Goal: Task Accomplishment & Management: Use online tool/utility

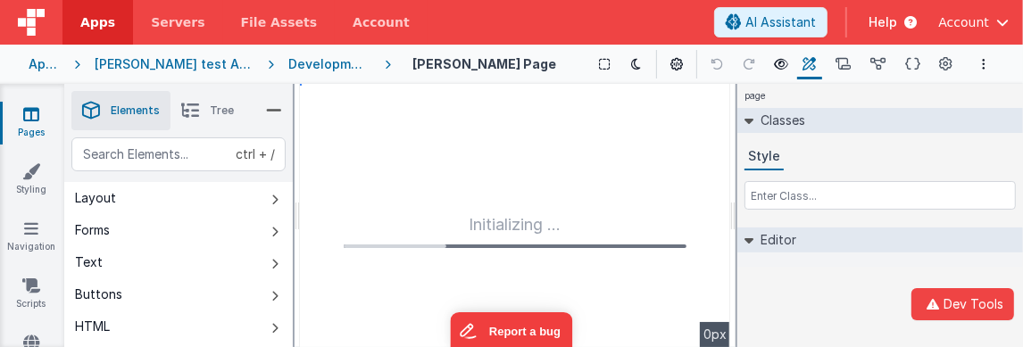
click at [806, 330] on div "page Classes Style Editor DEV: Focus DEV: builderToggleConditionalCSS DEV: Remo…" at bounding box center [880, 215] width 286 height 263
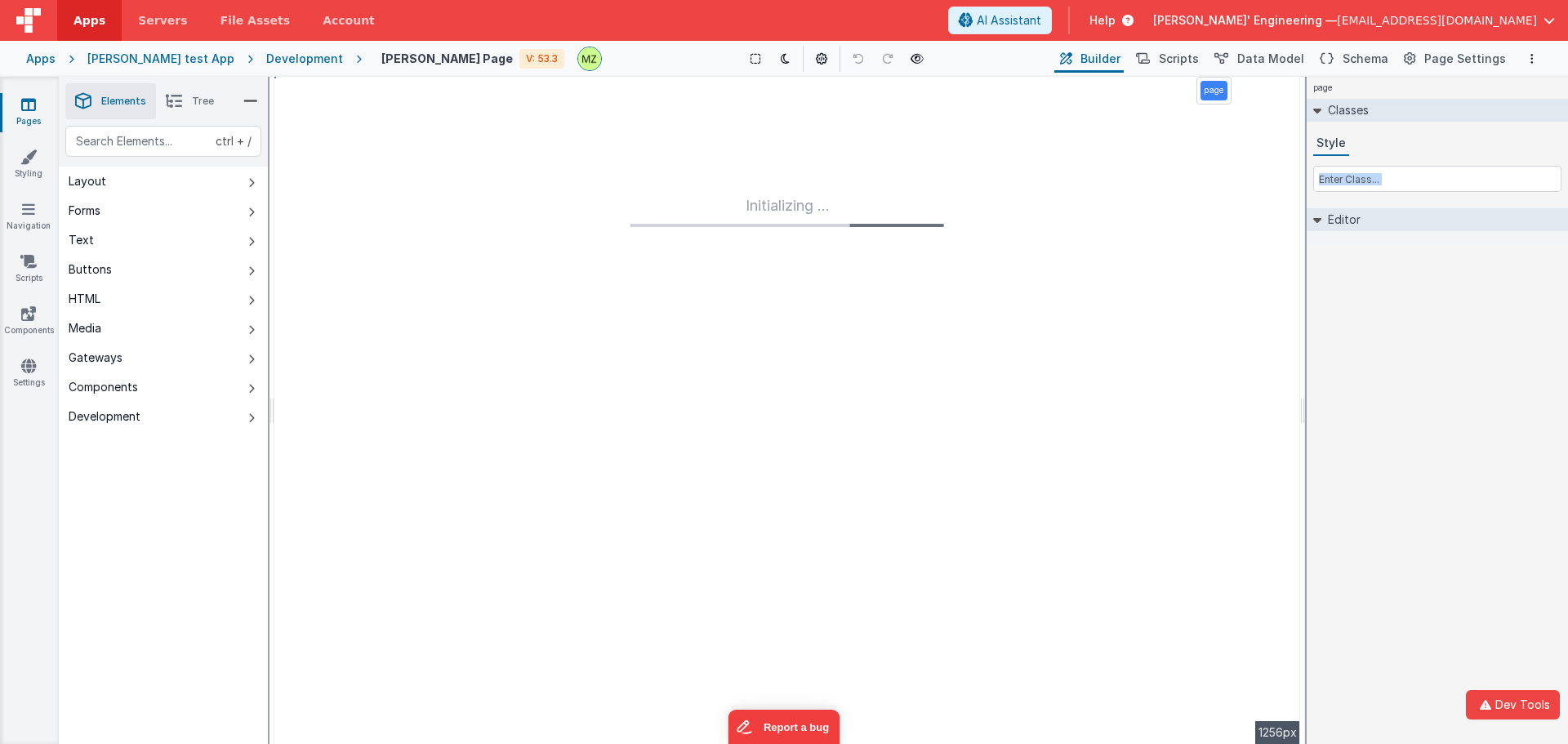
click at [410, 59] on h4 "[PERSON_NAME] Page" at bounding box center [447, 58] width 132 height 12
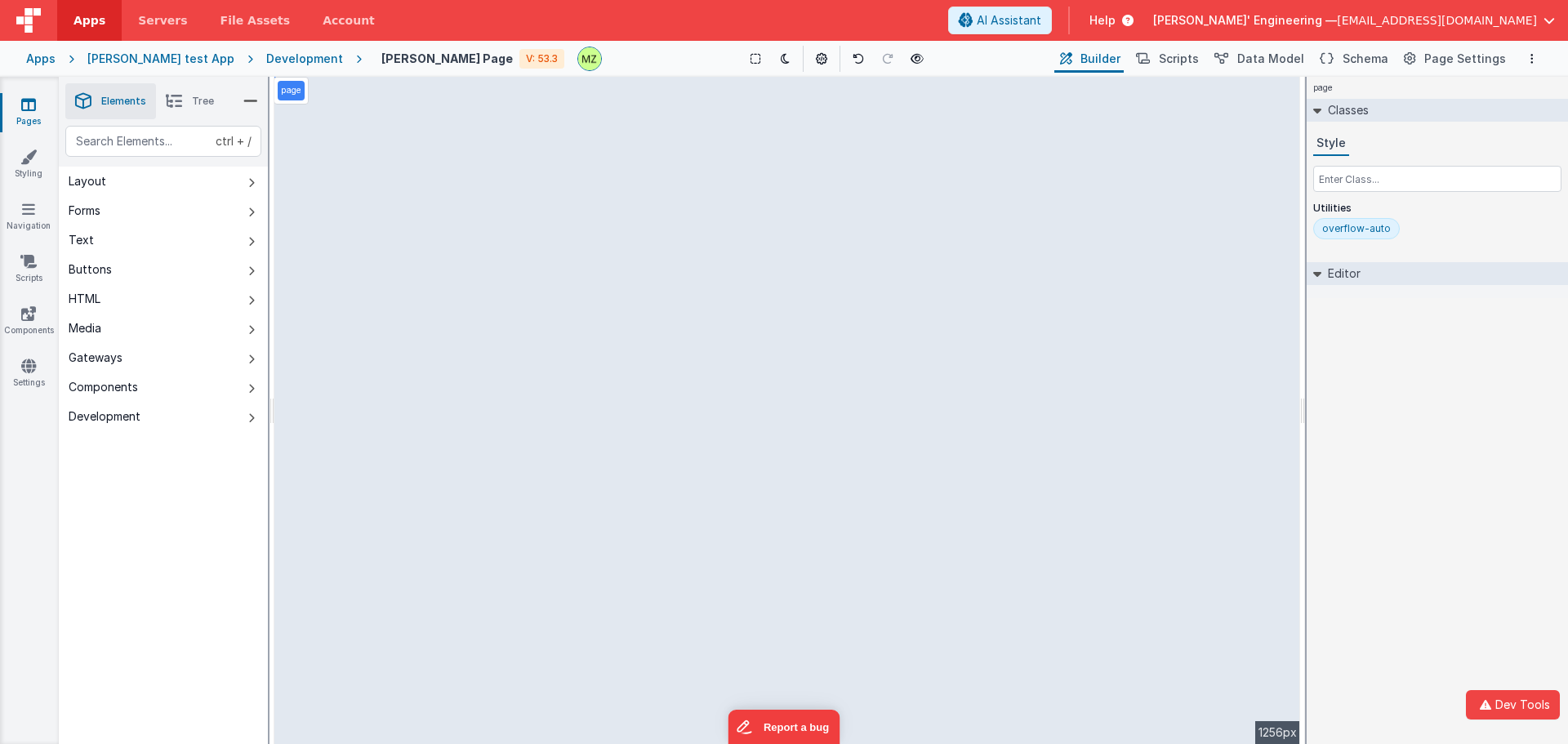
click at [184, 95] on li "Tree" at bounding box center [189, 101] width 68 height 36
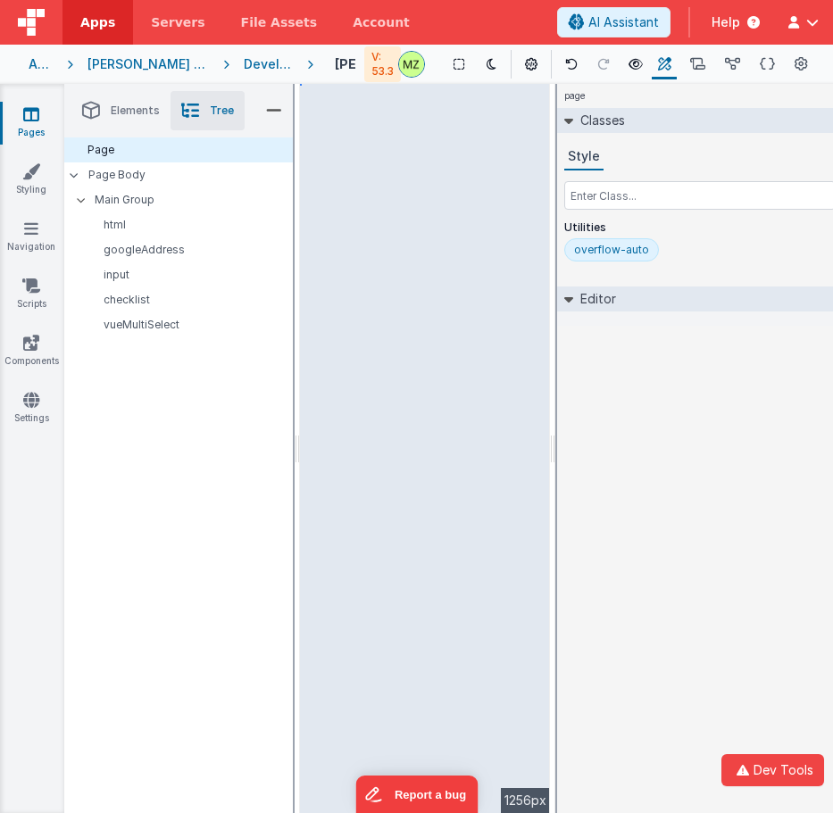
click at [619, 487] on div "page Classes Style Utilities overflow-auto Editor DEV: Focus DEV: builderToggle…" at bounding box center [700, 448] width 286 height 729
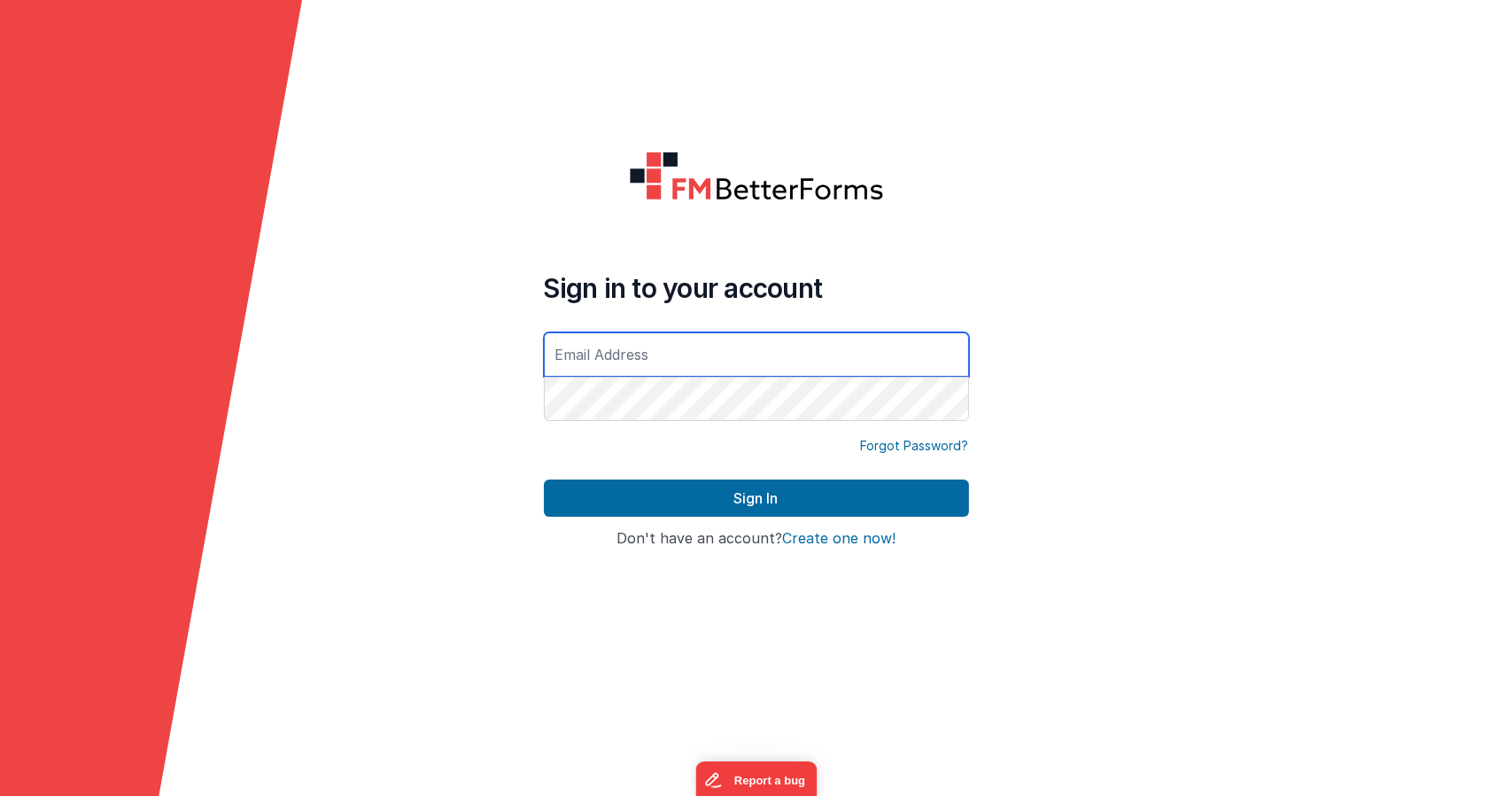
type input "[EMAIL_ADDRESS][DOMAIN_NAME]"
click at [544, 479] on button "Sign In" at bounding box center [756, 497] width 425 height 37
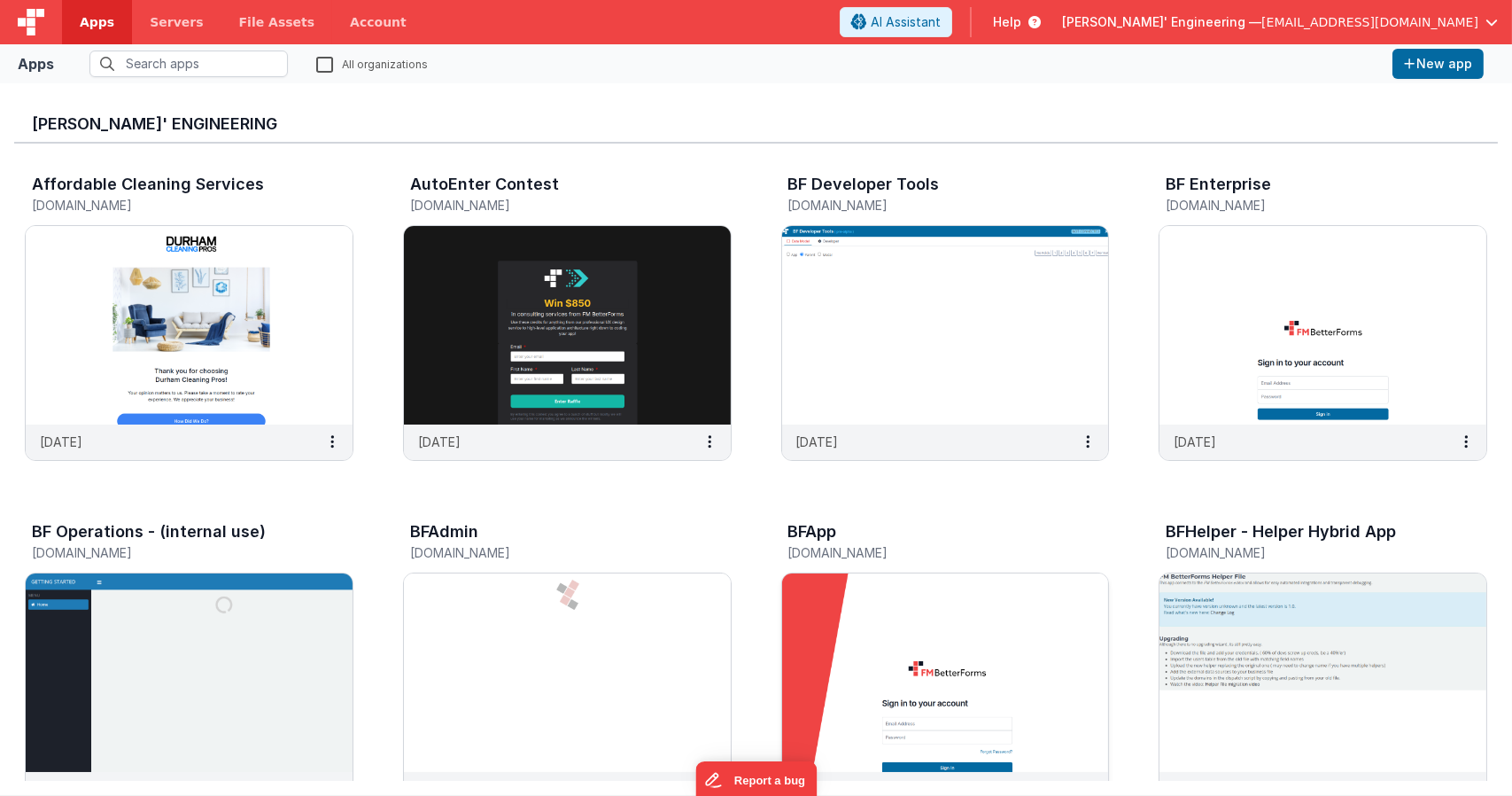
click at [924, 617] on img at bounding box center [945, 673] width 326 height 199
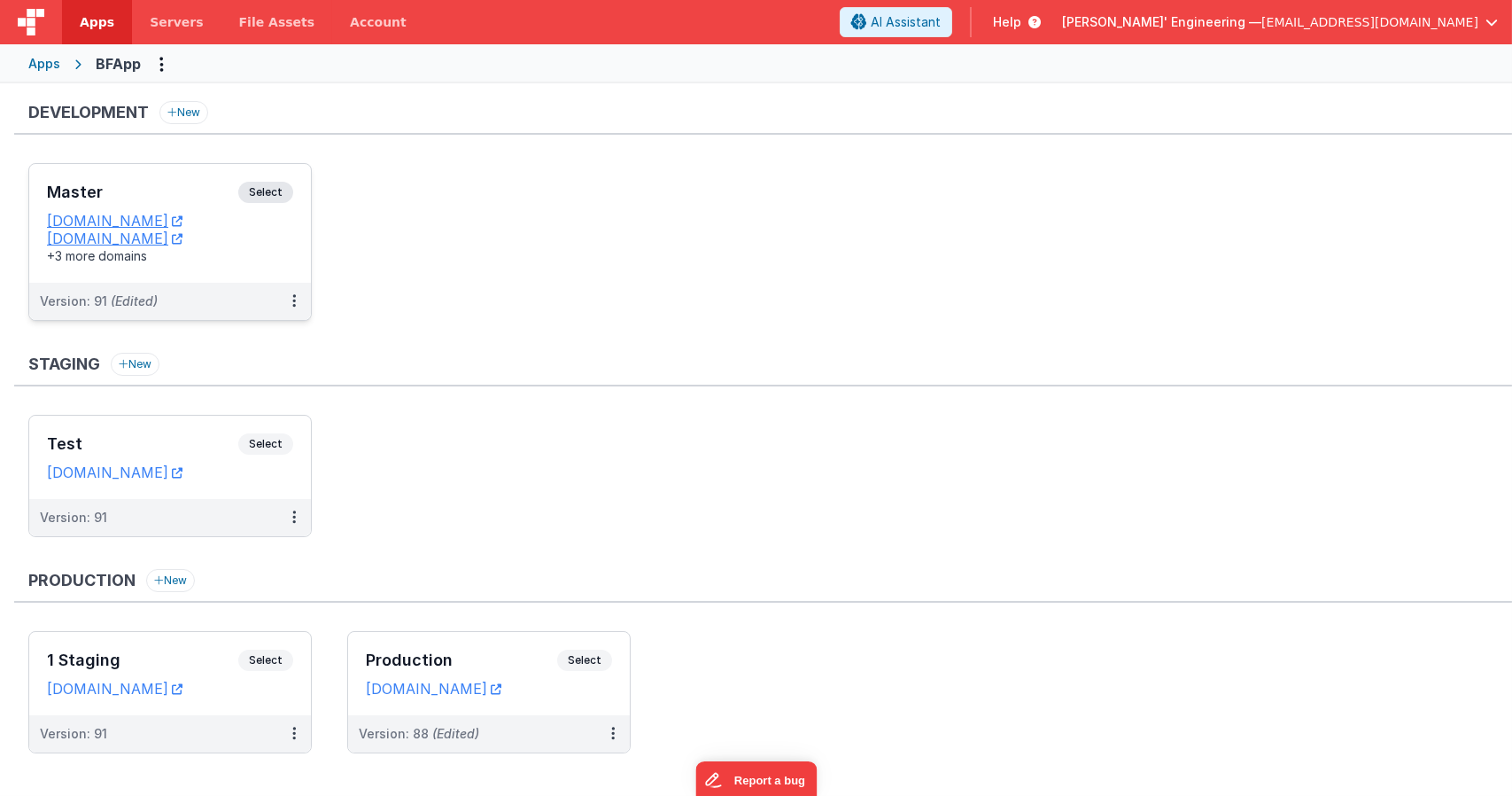
click at [277, 192] on span "Select" at bounding box center [265, 192] width 55 height 21
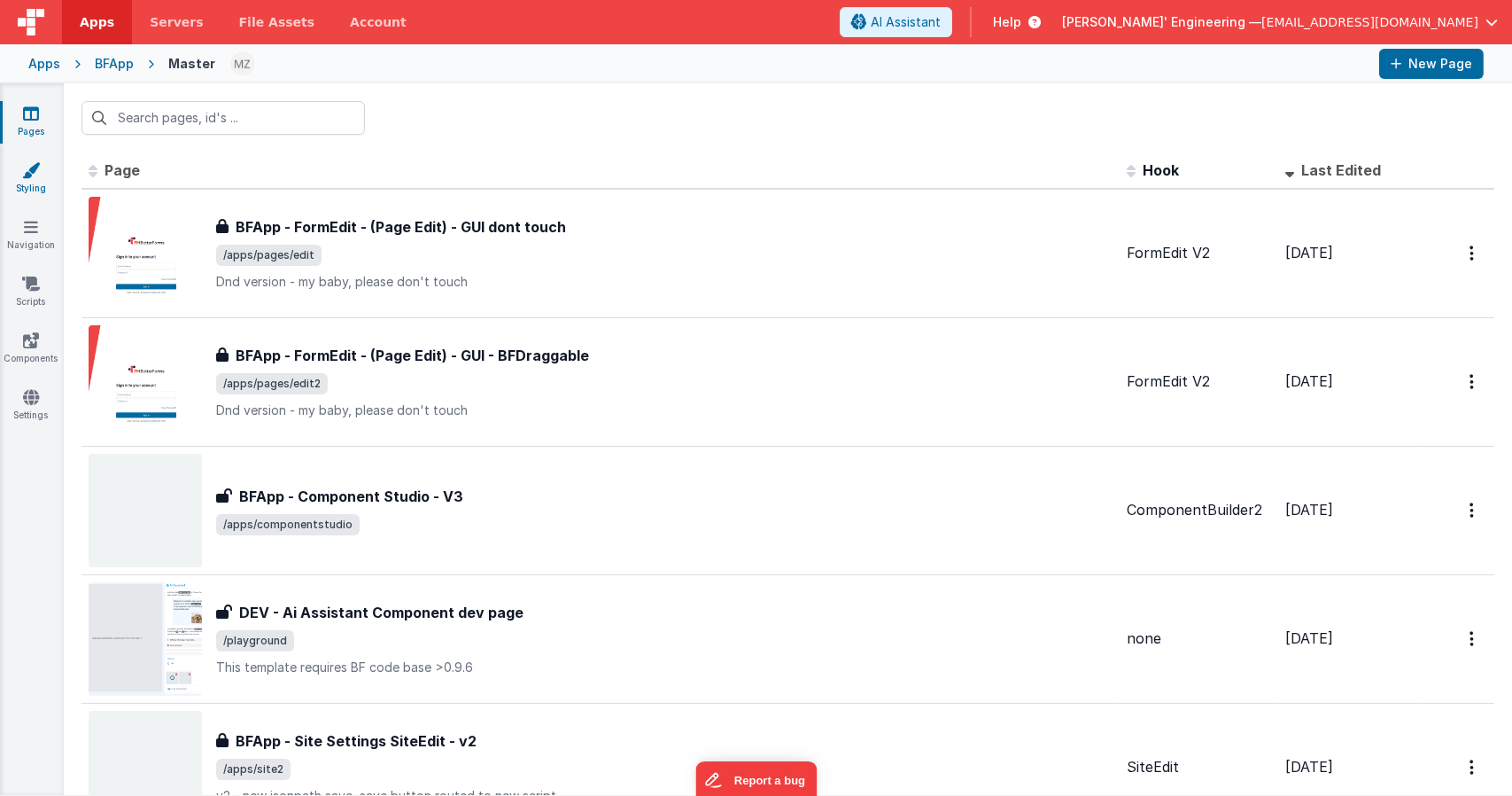
click at [47, 184] on link "Styling" at bounding box center [31, 179] width 63 height 36
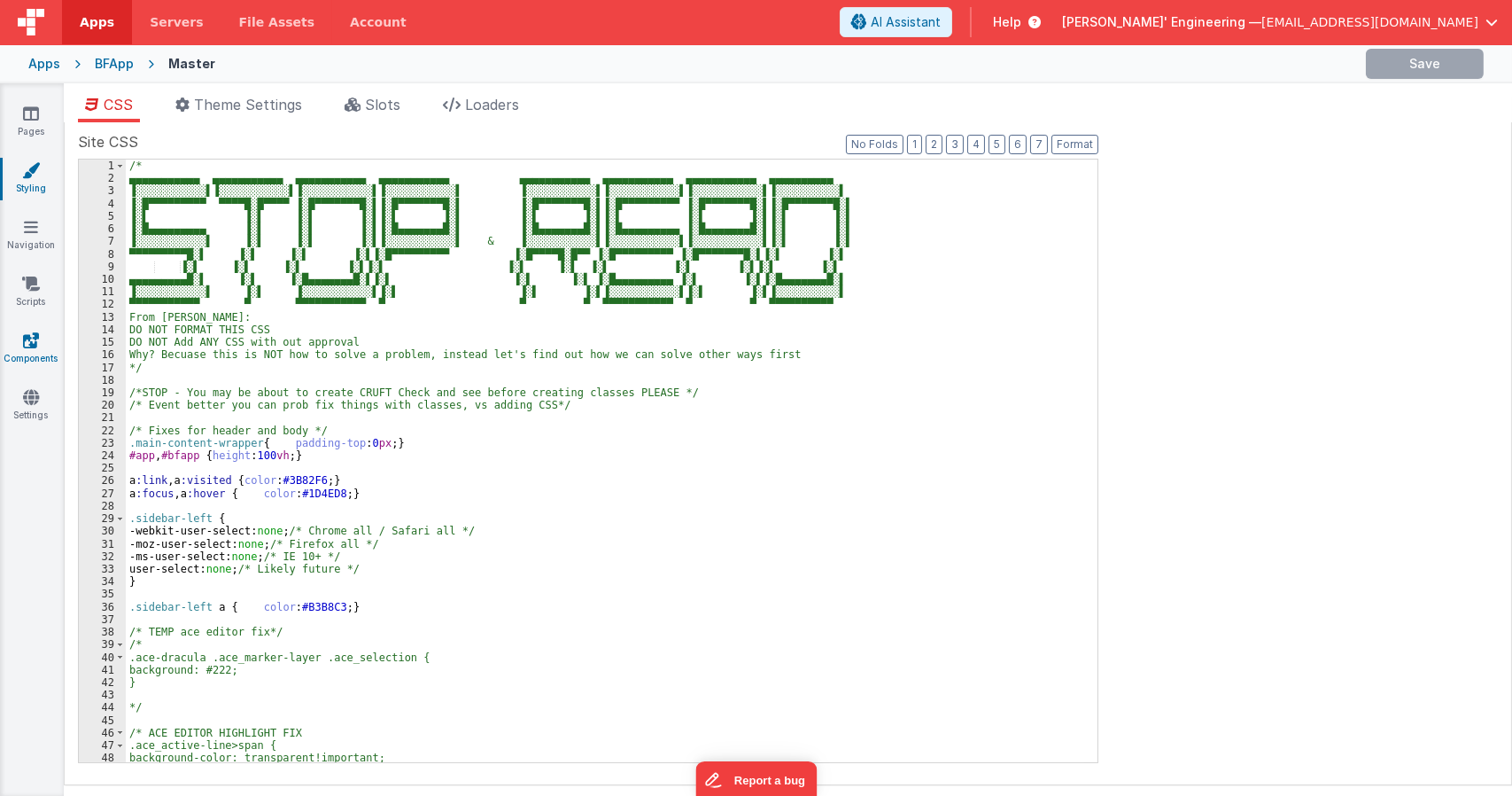
click at [36, 336] on icon at bounding box center [31, 340] width 16 height 18
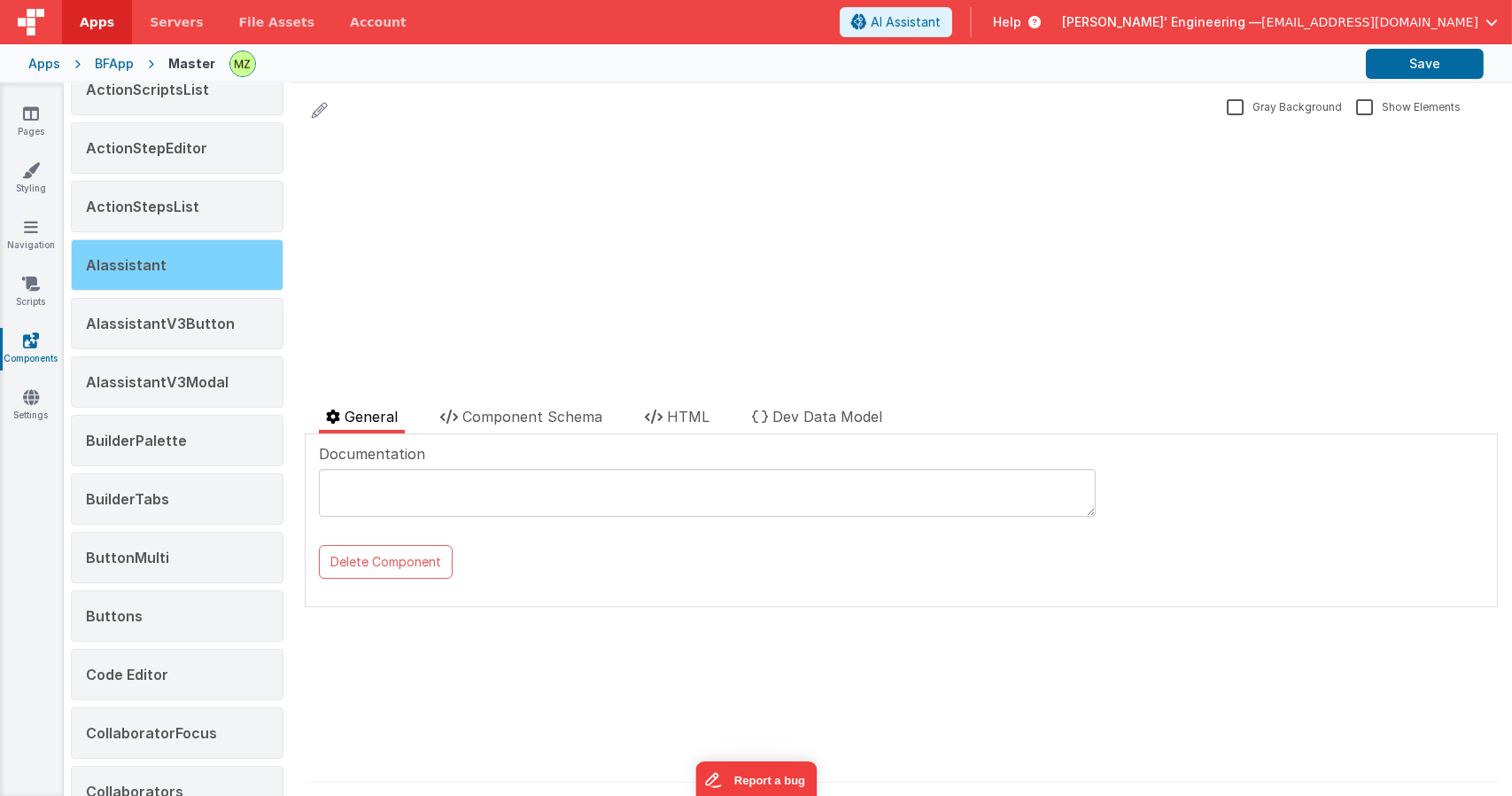
scroll to position [72, 0]
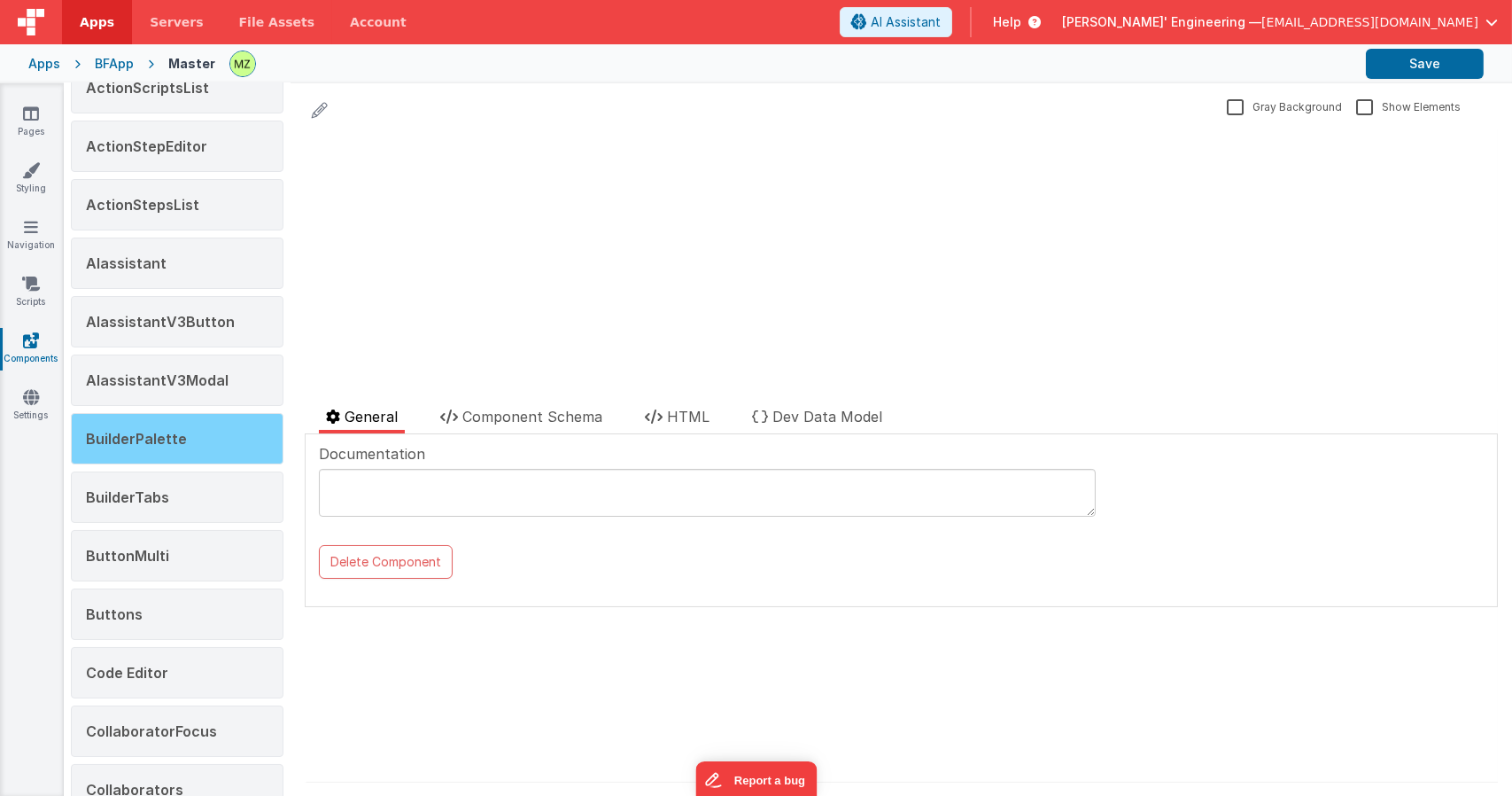
click at [193, 443] on div "BuilderPalette" at bounding box center [177, 439] width 212 height 52
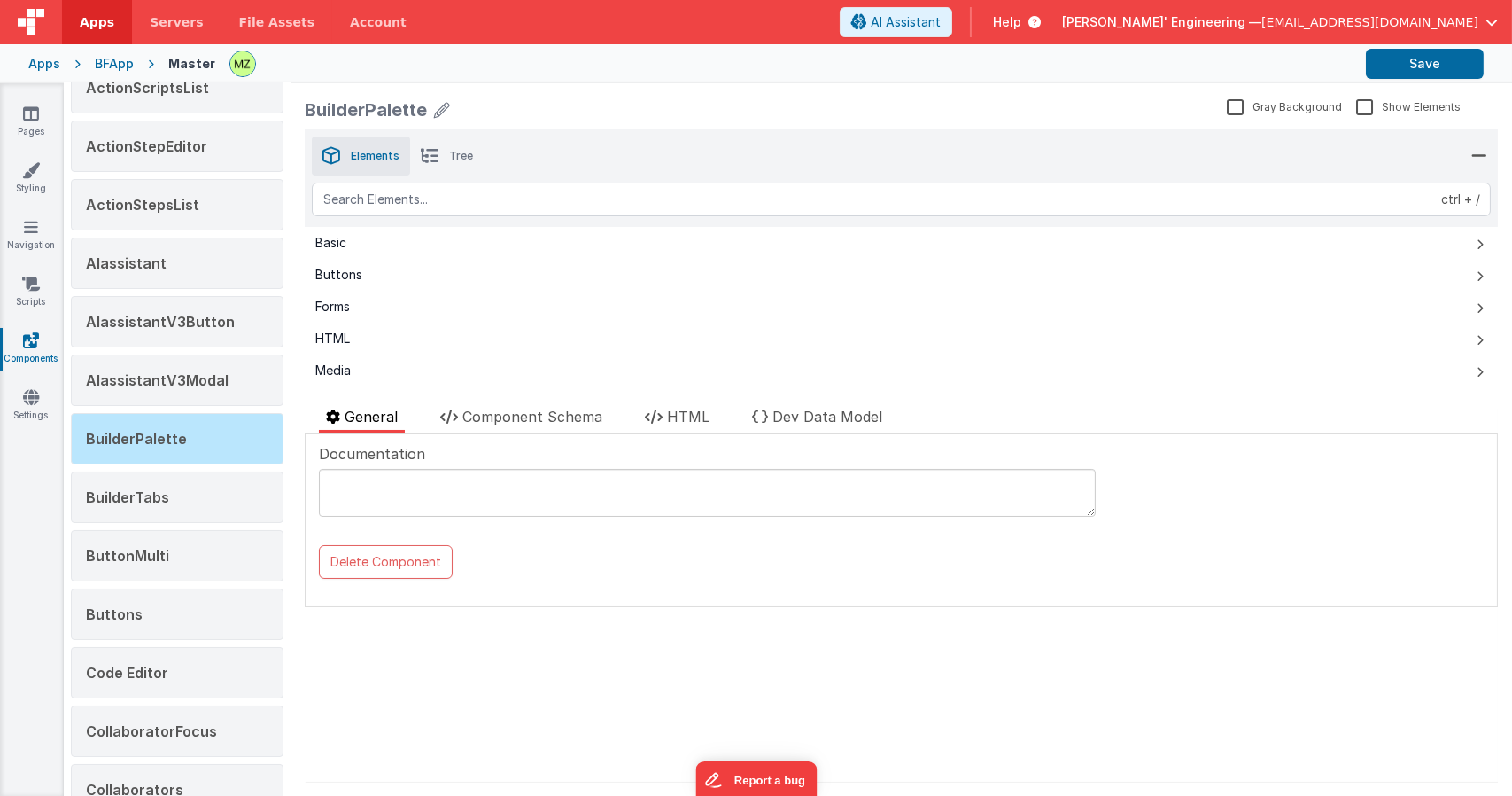
click at [689, 400] on div "BuilderPalette Gray Background Show Elements General Component Schema HTML Dev …" at bounding box center [901, 440] width 1221 height 713
click at [681, 425] on span "HTML" at bounding box center [688, 417] width 43 height 18
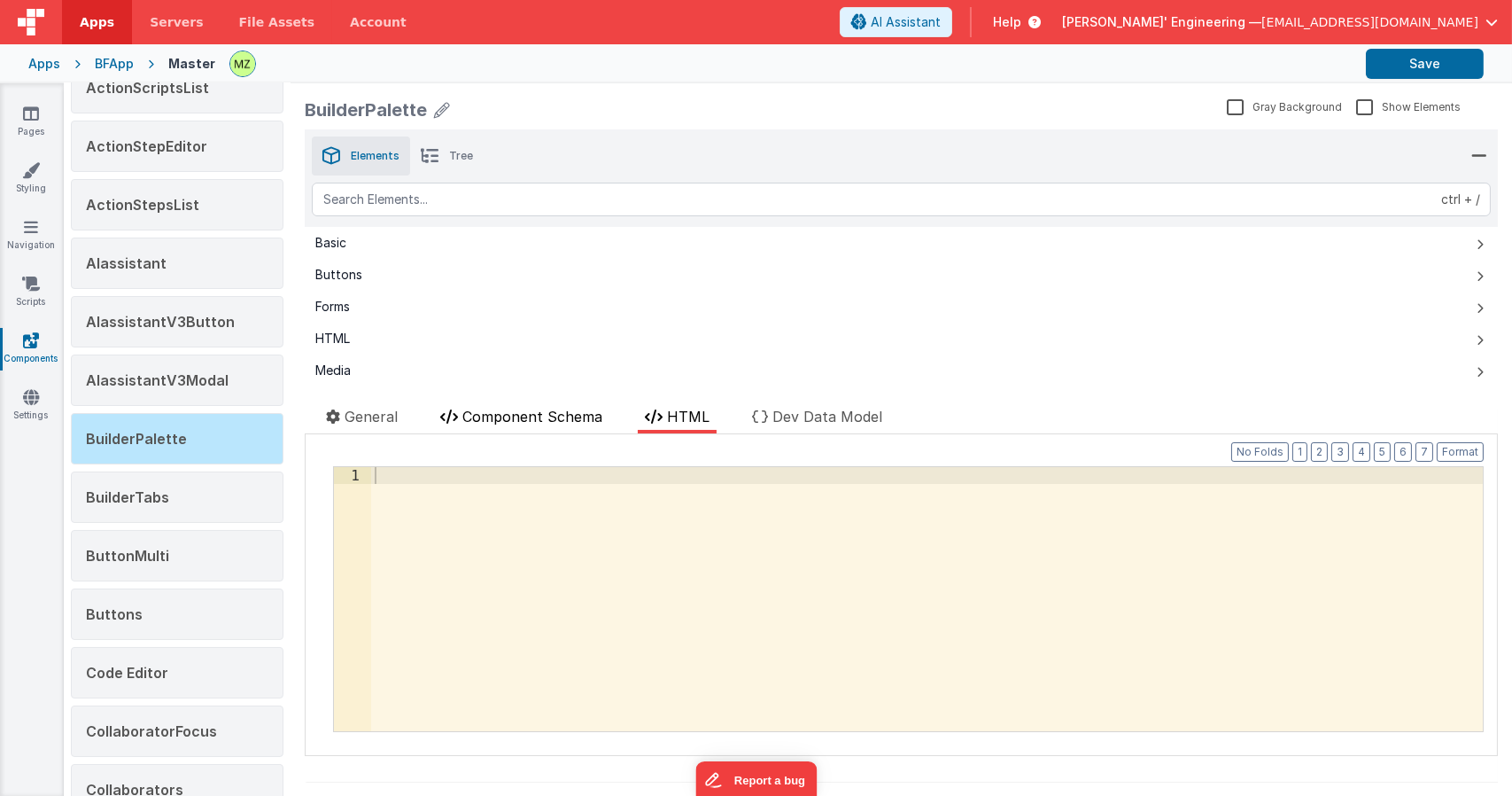
click at [537, 411] on span "Component Schema" at bounding box center [532, 417] width 140 height 18
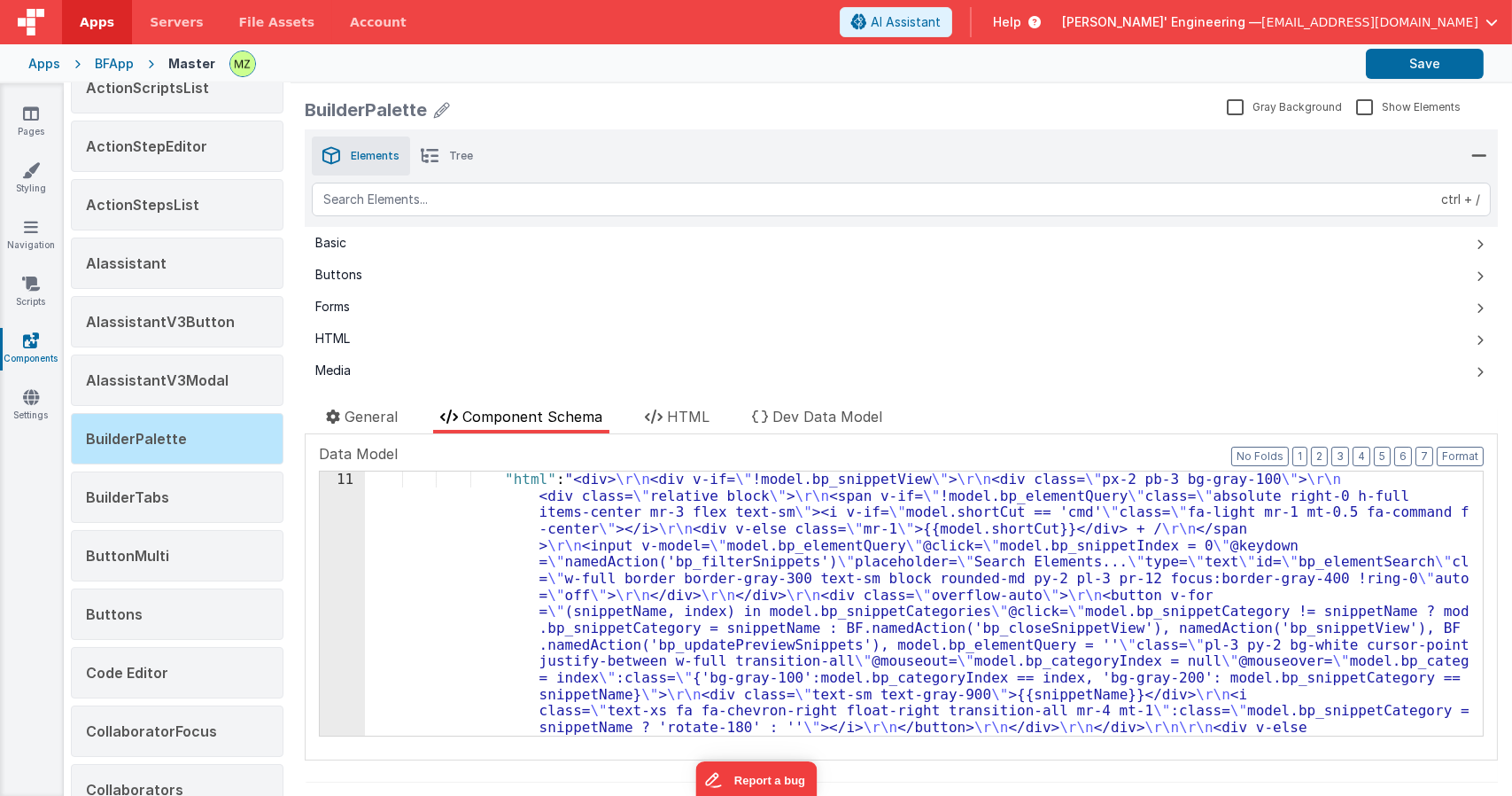
scroll to position [268, 0]
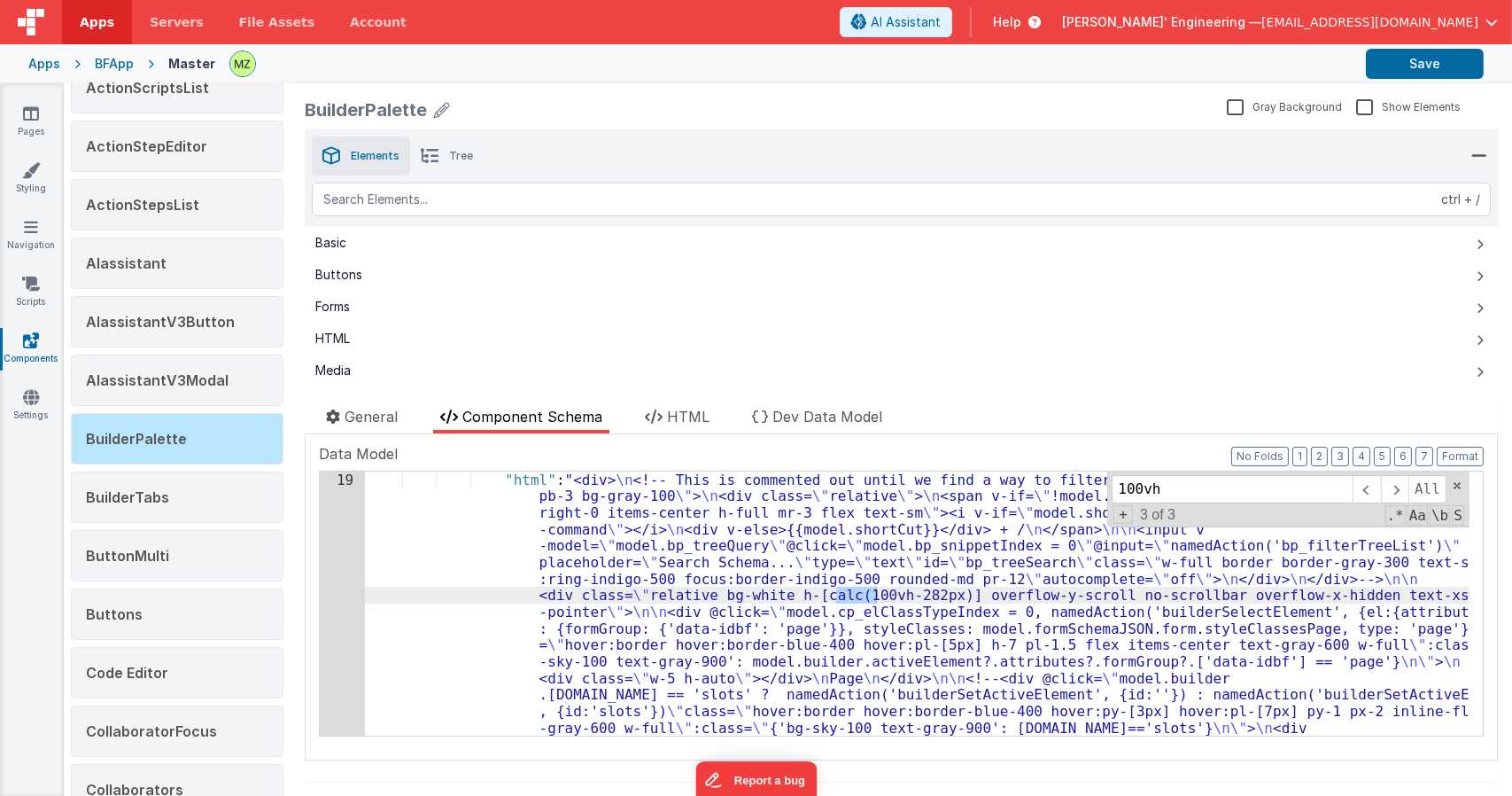
scroll to position [1538, 0]
type input "100vh"
click at [34, 168] on icon at bounding box center [31, 170] width 18 height 18
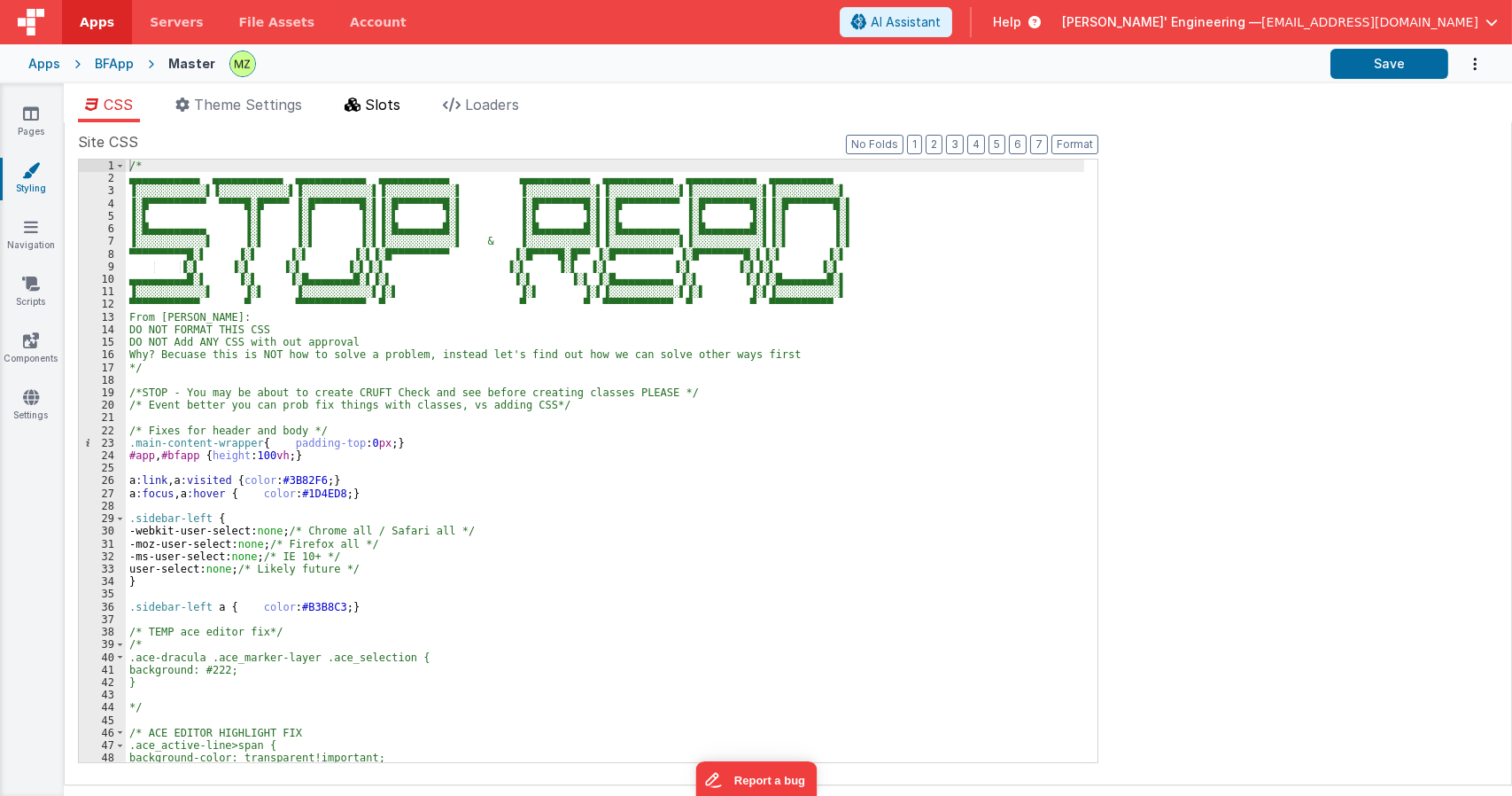
click at [371, 109] on span "Slots" at bounding box center [383, 104] width 36 height 18
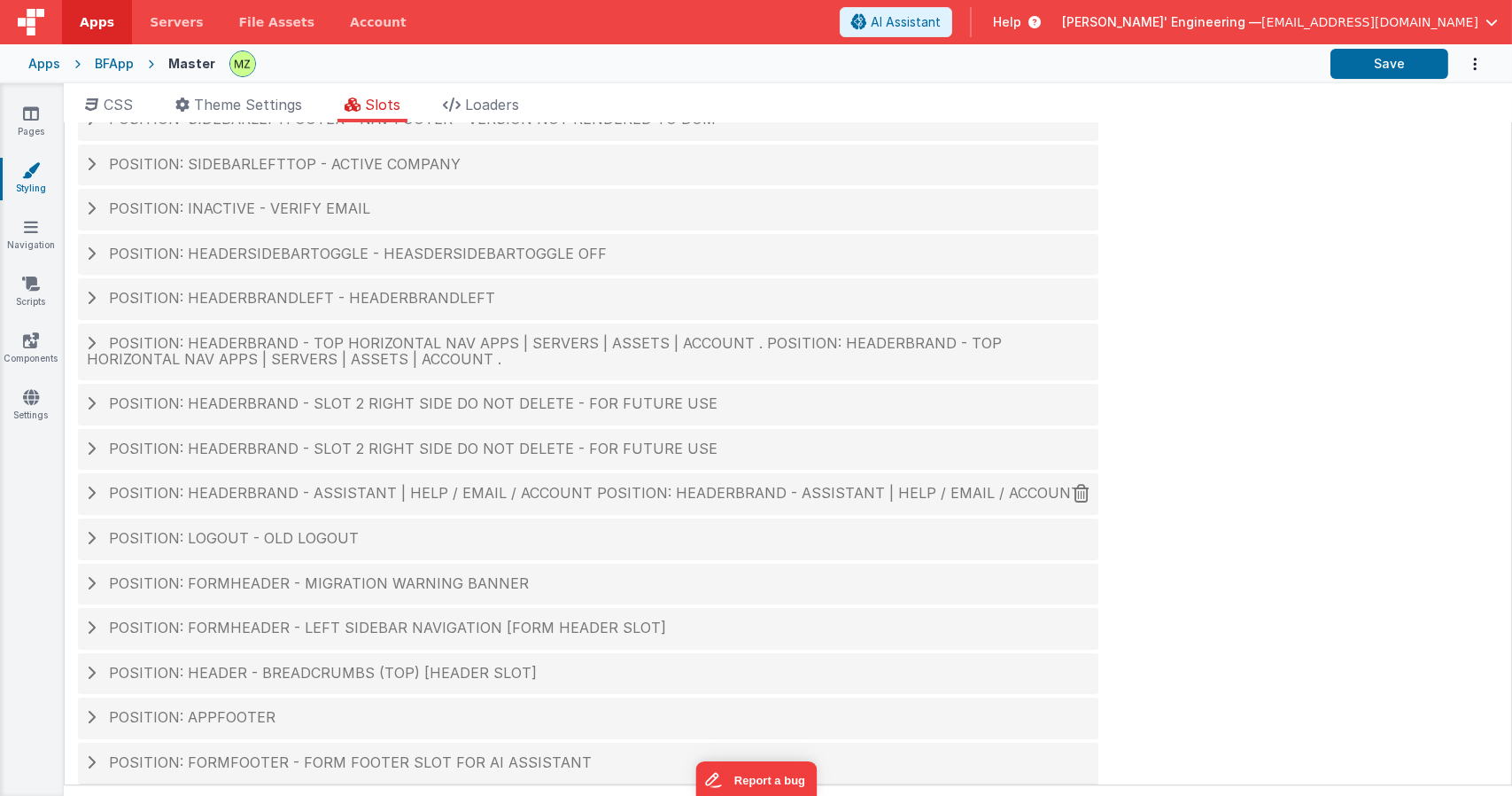
scroll to position [73, 0]
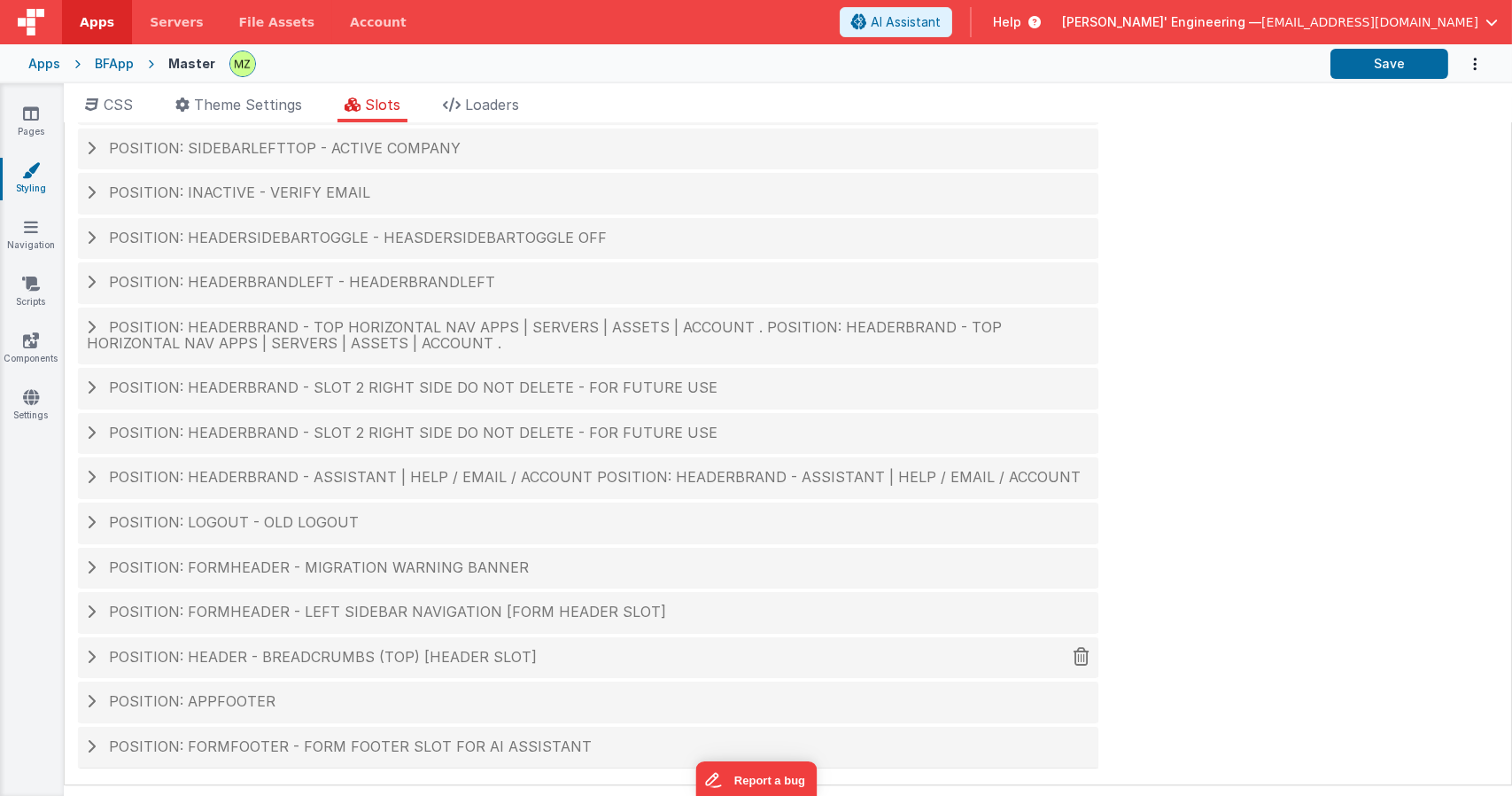
click at [369, 657] on span "Position: header - breadcrumbs (top) [header slot]" at bounding box center [322, 657] width 428 height 18
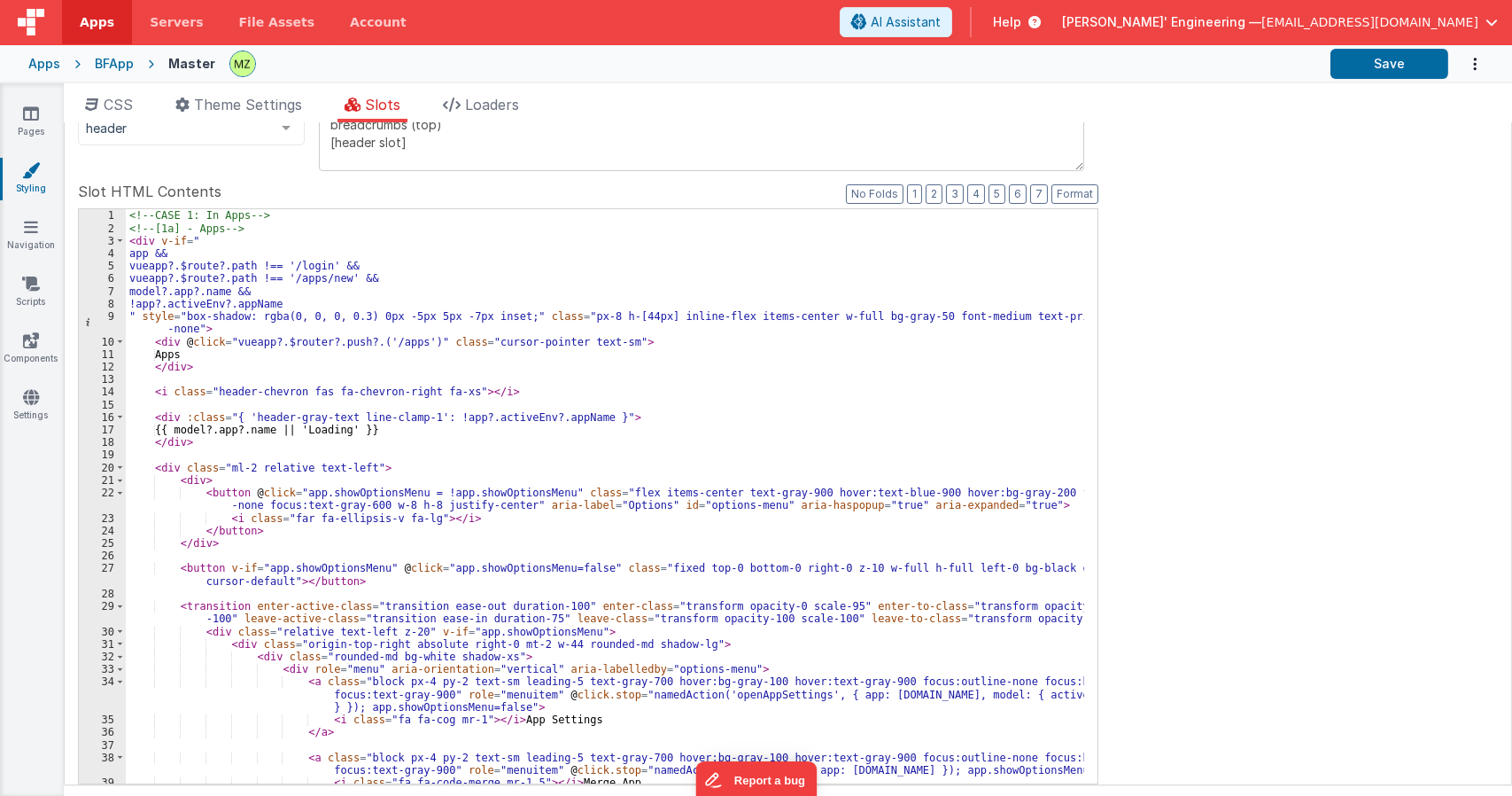
scroll to position [694, 0]
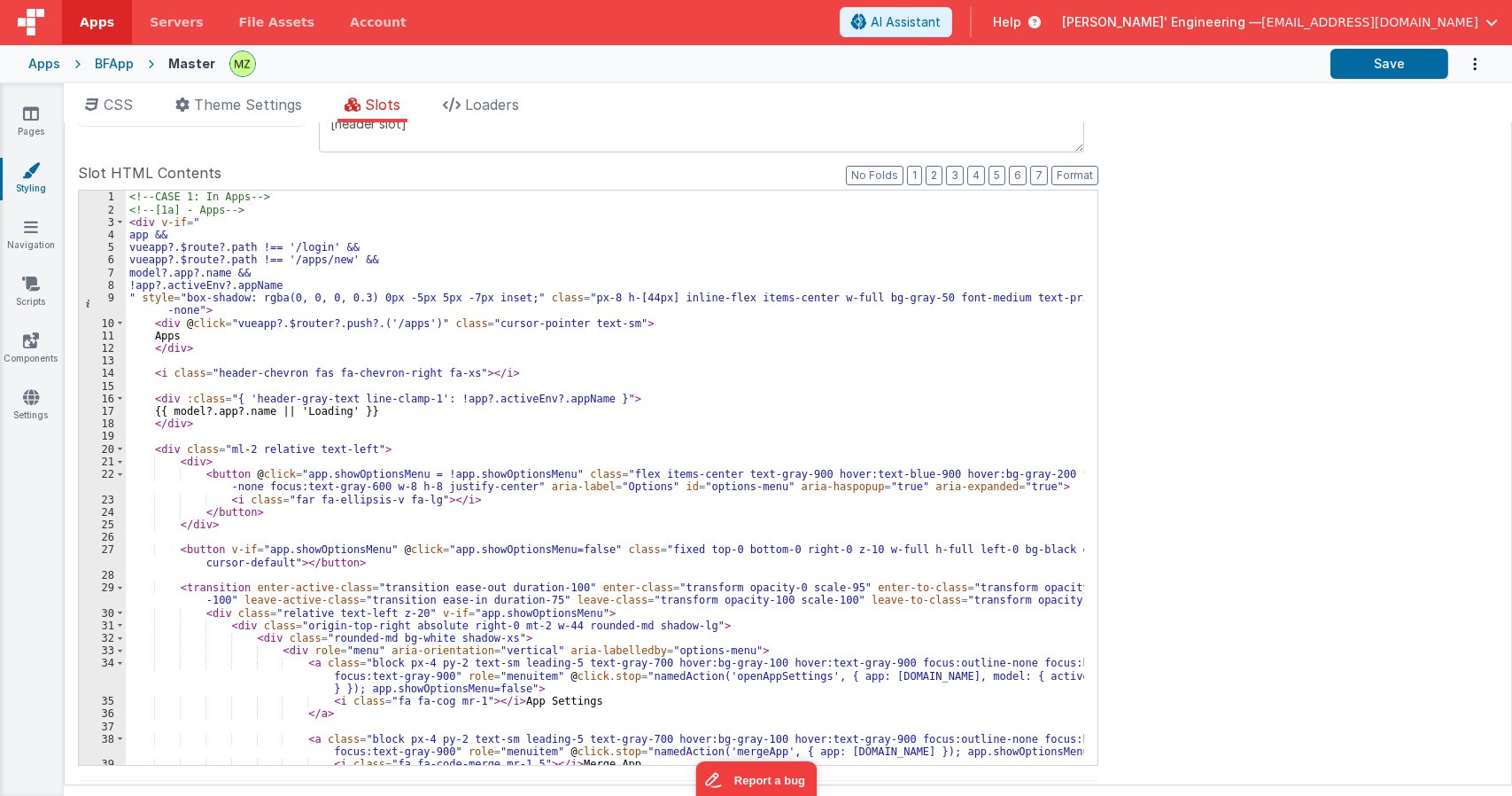
click at [532, 389] on div "<!-- CASE 1: In Apps --> <!-- [1a] - Apps --> < div v-if = " app && vueapp?.$ro…" at bounding box center [605, 489] width 958 height 598
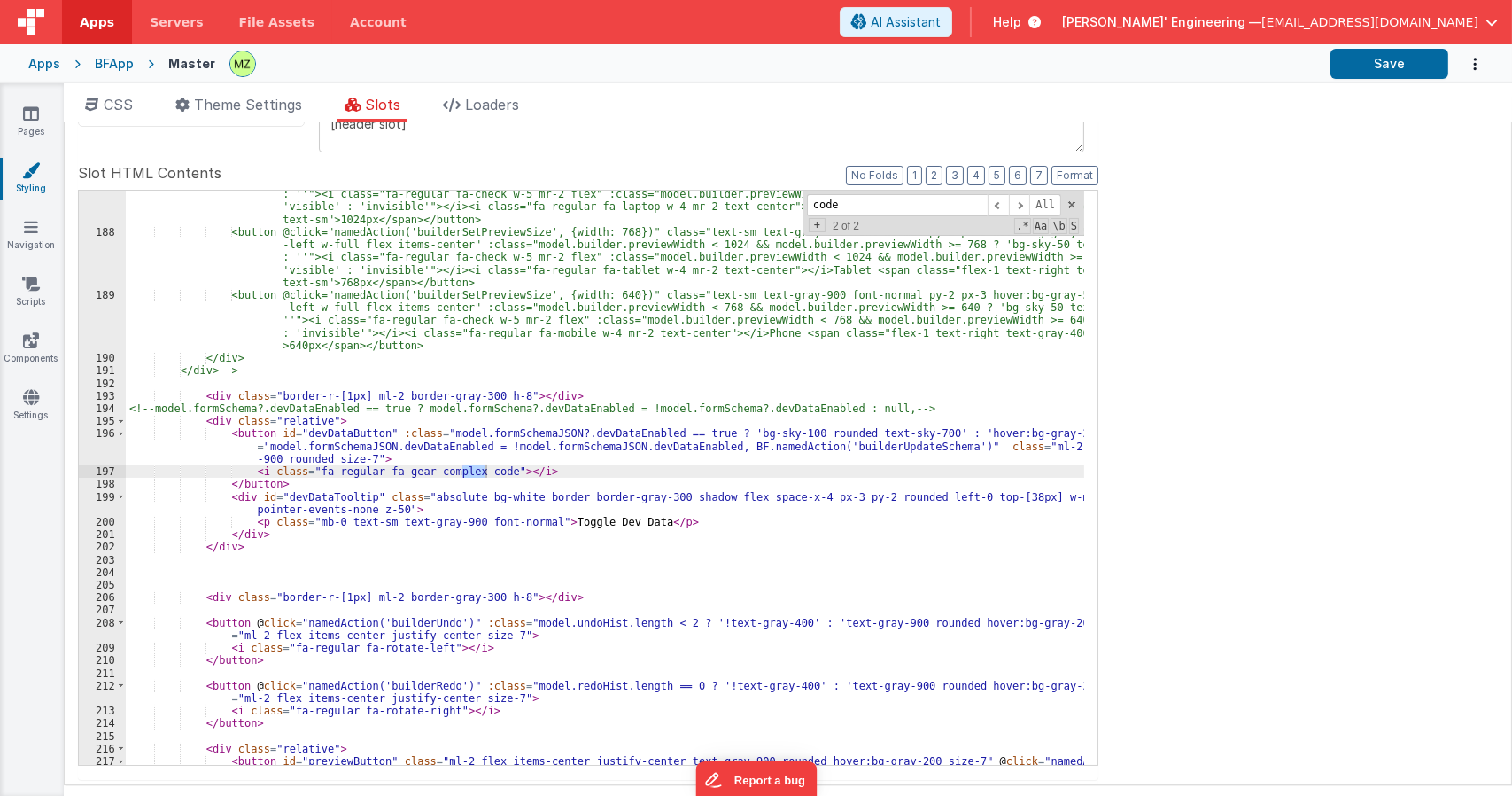
scroll to position [2787, 0]
type input "code"
drag, startPoint x: 386, startPoint y: 471, endPoint x: 482, endPoint y: 468, distance: 96.0
click at [482, 468] on div "<button @click="namedAction('builderSetPreviewSize', {width: 1024})" class="tex…" at bounding box center [605, 494] width 958 height 663
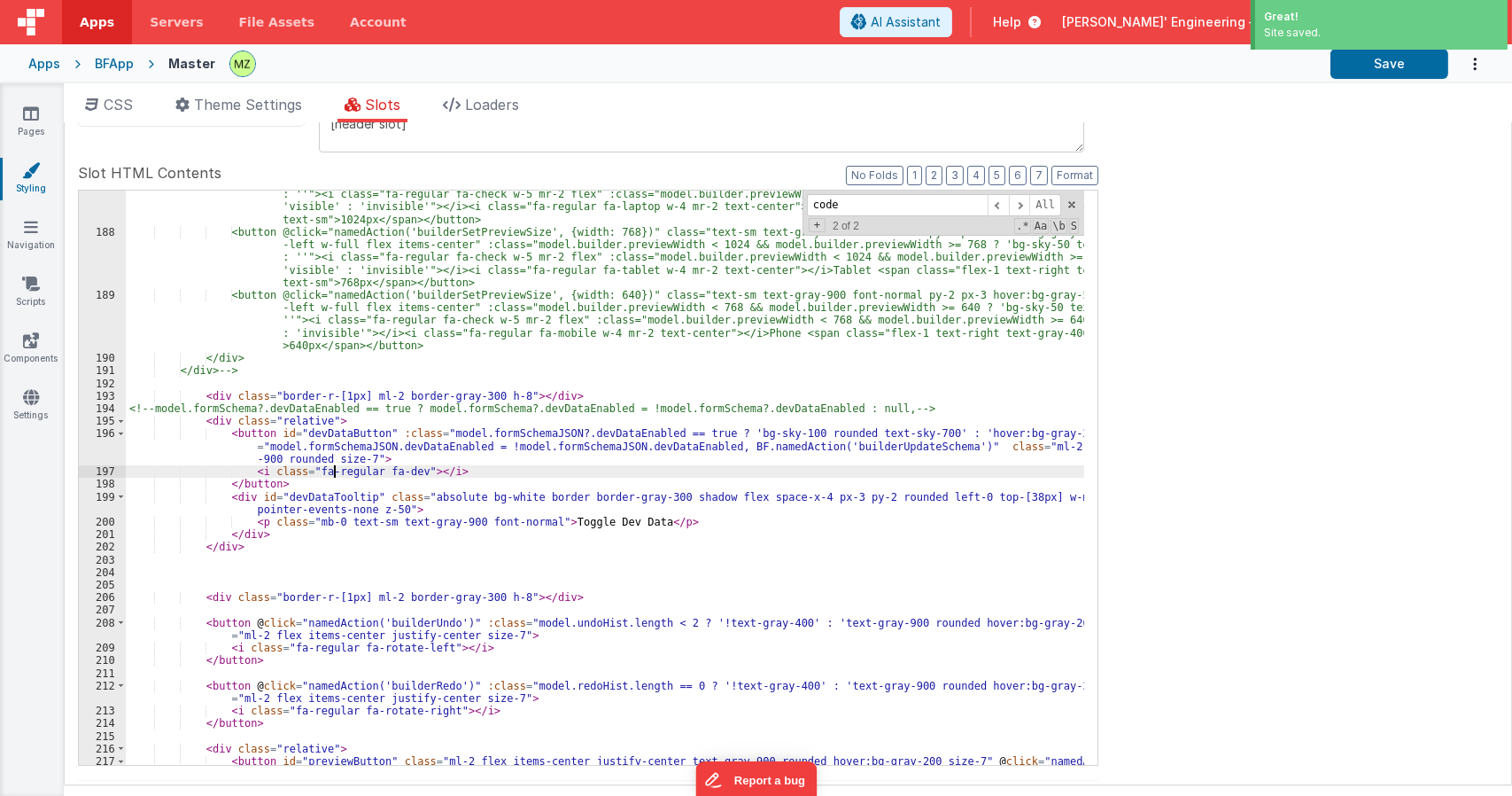
click at [336, 474] on div "<button @click="namedAction('builderSetPreviewSize', {width: 1024})" class="tex…" at bounding box center [605, 494] width 958 height 663
drag, startPoint x: 357, startPoint y: 470, endPoint x: 441, endPoint y: 474, distance: 84.1
click at [357, 470] on div "<button @click="namedAction('builderSetPreviewSize', {width: 1024})" class="tex…" at bounding box center [605, 494] width 958 height 663
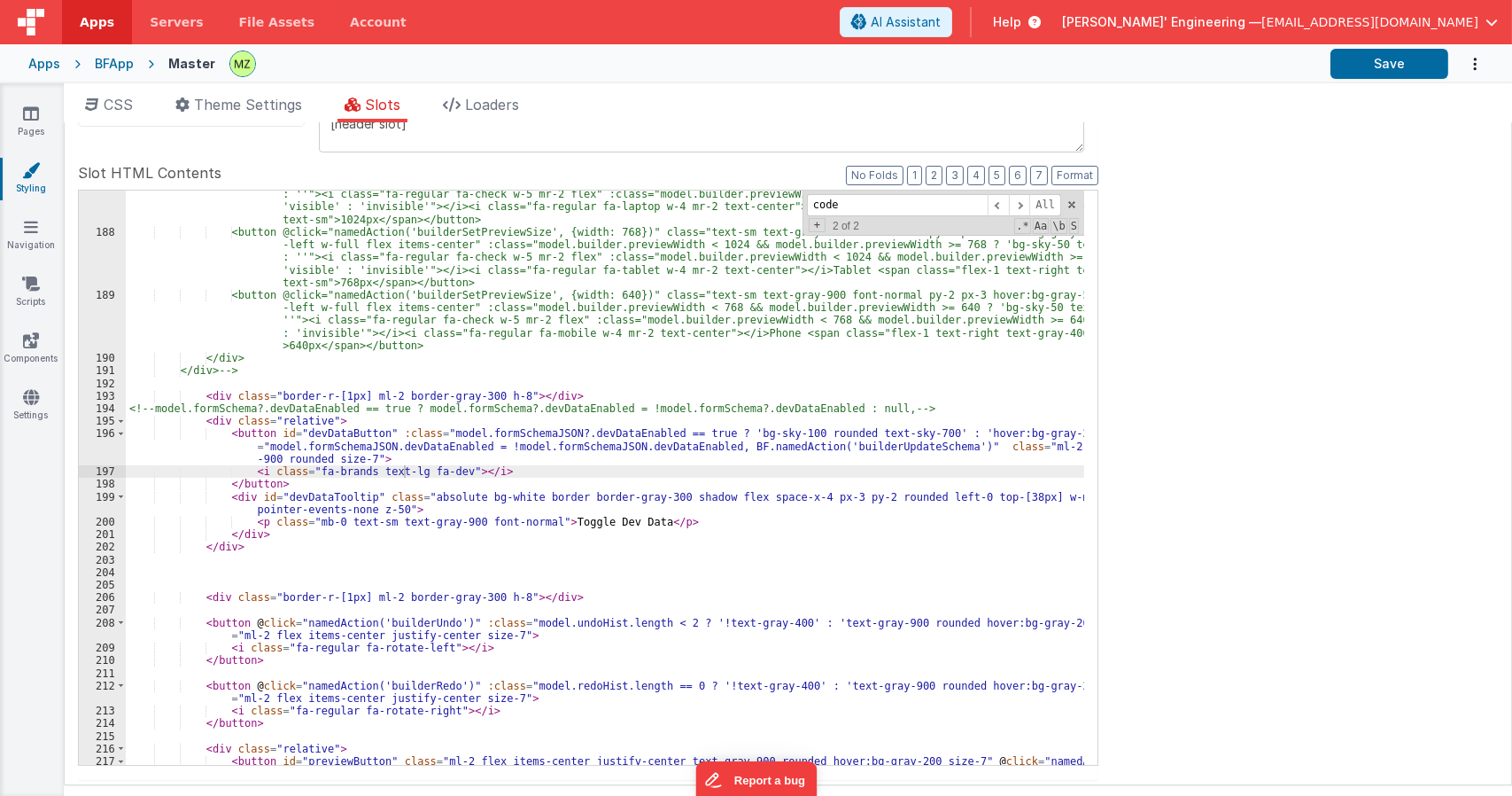
click at [523, 469] on div "<button @click="namedAction('builderSetPreviewSize', {width: 1024})" class="tex…" at bounding box center [605, 494] width 958 height 663
drag, startPoint x: 442, startPoint y: 469, endPoint x: 362, endPoint y: 466, distance: 80.1
click at [362, 466] on div "<button @click="namedAction('builderSetPreviewSize', {width: 1024})" class="tex…" at bounding box center [605, 494] width 958 height 663
paste textarea
click at [344, 471] on div "<button @click="namedAction('builderSetPreviewSize', {width: 1024})" class="tex…" at bounding box center [605, 494] width 958 height 663
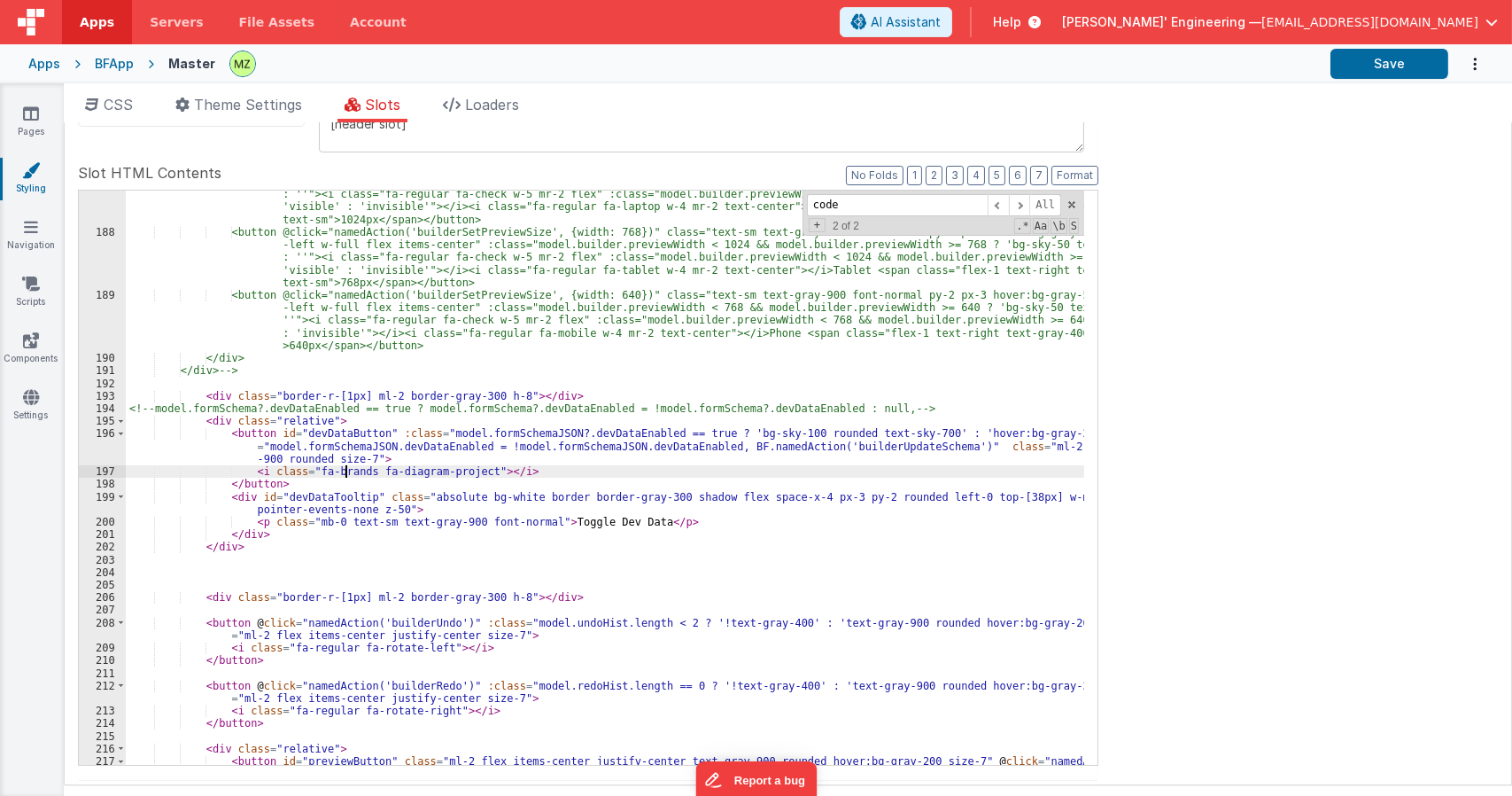
click at [344, 471] on div "<button @click="namedAction('builderSetPreviewSize', {width: 1024})" class="tex…" at bounding box center [605, 494] width 958 height 663
click at [482, 472] on div "<button @click="namedAction('builderSetPreviewSize', {width: 1024})" class="tex…" at bounding box center [605, 494] width 958 height 663
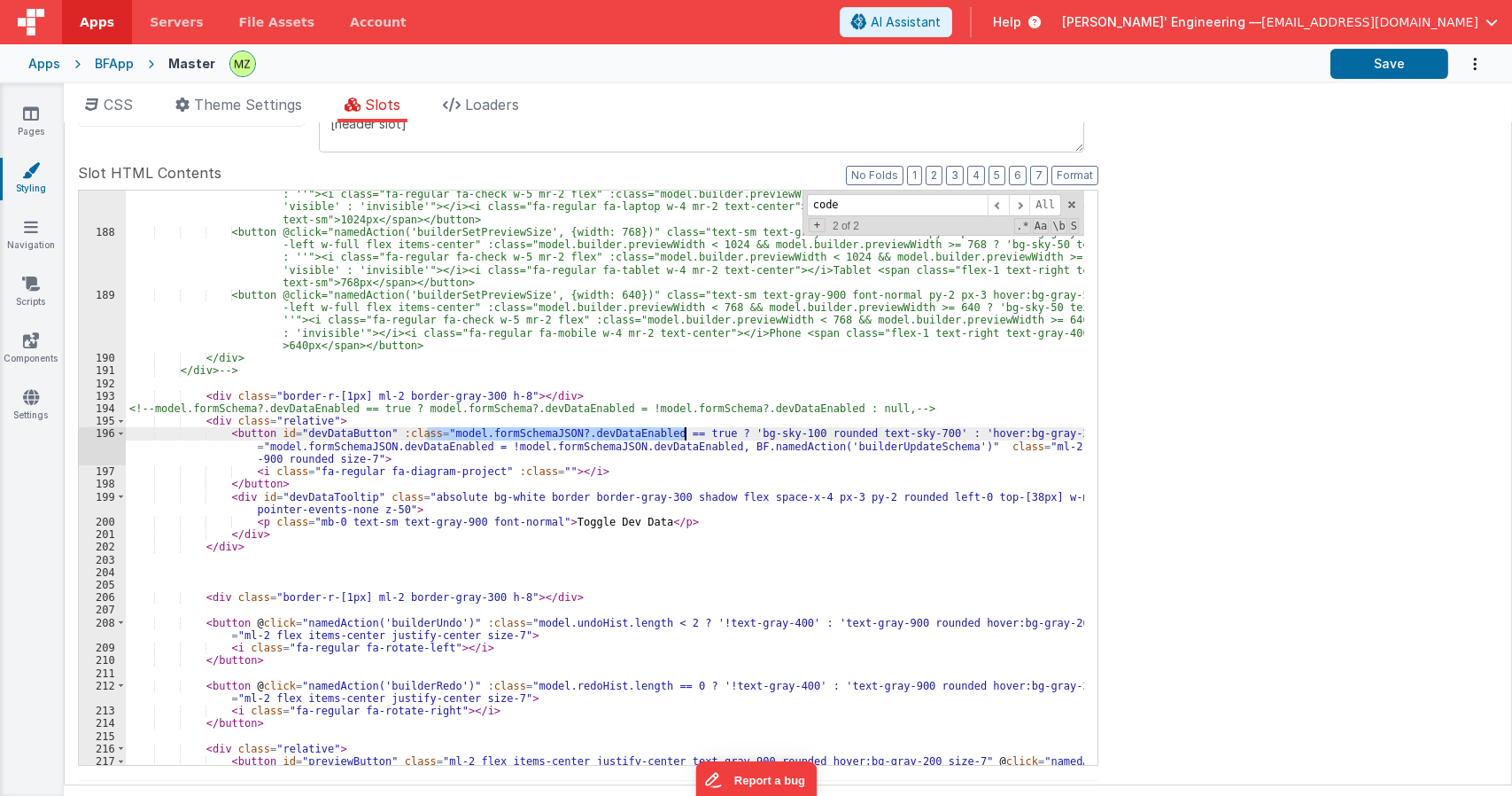
drag, startPoint x: 426, startPoint y: 433, endPoint x: 682, endPoint y: 430, distance: 256.0
click at [682, 430] on div "<button @click="namedAction('builderSetPreviewSize', {width: 1024})" class="tex…" at bounding box center [605, 494] width 958 height 663
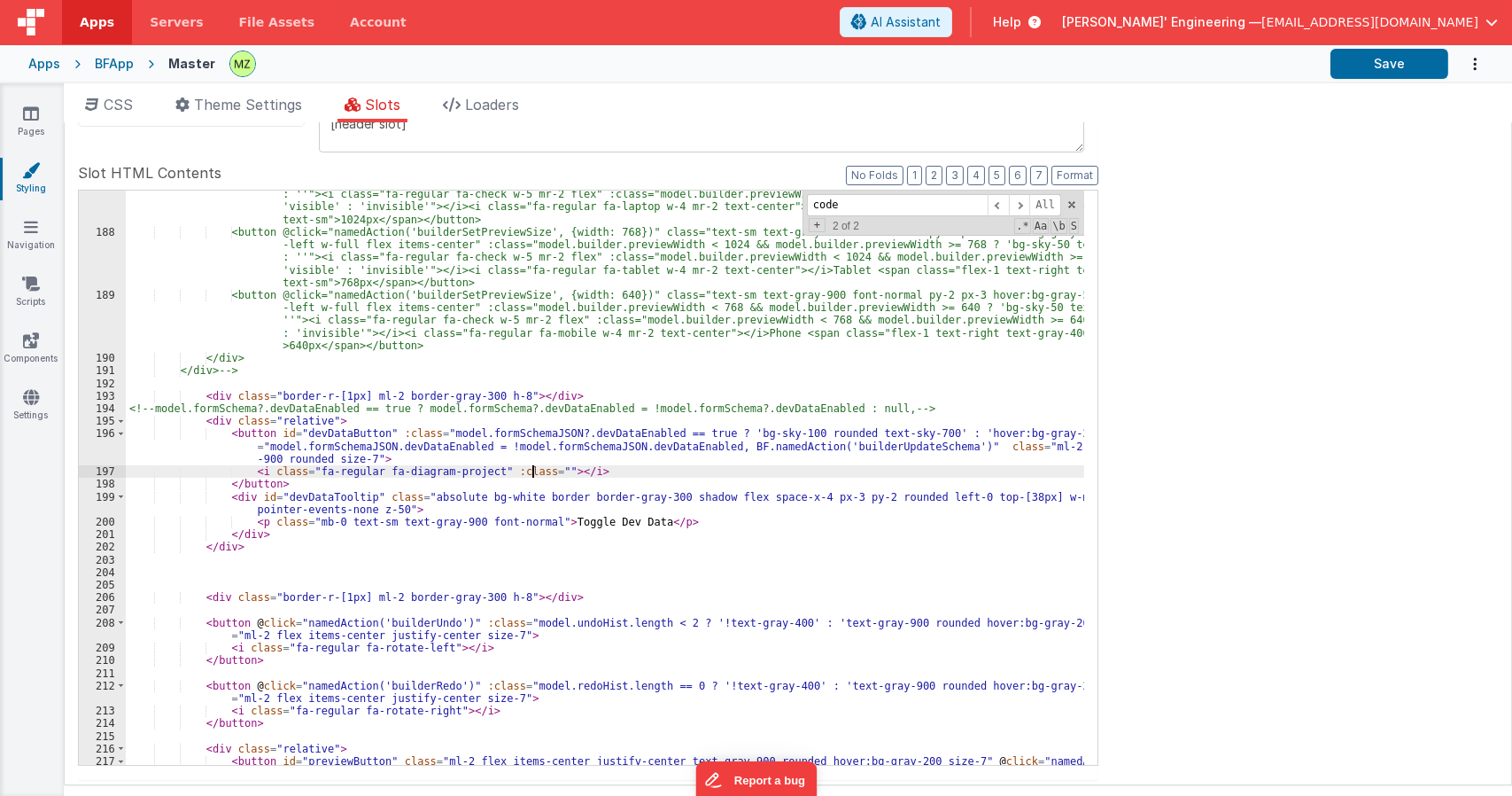
click at [530, 467] on div "<button @click="namedAction('builderSetPreviewSize', {width: 1024})" class="tex…" at bounding box center [605, 494] width 958 height 663
paste textarea
drag, startPoint x: 368, startPoint y: 472, endPoint x: 305, endPoint y: 470, distance: 63.0
click at [305, 470] on div "<button @click="namedAction('builderSetPreviewSize', {width: 1024})" class="tex…" at bounding box center [605, 494] width 958 height 663
click at [32, 121] on link "Pages" at bounding box center [31, 122] width 63 height 36
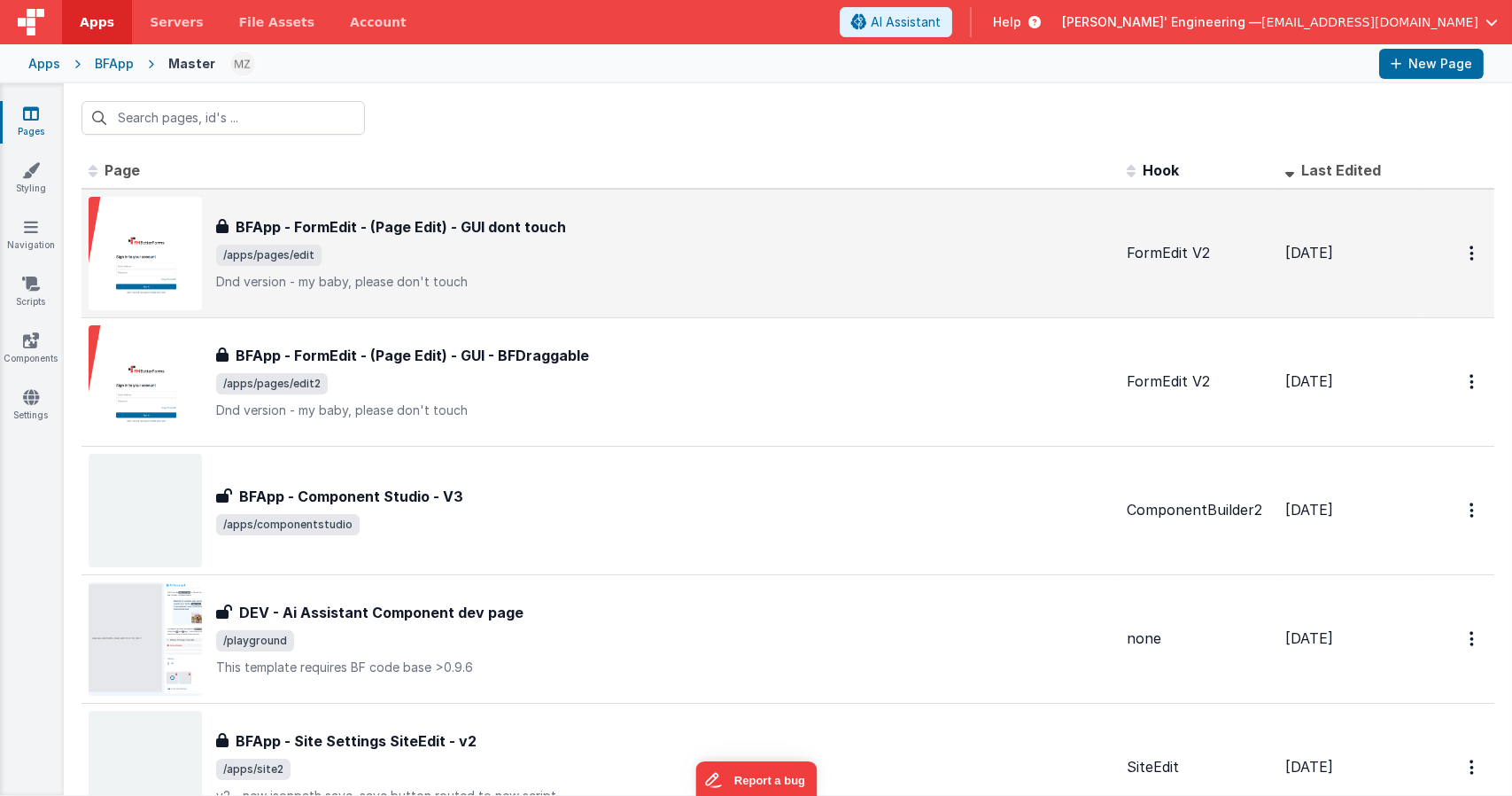
click at [538, 291] on div "BFApp - FormEdit - (Page Edit) - GUI dont touch BFApp - FormEdit - (Page Edit) …" at bounding box center [600, 253] width 1024 height 113
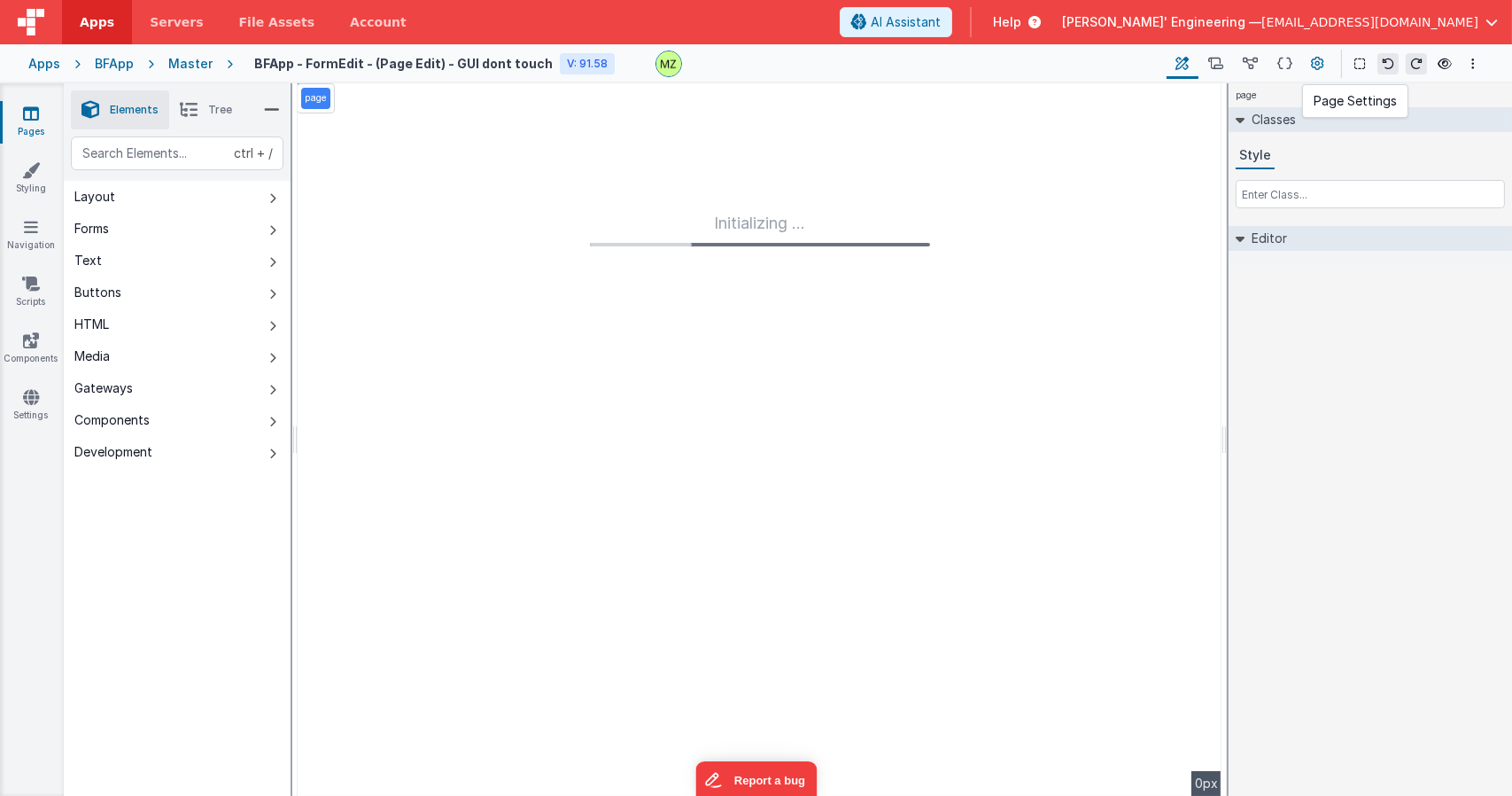
click at [1308, 70] on button at bounding box center [1318, 64] width 32 height 30
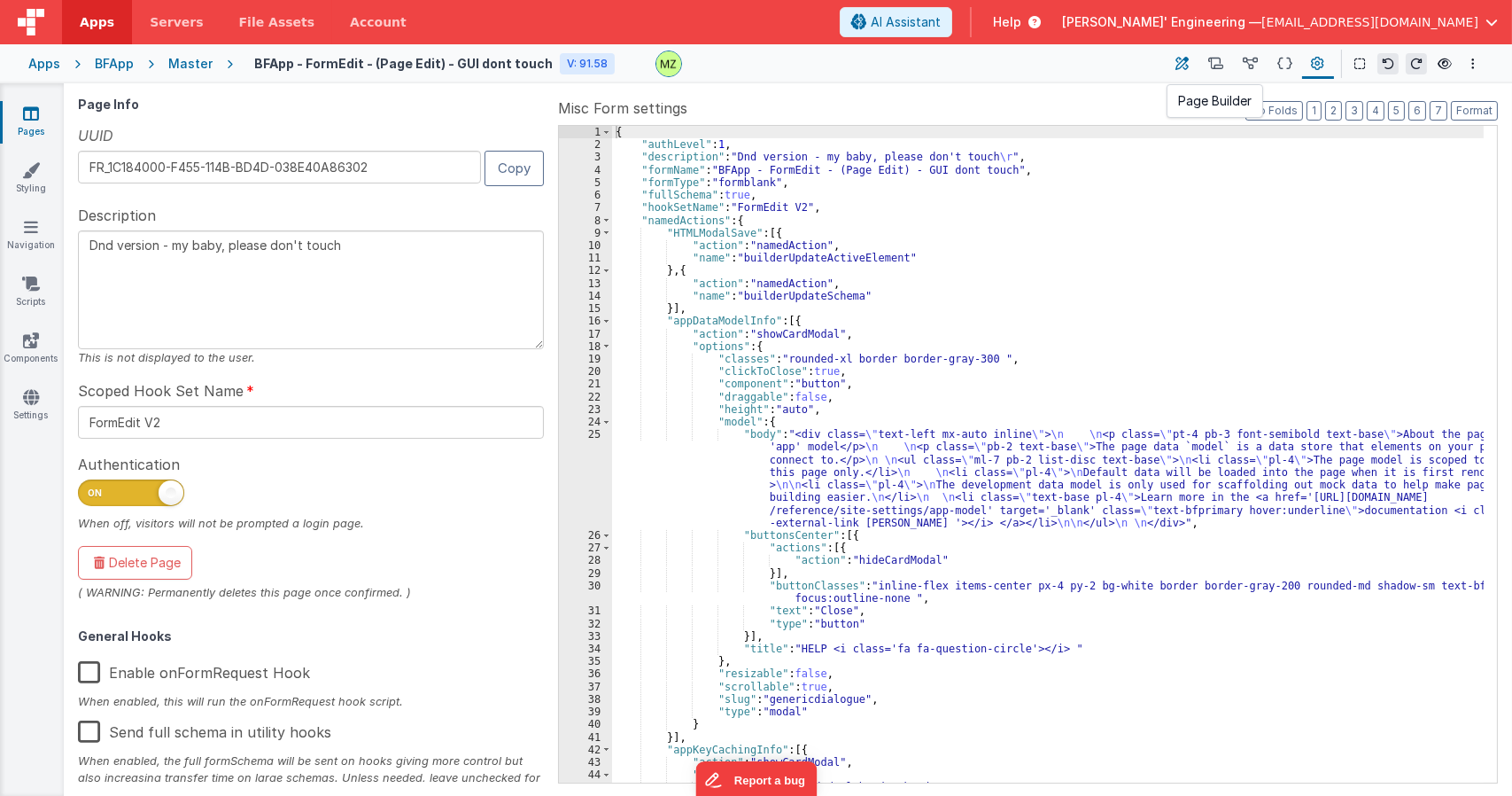
click at [1182, 62] on icon at bounding box center [1182, 64] width 13 height 19
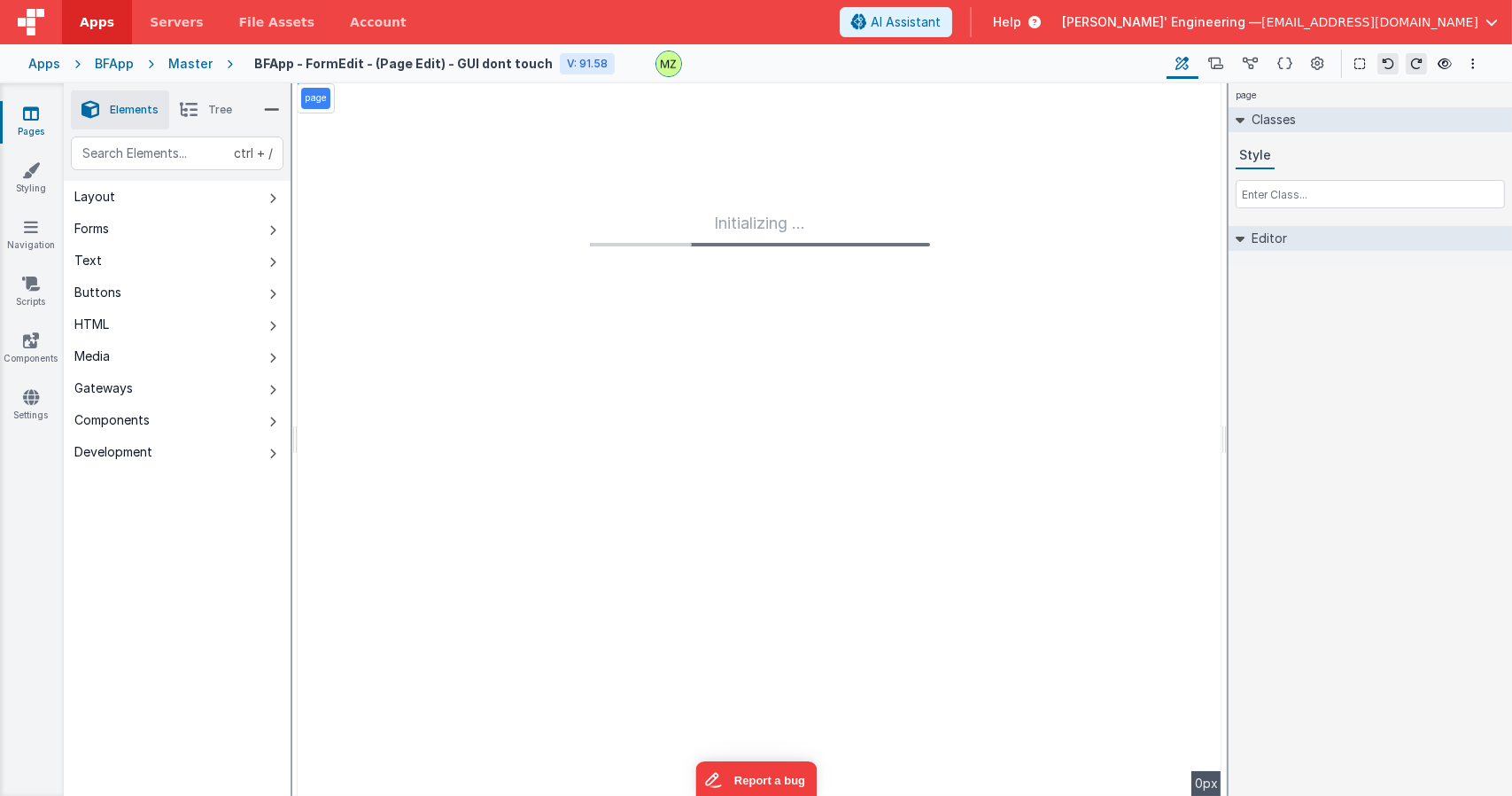
click at [176, 98] on li "Tree" at bounding box center [205, 109] width 73 height 39
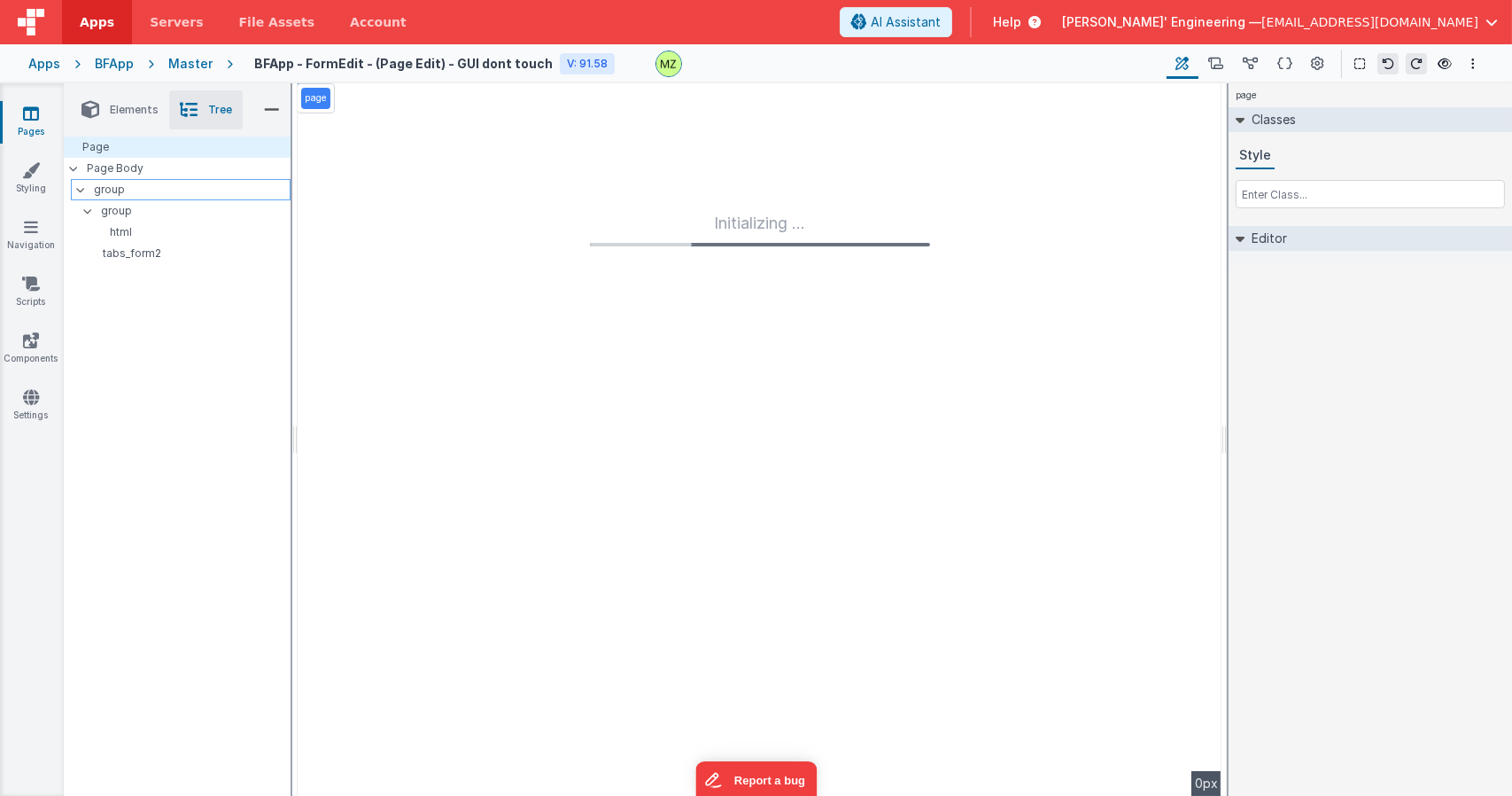
click at [126, 195] on p "group" at bounding box center [191, 190] width 195 height 20
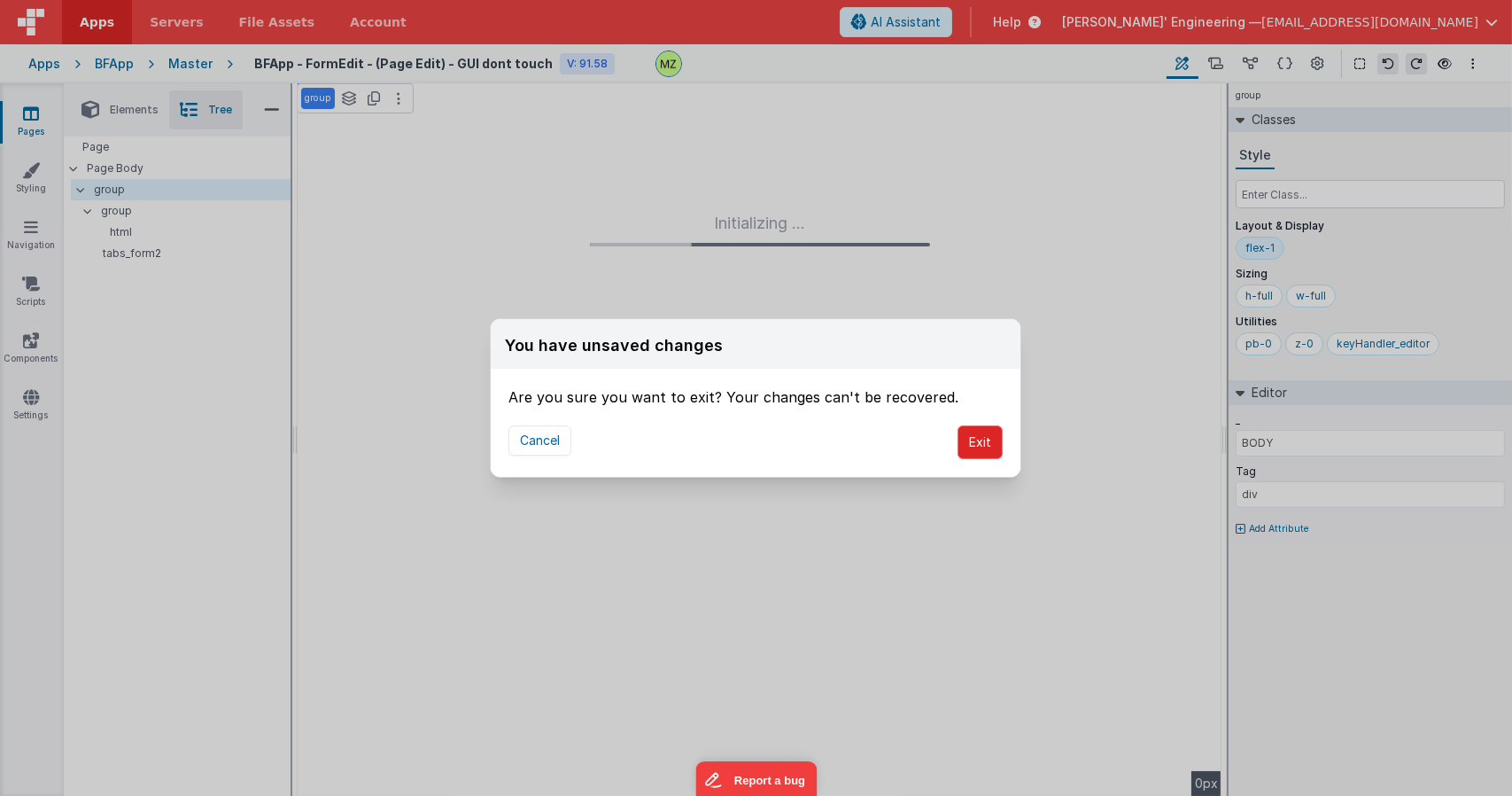
click at [979, 453] on button "Exit" at bounding box center [980, 442] width 46 height 34
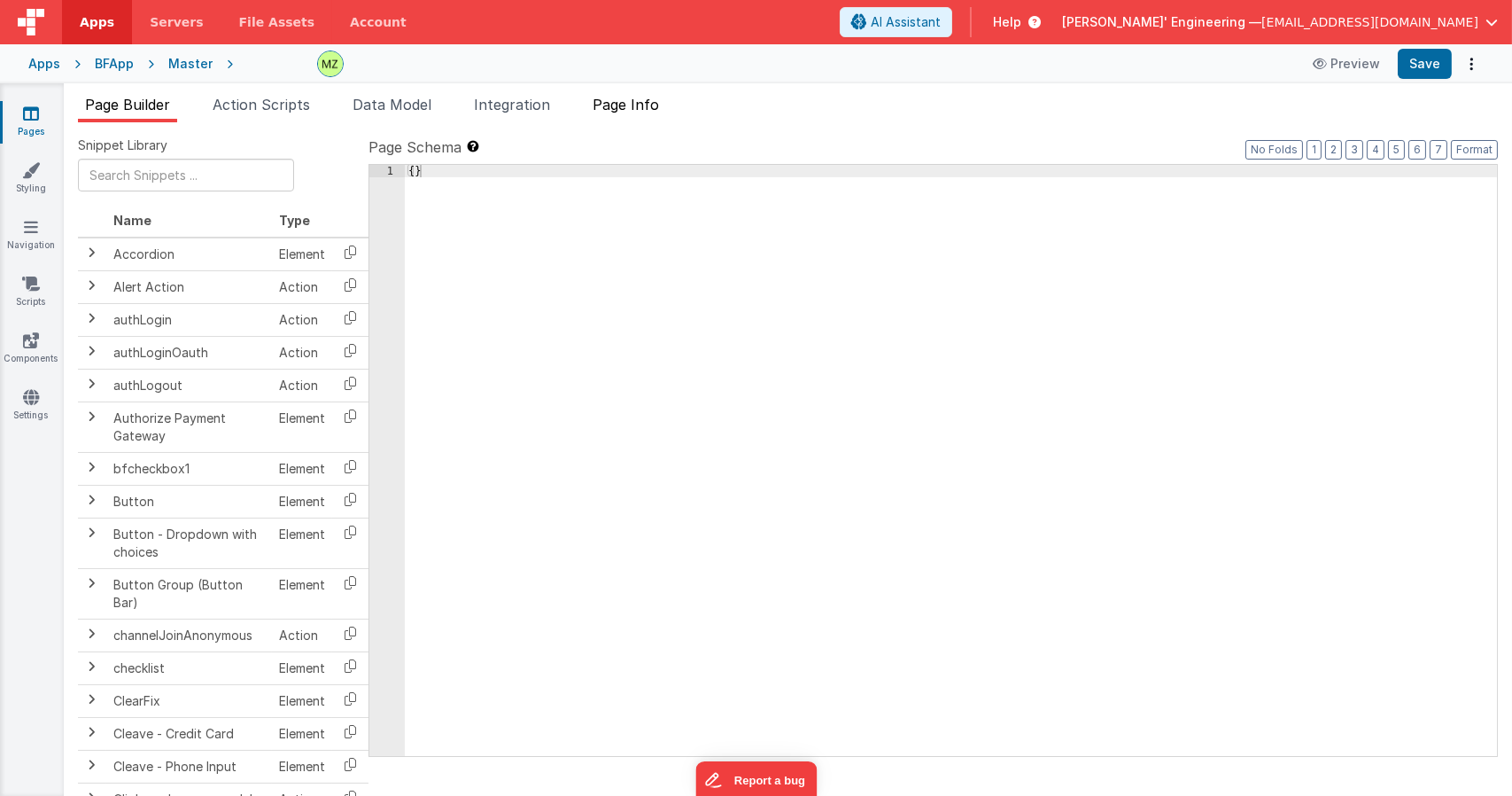
type input "FR_1C184000-F455-114B-BD4D-038E40A86302"
type textarea "Dnd version - my baby, please don't touch"
type input "FormEdit V2"
checkbox input "true"
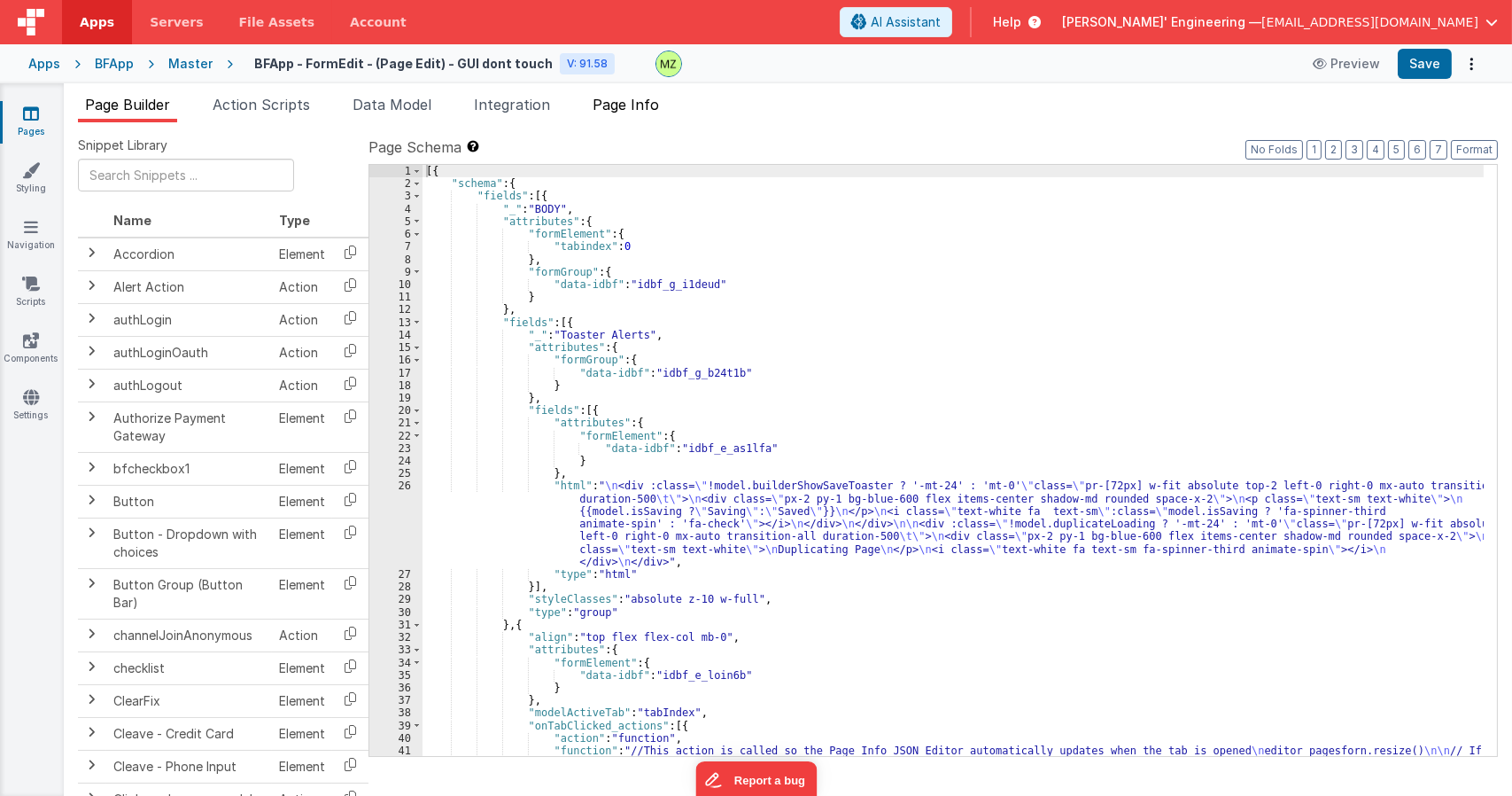
click at [640, 107] on span "Page Info" at bounding box center [625, 104] width 66 height 18
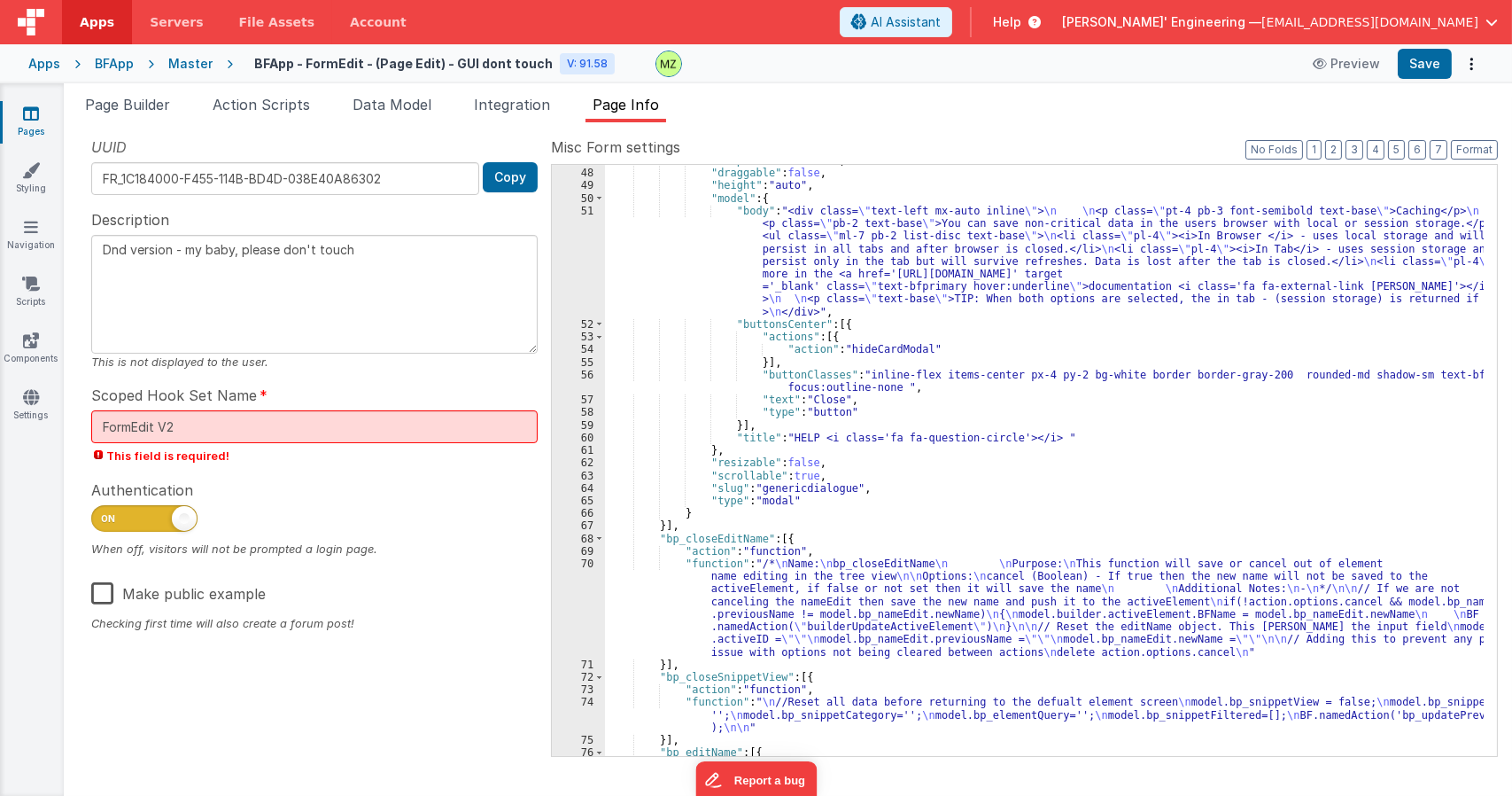
scroll to position [903, 0]
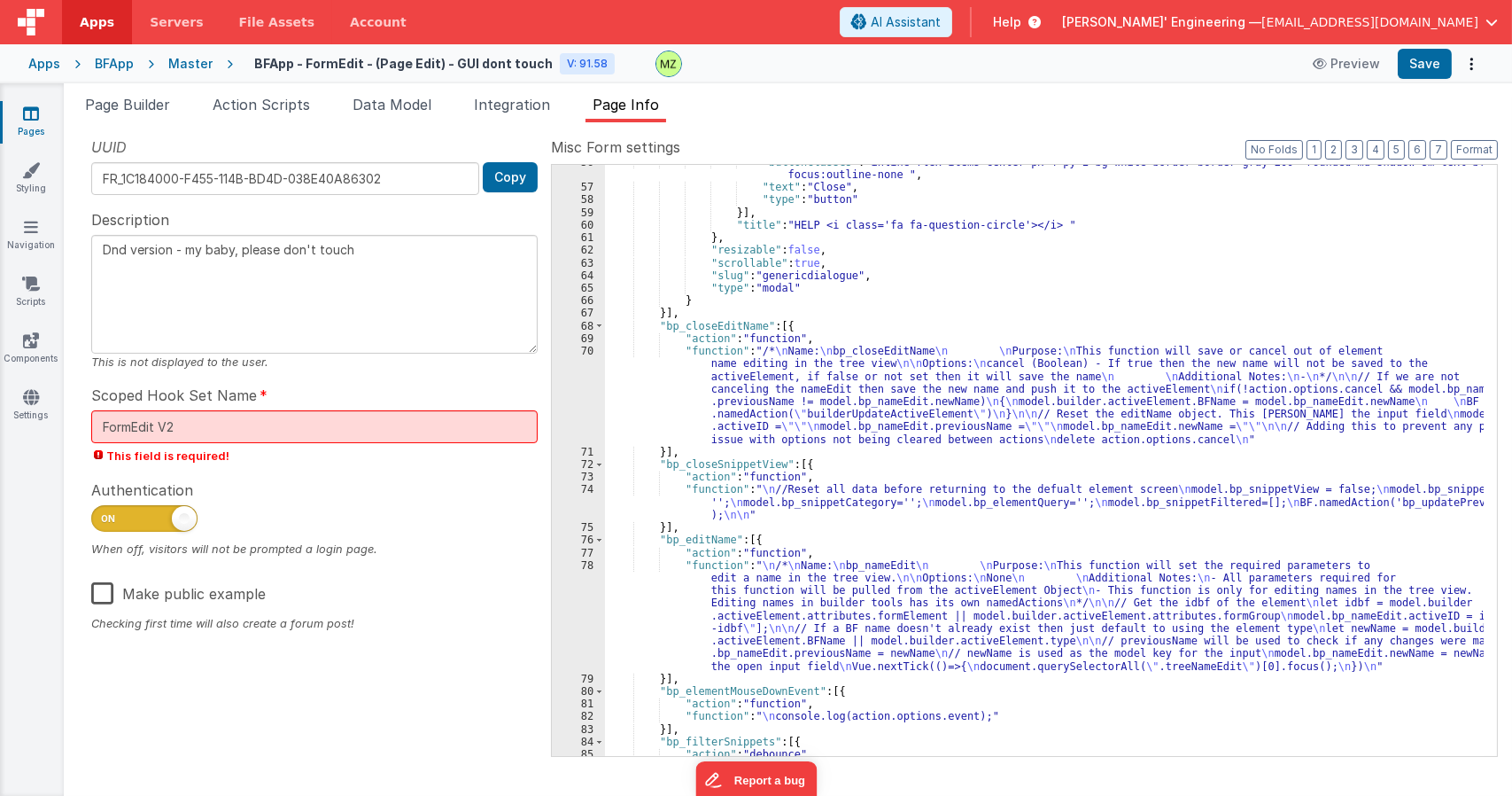
click at [1033, 370] on div ""buttonClasses" : "inline-flex items-center px-4 py-2 bg-white border border-gr…" at bounding box center [1044, 470] width 878 height 629
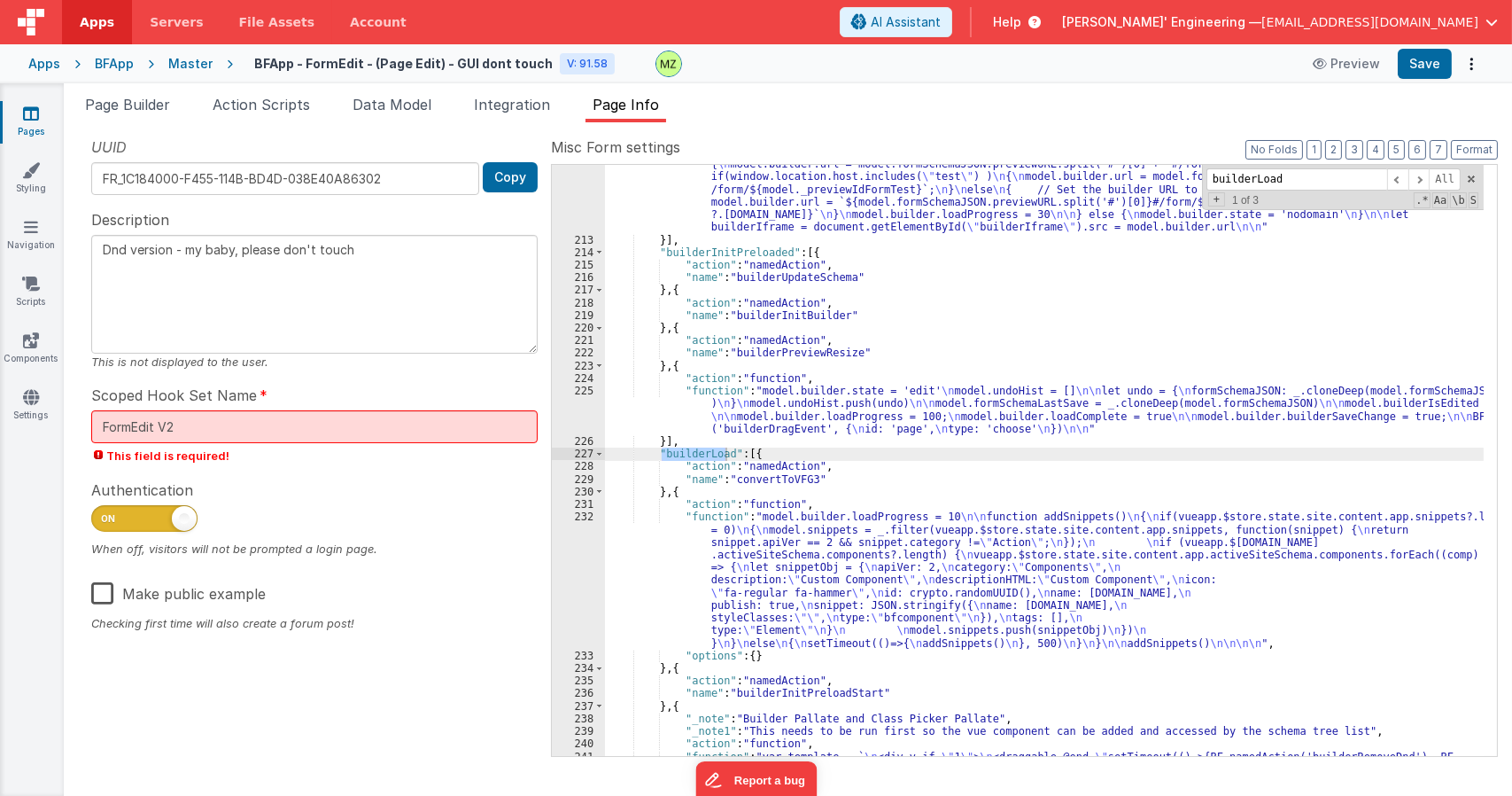
scroll to position [6124, 0]
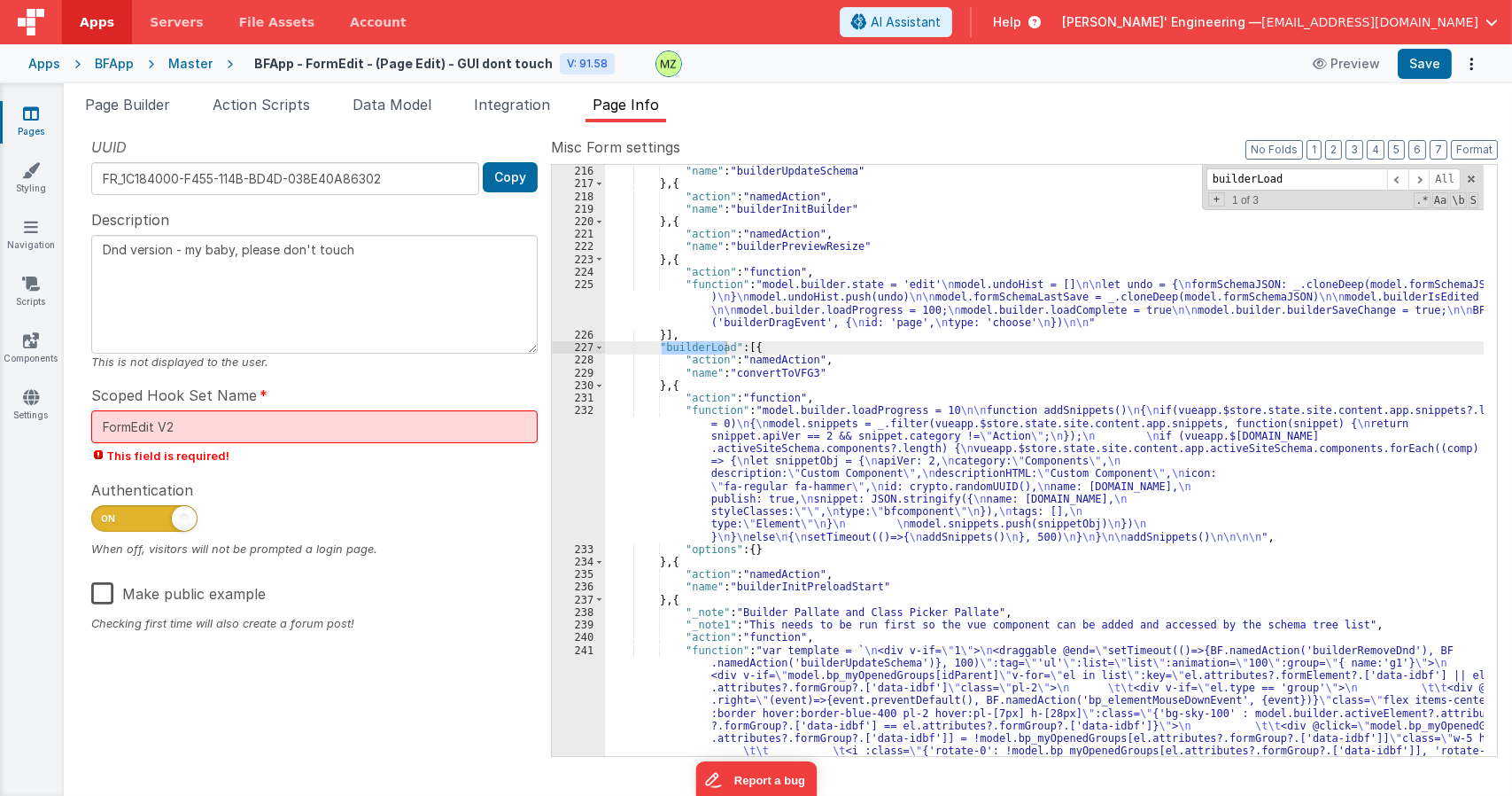
type input "builderLoad"
click at [756, 496] on div ""action" : "namedAction" , "name" : "builderUpdateSchema" } , { "action" : "nam…" at bounding box center [1044, 656] width 878 height 1006
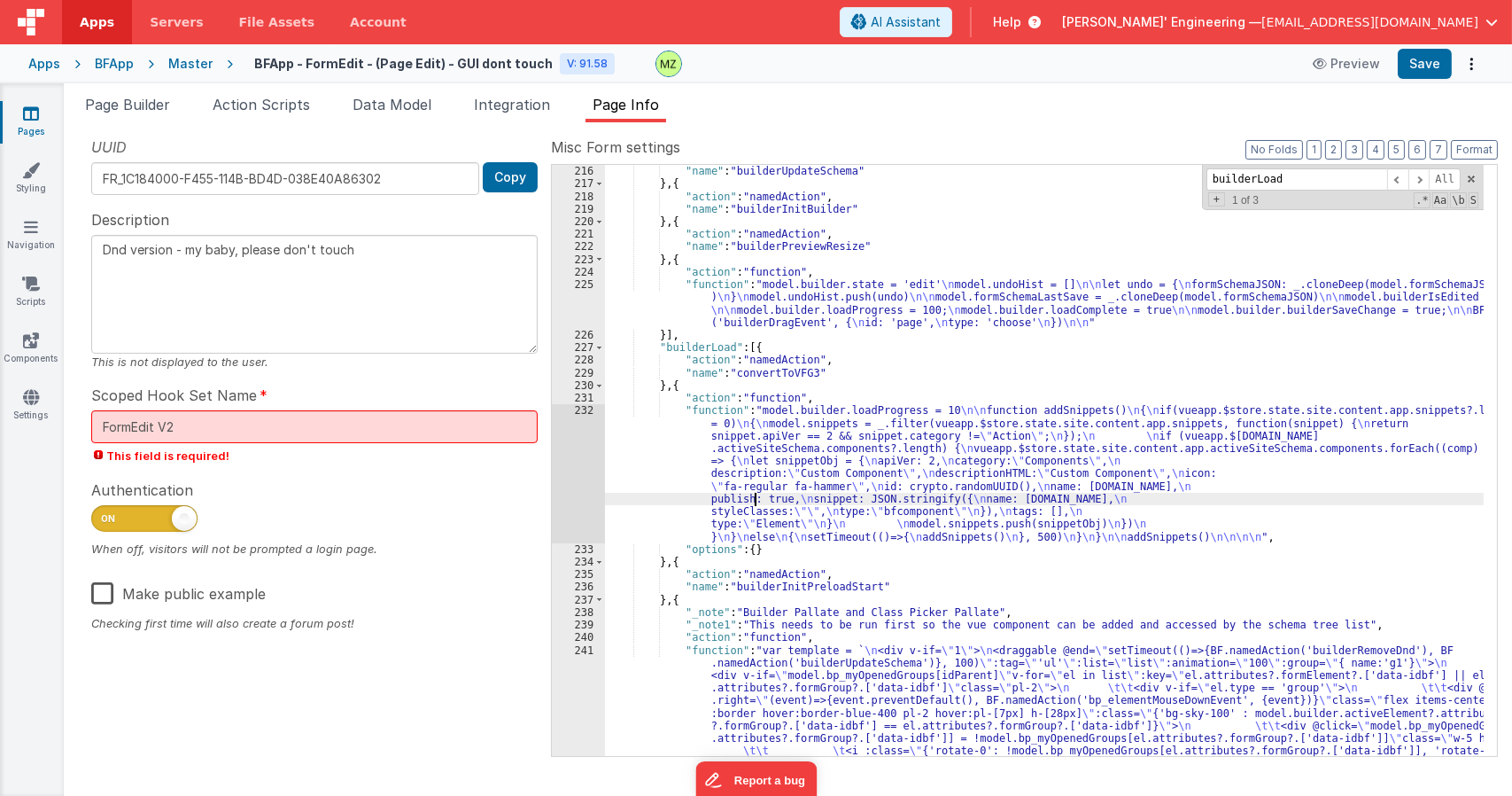
scroll to position [6336, 0]
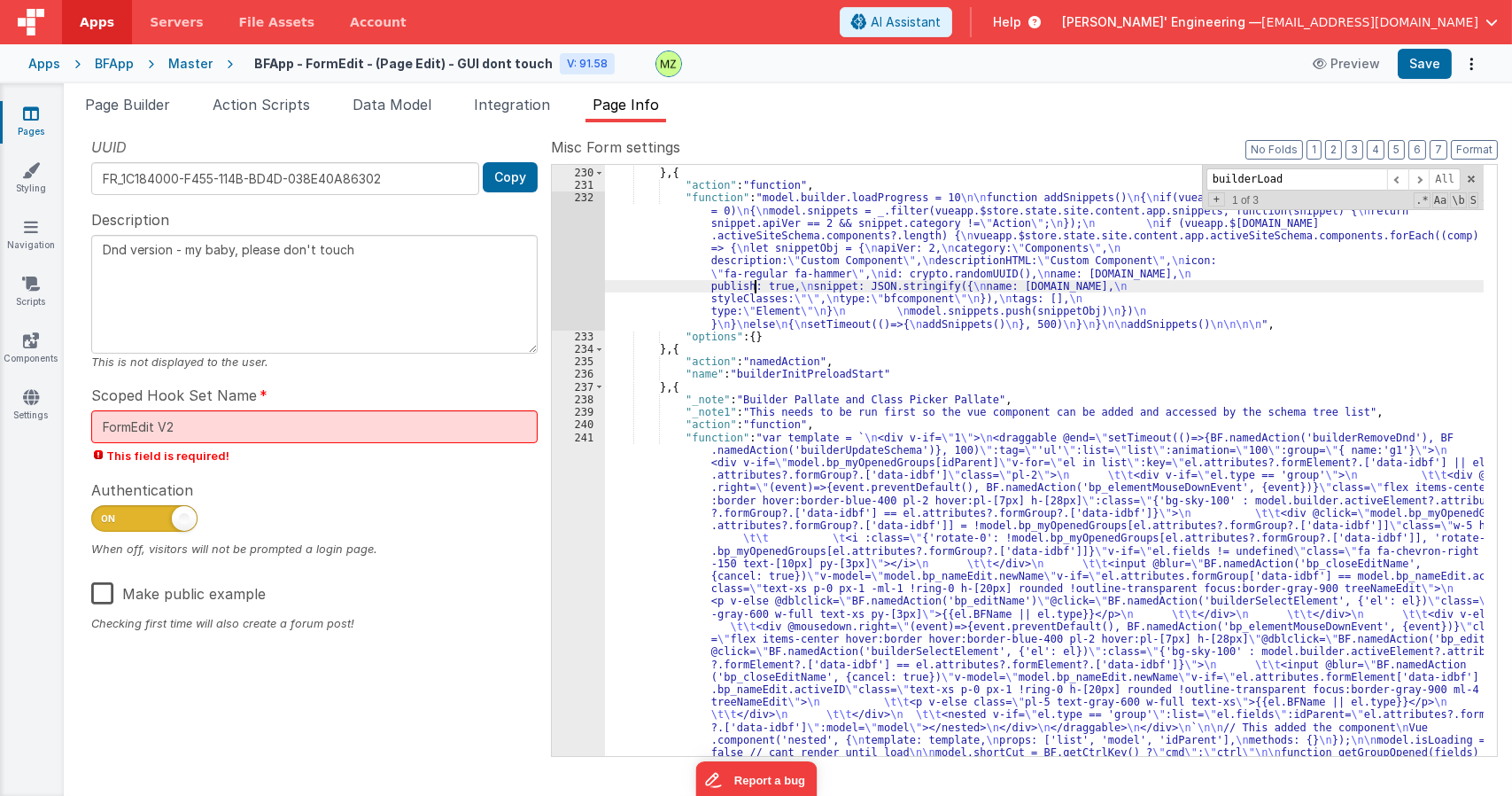
click at [760, 538] on div ""name" : "convertToVFG3" } , { "action" : "function" , "function" : "model.buil…" at bounding box center [1044, 657] width 878 height 1006
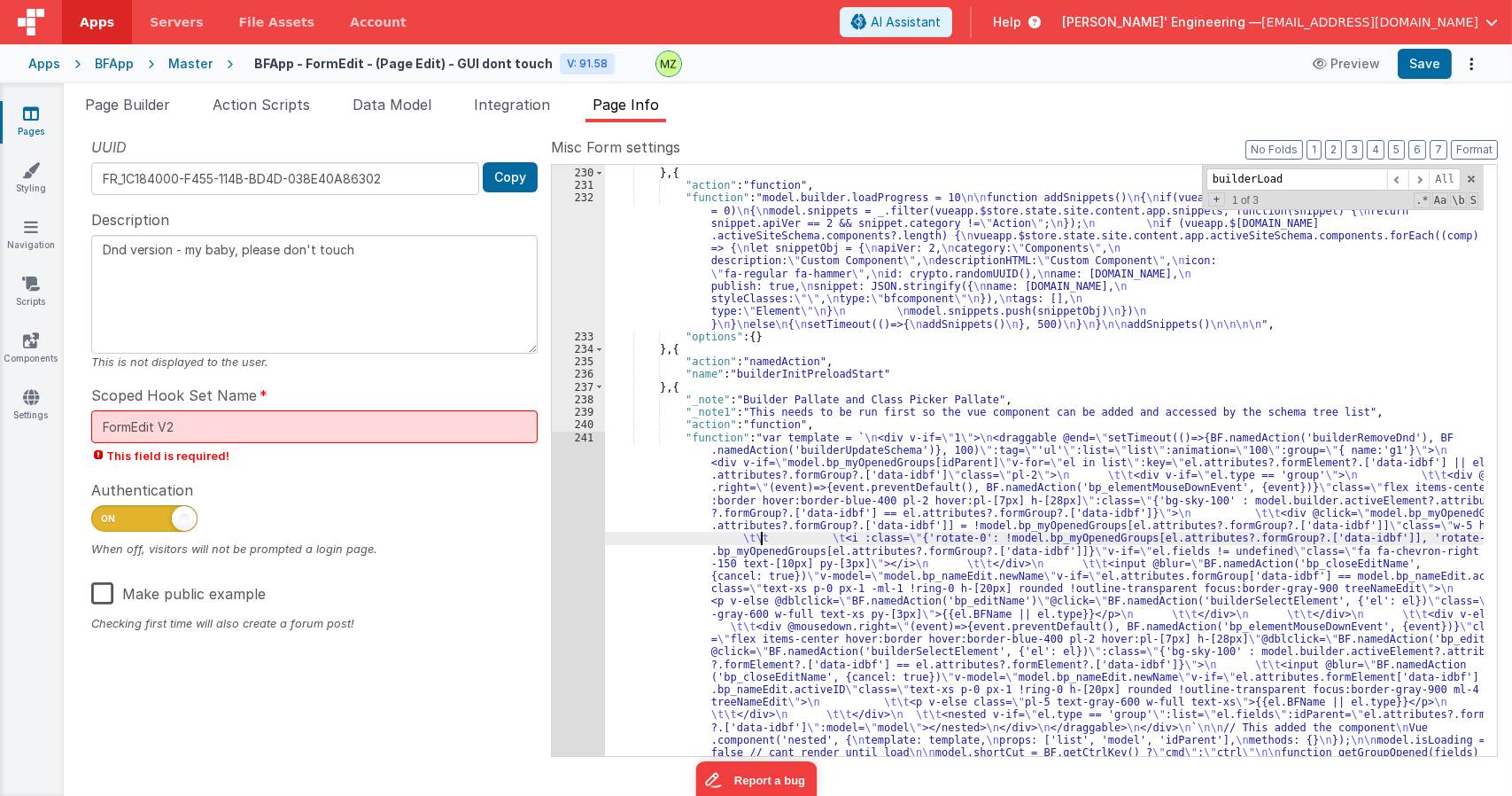
click at [577, 435] on div "241" at bounding box center [578, 633] width 54 height 403
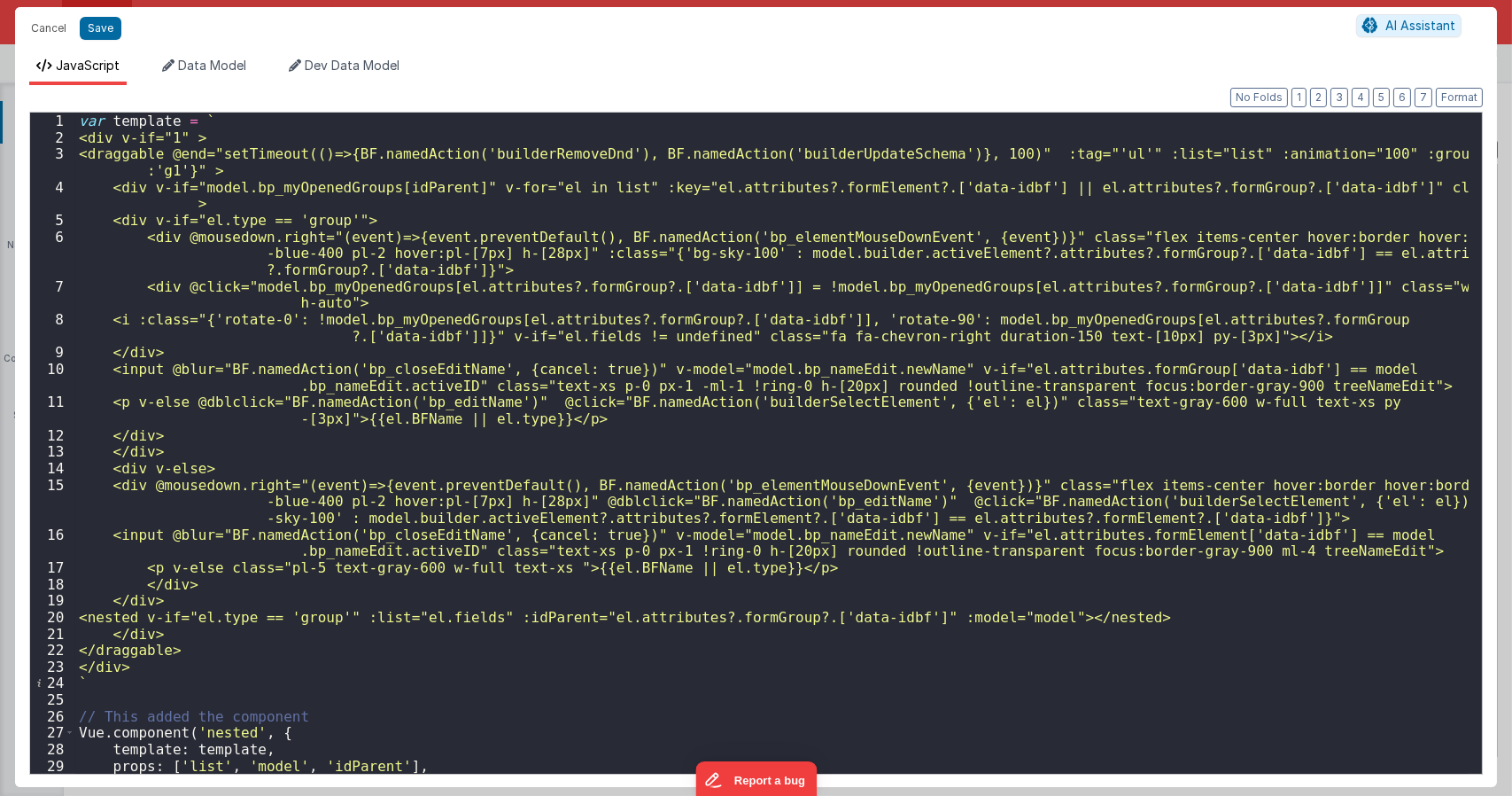
click at [830, 235] on div "var template = ` <div v-if="1" > <draggable @end="setTimeout(()=>{BF.namedActio…" at bounding box center [772, 458] width 1393 height 692
click at [631, 235] on div "var template = ` <div v-if="1" > <draggable @end="setTimeout(()=>{BF.namedActio…" at bounding box center [772, 458] width 1393 height 692
click at [458, 235] on div "var template = ` <div v-if="1" > <draggable @end="setTimeout(()=>{BF.namedActio…" at bounding box center [772, 458] width 1393 height 692
type textarea "Dnd version - my baby, please don't touch"
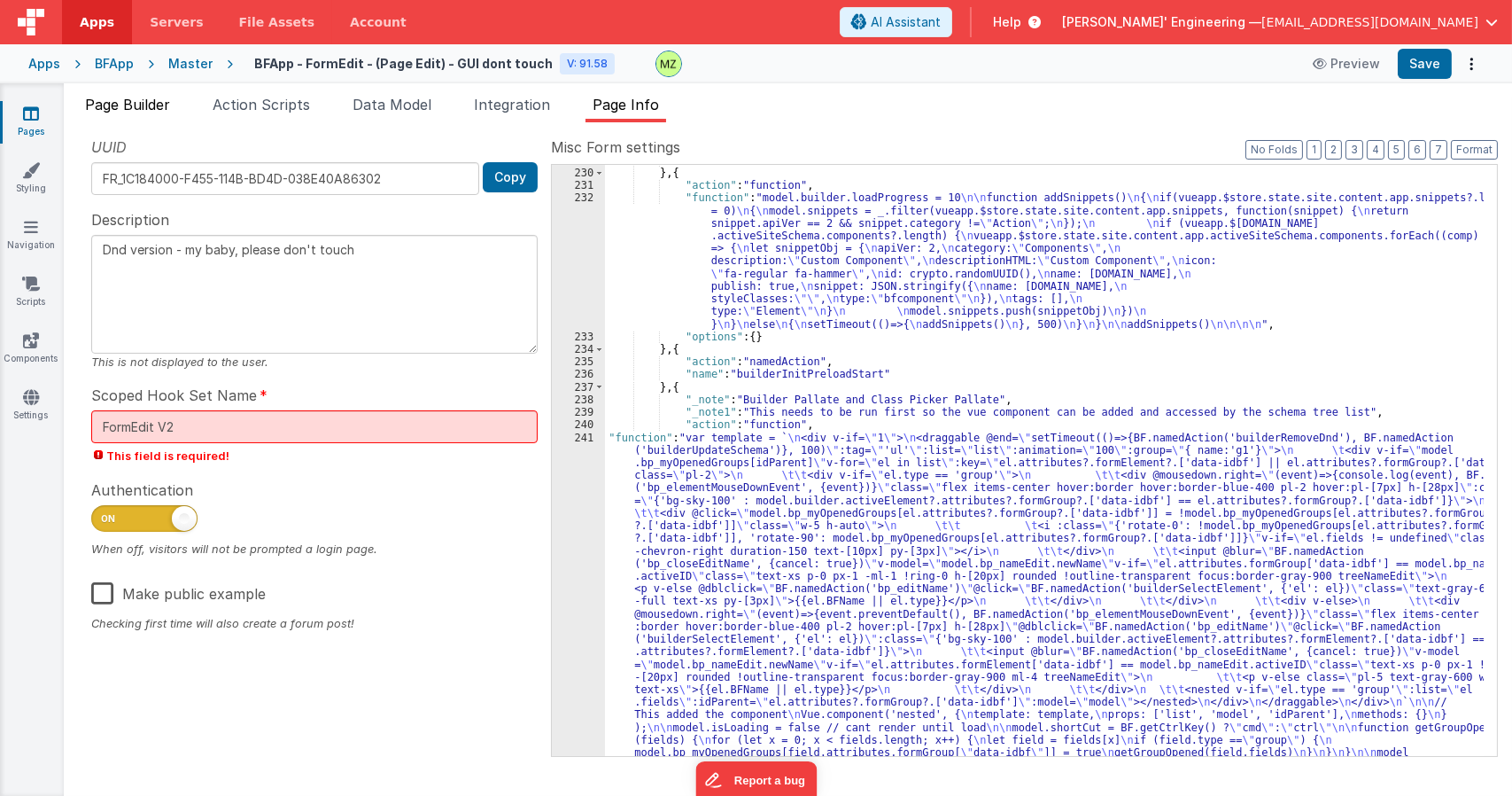
click at [143, 104] on span "Page Builder" at bounding box center [128, 104] width 85 height 18
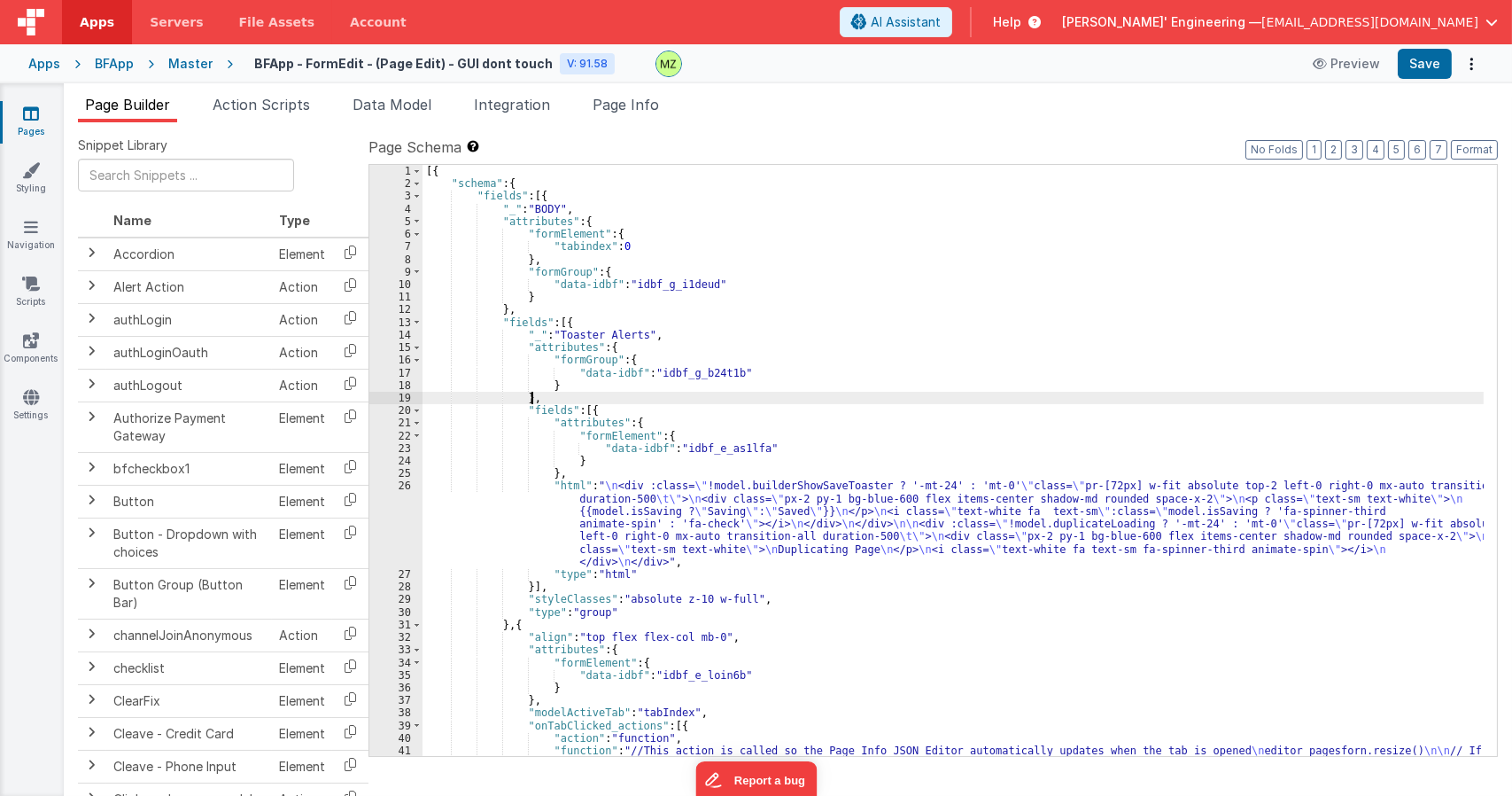
click at [588, 402] on div "[{ "schema" : { "fields" : [{ "_" : "BODY" , "attributes" : { "formElement" : {…" at bounding box center [952, 479] width 1061 height 629
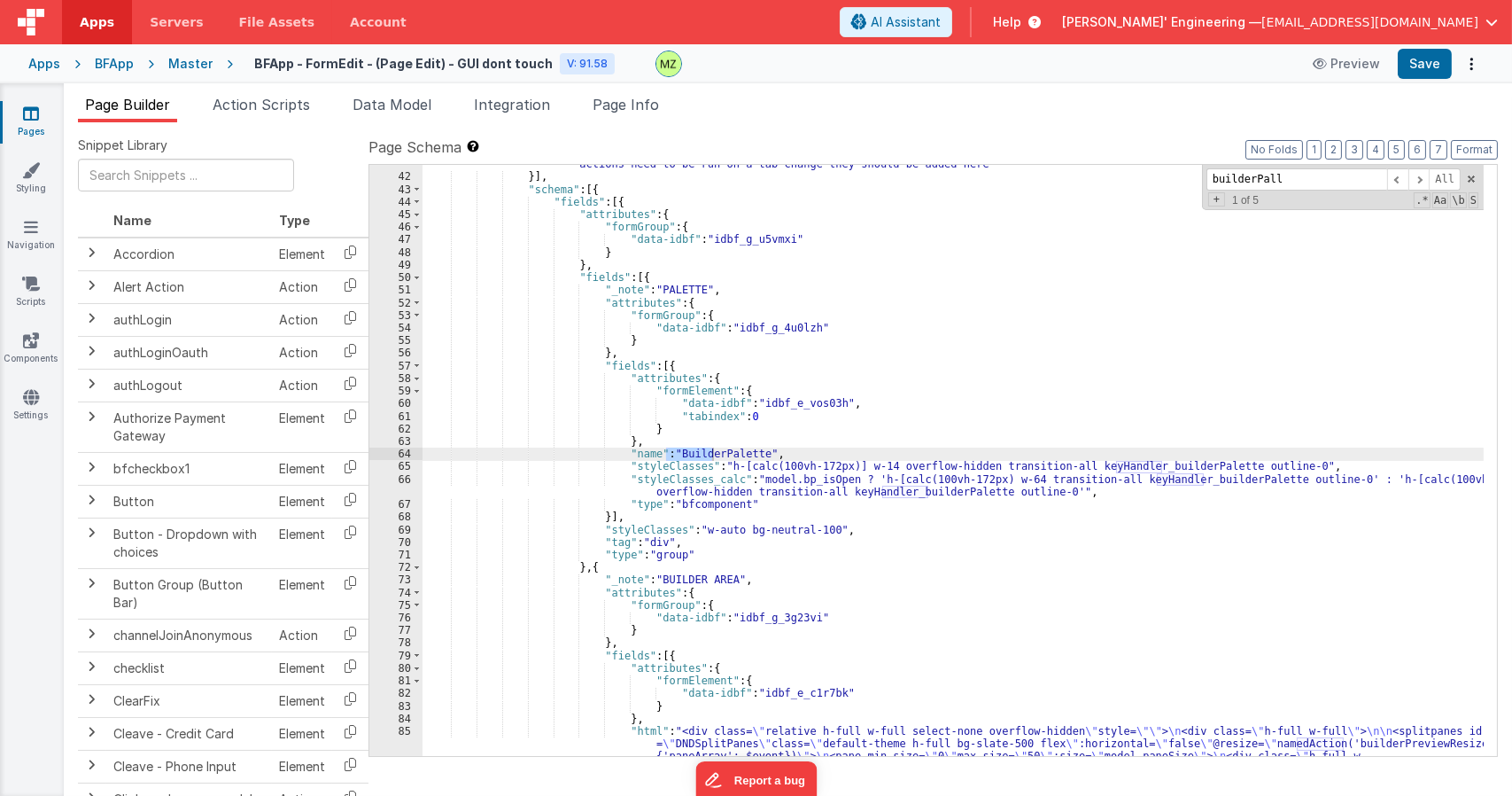
scroll to position [598, 0]
type input "builderPallette"
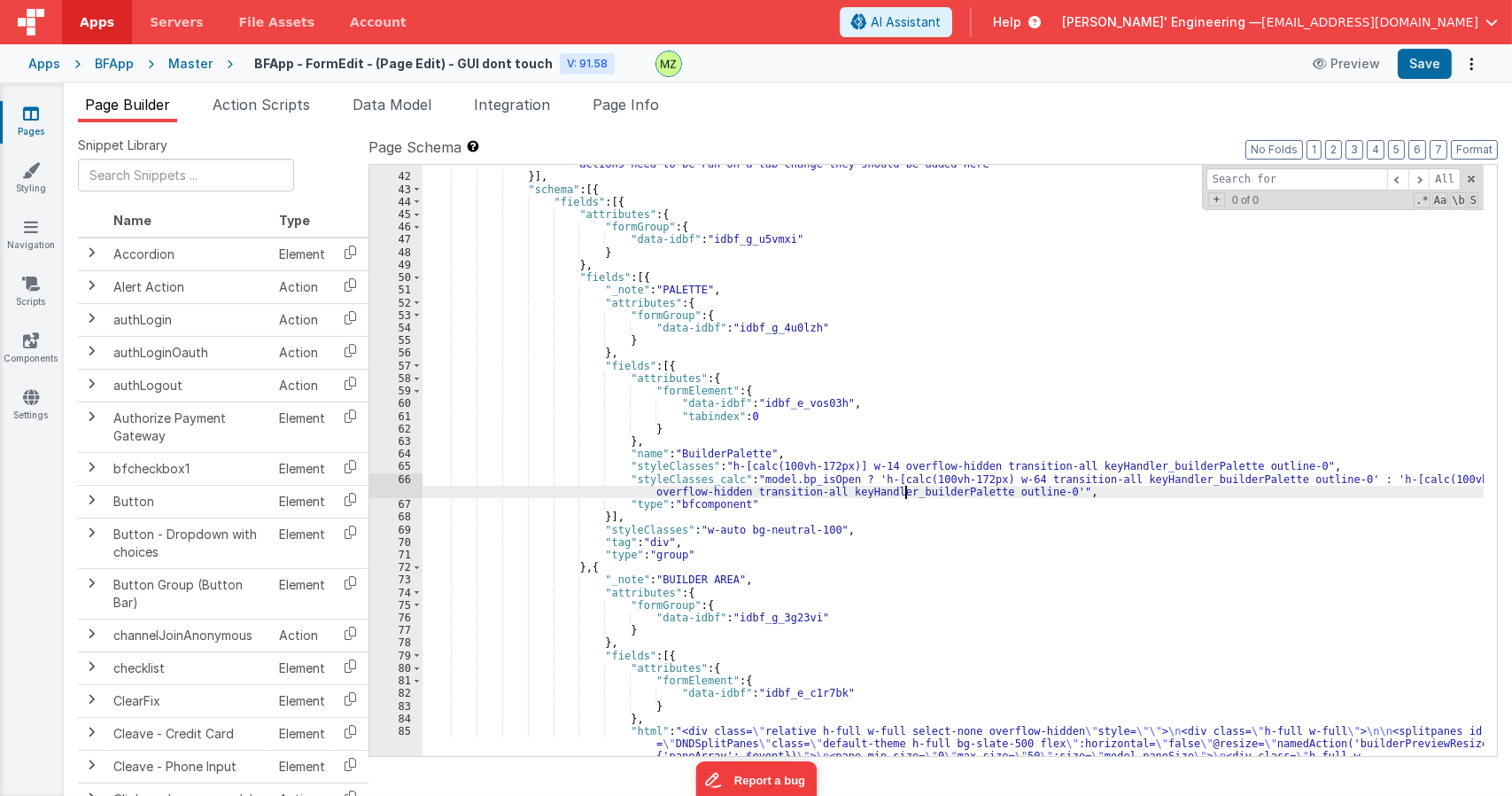
click at [622, 93] on div "Page Builder Action Scripts Data Model Integration Page Info Snippet Library Na…" at bounding box center [787, 440] width 1448 height 713
click at [627, 98] on span "Page Info" at bounding box center [625, 104] width 66 height 18
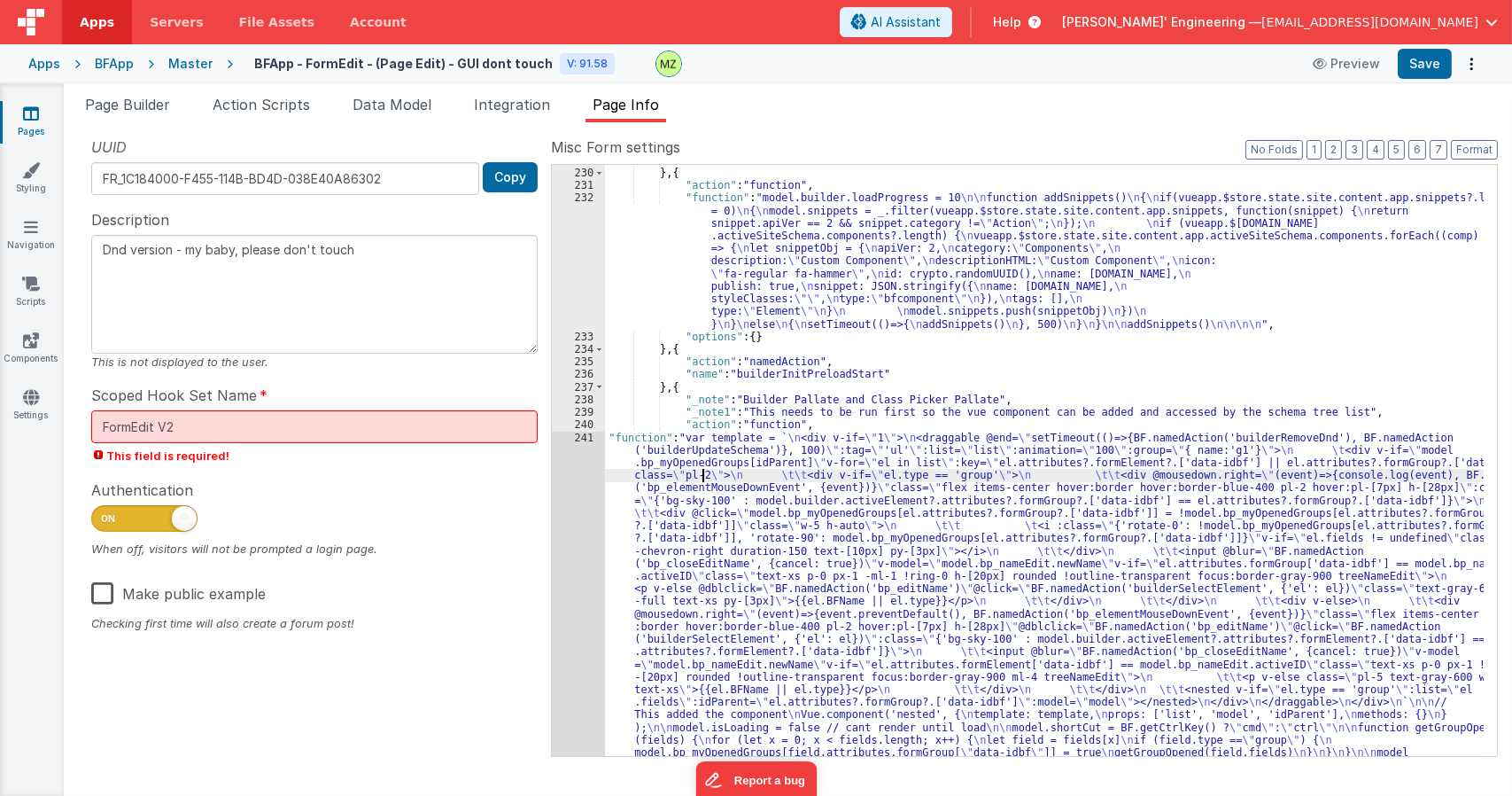
click at [704, 469] on div ""name" : "convertToVFG3" } , { "action" : "function" , "function" : "model.buil…" at bounding box center [1044, 644] width 878 height 982
click at [574, 438] on div "241" at bounding box center [578, 620] width 54 height 378
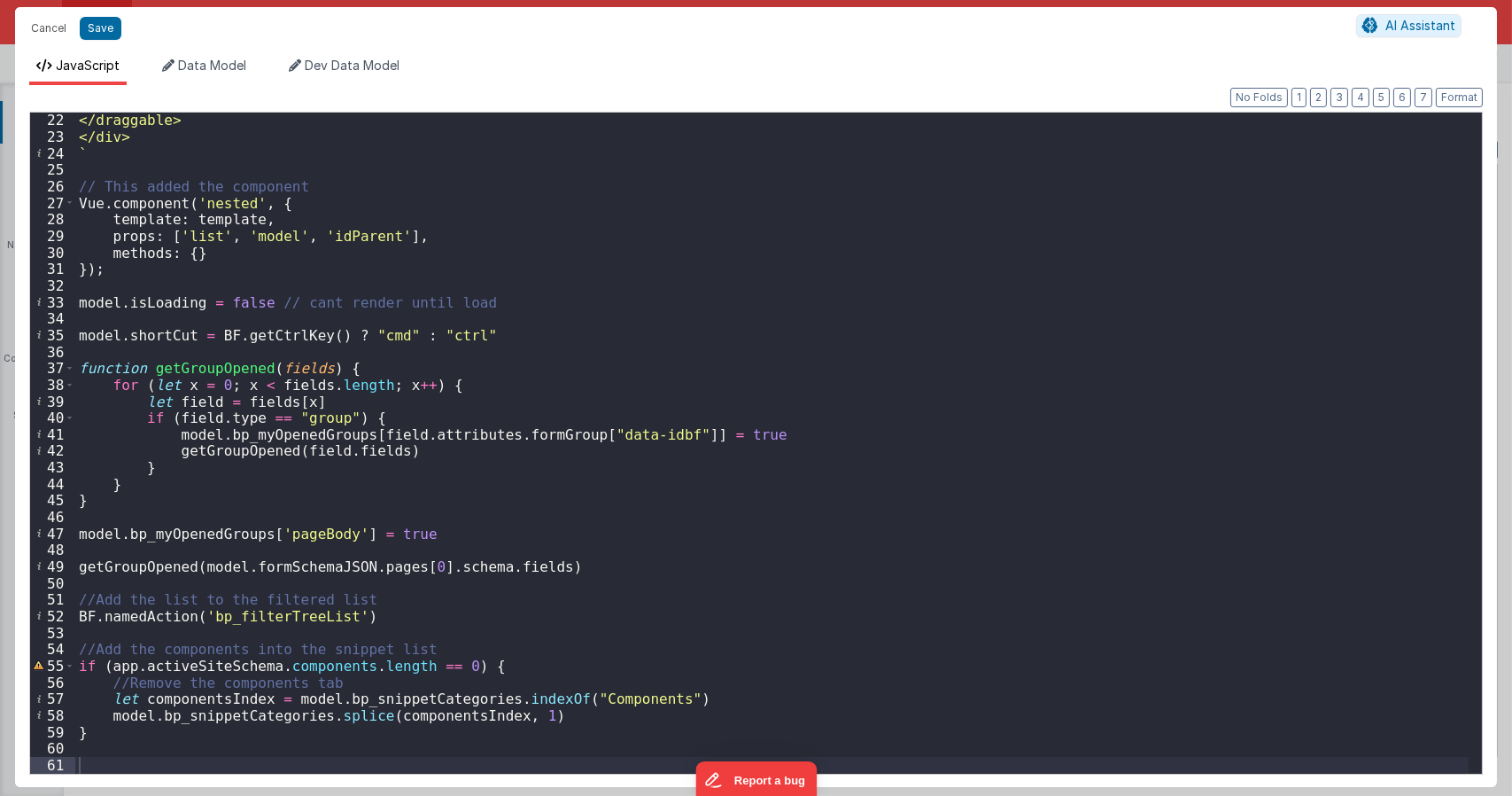
scroll to position [529, 0]
click at [136, 722] on div "</draggable> </div> ` // This added the component Vue . component ( 'nested' , …" at bounding box center [772, 458] width 1393 height 694
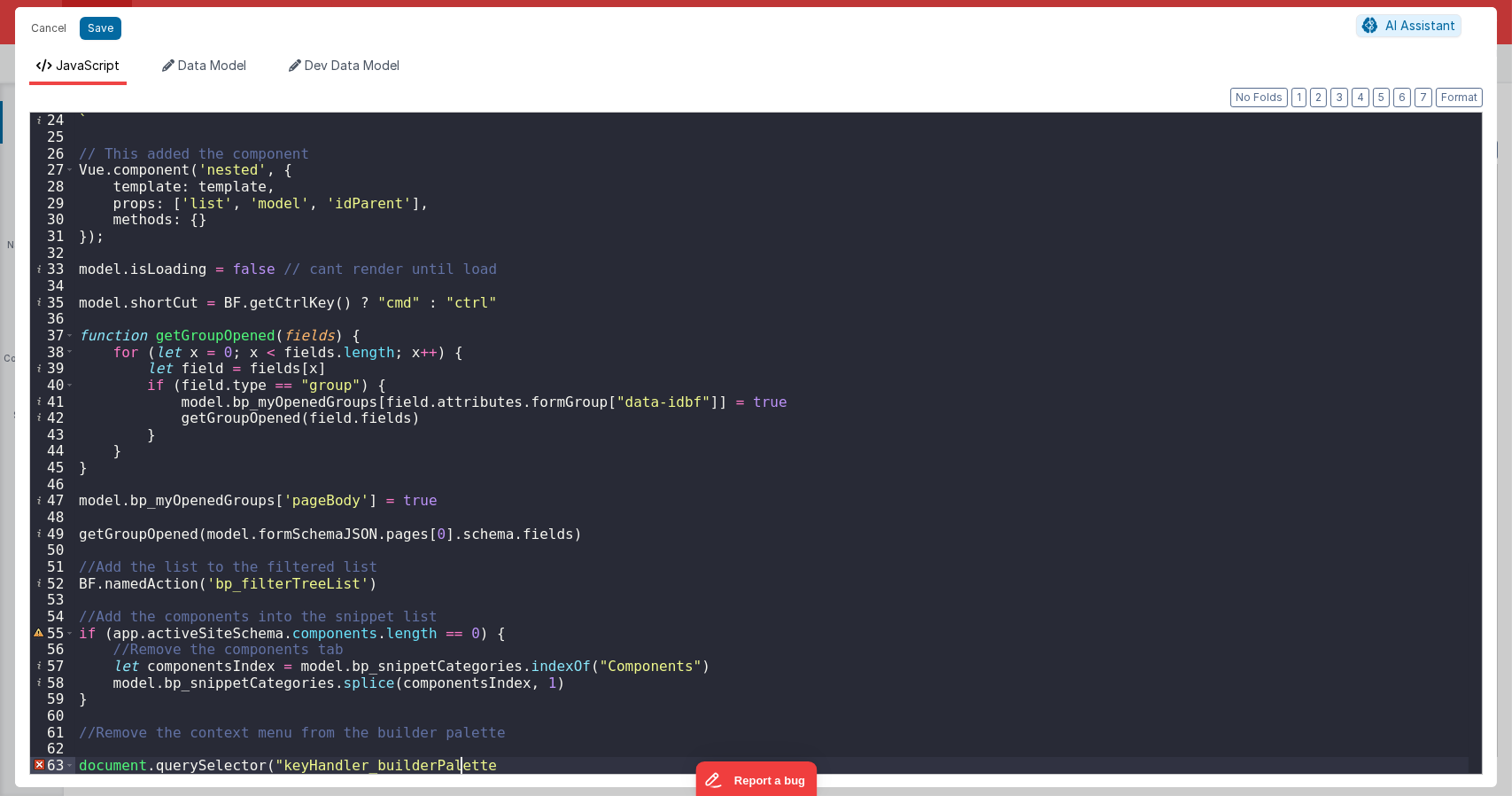
scroll to position [596, 0]
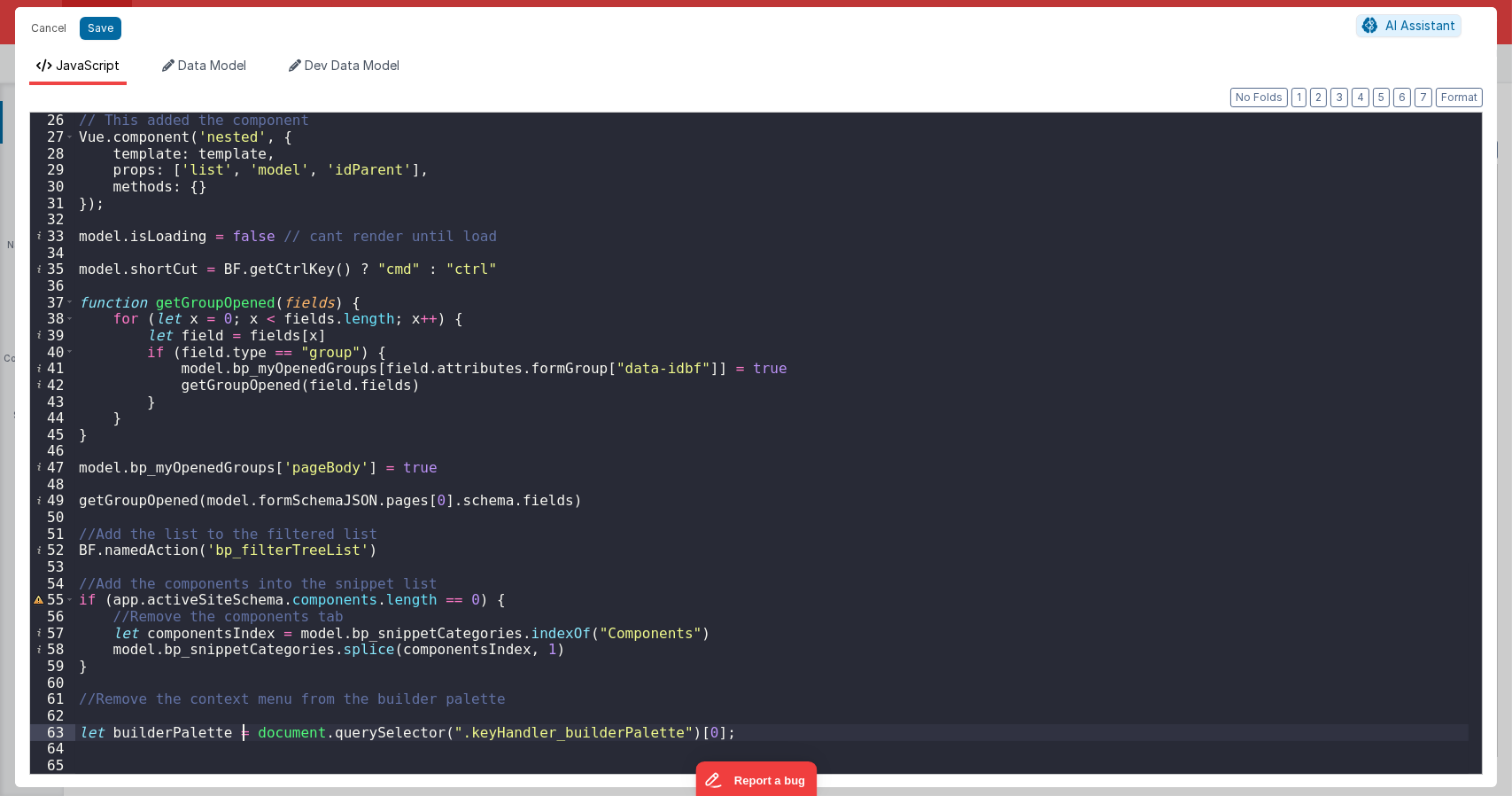
click at [690, 732] on div "// This added the component Vue . component ( 'nested' , { template : template …" at bounding box center [772, 458] width 1393 height 694
click at [373, 752] on div "// This added the component Vue . component ( 'nested' , { template : template …" at bounding box center [772, 458] width 1393 height 694
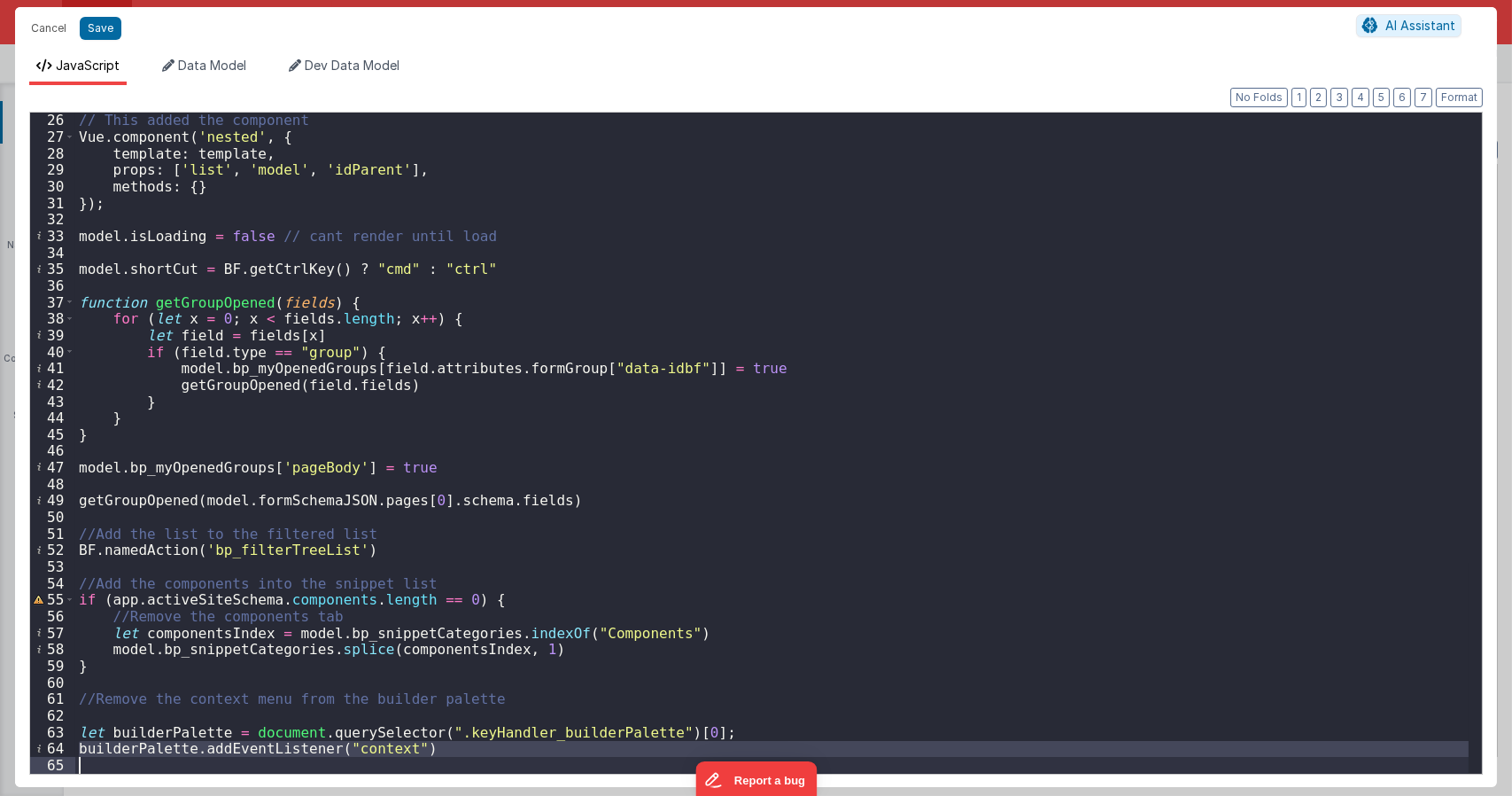
click at [365, 749] on div "// This added the component Vue . component ( 'nested' , { template : template …" at bounding box center [772, 443] width 1393 height 661
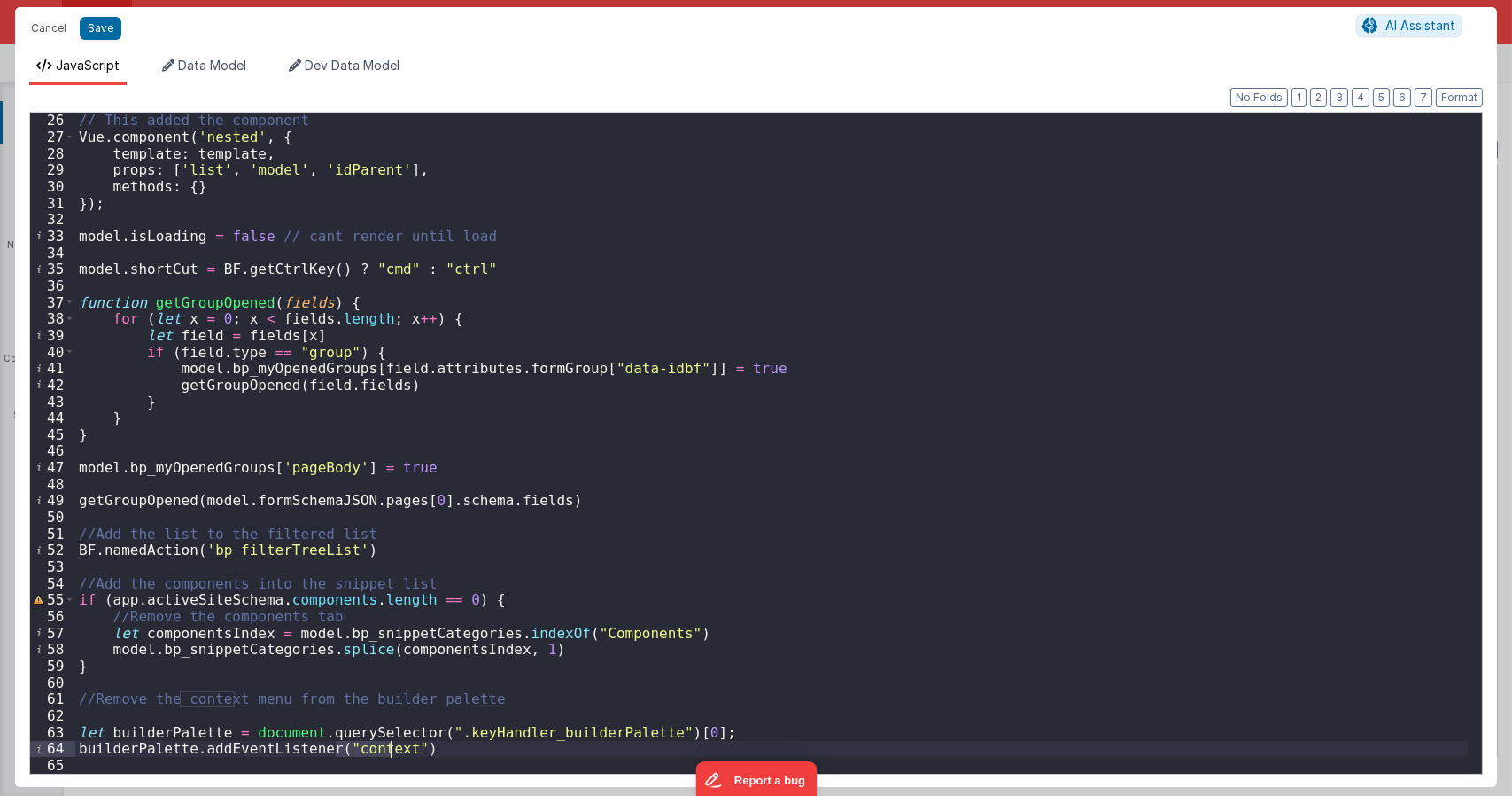
click at [365, 749] on div "// This added the component Vue . component ( 'nested' , { template : template …" at bounding box center [772, 458] width 1393 height 694
paste textarea
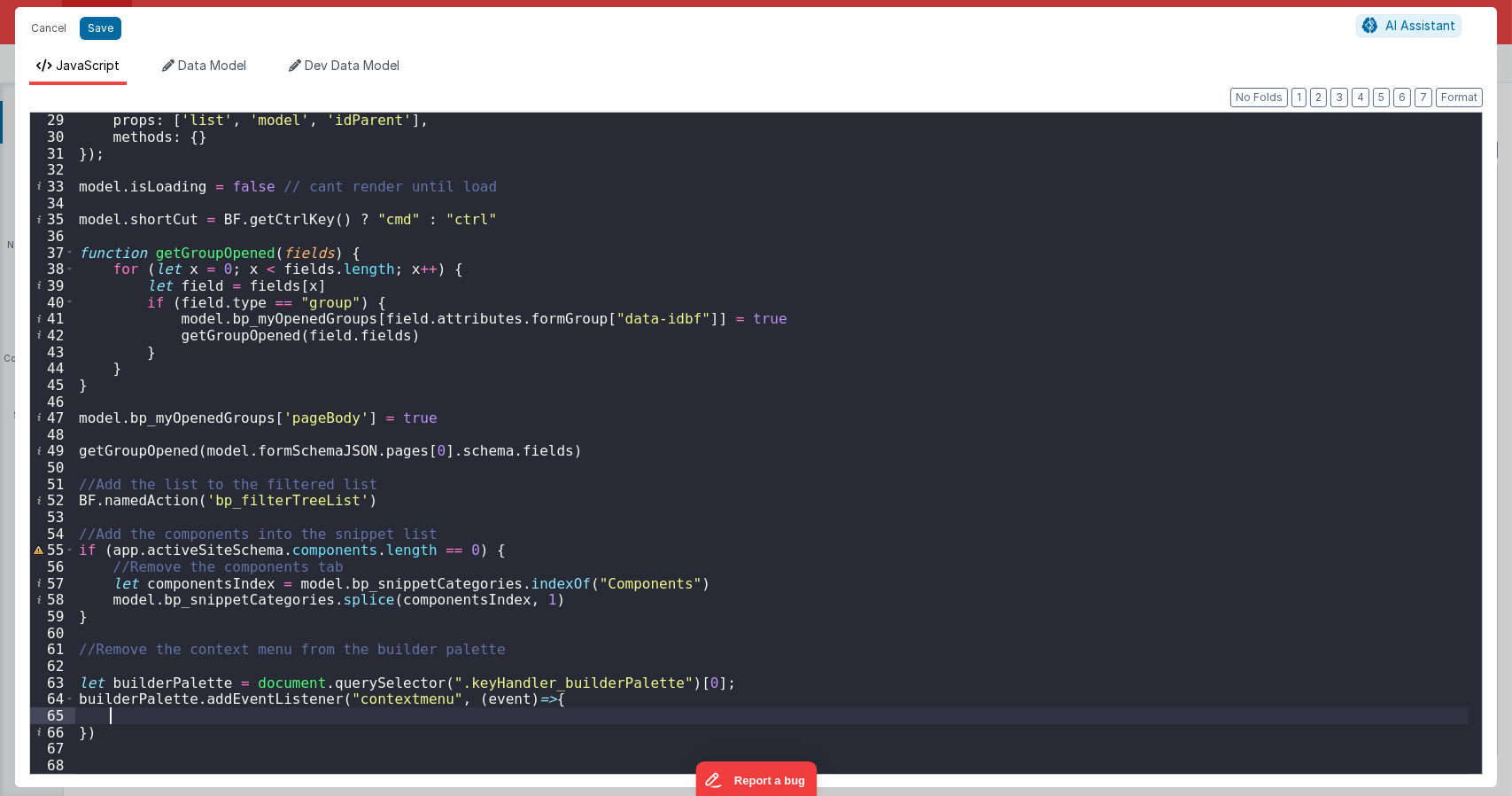
scroll to position [645, 0]
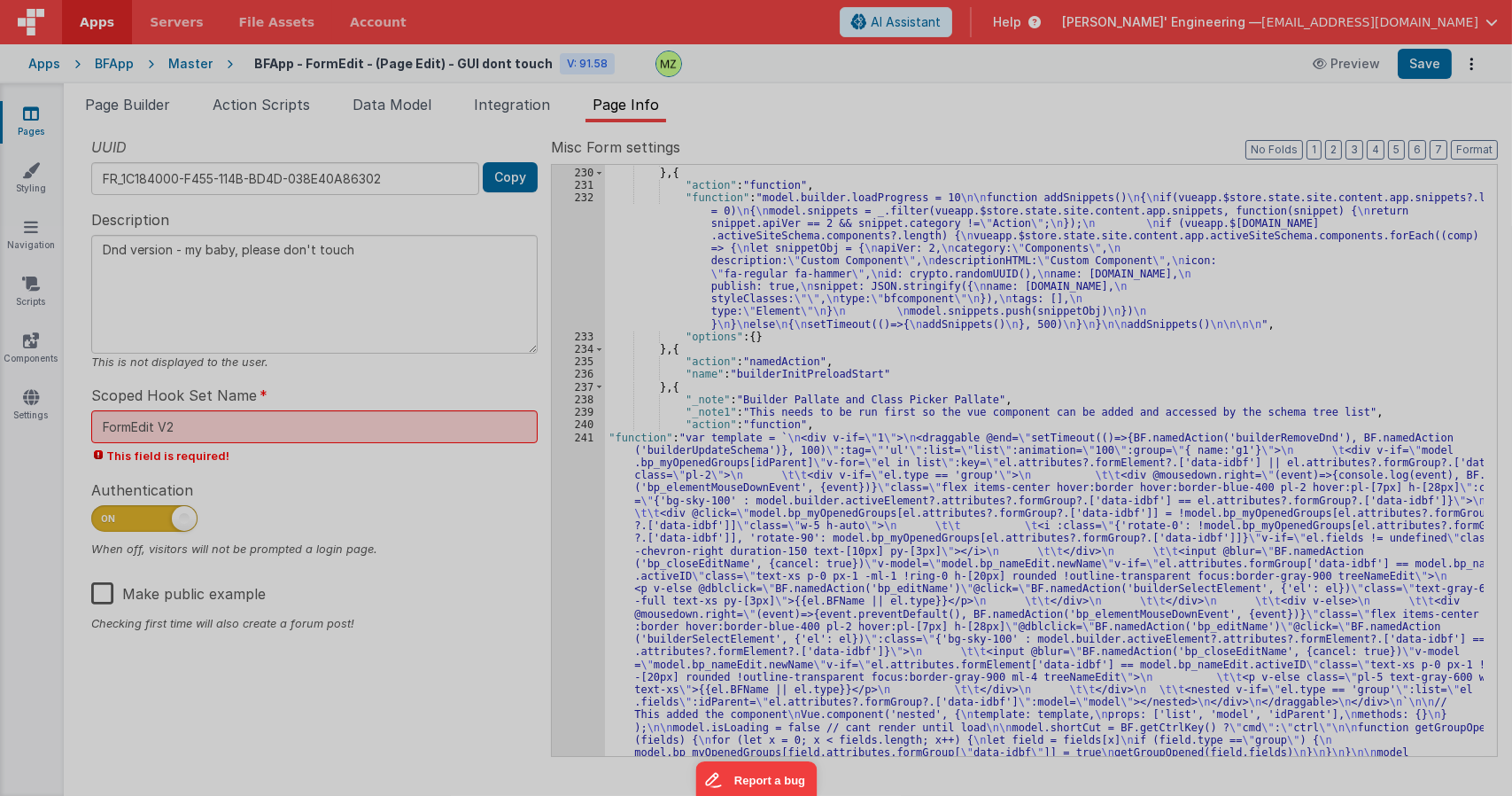
type textarea "Dnd version - my baby, please don't touch"
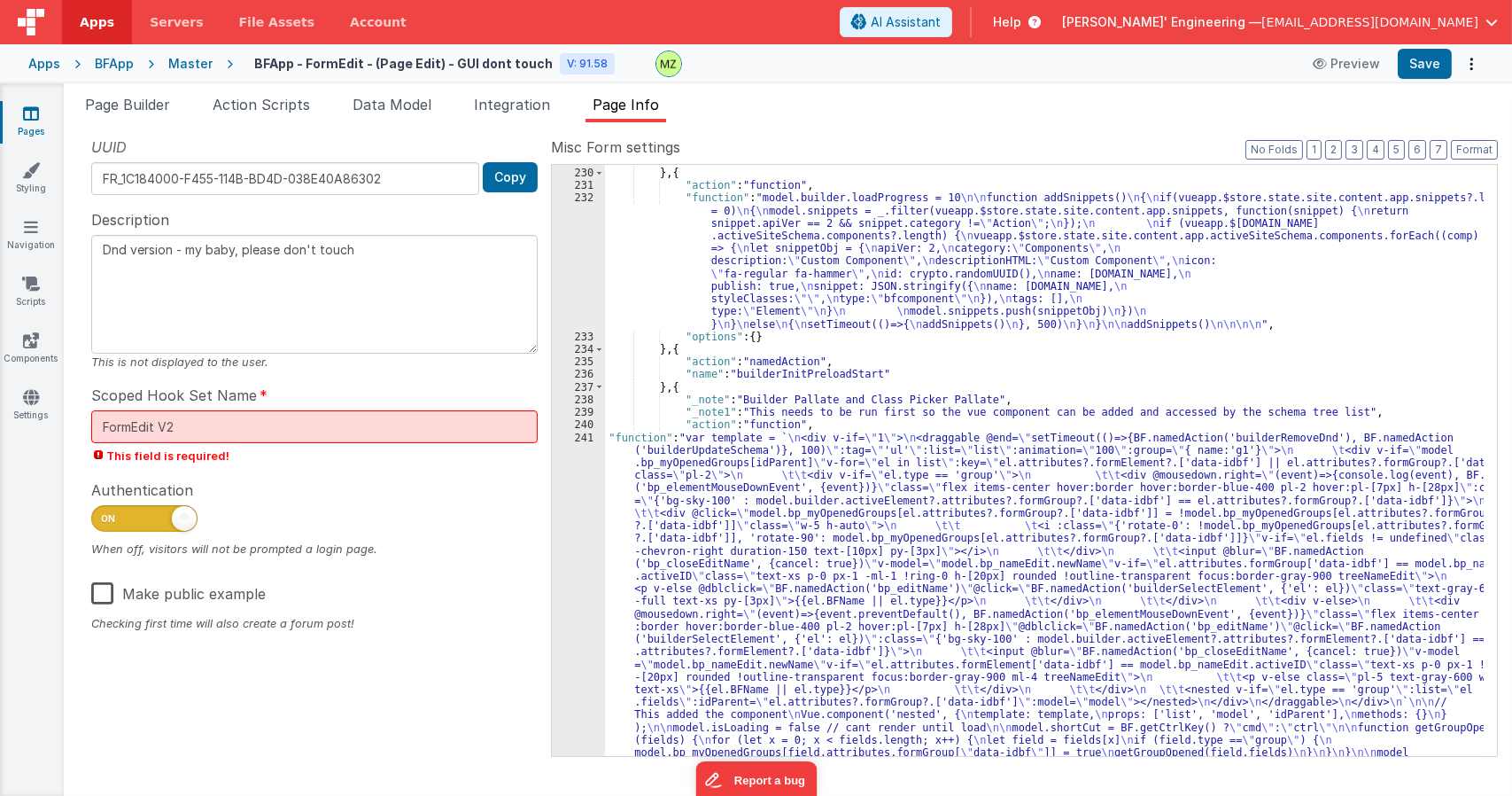
click at [583, 436] on div "241" at bounding box center [578, 627] width 54 height 391
click at [581, 439] on div "241" at bounding box center [578, 627] width 54 height 391
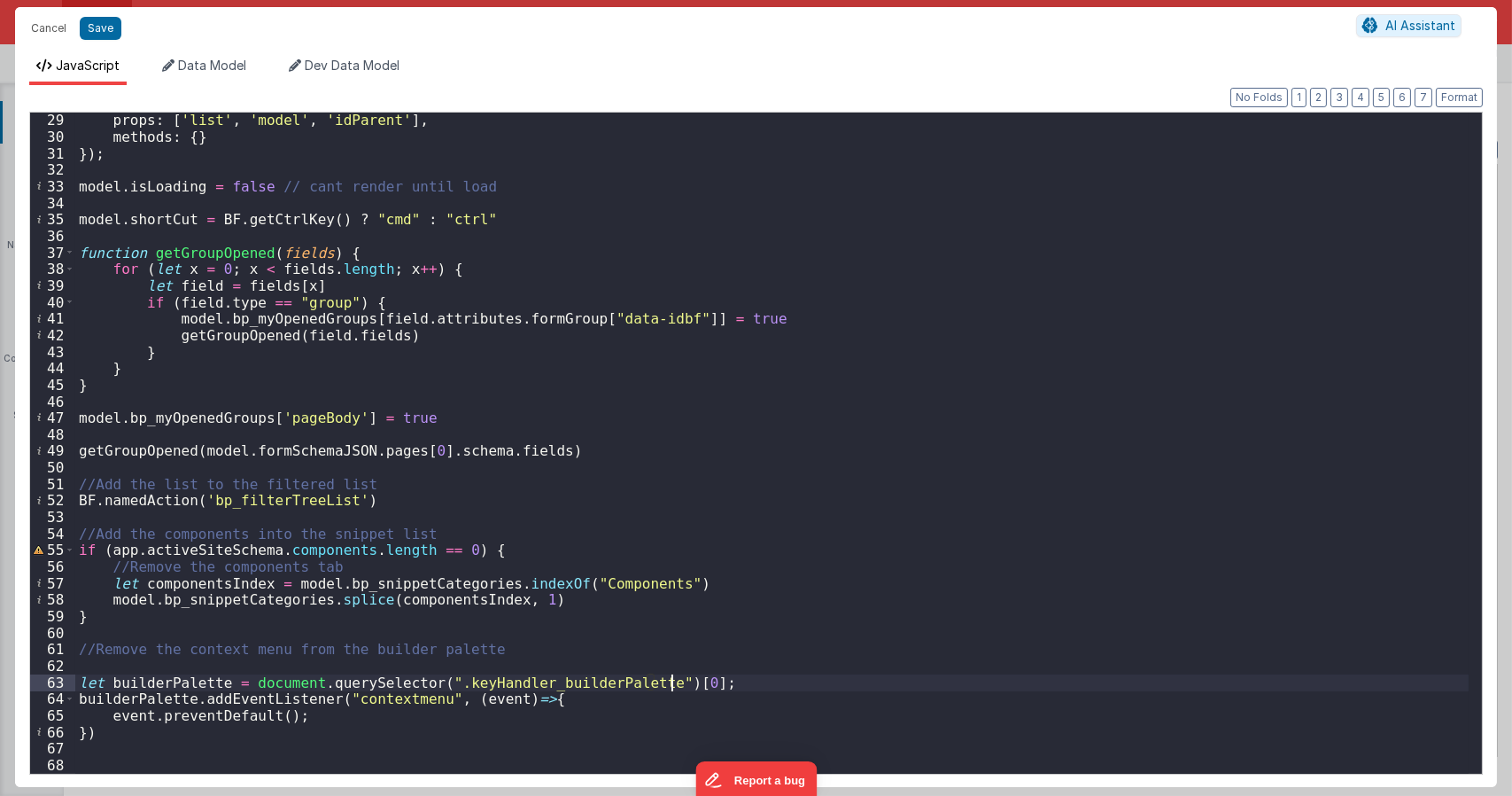
drag, startPoint x: 673, startPoint y: 683, endPoint x: 565, endPoint y: 685, distance: 108.0
click at [672, 683] on div "props : [ 'list' , 'model' , 'idParent' ] , methods : { } }) ; model . isLoadin…" at bounding box center [772, 458] width 1393 height 694
click at [412, 679] on div "props : [ 'list' , 'model' , 'idParent' ] , methods : { } }) ; model . isLoadin…" at bounding box center [772, 458] width 1393 height 694
drag, startPoint x: 708, startPoint y: 680, endPoint x: 4, endPoint y: 671, distance: 704.1
click at [1, 676] on div "Cancel Save AI Assistant JavaScript Data Model Dev Data Model Format 7 6 5 4 3 …" at bounding box center [756, 398] width 1512 height 796
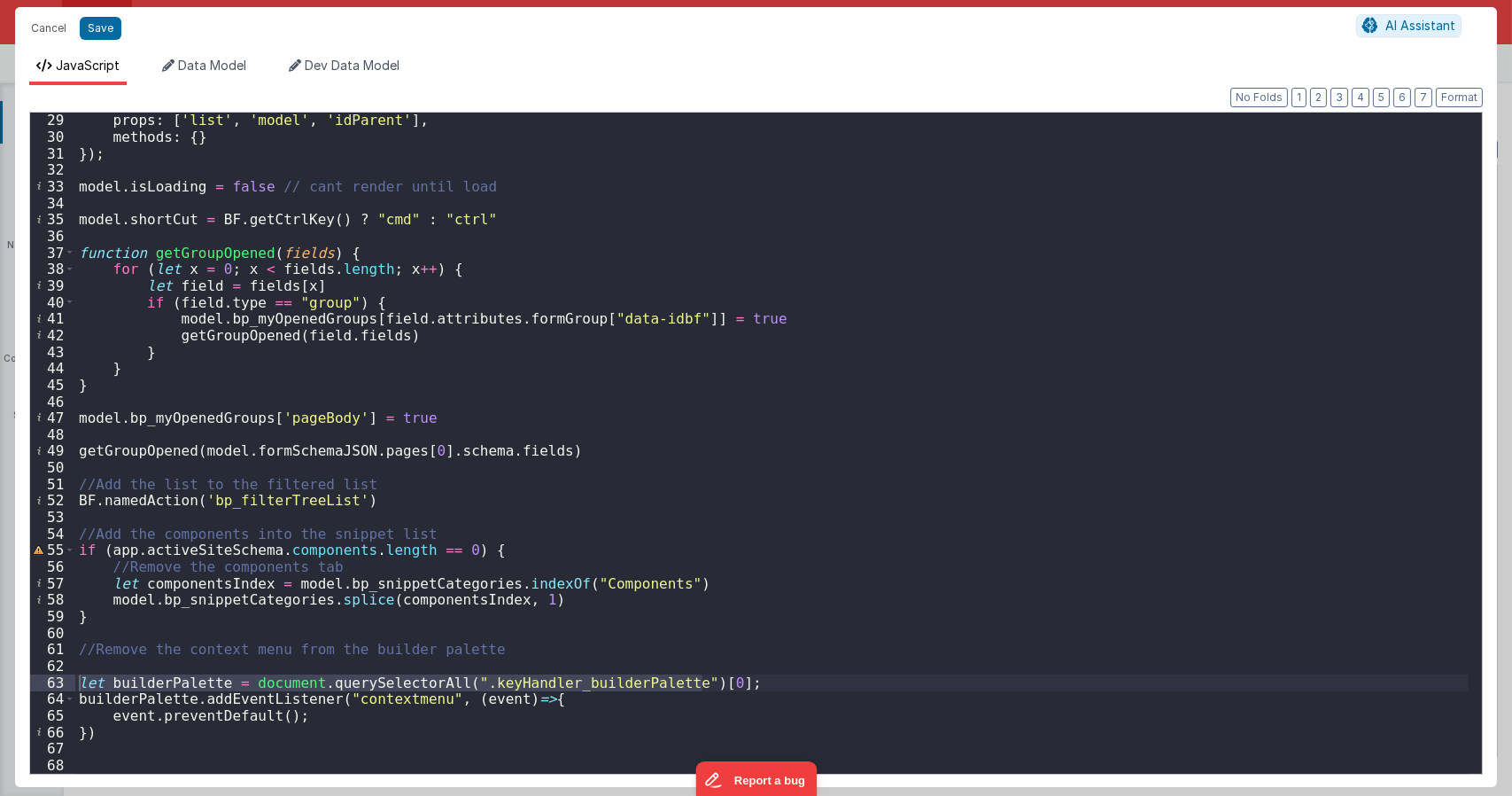
click at [708, 680] on div "props : [ 'list' , 'model' , 'idParent' ] , methods : { } }) ; model . isLoadin…" at bounding box center [772, 443] width 1393 height 661
drag, startPoint x: 713, startPoint y: 684, endPoint x: 61, endPoint y: 682, distance: 652.0
click at [61, 682] on div "29 30 31 32 33 34 35 36 37 38 39 40 41 42 43 44 45 46 47 48 49 50 51 52 53 54 5…" at bounding box center [755, 443] width 1453 height 663
type textarea "Dnd version - my baby, please don't touch"
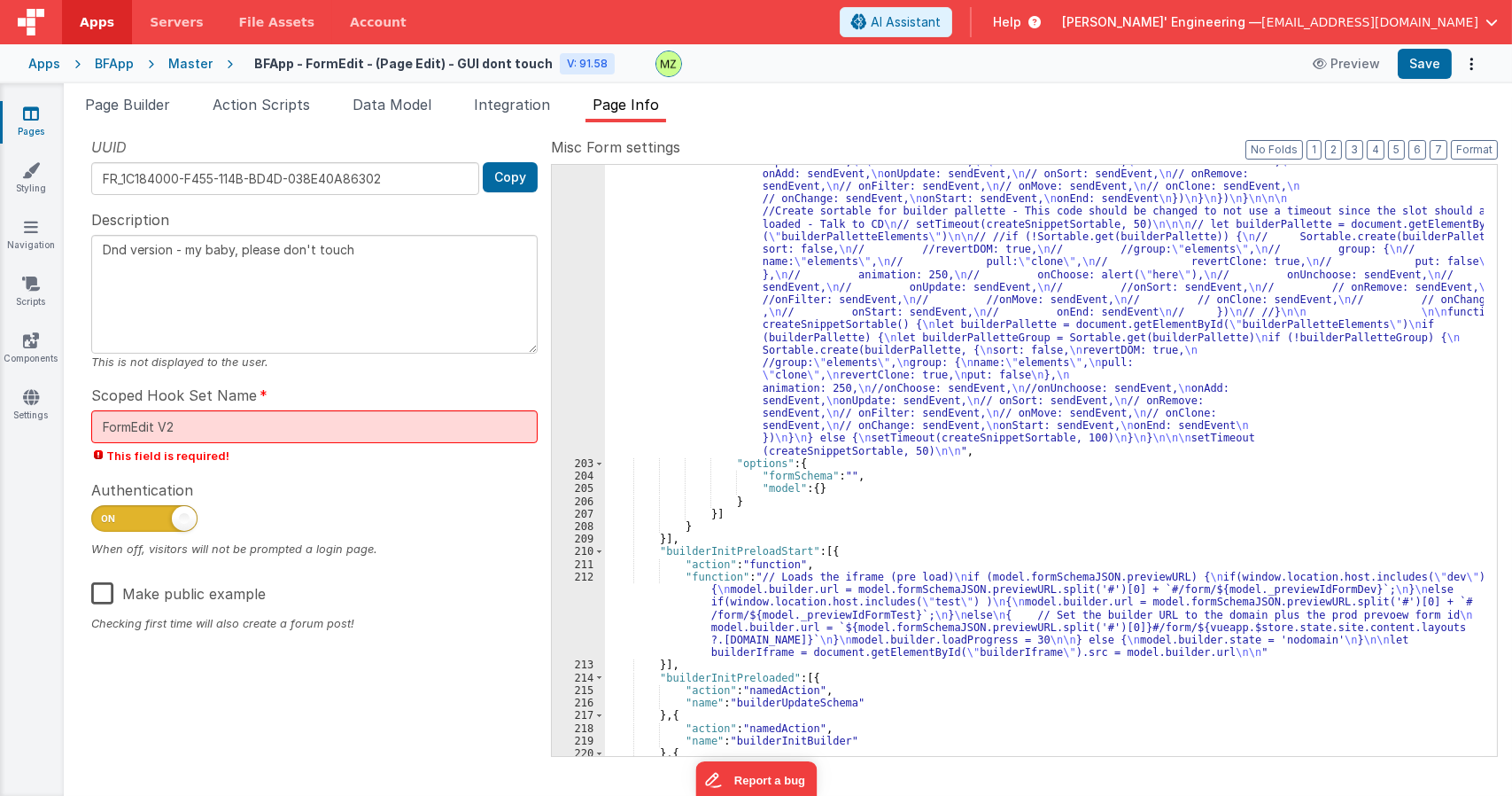
scroll to position [5539, 0]
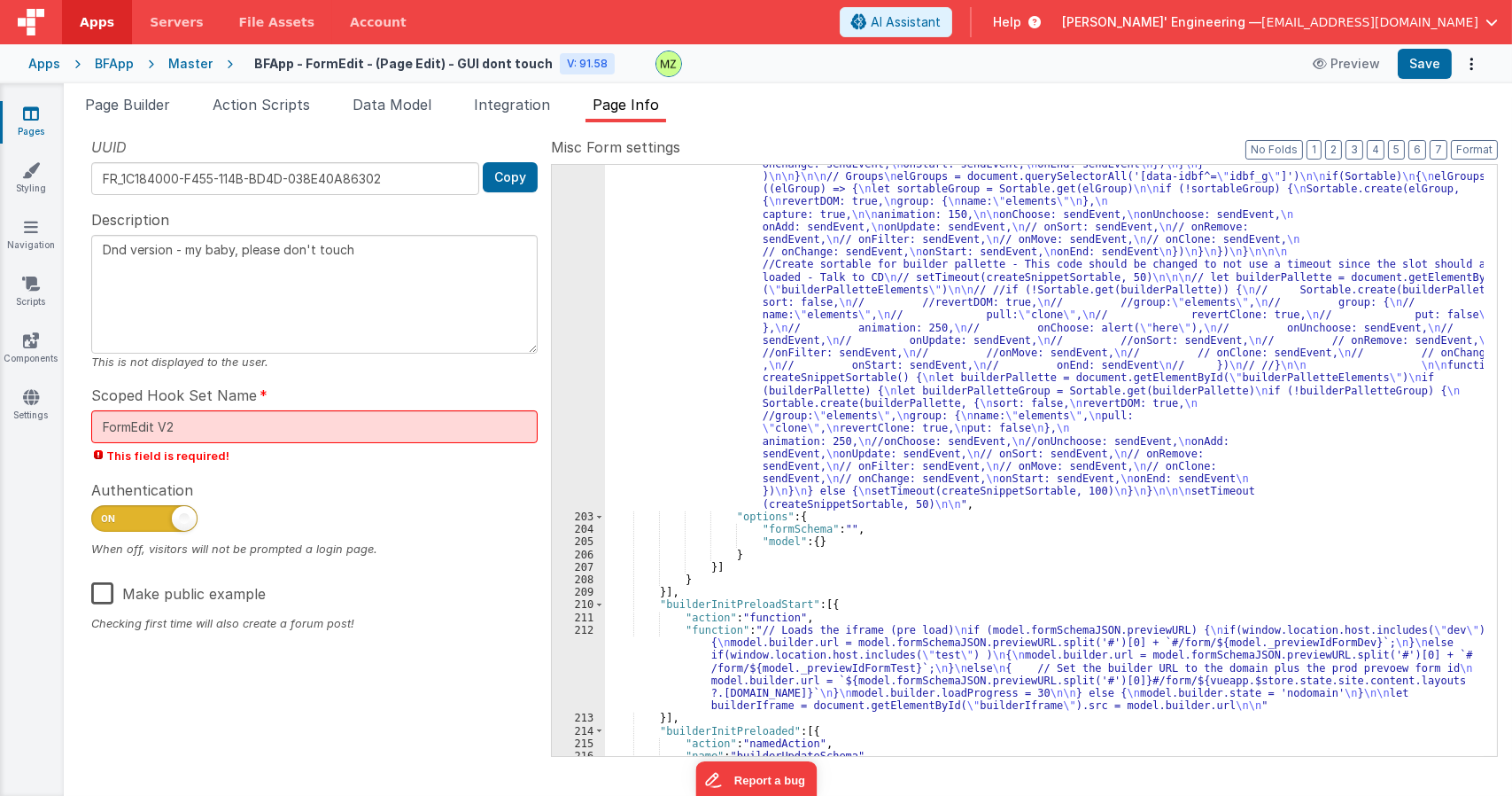
drag, startPoint x: 122, startPoint y: 102, endPoint x: 489, endPoint y: 395, distance: 469.6
click at [122, 102] on span "Page Builder" at bounding box center [128, 104] width 85 height 18
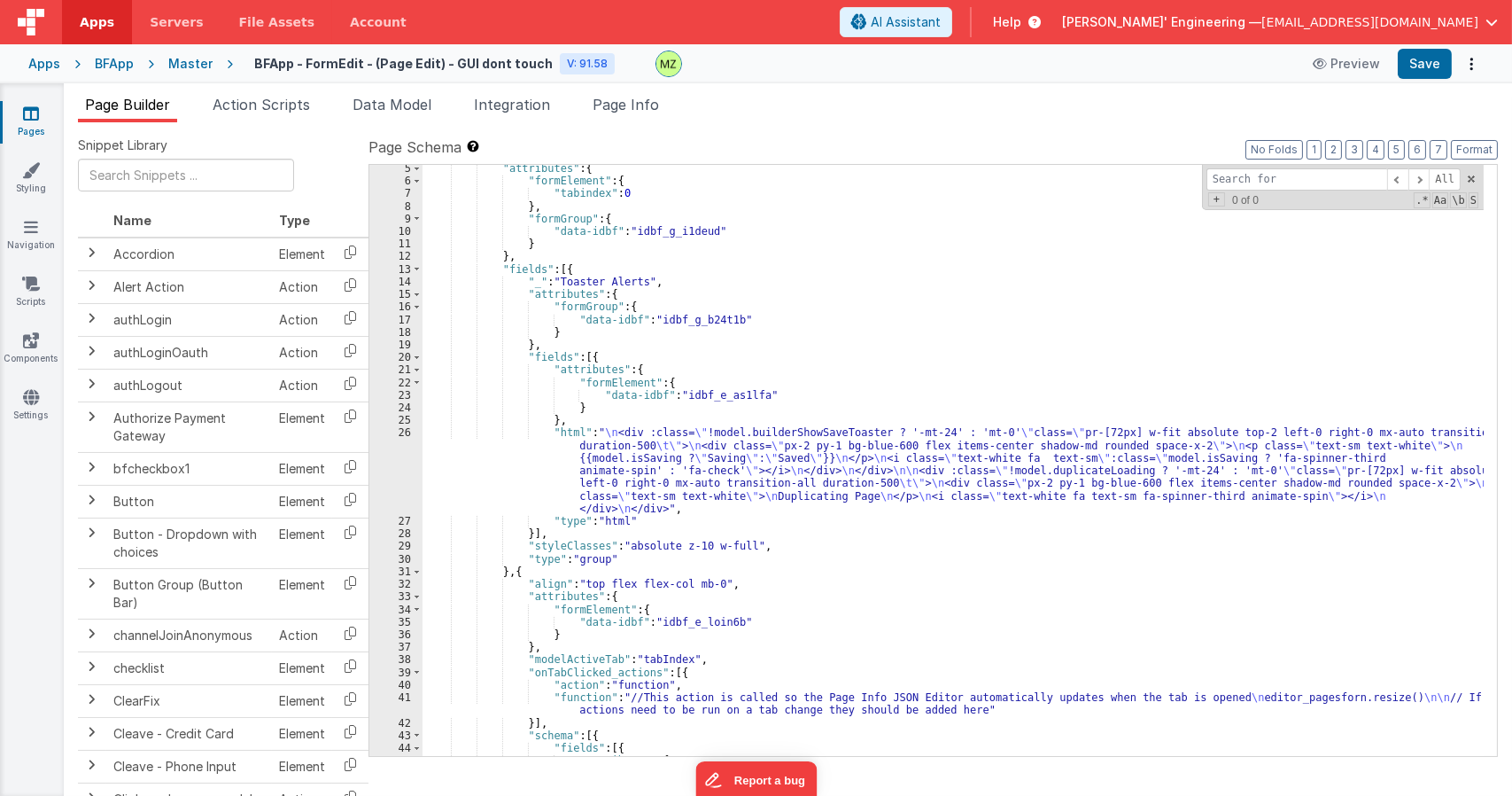
scroll to position [0, 0]
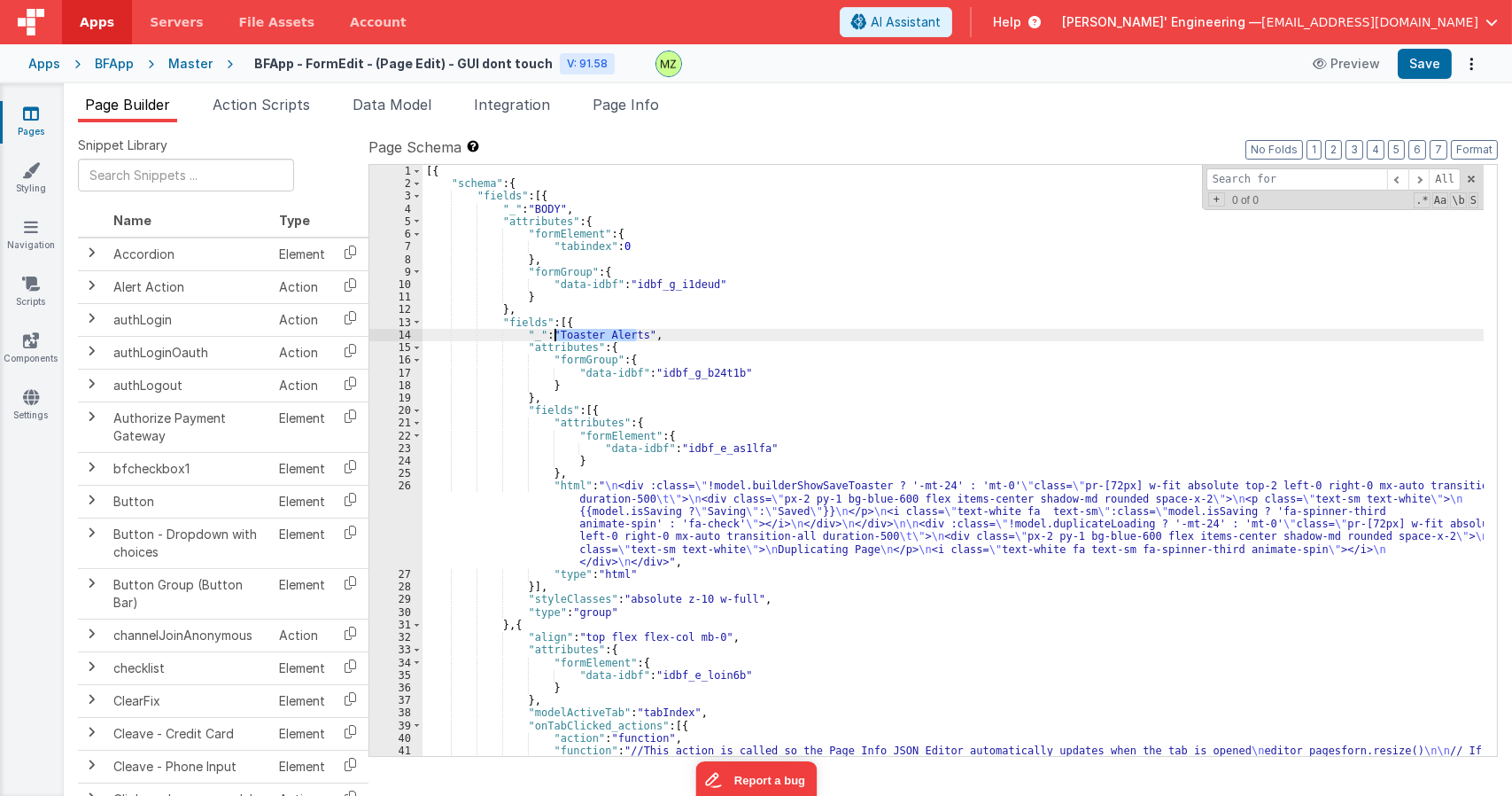
drag, startPoint x: 638, startPoint y: 337, endPoint x: 557, endPoint y: 334, distance: 81.1
click at [557, 334] on div "[{ "schema" : { "fields" : [{ "_" : "BODY" , "attributes" : { "formElement" : {…" at bounding box center [952, 479] width 1061 height 629
click at [630, 553] on div "[{ "schema" : { "fields" : [{ "_" : "BODY" , "attributes" : { "formElement" : {…" at bounding box center [952, 479] width 1061 height 629
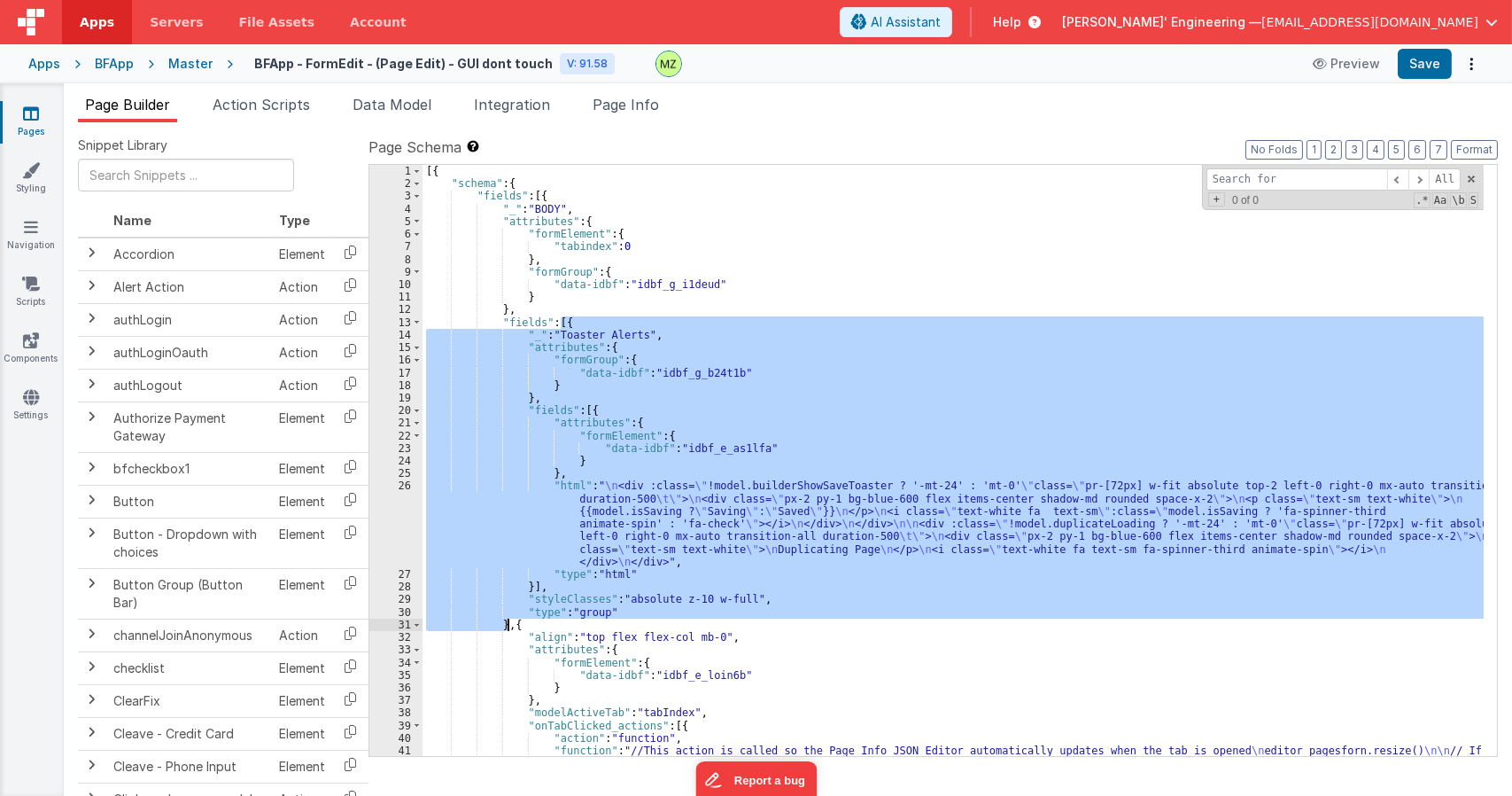
drag, startPoint x: 561, startPoint y: 324, endPoint x: 506, endPoint y: 629, distance: 309.9
click at [506, 629] on div "[{ "schema" : { "fields" : [{ "_" : "BODY" , "attributes" : { "formElement" : {…" at bounding box center [952, 479] width 1061 height 629
click at [511, 624] on div "[{ "schema" : { "fields" : [{ "_" : "BODY" , "attributes" : { "formElement" : {…" at bounding box center [952, 479] width 1061 height 629
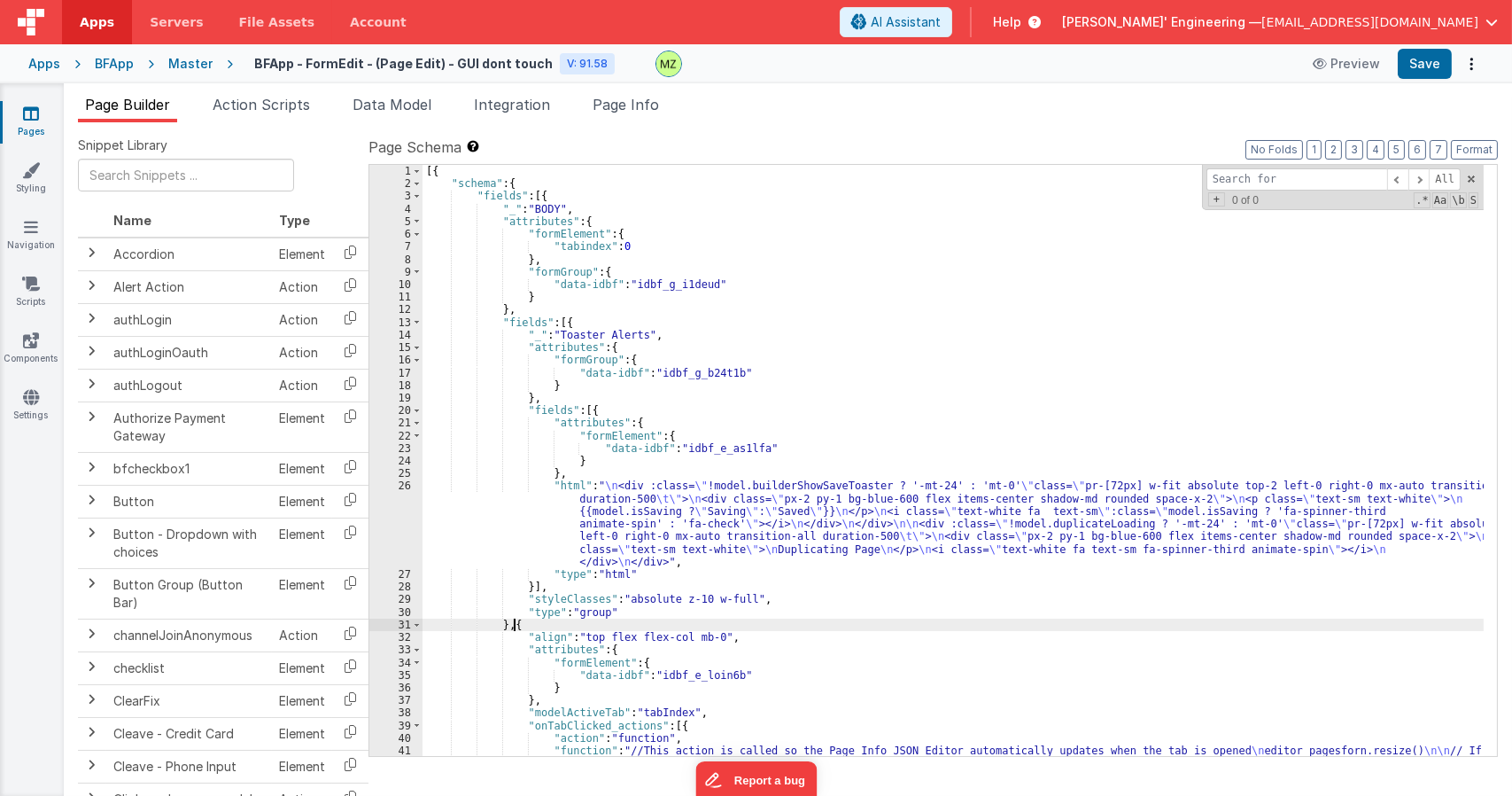
paste textarea
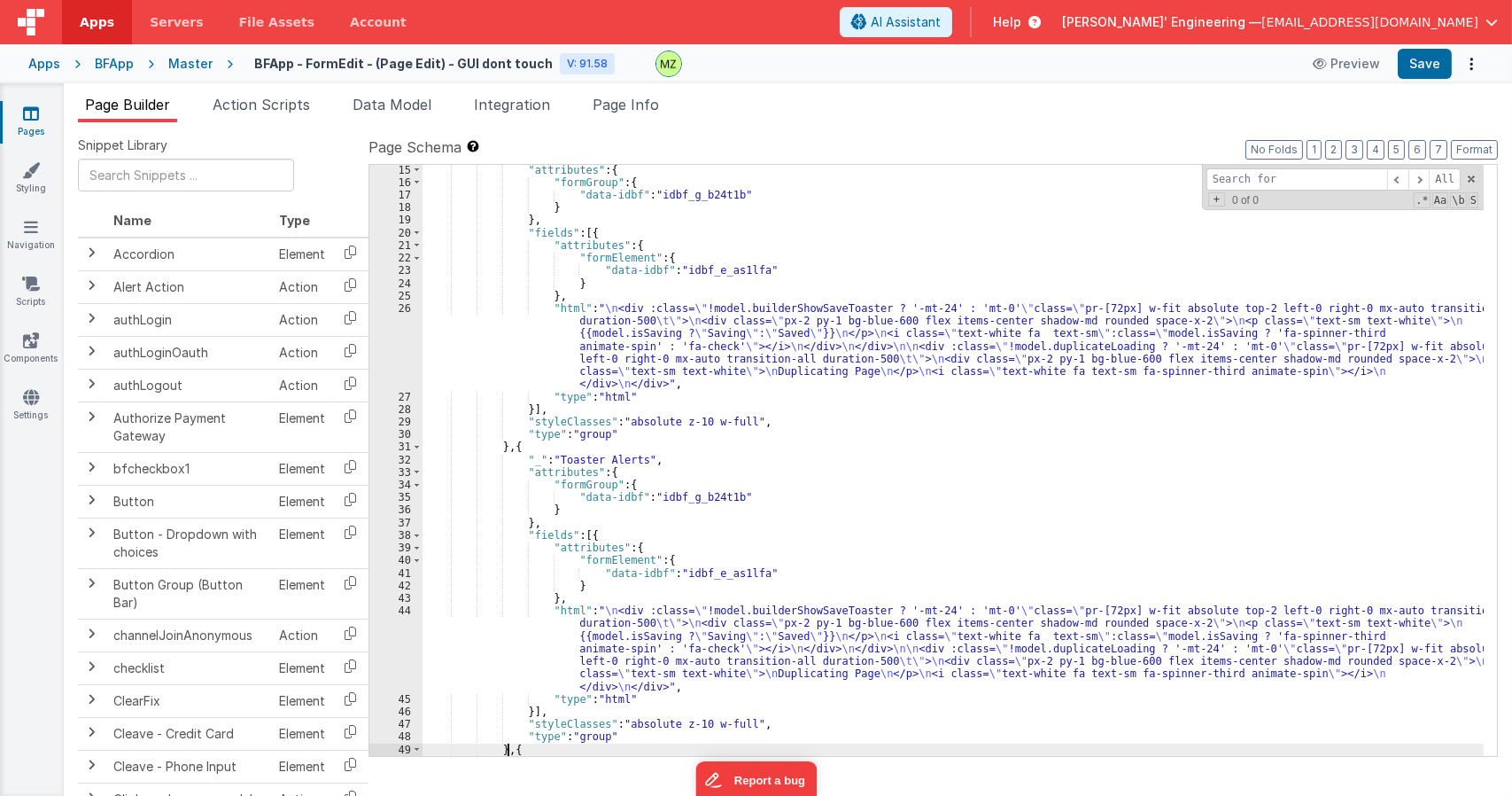
scroll to position [178, 0]
drag, startPoint x: 637, startPoint y: 458, endPoint x: 556, endPoint y: 463, distance: 81.2
click at [556, 463] on div ""attributes" : { "formGroup" : { "data-idbf" : "idbf_g_b24t1b" } } , "fields" :…" at bounding box center [952, 471] width 1061 height 615
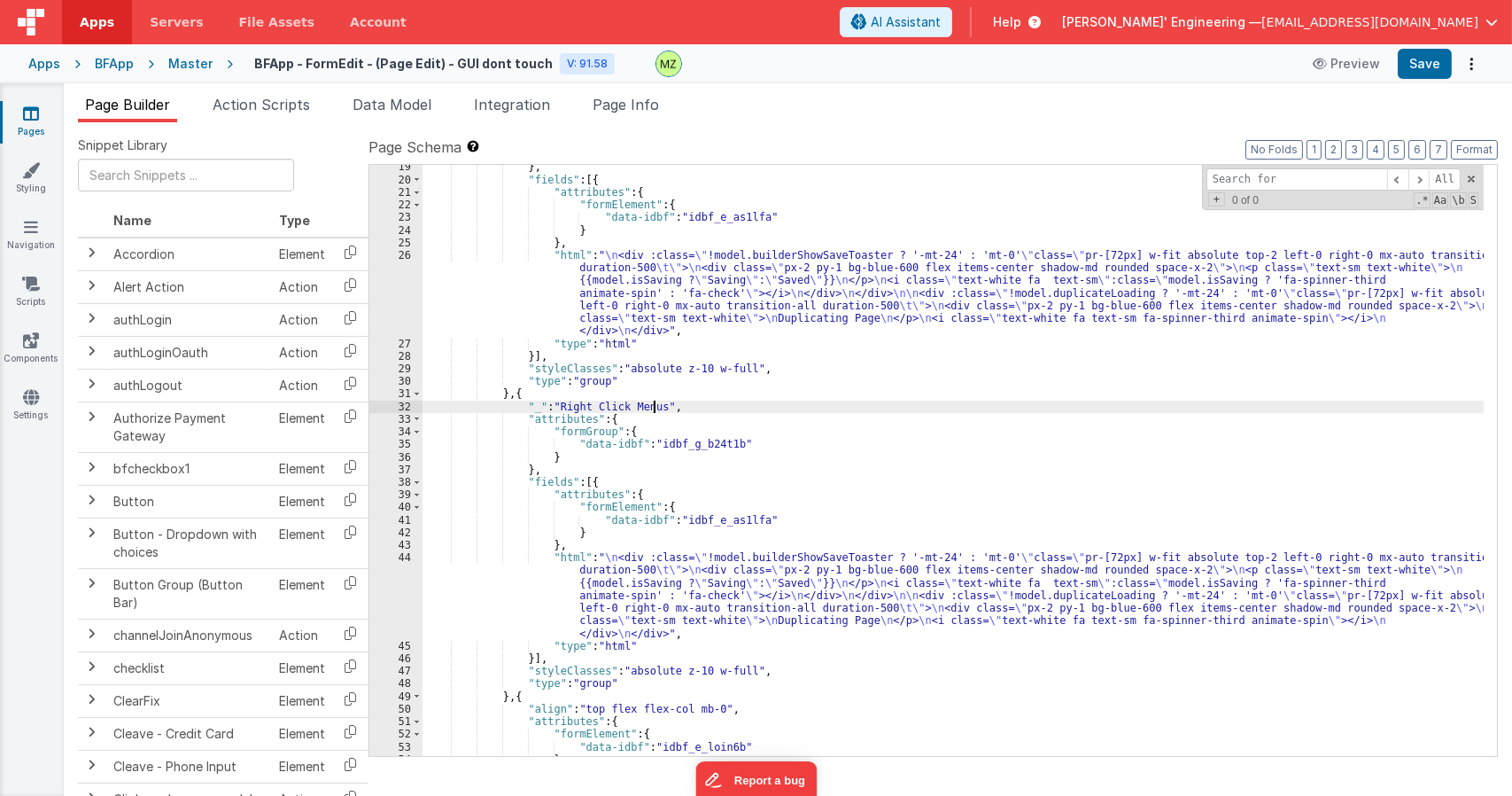
scroll to position [230, 0]
drag, startPoint x: 733, startPoint y: 672, endPoint x: 673, endPoint y: 673, distance: 60.0
click at [673, 673] on div "} , "fields" : [{ "attributes" : { "formElement" : { "data-idbf" : "idbf_e_as1l…" at bounding box center [952, 468] width 1061 height 615
click at [656, 673] on div "} , "fields" : [{ "attributes" : { "formElement" : { "data-idbf" : "idbf_e_as1l…" at bounding box center [952, 468] width 1061 height 615
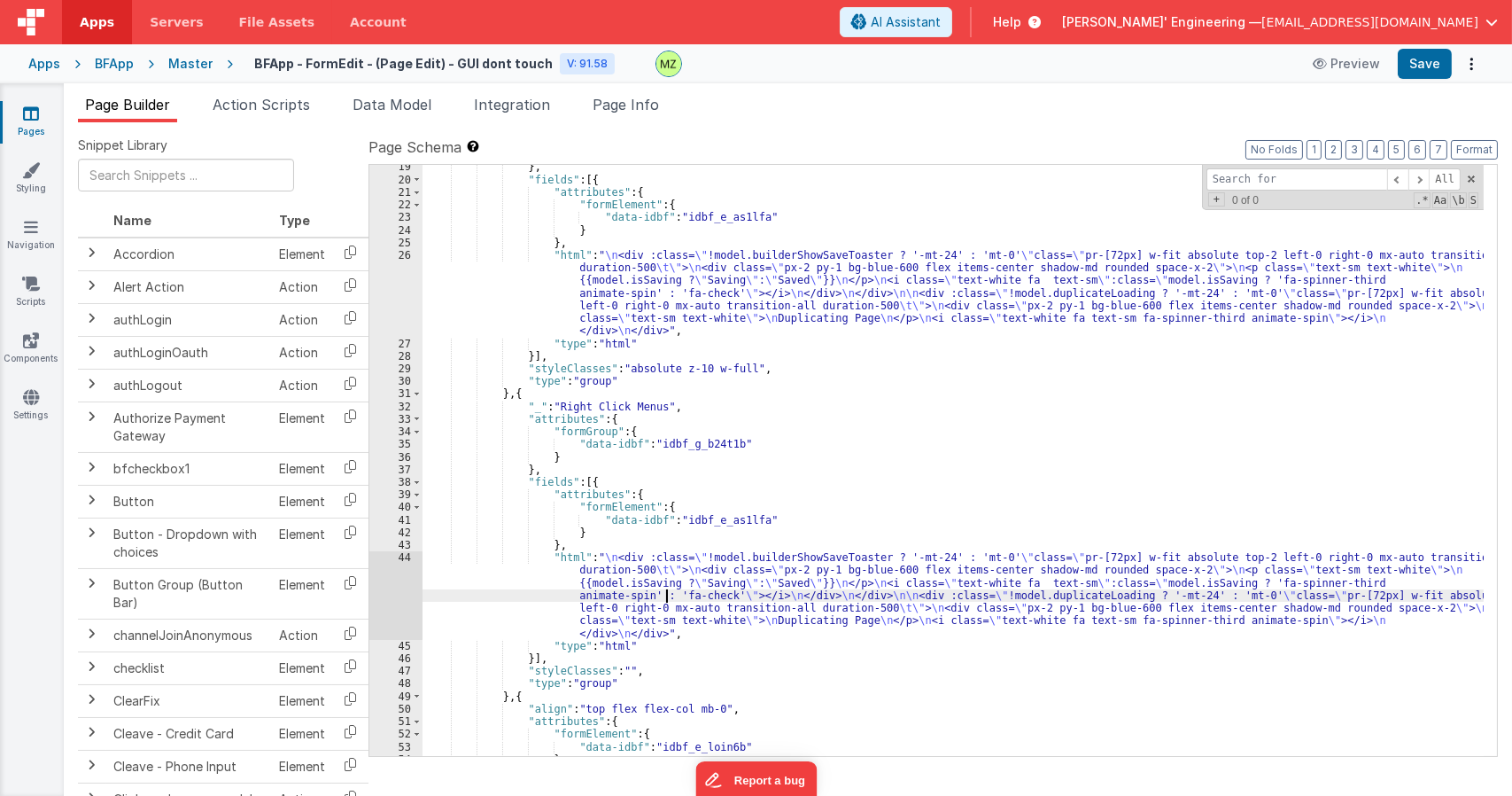
click at [667, 591] on div "} , "fields" : [{ "attributes" : { "formElement" : { "data-idbf" : "idbf_e_as1l…" at bounding box center [952, 468] width 1061 height 615
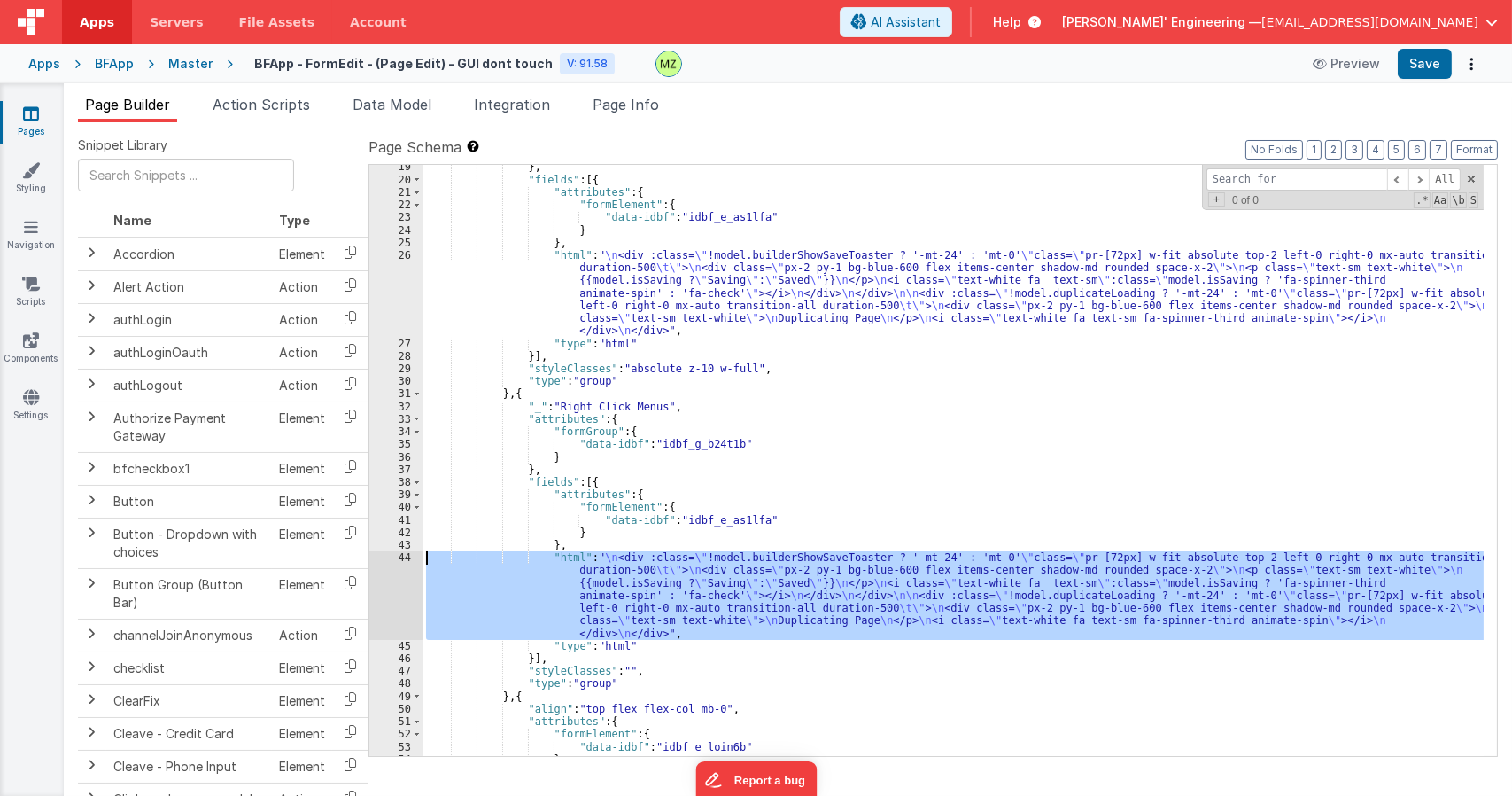
click at [400, 561] on div "44" at bounding box center [396, 595] width 54 height 88
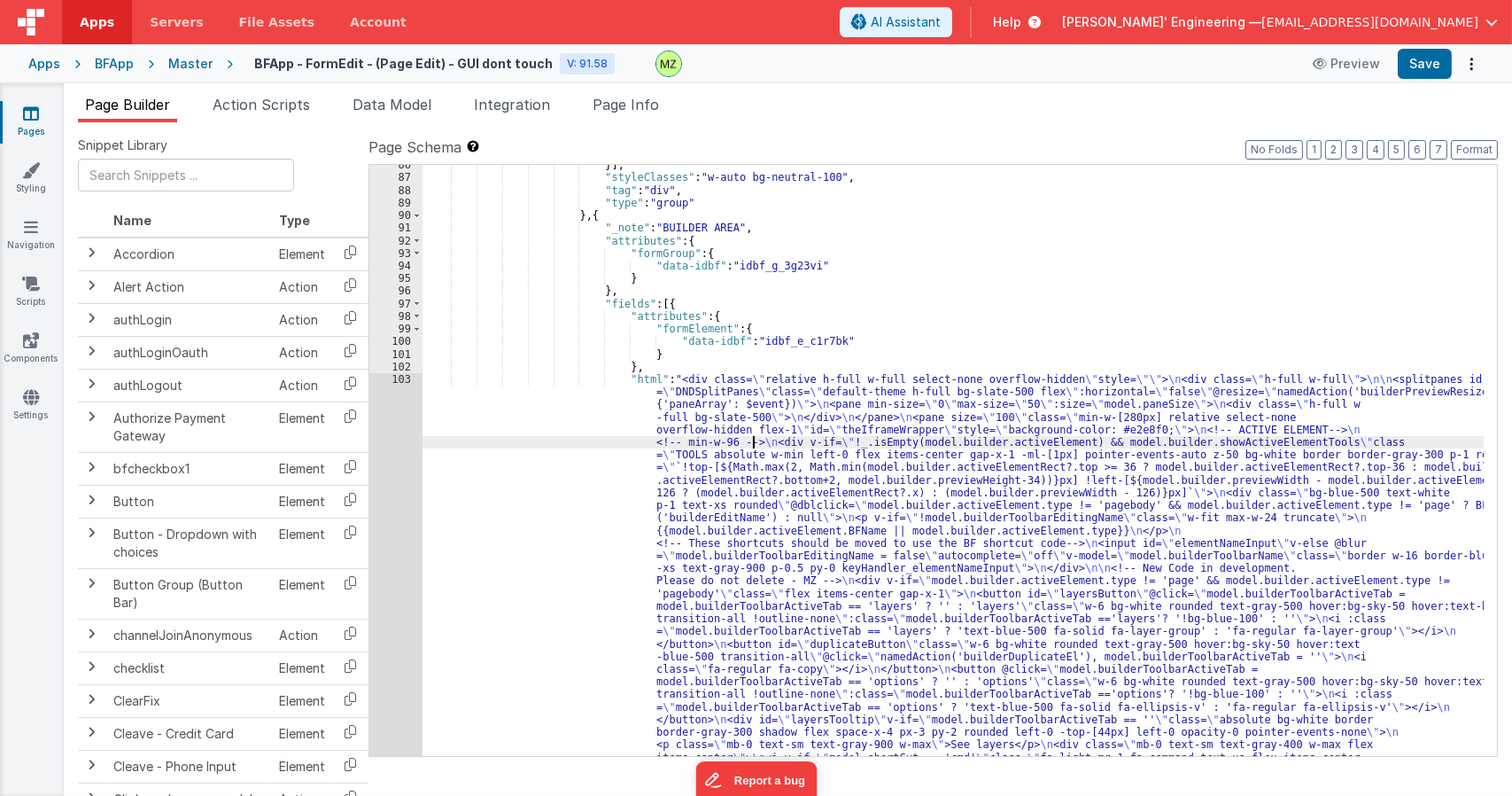
click at [390, 367] on div "102" at bounding box center [396, 366] width 54 height 12
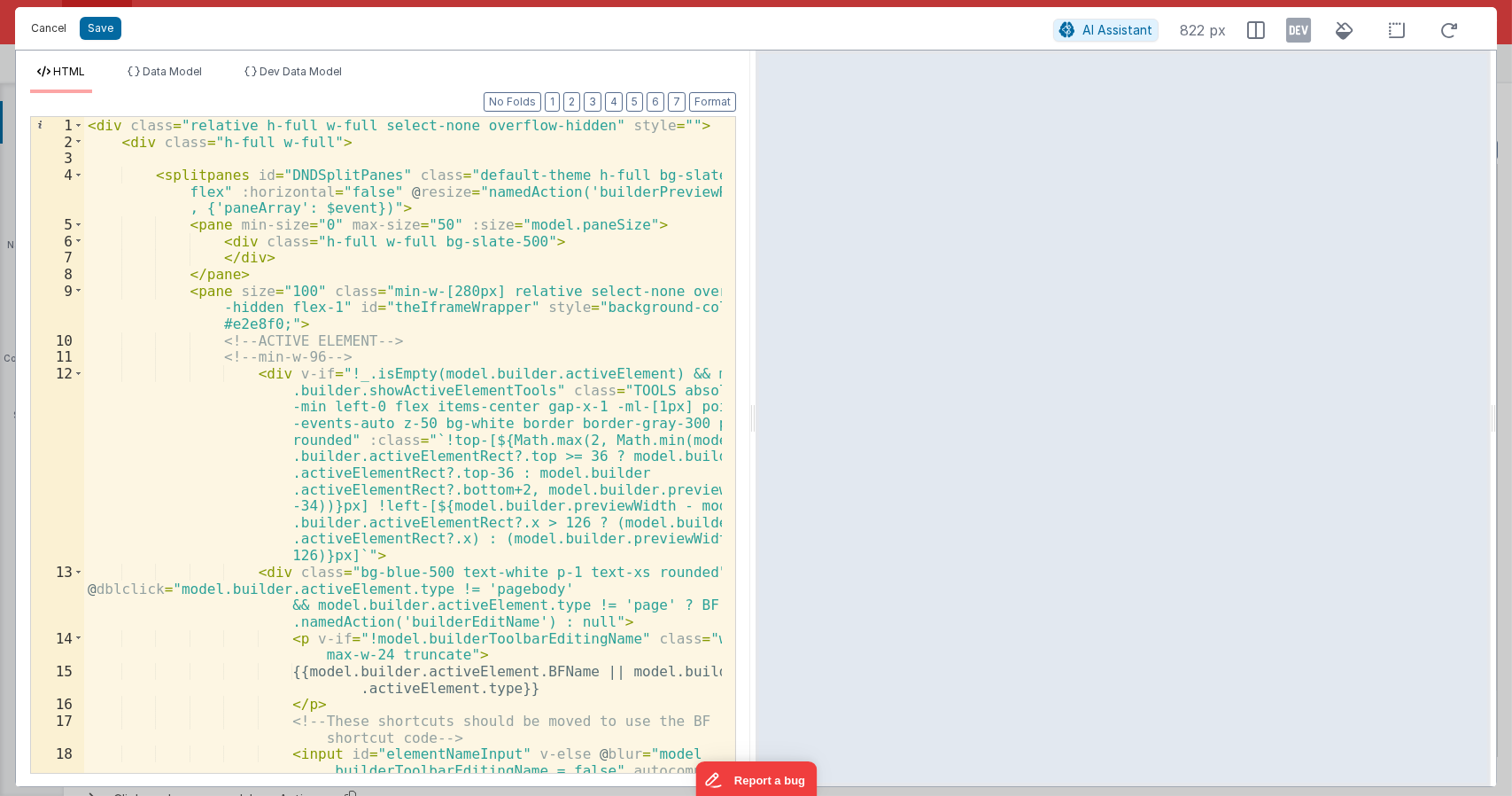
drag, startPoint x: 56, startPoint y: 26, endPoint x: 715, endPoint y: 410, distance: 762.7
click at [56, 26] on button "Cancel" at bounding box center [49, 28] width 54 height 25
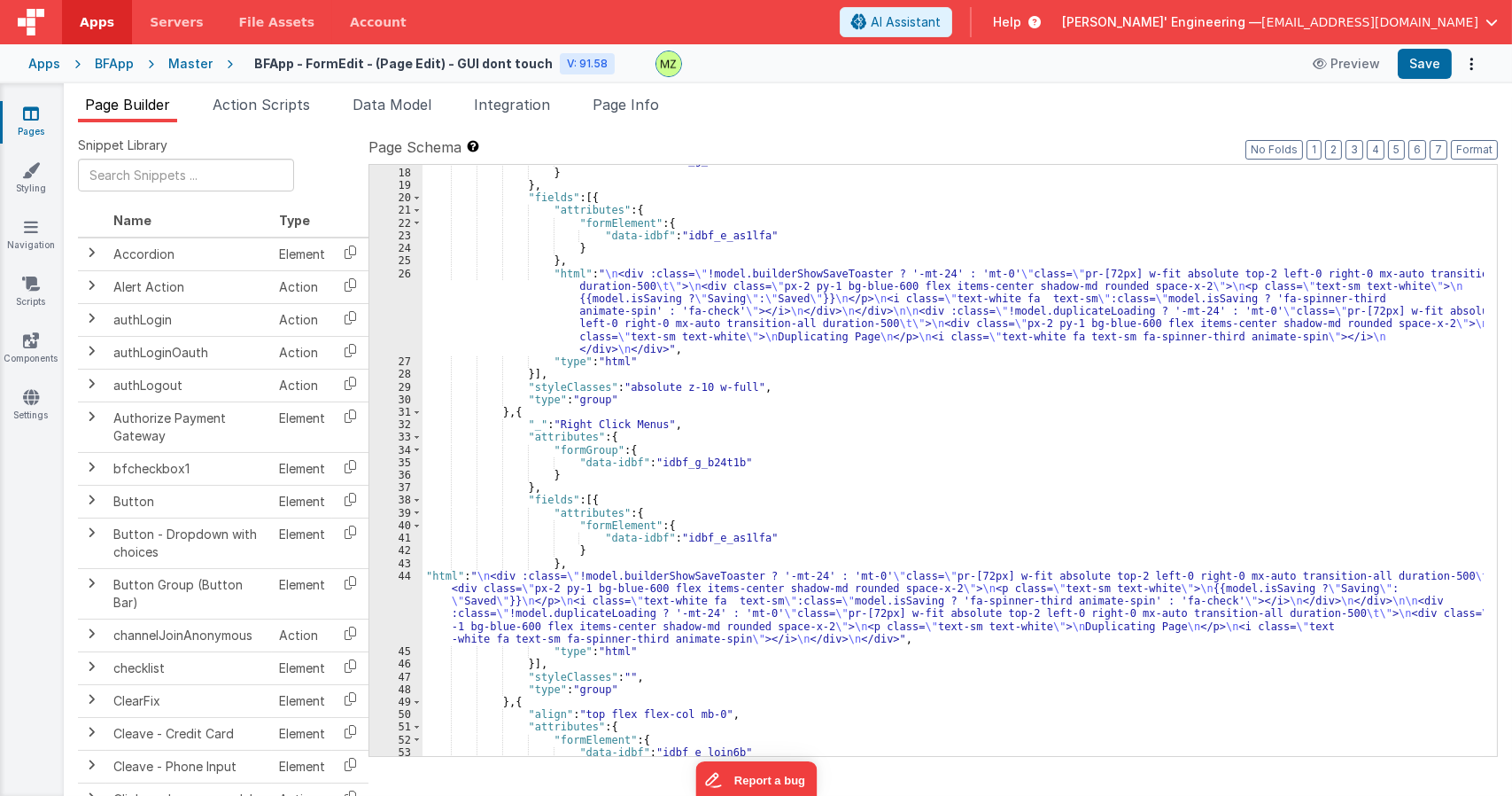
scroll to position [372, 0]
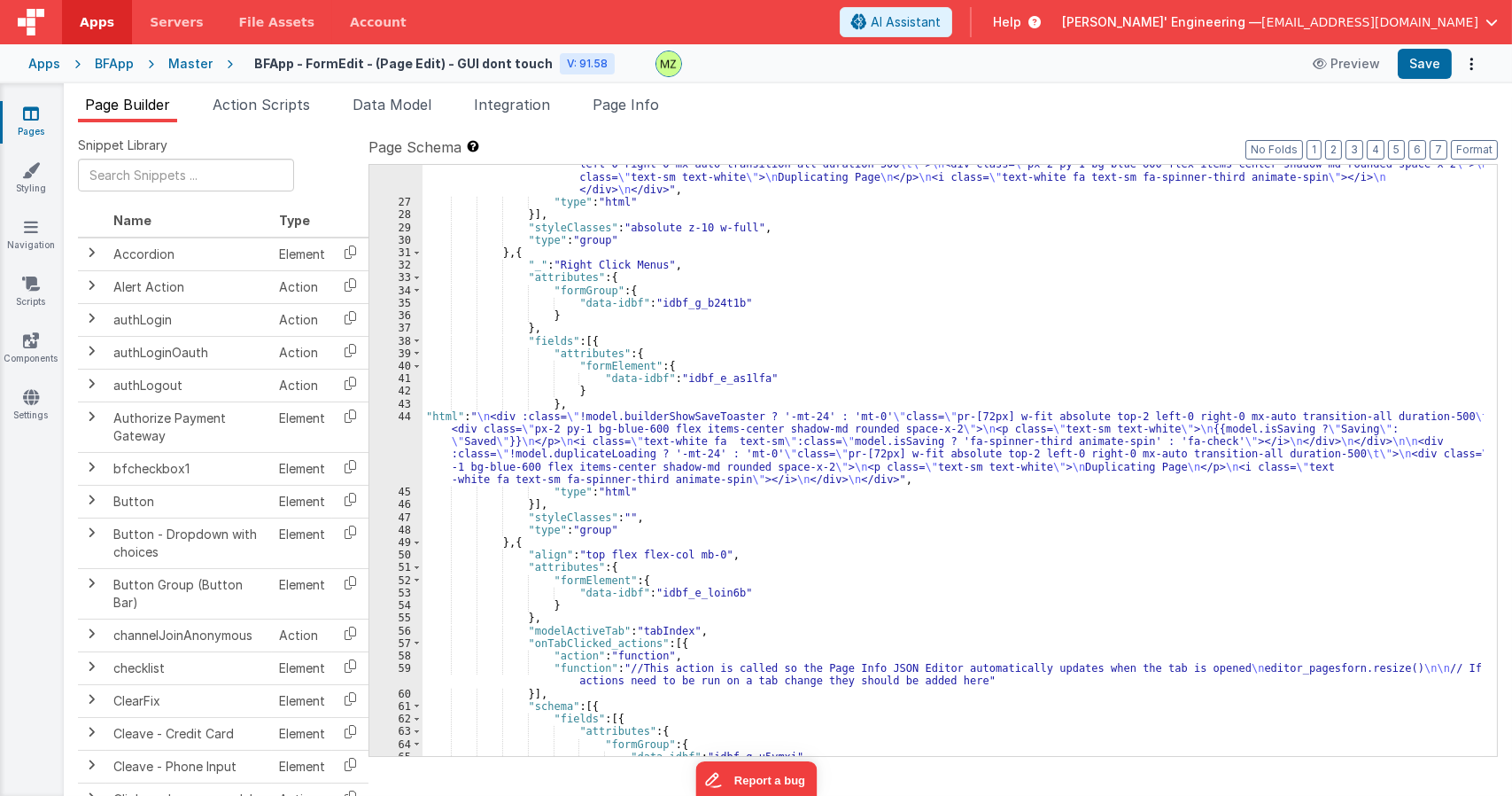
click at [615, 515] on div ""html" : " \n <div :class= \" !model.builderShowSaveToaster ? '-mt-24' : 'mt-0'…" at bounding box center [952, 454] width 1061 height 692
click at [620, 516] on div ""html" : " \n <div :class= \" !model.builderShowSaveToaster ? '-mt-24' : 'mt-0'…" at bounding box center [952, 454] width 1061 height 692
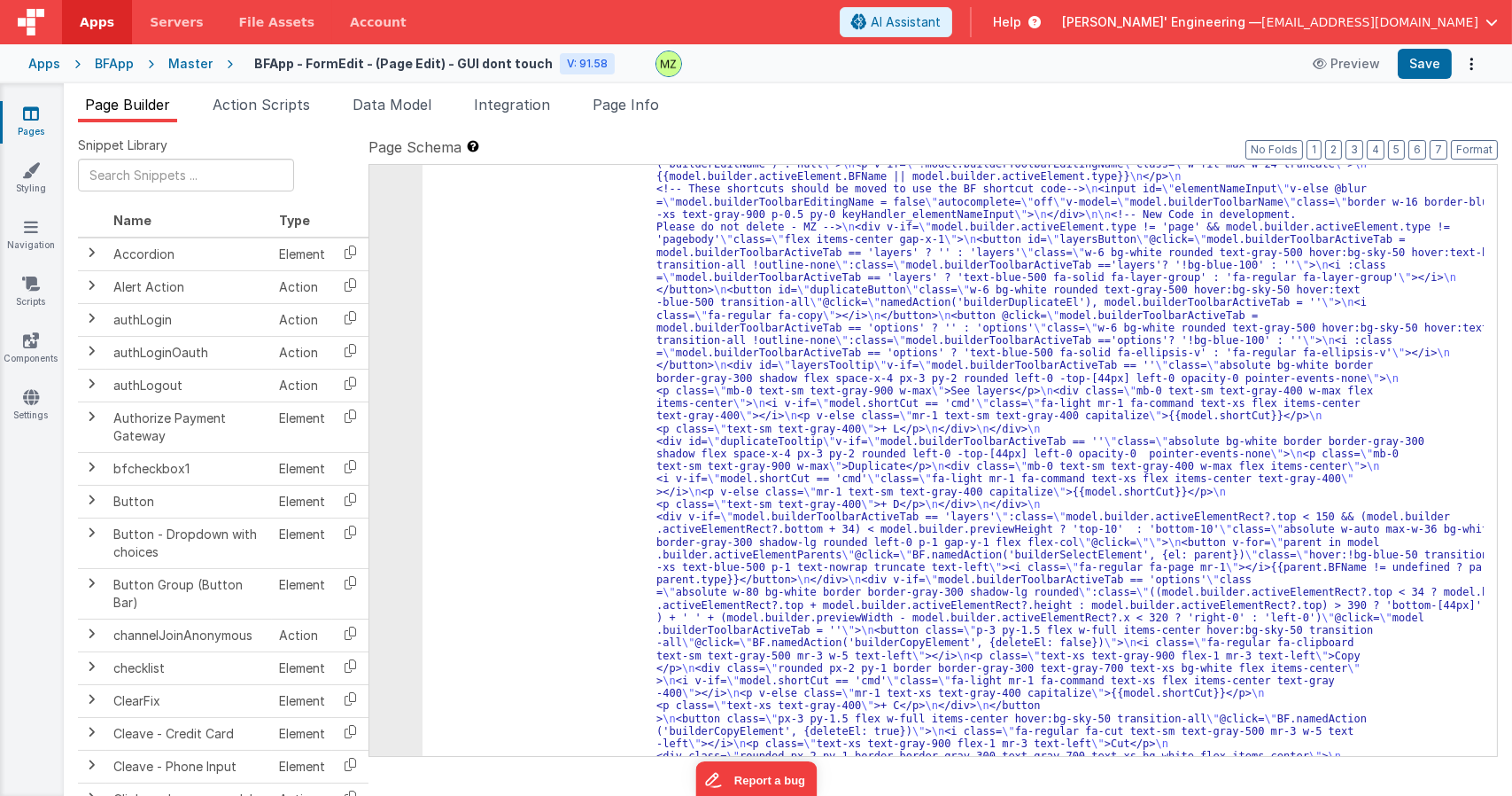
scroll to position [1595, 0]
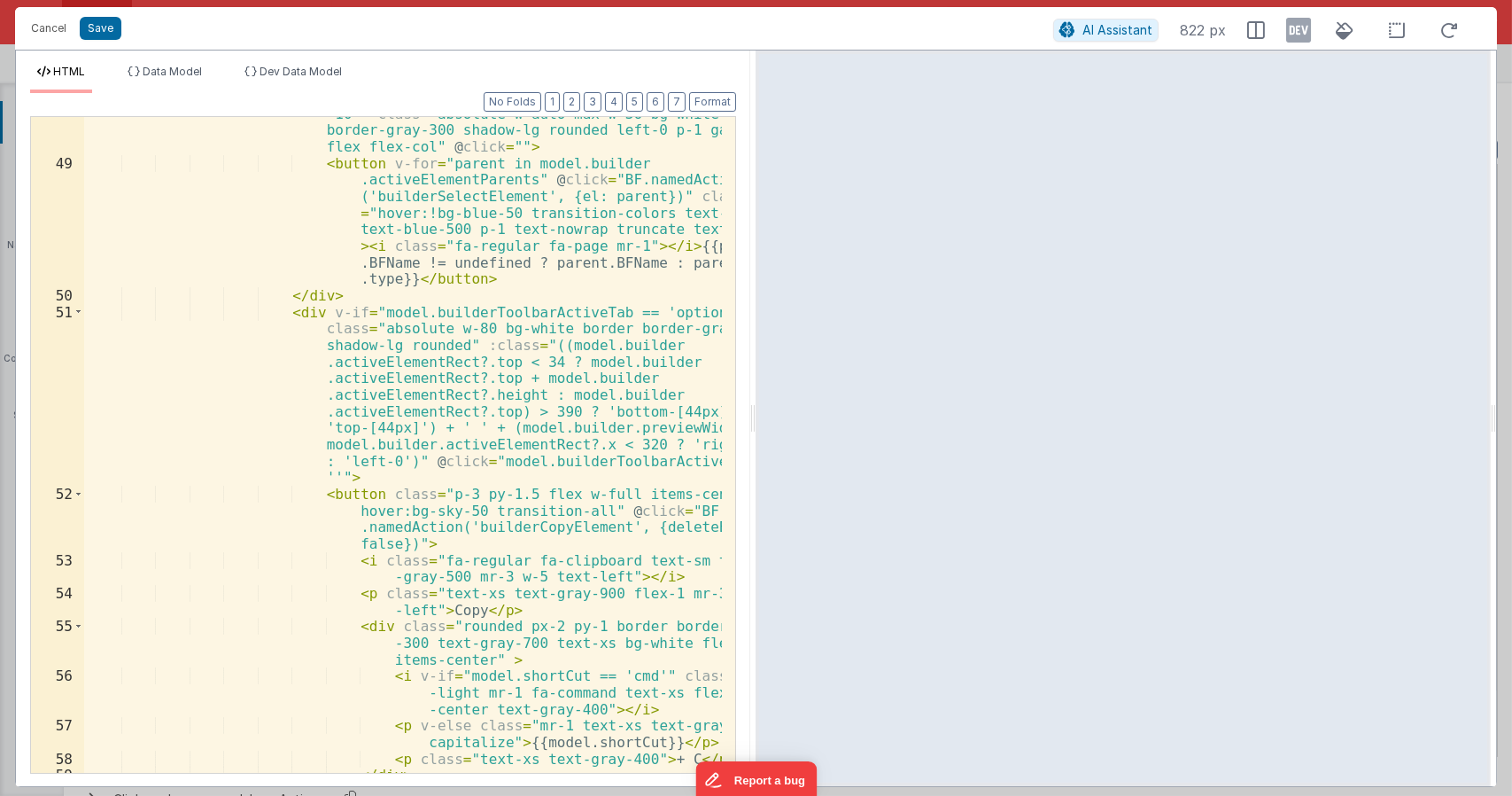
scroll to position [2073, 0]
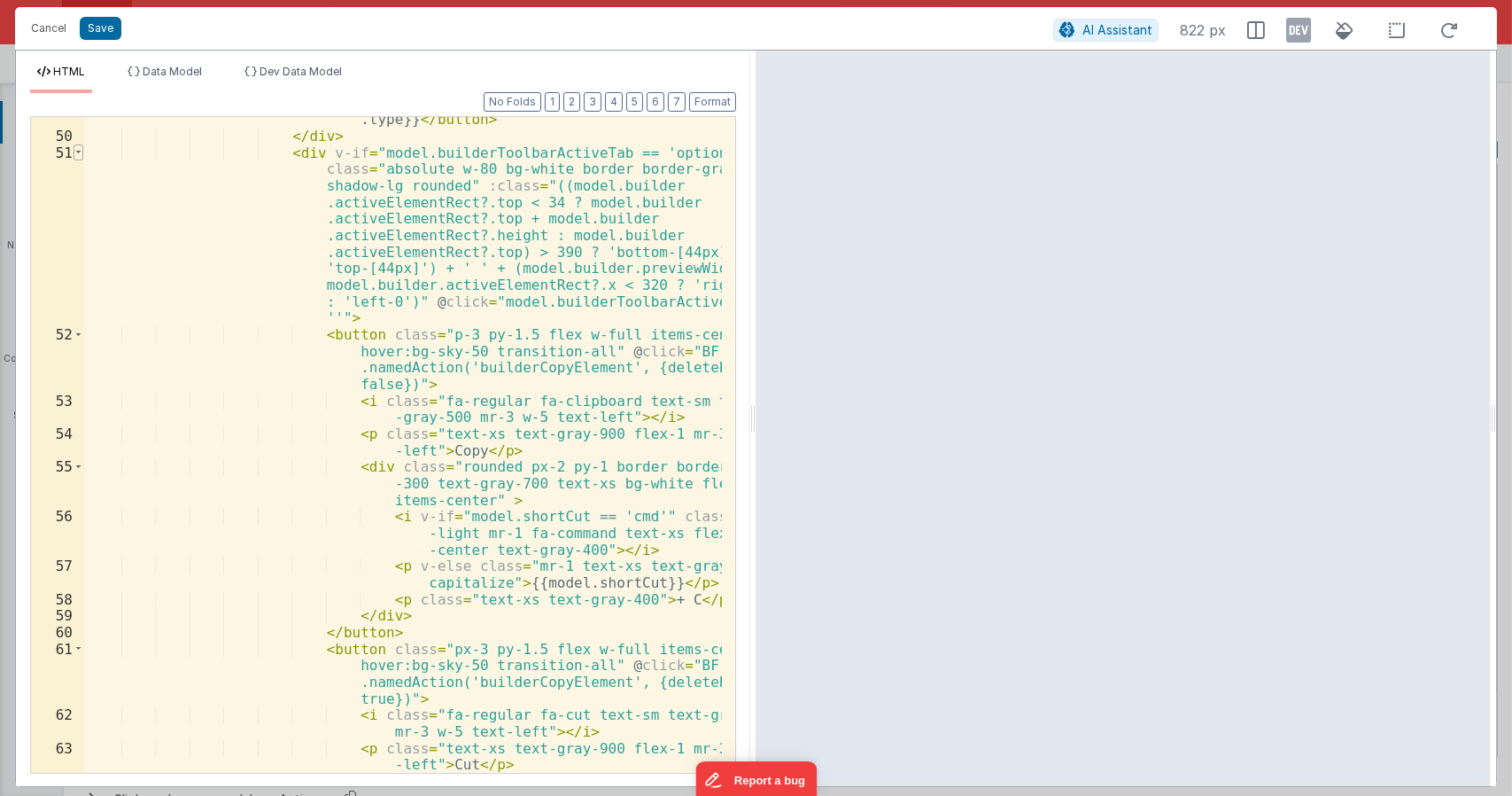
click at [77, 155] on span at bounding box center [78, 152] width 10 height 17
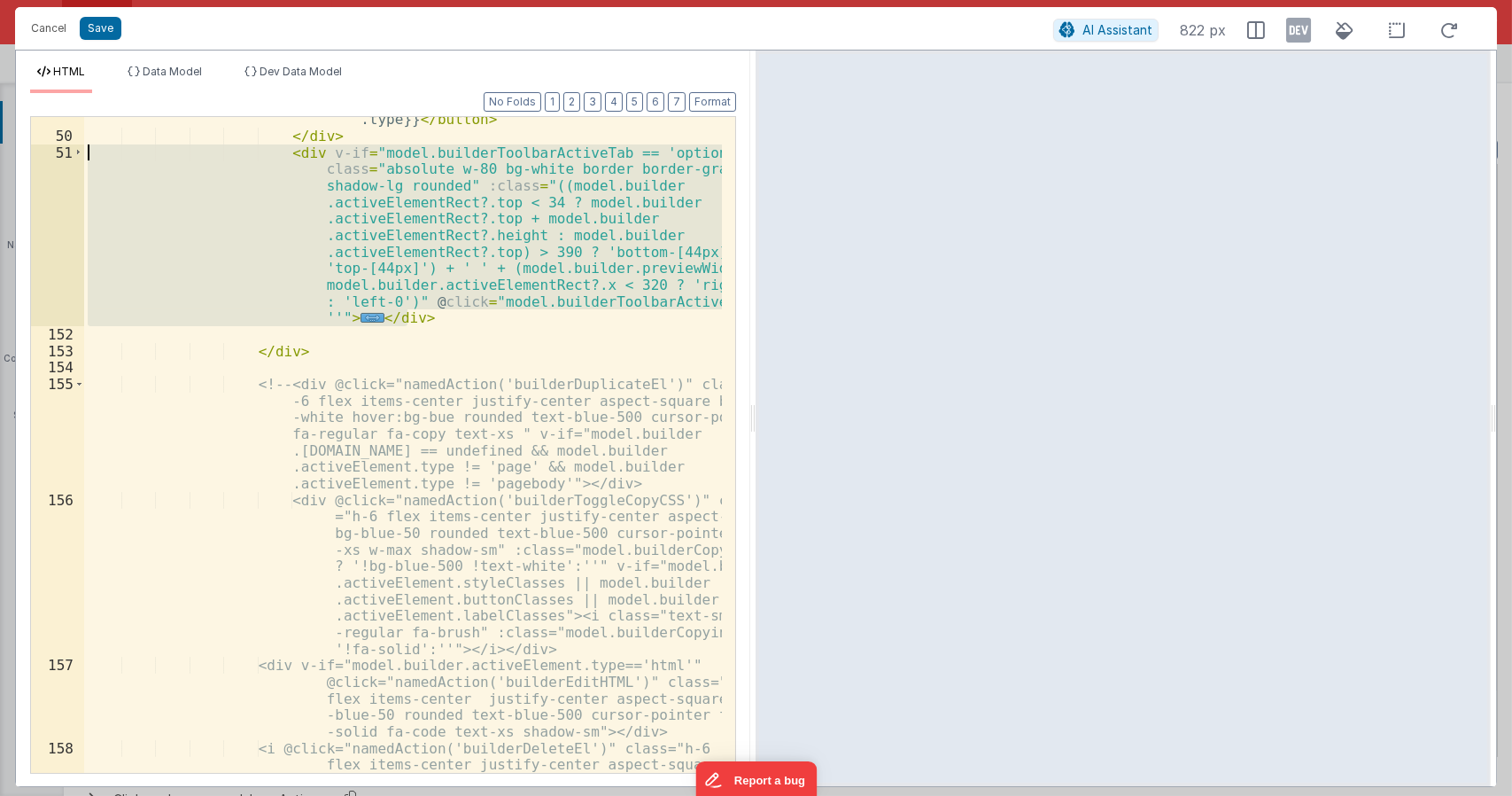
drag, startPoint x: 417, startPoint y: 318, endPoint x: 55, endPoint y: 152, distance: 398.2
click at [55, 152] on div "49 50 51 152 153 154 155 156 157 158 159 160 161 162 163 164 165 166 < button v…" at bounding box center [382, 445] width 705 height 657
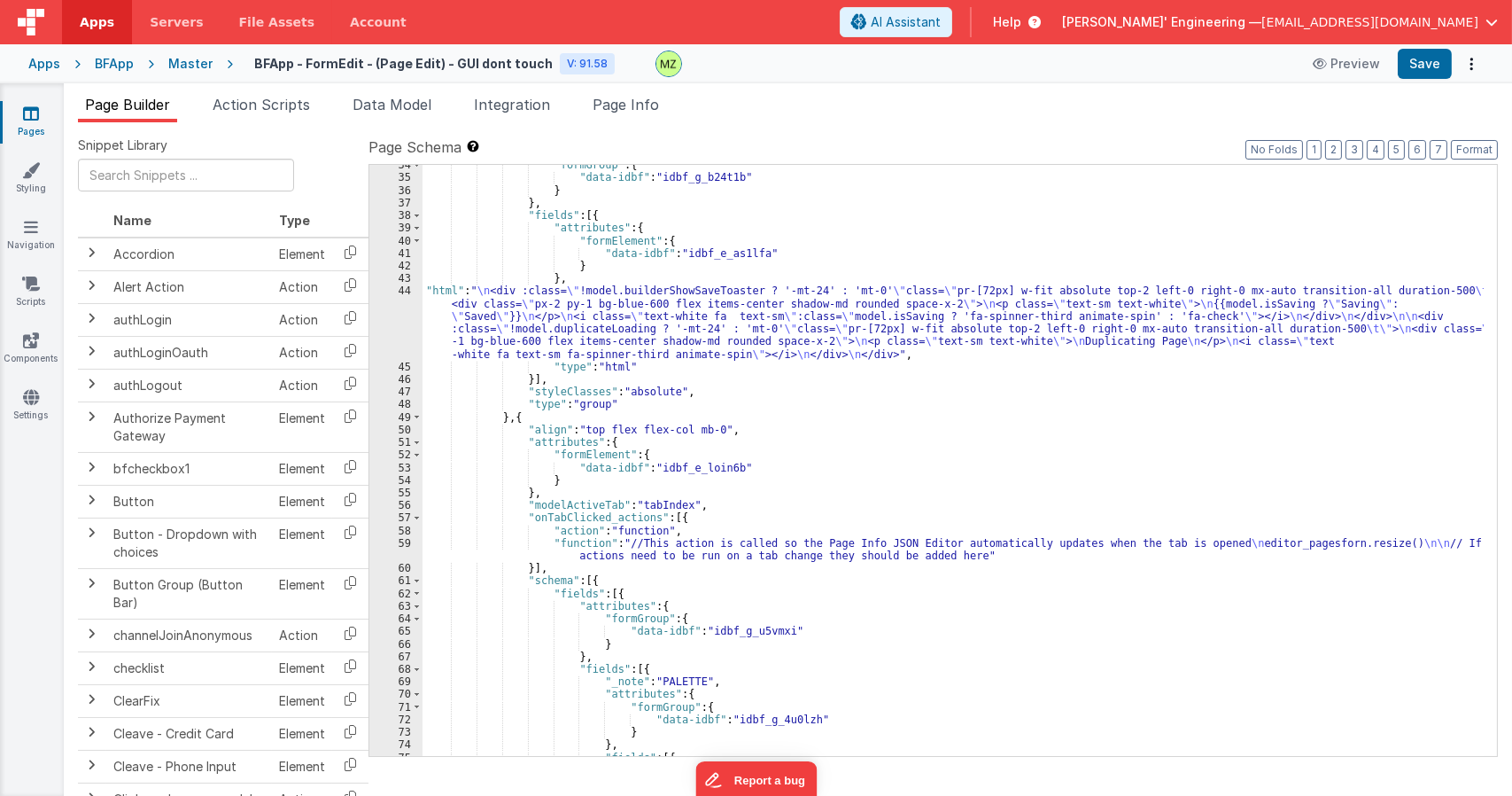
scroll to position [391, 0]
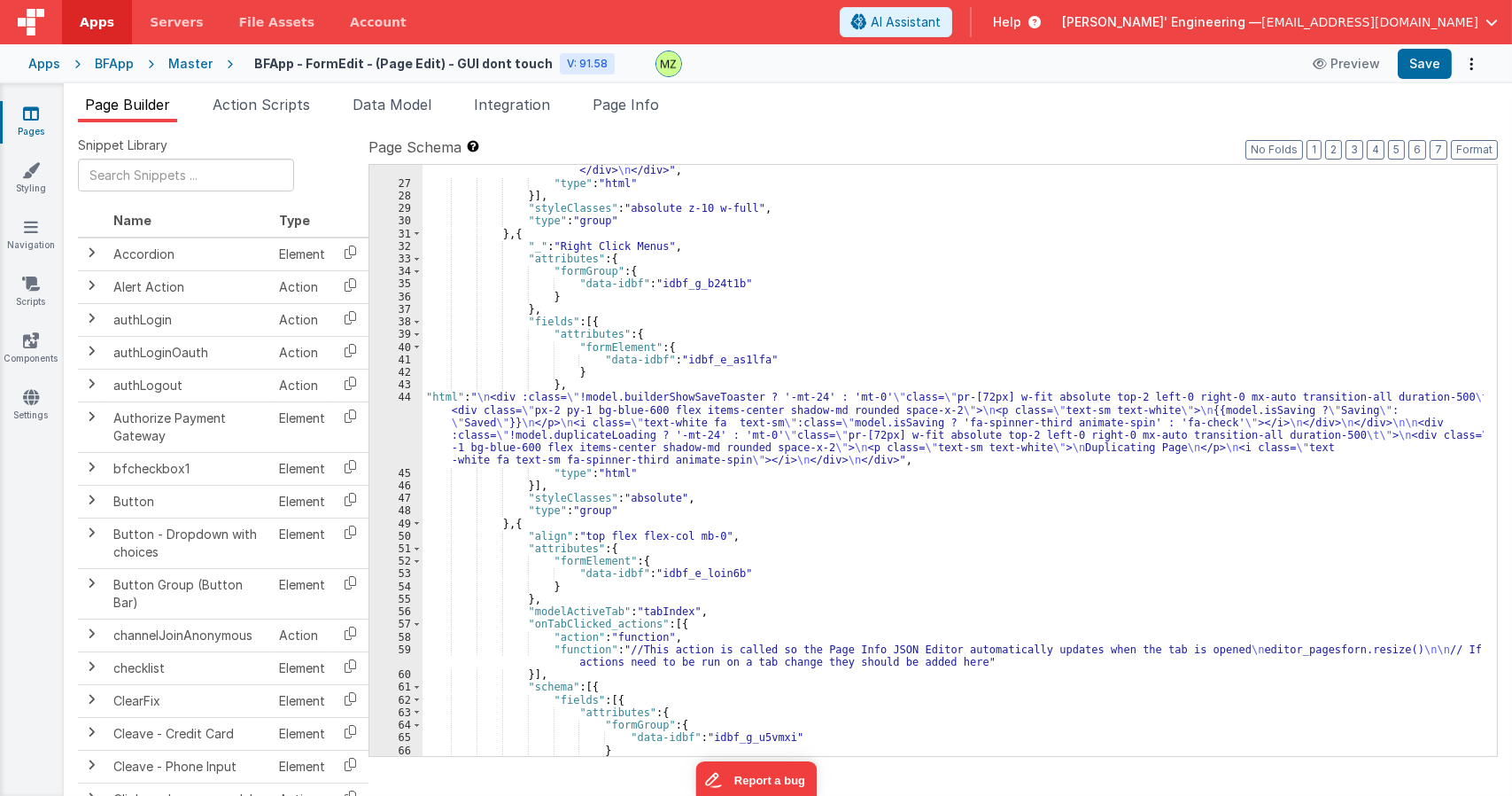
click at [580, 400] on div ""html" : " \n <div :class= \" !model.builderShowSaveToaster ? '-mt-24' : 'mt-0'…" at bounding box center [952, 434] width 1061 height 692
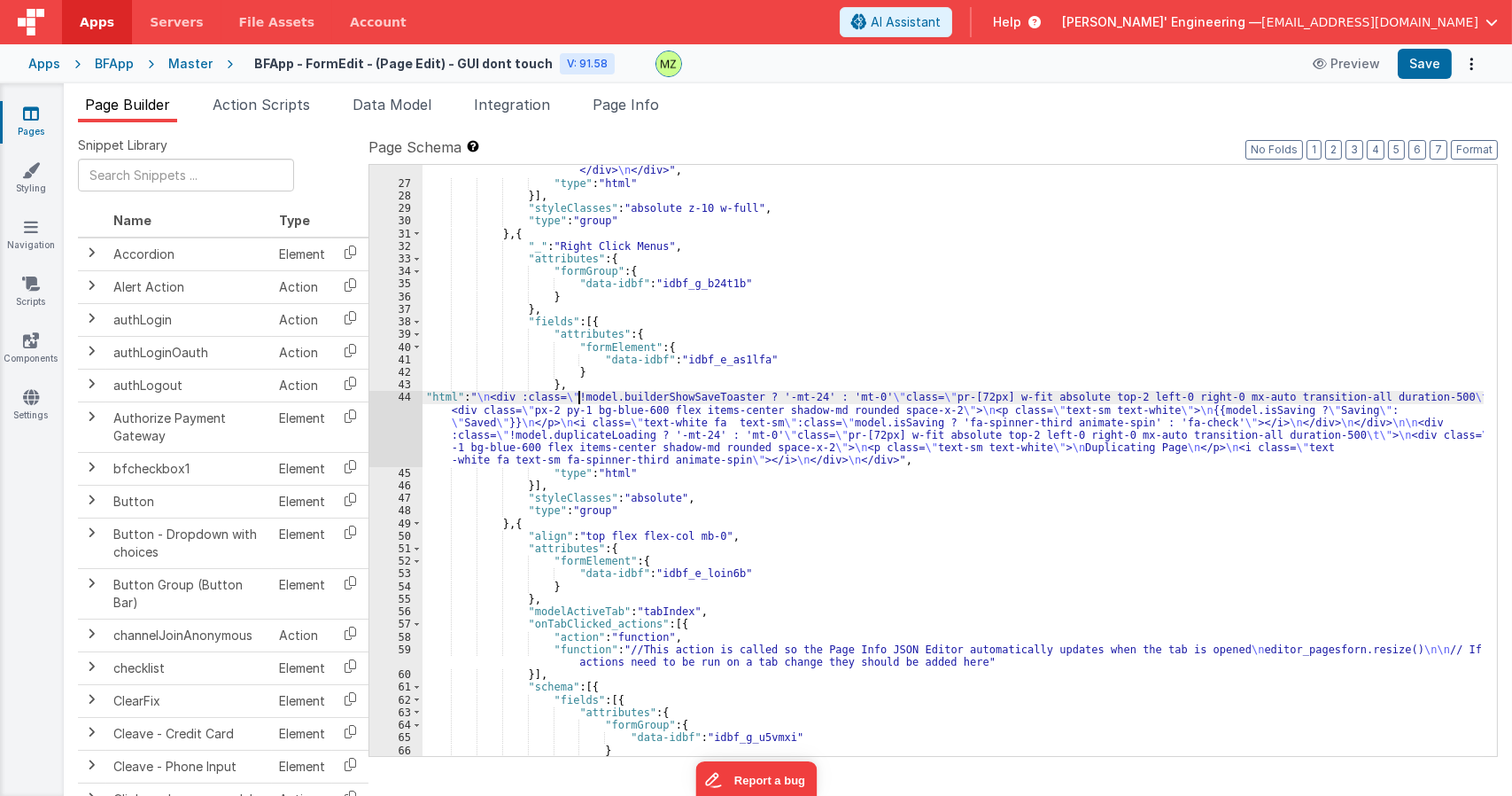
click at [395, 409] on div "44" at bounding box center [396, 429] width 54 height 75
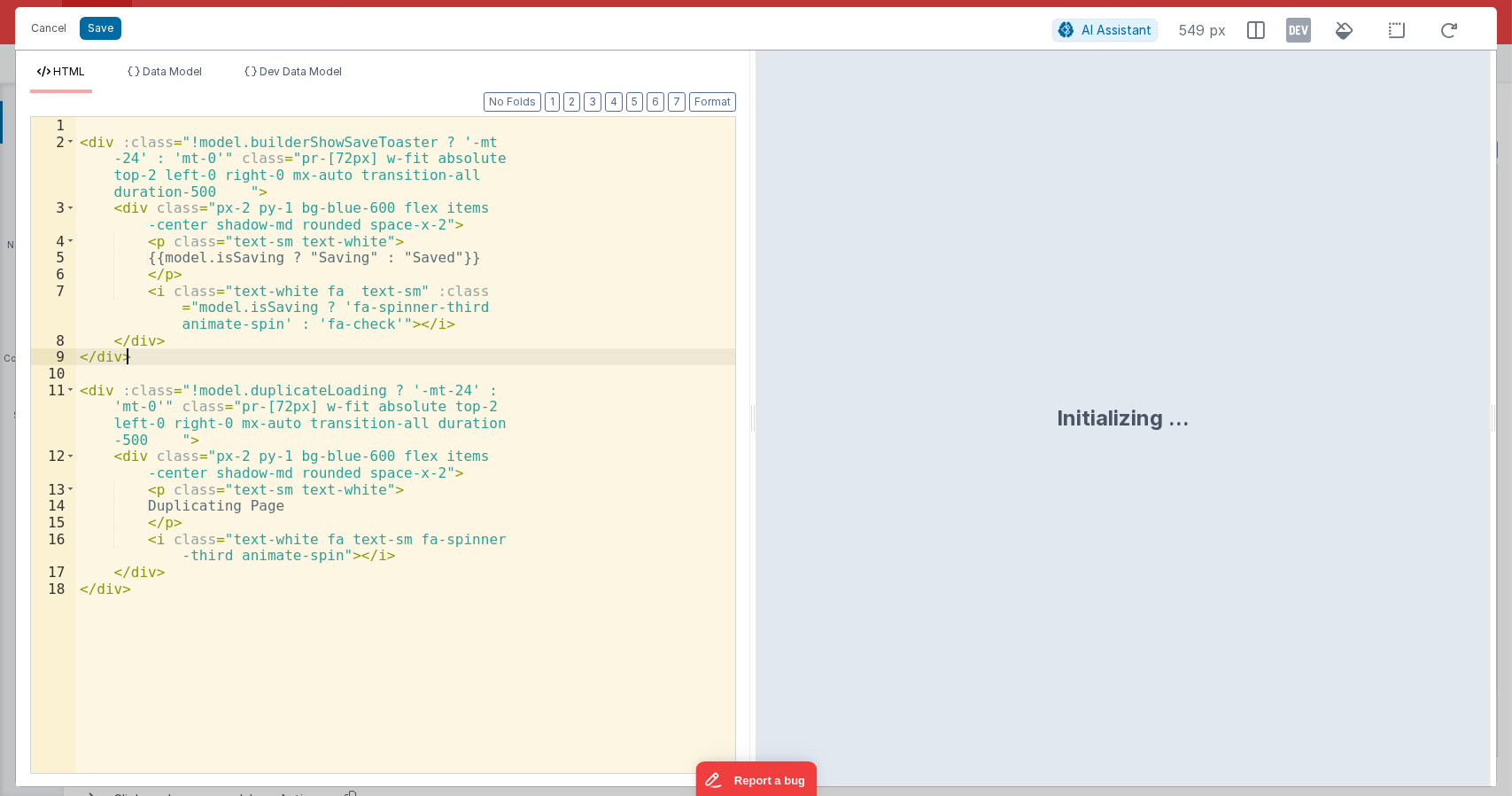
click at [382, 358] on div "< div :class = "!model.builderShowSaveToaster ? '-mt -24' : 'mt-0'" class = "pr…" at bounding box center [406, 462] width 659 height 689
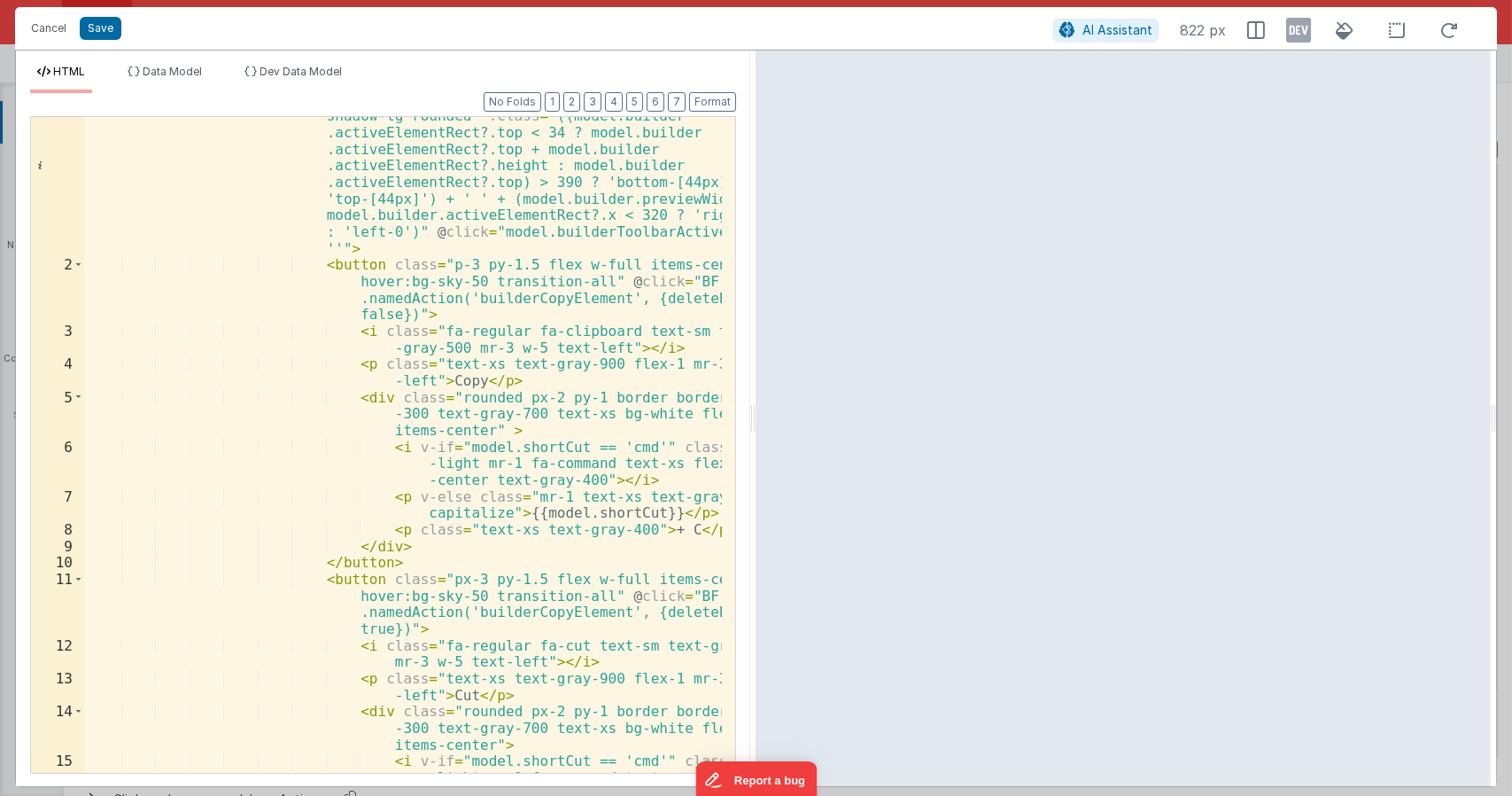
scroll to position [0, 0]
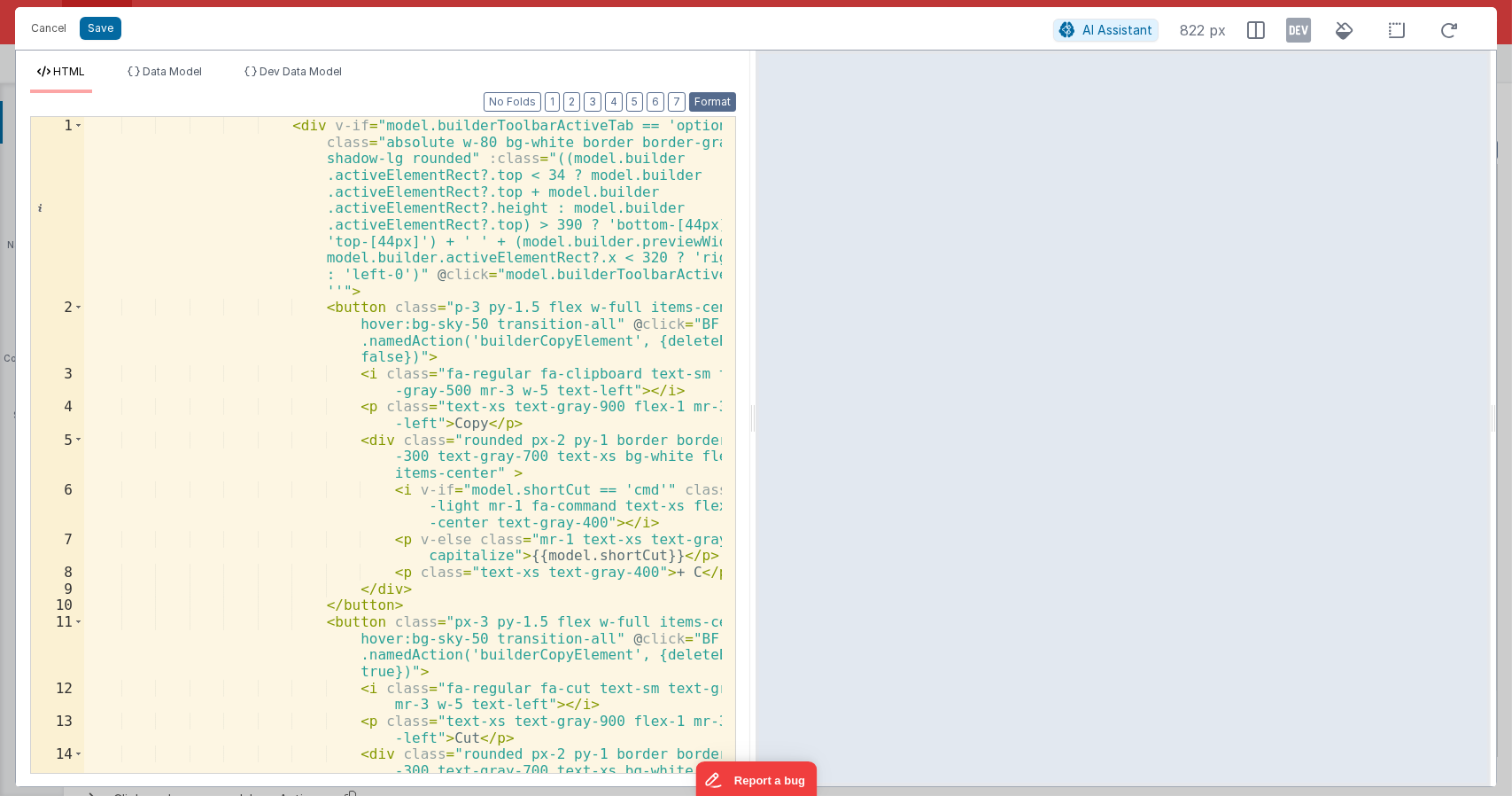
click at [728, 99] on button "Format" at bounding box center [711, 102] width 47 height 20
click at [280, 125] on div "< div v-if = "model.builderToolbarActiveTab == 'options'" class = "absolute w-8…" at bounding box center [404, 561] width 639 height 887
click at [279, 131] on div "< div v-if = "model.builderToolbarActiveTab == 'options'" class = "absolute w-8…" at bounding box center [404, 561] width 639 height 887
click at [276, 129] on div "< div v-if = "model.builderToolbarActiveTab == 'options'" class = "absolute w-8…" at bounding box center [404, 561] width 639 height 887
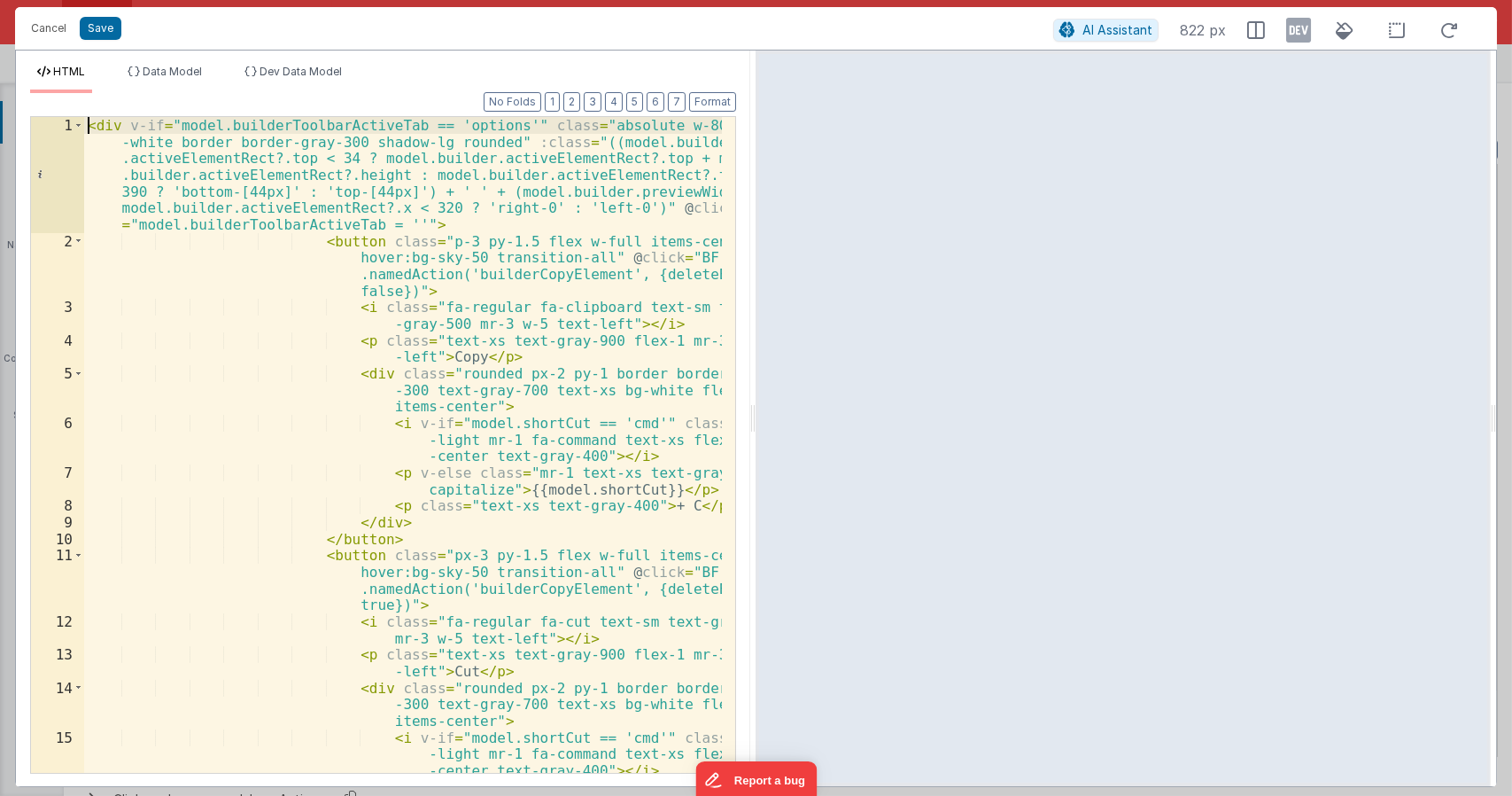
click at [305, 126] on div "< div v-if = "model.builderToolbarActiveTab == 'options'" class = "absolute w-8…" at bounding box center [404, 519] width 639 height 805
click at [303, 132] on div "< div v-if = "model.bp_optionsMenu.open == 'options'" class = "absolute w-80 bg…" at bounding box center [404, 519] width 639 height 805
click at [302, 132] on div "< div v-if = "model.bp_optionsMenu.open == 'options'" class = "absolute w-80 bg…" at bounding box center [404, 519] width 639 height 805
click at [184, 67] on span "Data Model" at bounding box center [173, 70] width 60 height 13
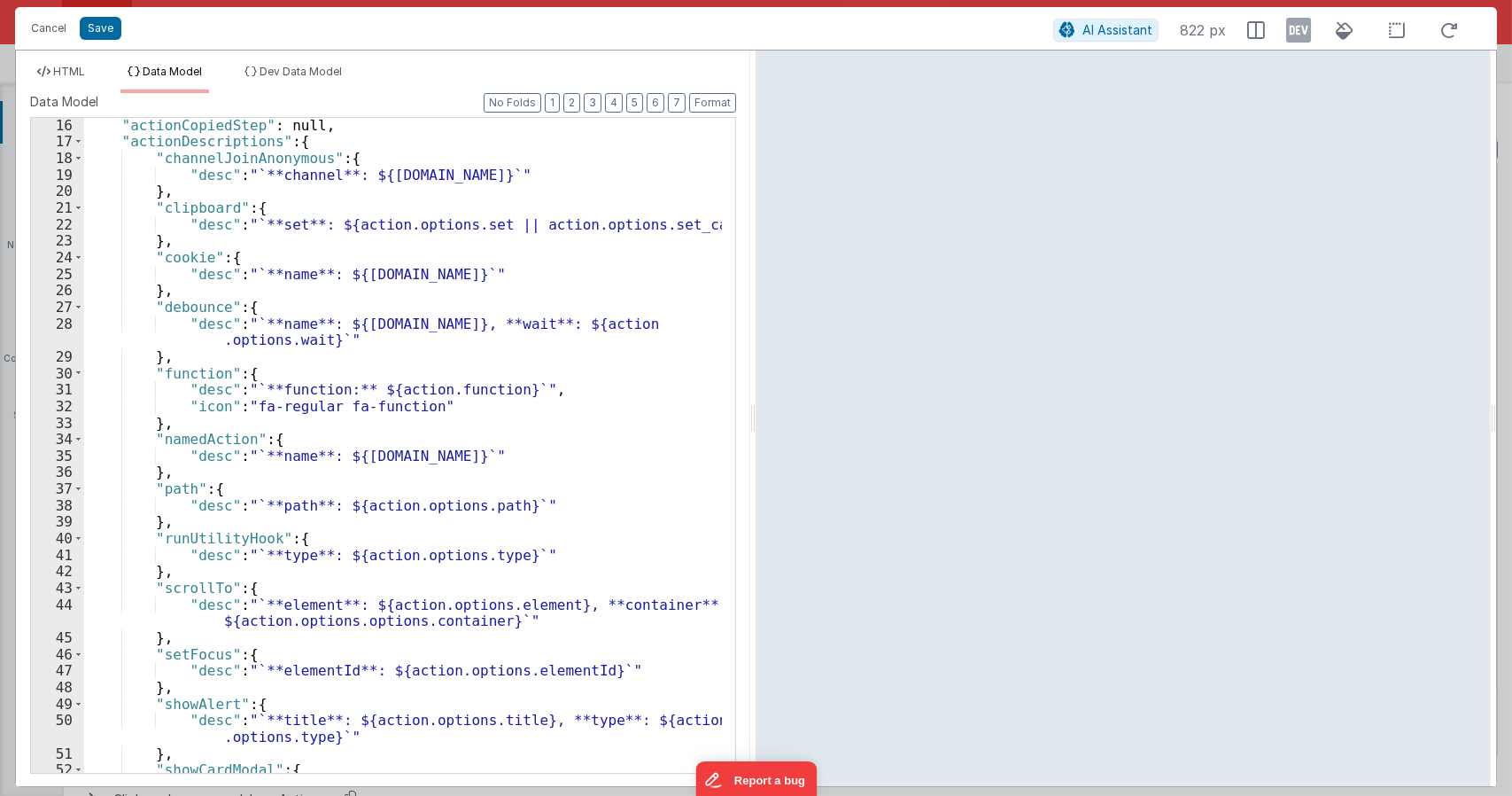
scroll to position [160, 0]
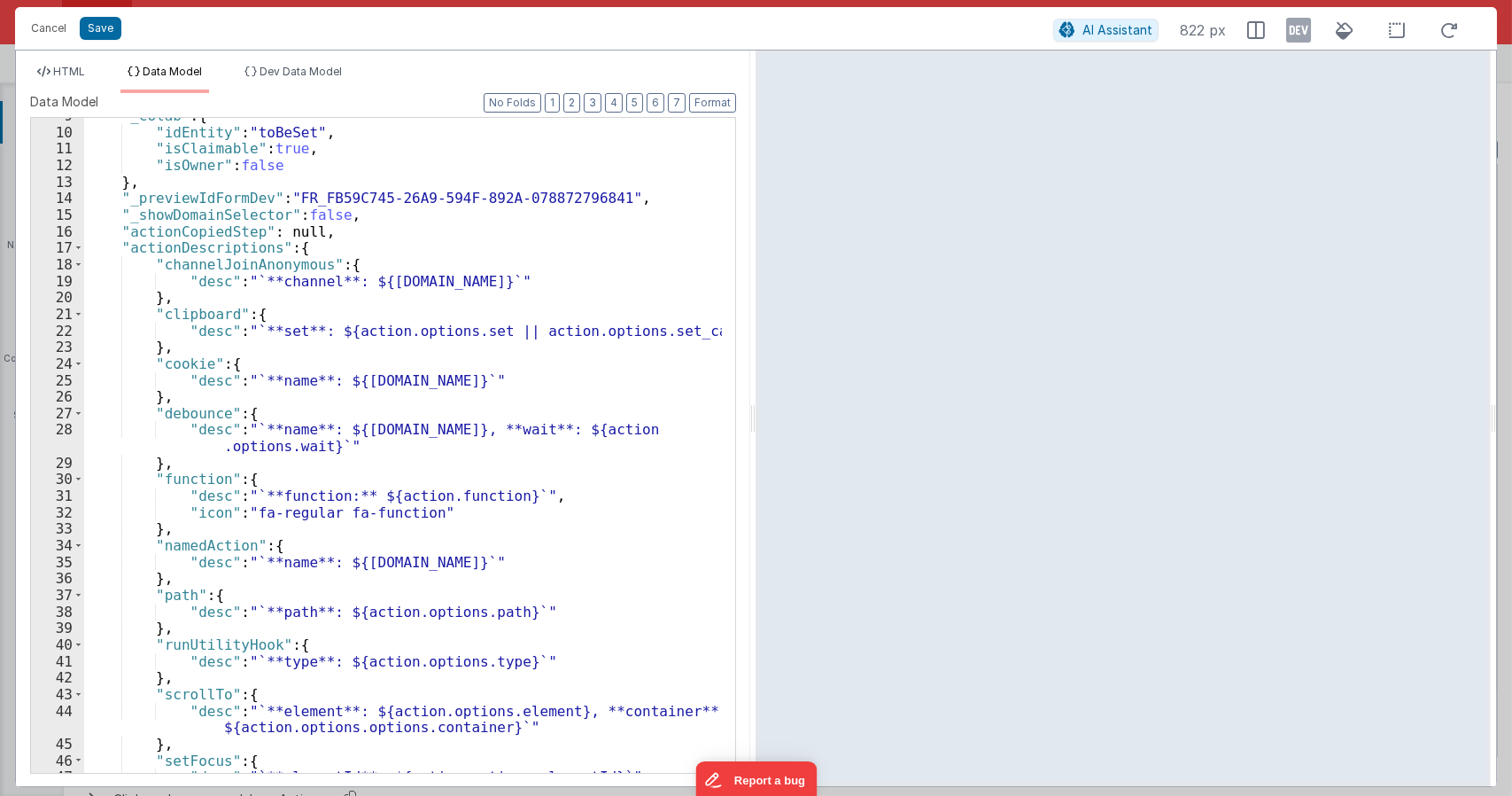
click at [335, 233] on div ""_colab" : { "idEntity" : "toBeSet" , "isClaimable" : true , "isOwner" : false …" at bounding box center [404, 451] width 639 height 688
paste textarea
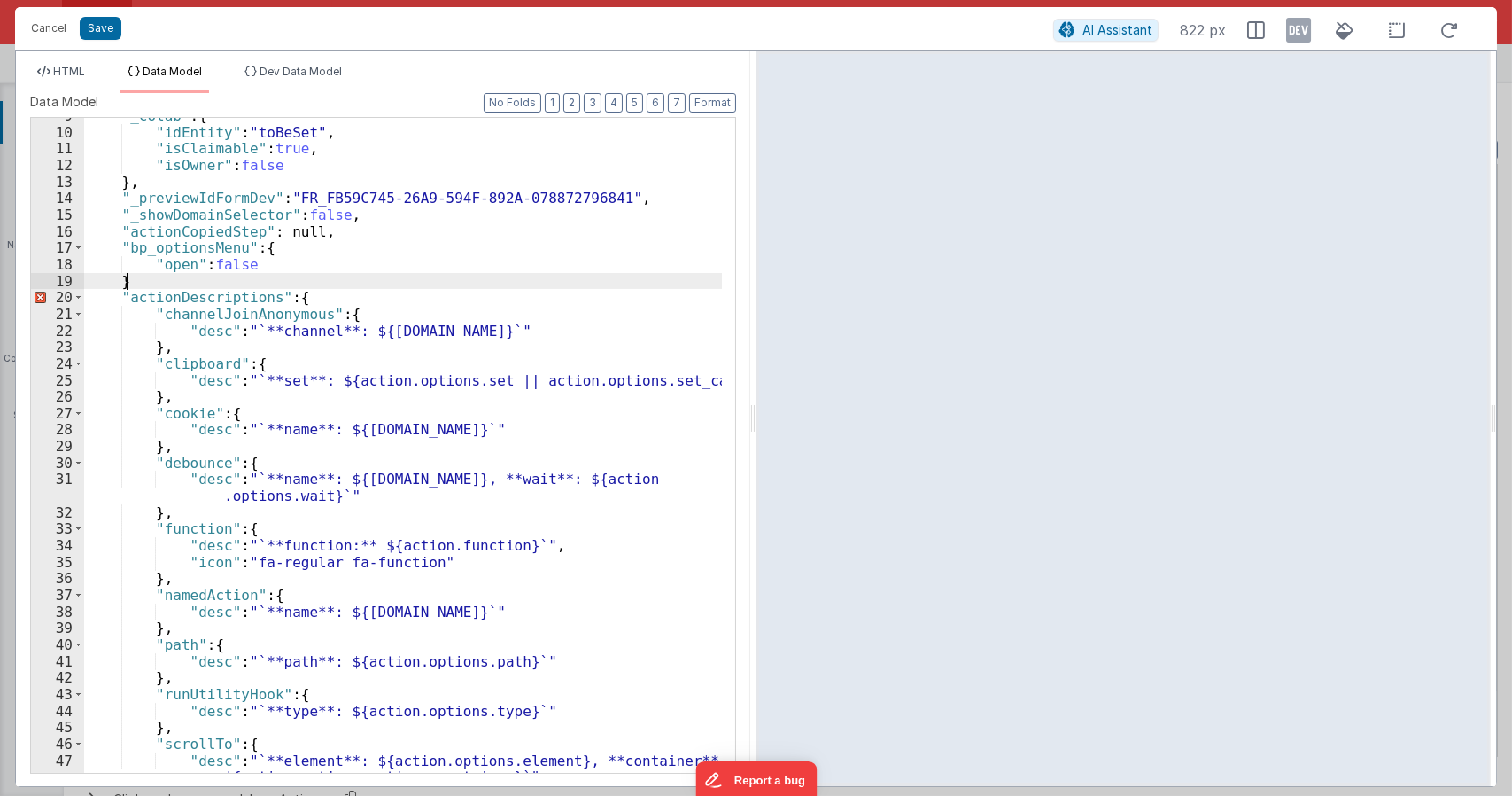
click at [163, 276] on div ""_colab" : { "idEntity" : "toBeSet" , "isClaimable" : true , "isOwner" : false …" at bounding box center [404, 460] width 639 height 705
click at [77, 78] on li "HTML" at bounding box center [61, 78] width 62 height 29
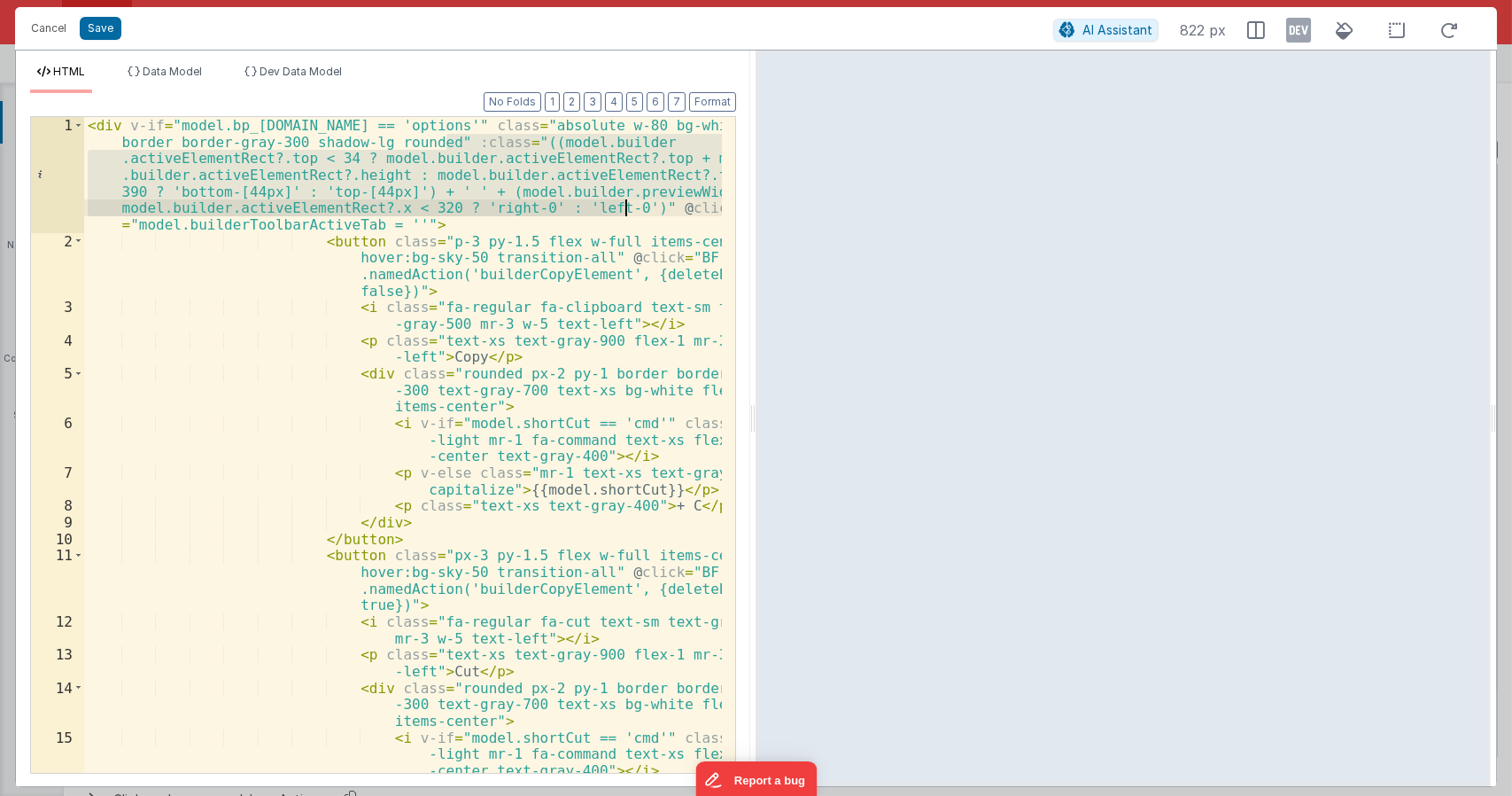
drag, startPoint x: 447, startPoint y: 141, endPoint x: 623, endPoint y: 212, distance: 189.8
click at [623, 212] on div "< div v-if = "model.bp_optionsMenu.open == 'options'" class = "absolute w-80 bg…" at bounding box center [404, 519] width 639 height 805
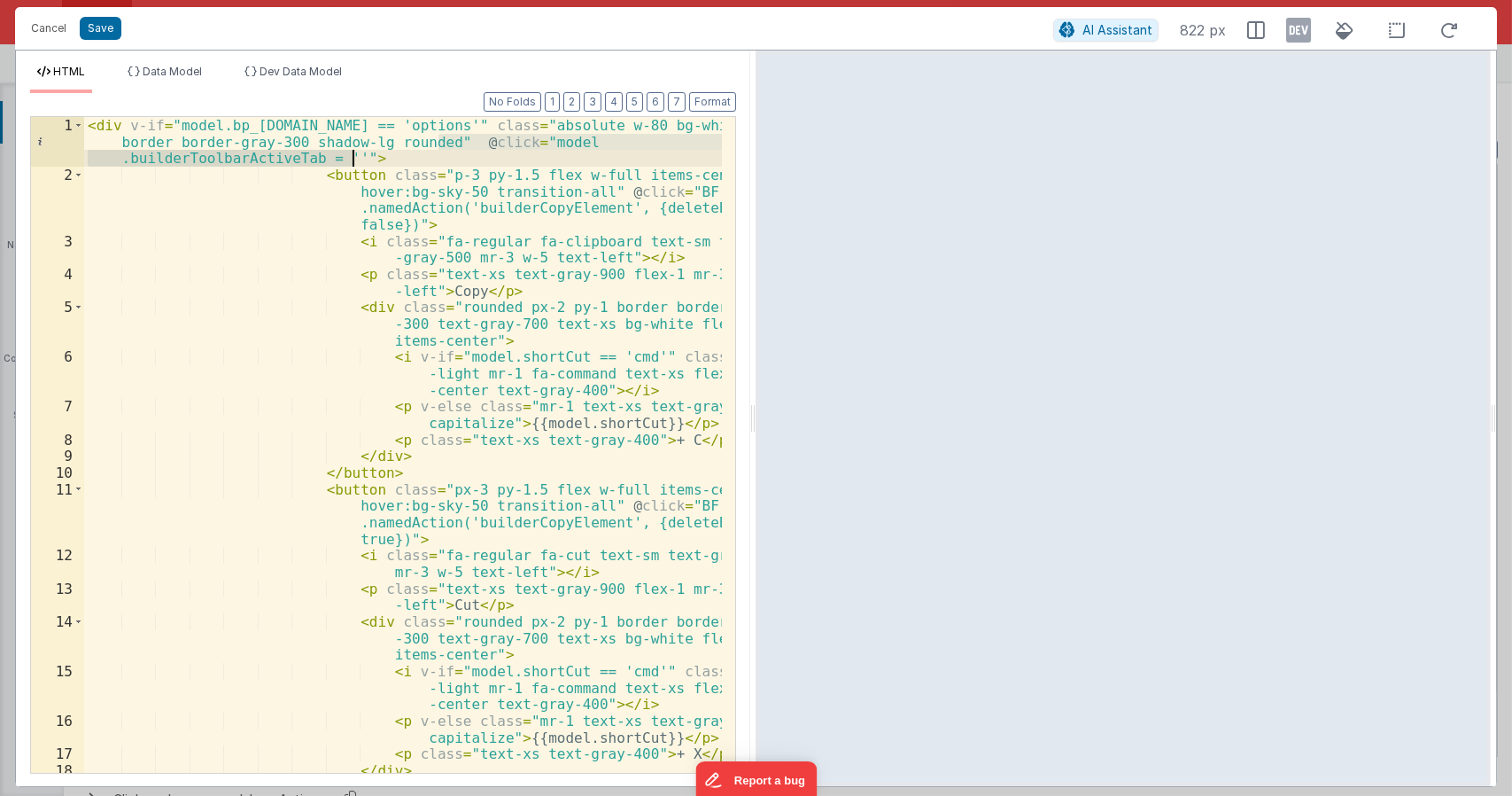
drag, startPoint x: 440, startPoint y: 144, endPoint x: 353, endPoint y: 162, distance: 88.8
click at [353, 162] on div "< div v-if = "model.bp_optionsMenu.open == 'options'" class = "absolute w-80 bg…" at bounding box center [404, 477] width 639 height 722
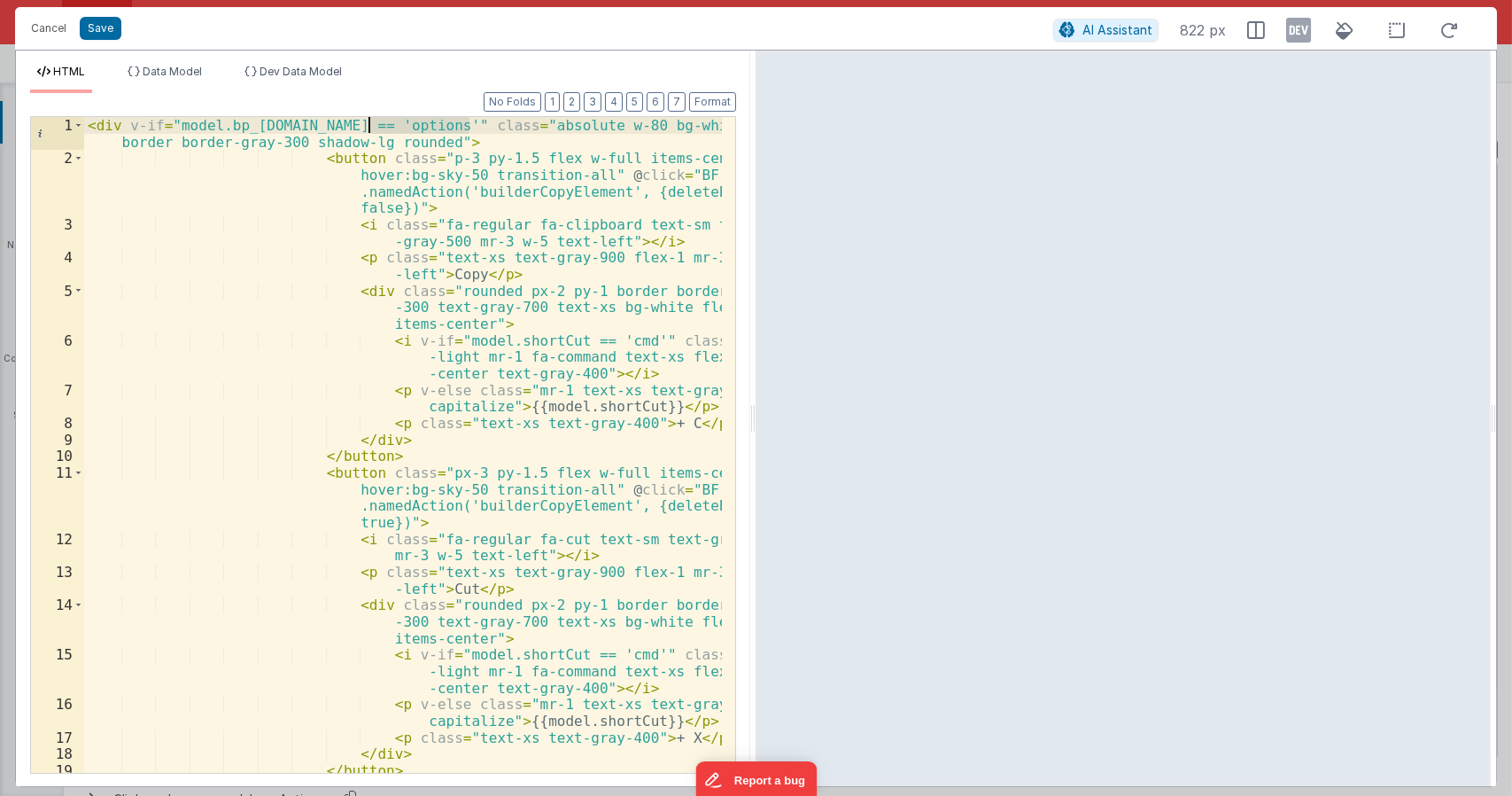
drag, startPoint x: 467, startPoint y: 118, endPoint x: 367, endPoint y: 127, distance: 100.4
click at [367, 127] on div "< div v-if = "model.bp_optionsMenu.open == 'options'" class = "absolute w-80 bg…" at bounding box center [404, 486] width 639 height 738
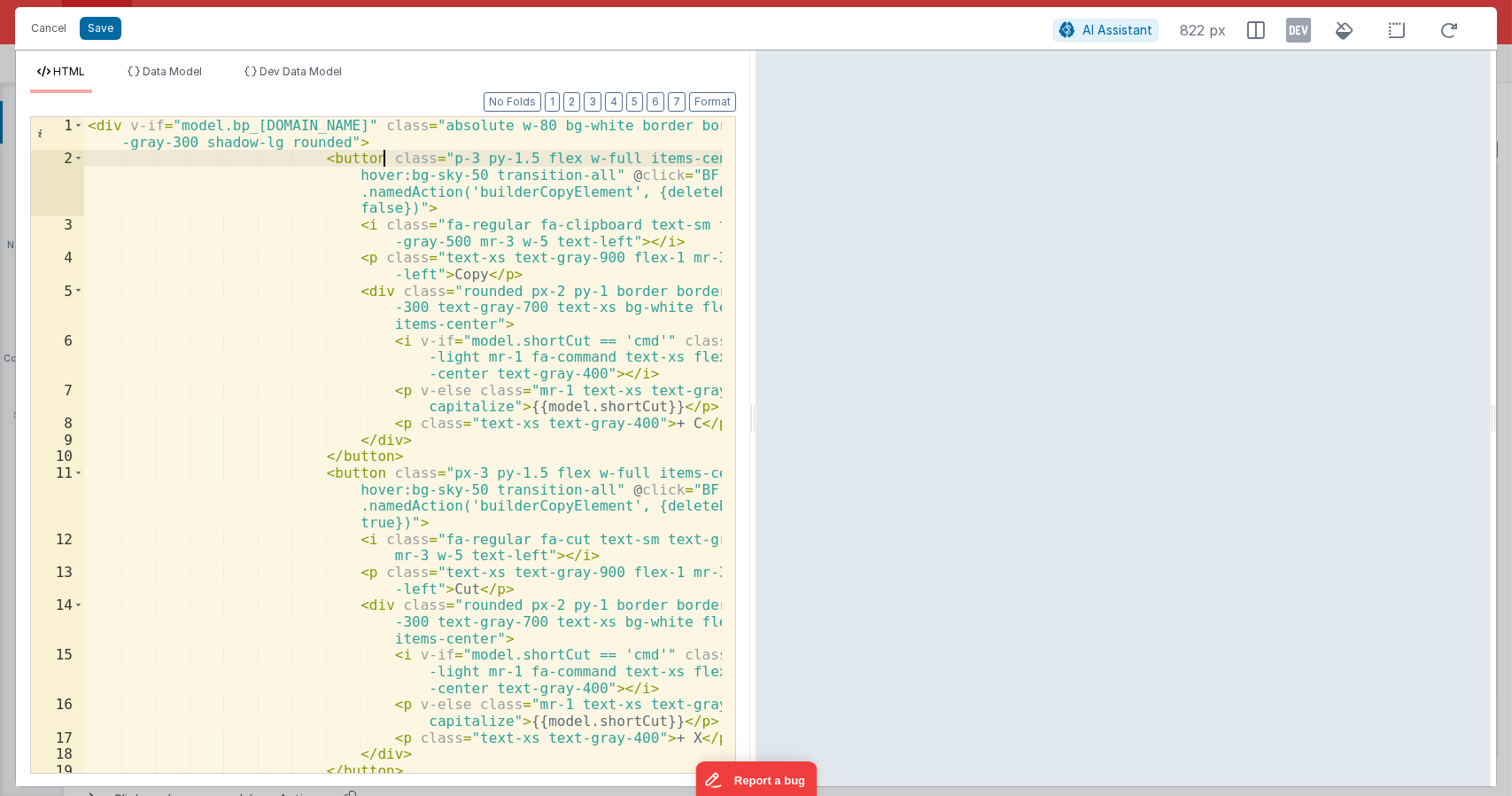
drag, startPoint x: 381, startPoint y: 162, endPoint x: 392, endPoint y: 161, distance: 11.0
click at [386, 161] on div "< div v-if = "model.bp_optionsMenu.open" class = "absolute w-80 bg-white border…" at bounding box center [404, 486] width 639 height 738
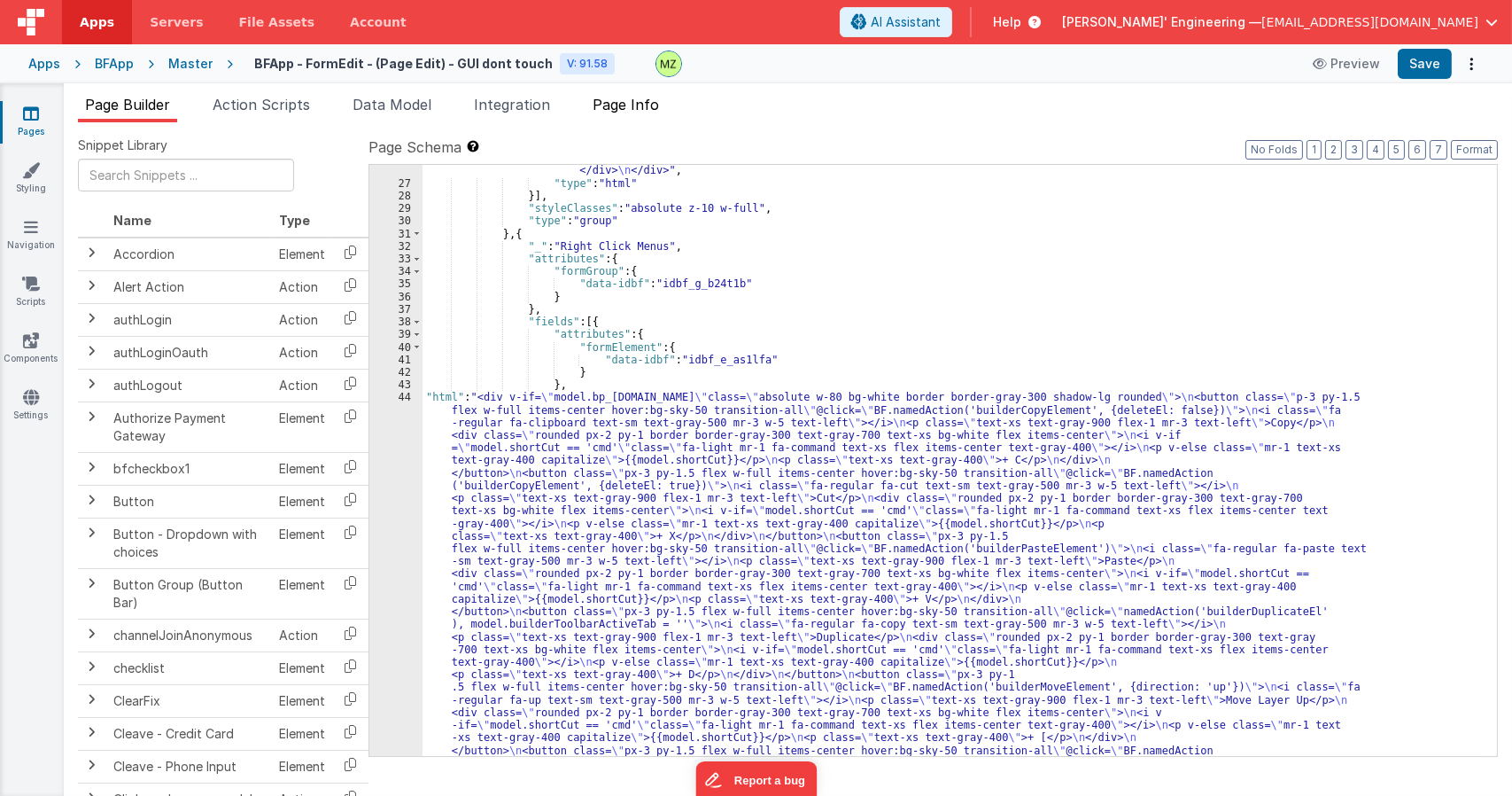
click at [607, 95] on li "Page Info" at bounding box center [625, 108] width 80 height 29
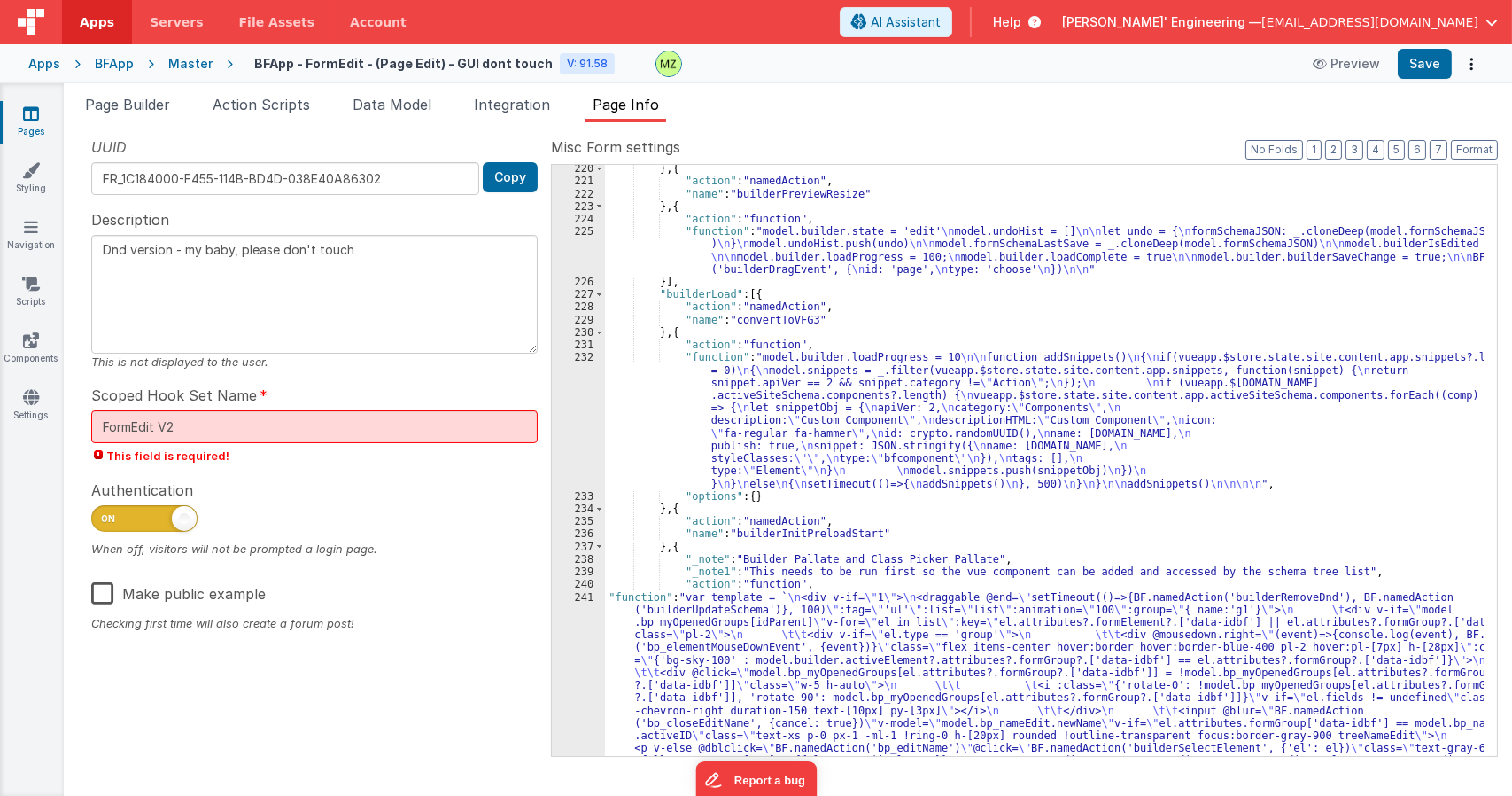
scroll to position [6176, 0]
click at [870, 511] on div "} , { "action" : "namedAction" , "name" : "builderPreviewResize" } , { "action"…" at bounding box center [1044, 659] width 878 height 995
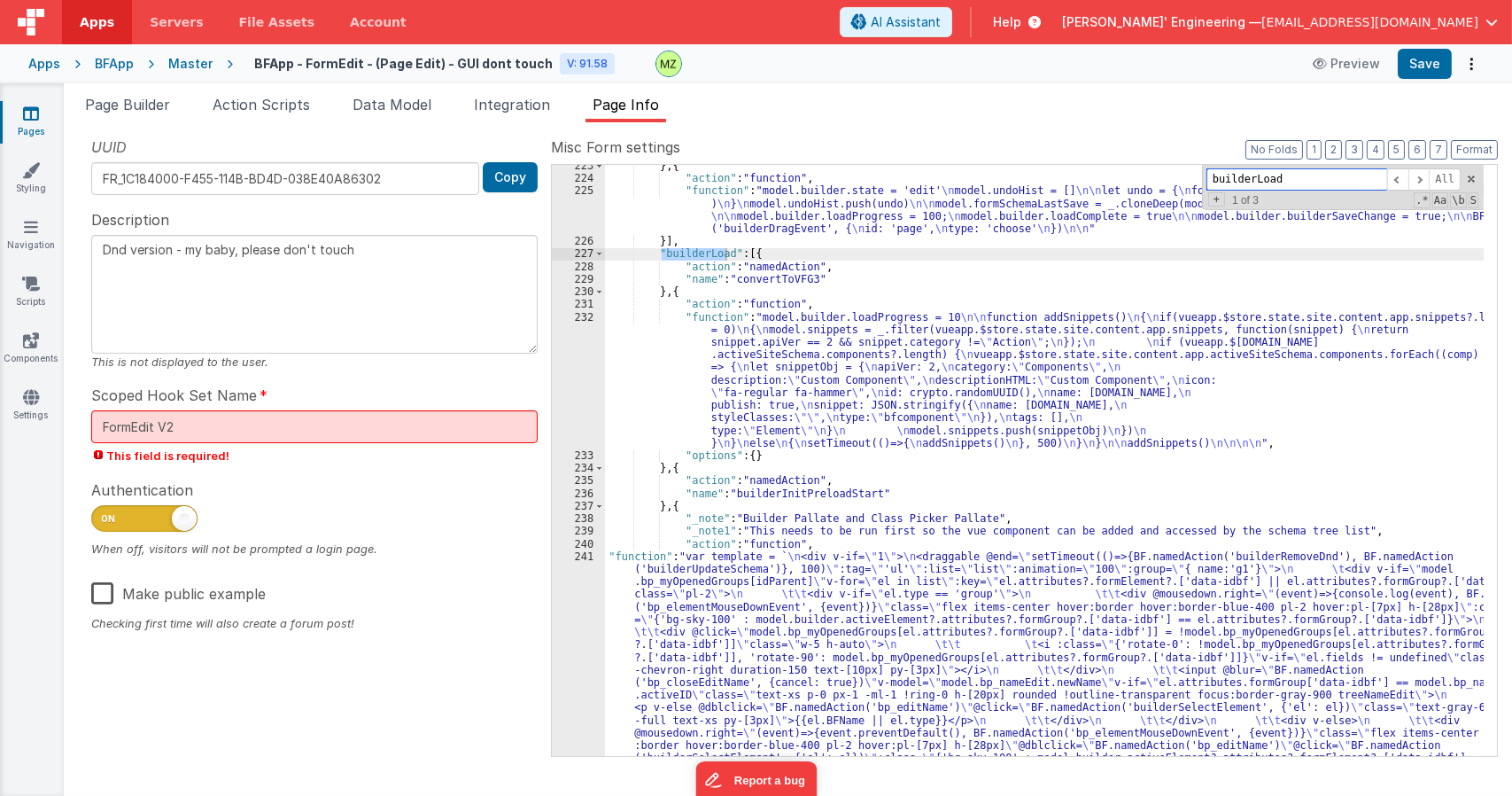
scroll to position [6217, 0]
click at [787, 396] on div "} , { "action" : "function" , "function" : "model.builder.state = 'edit' \n mod…" at bounding box center [1044, 657] width 878 height 995
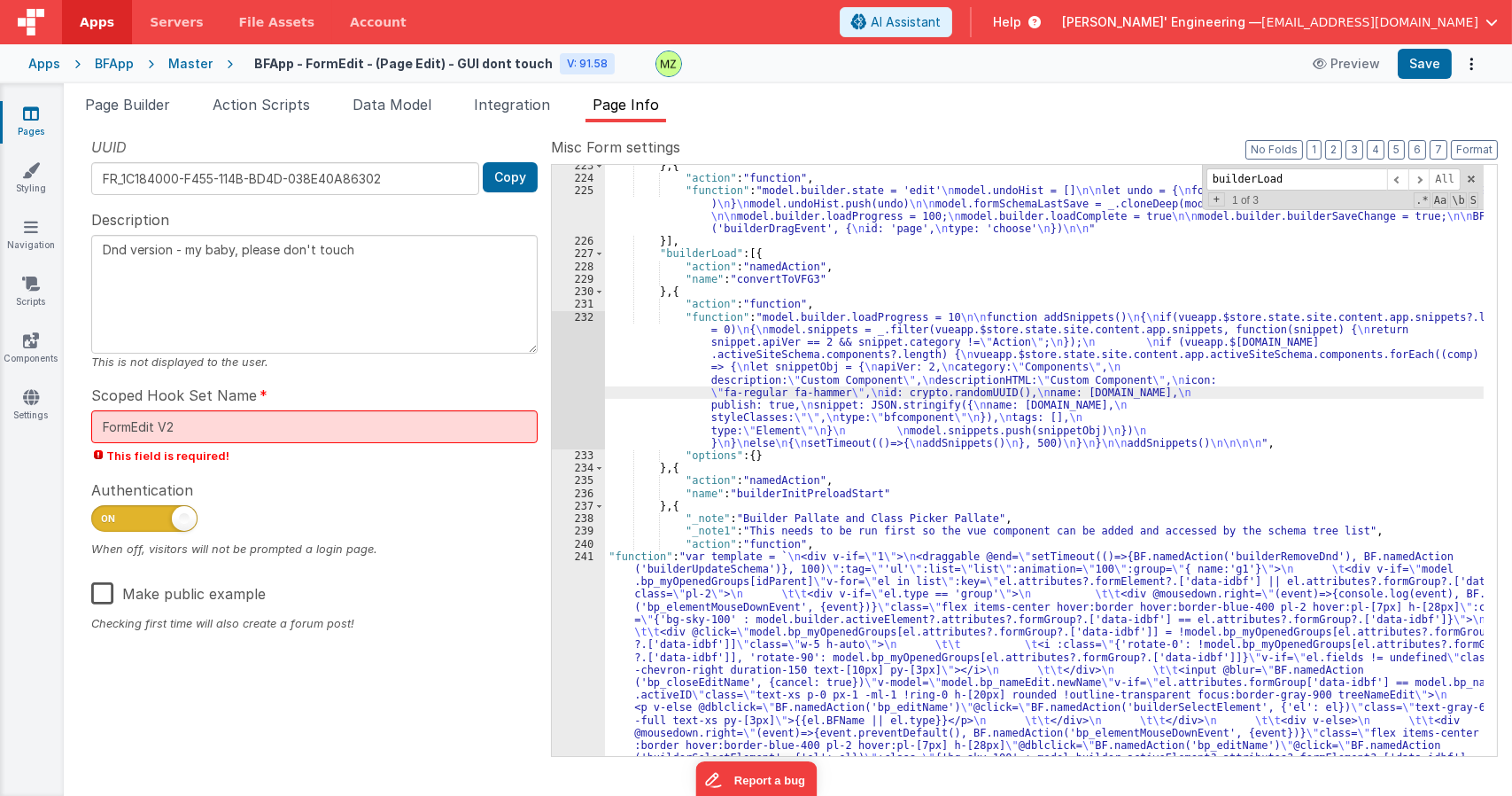
click at [573, 323] on div "232" at bounding box center [578, 379] width 54 height 138
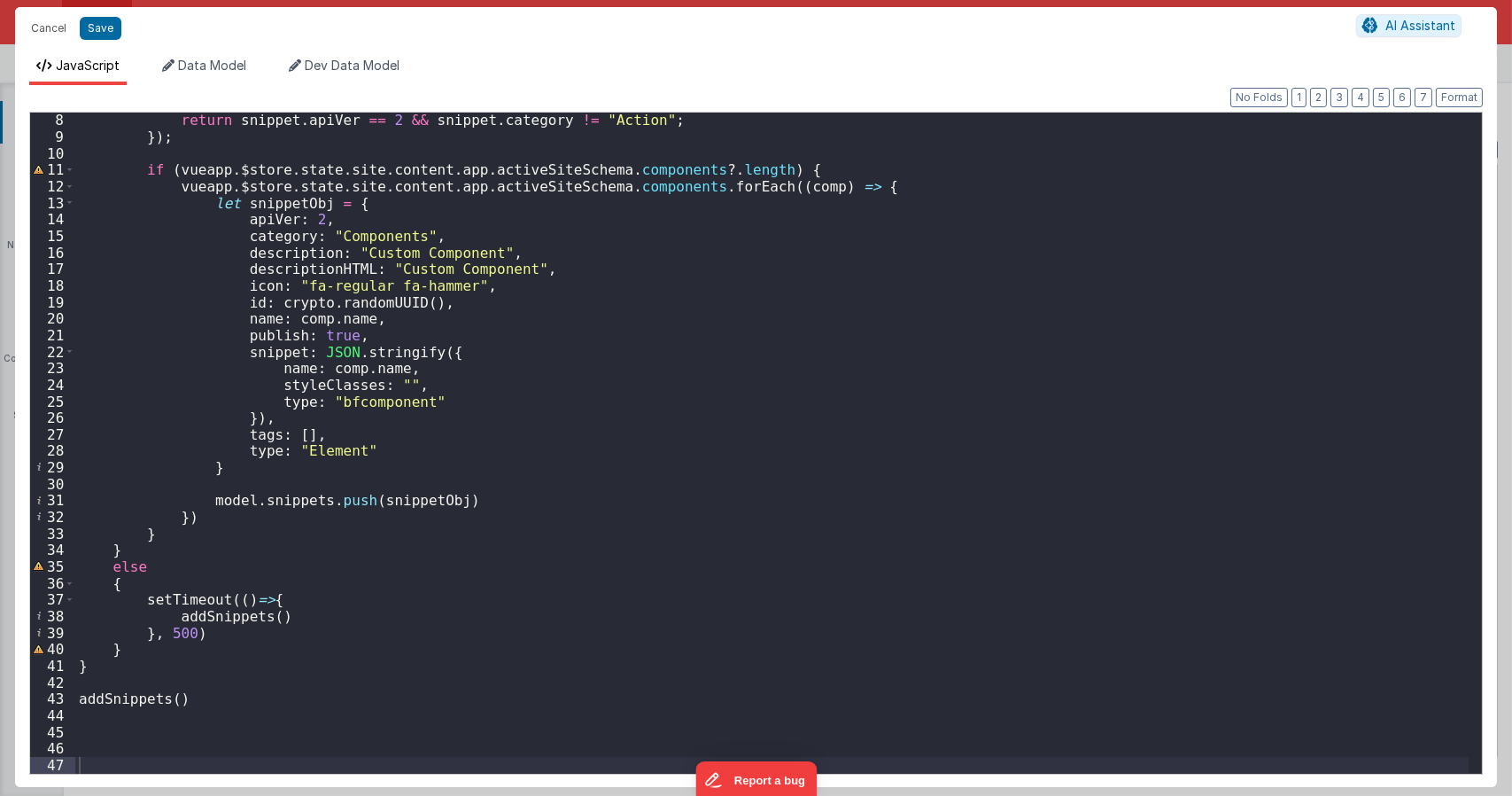
scroll to position [0, 0]
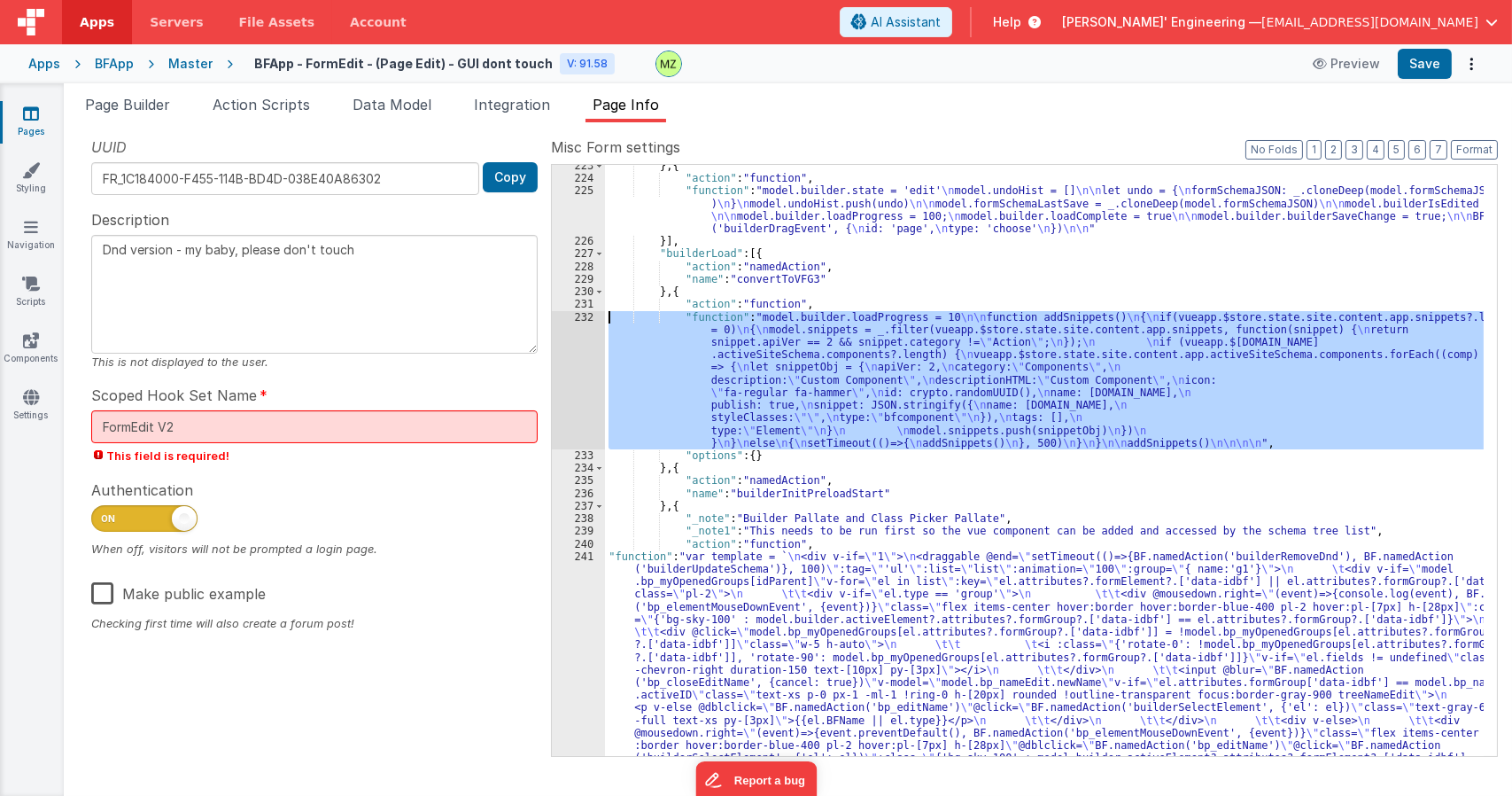
click at [671, 546] on div "} , { "action" : "function" , "function" : "model.builder.state = 'edit' \n mod…" at bounding box center [1044, 657] width 878 height 995
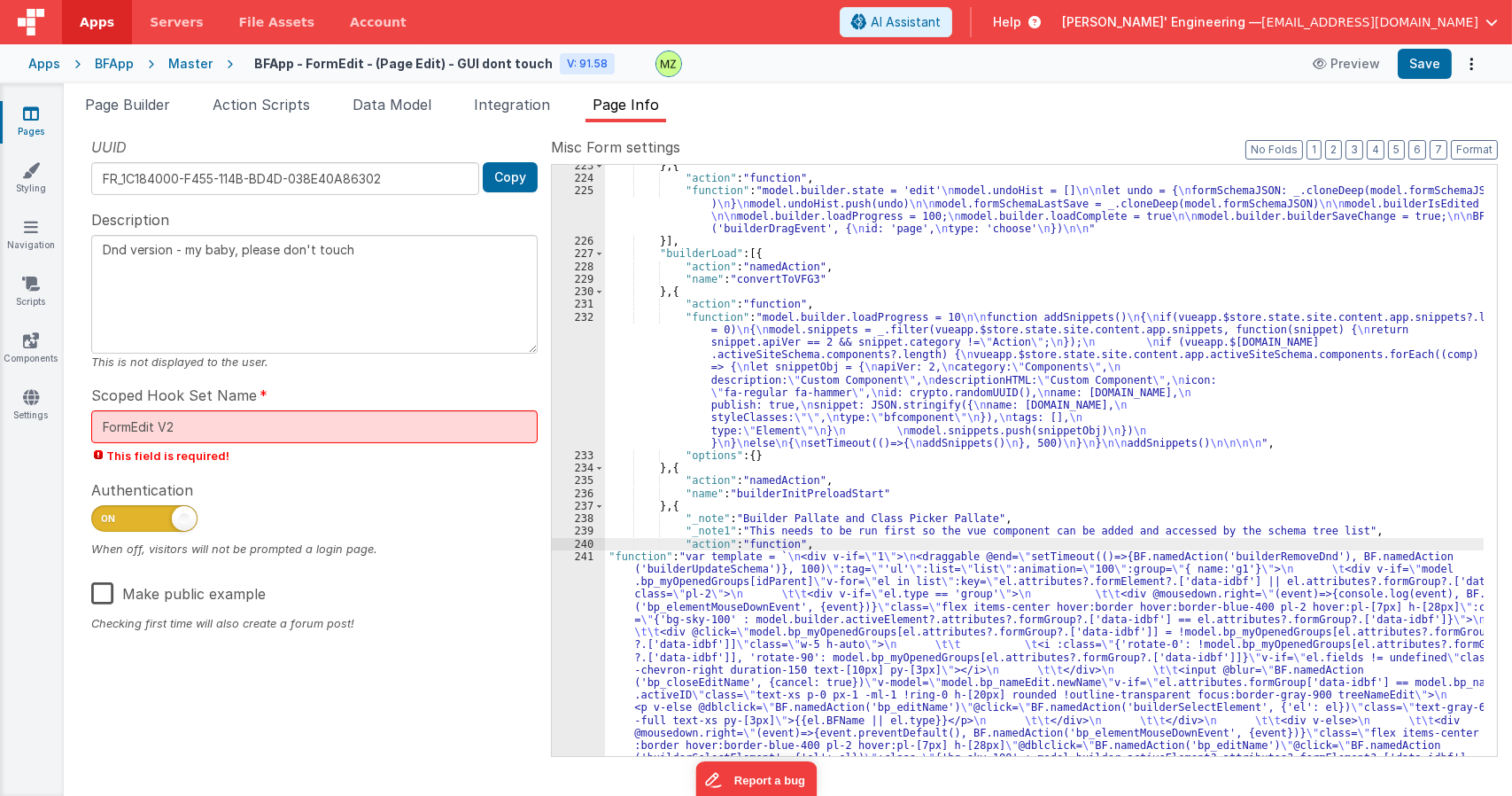
click at [578, 557] on div "241" at bounding box center [578, 745] width 54 height 391
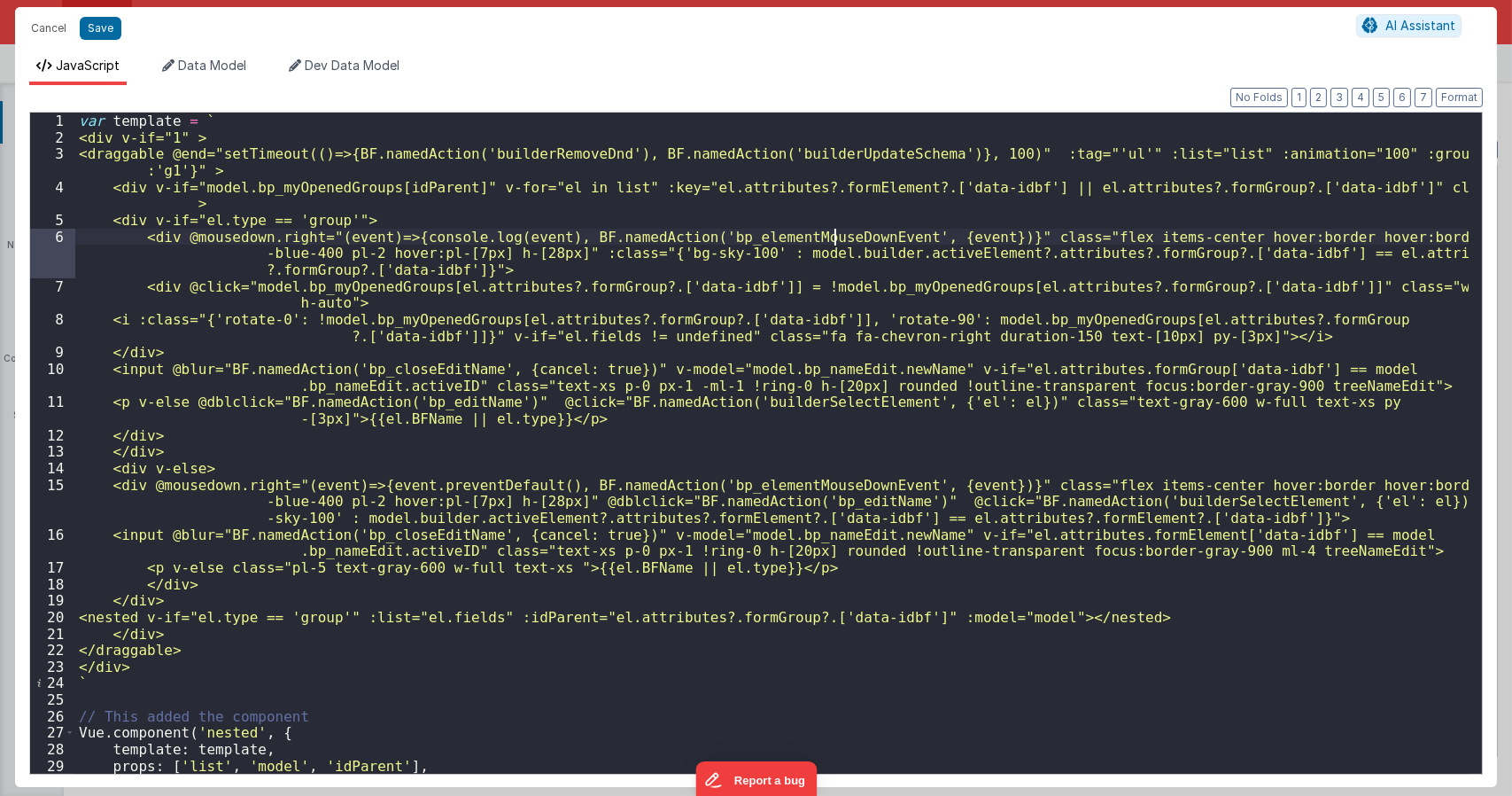
click at [836, 234] on div "var template = ` <div v-if="1" > <draggable @end="setTimeout(()=>{BF.namedActio…" at bounding box center [772, 459] width 1393 height 694
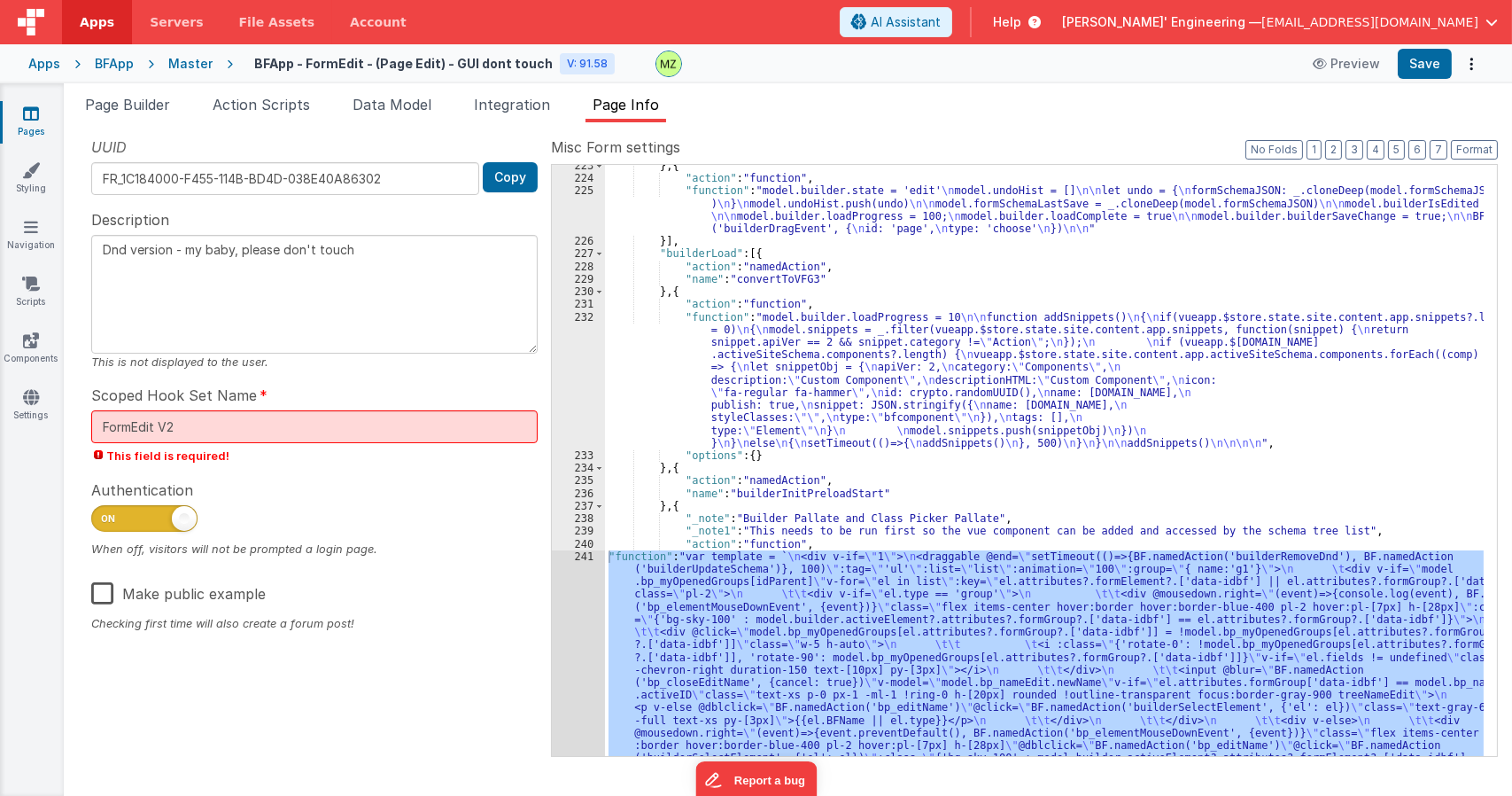
click at [854, 349] on div "} , { "action" : "function" , "function" : "model.builder.state = 'edit' \n mod…" at bounding box center [1044, 657] width 878 height 995
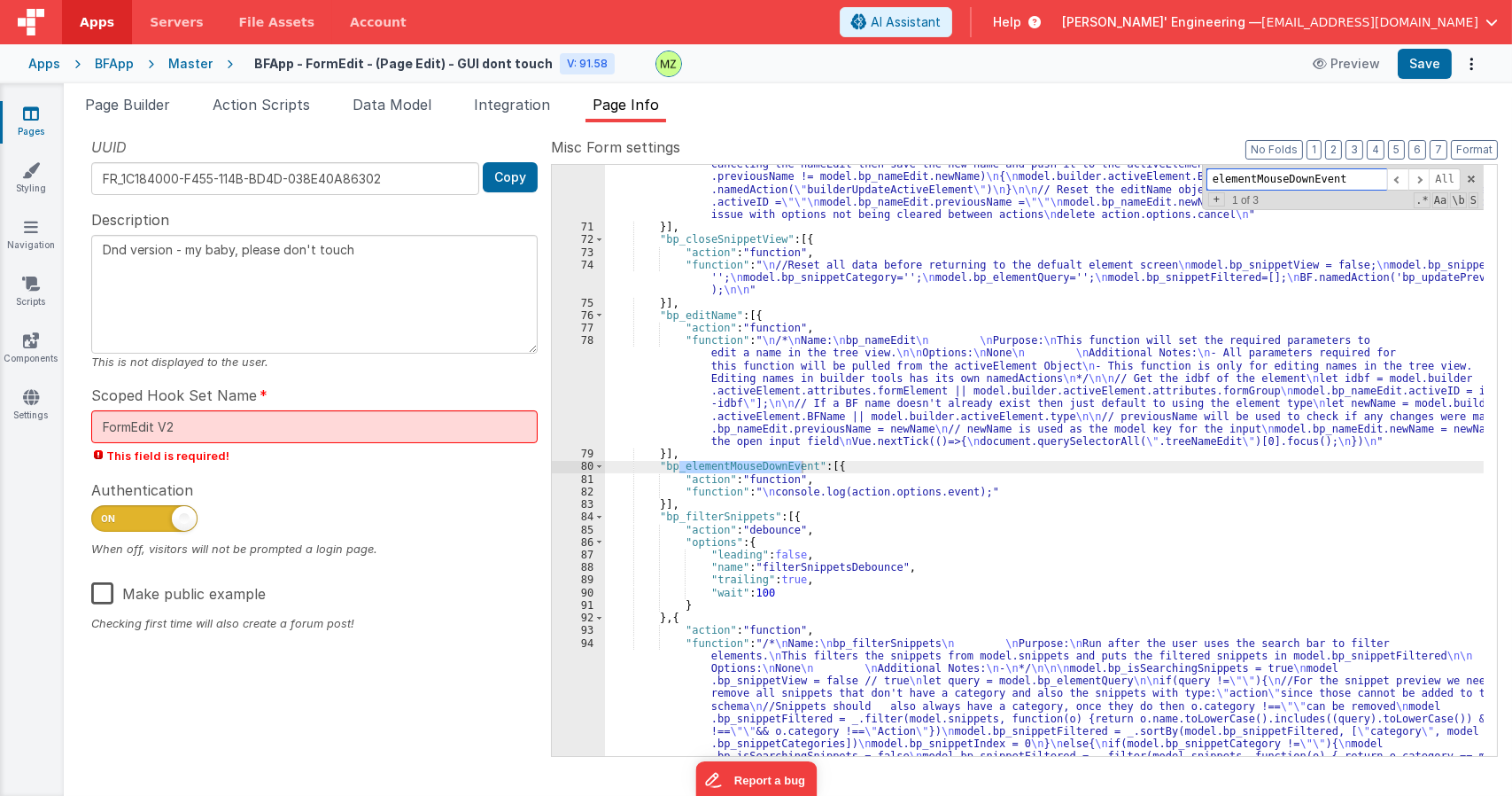
scroll to position [1181, 0]
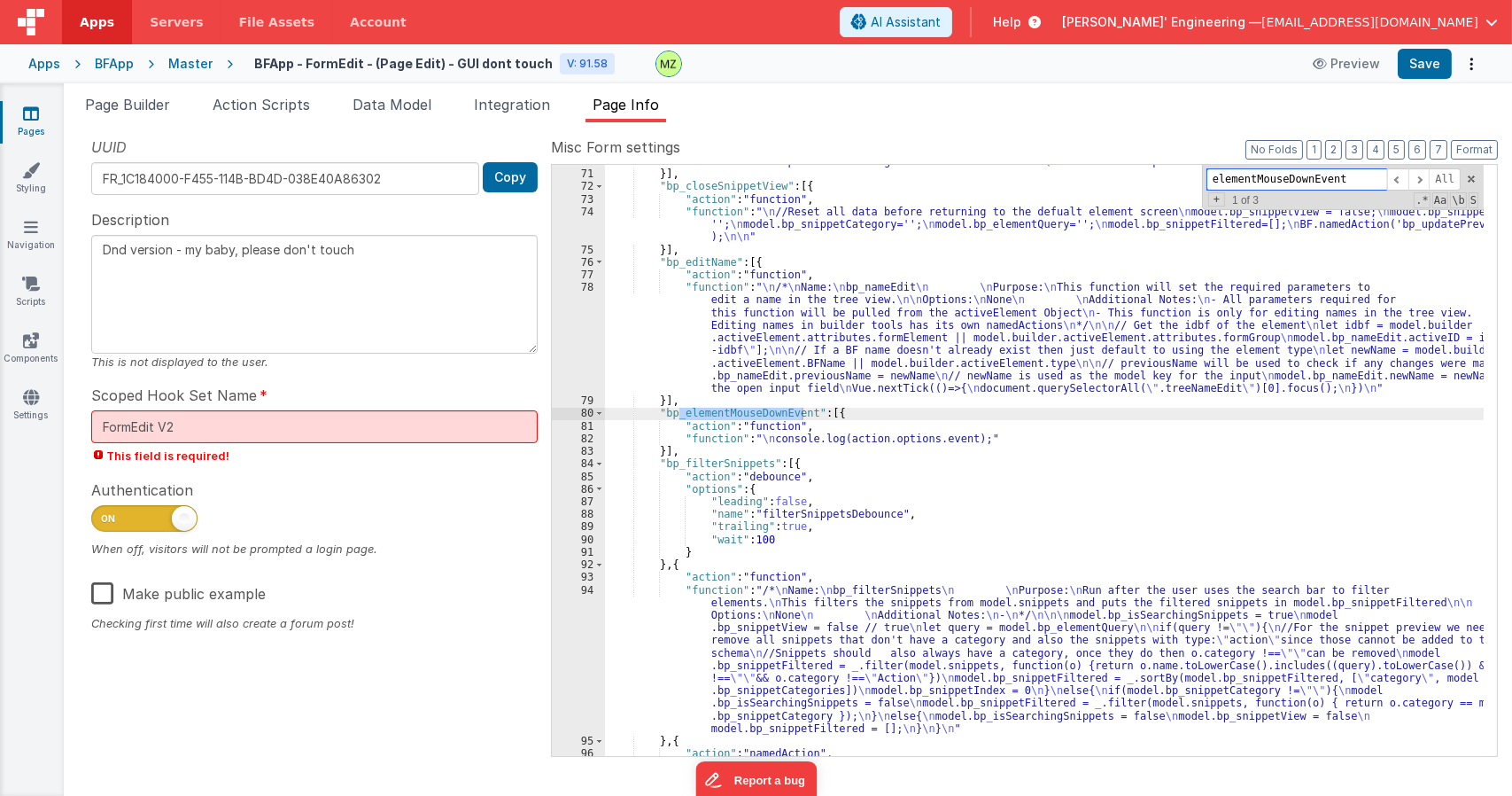
type input "elementMouseDownEvent"
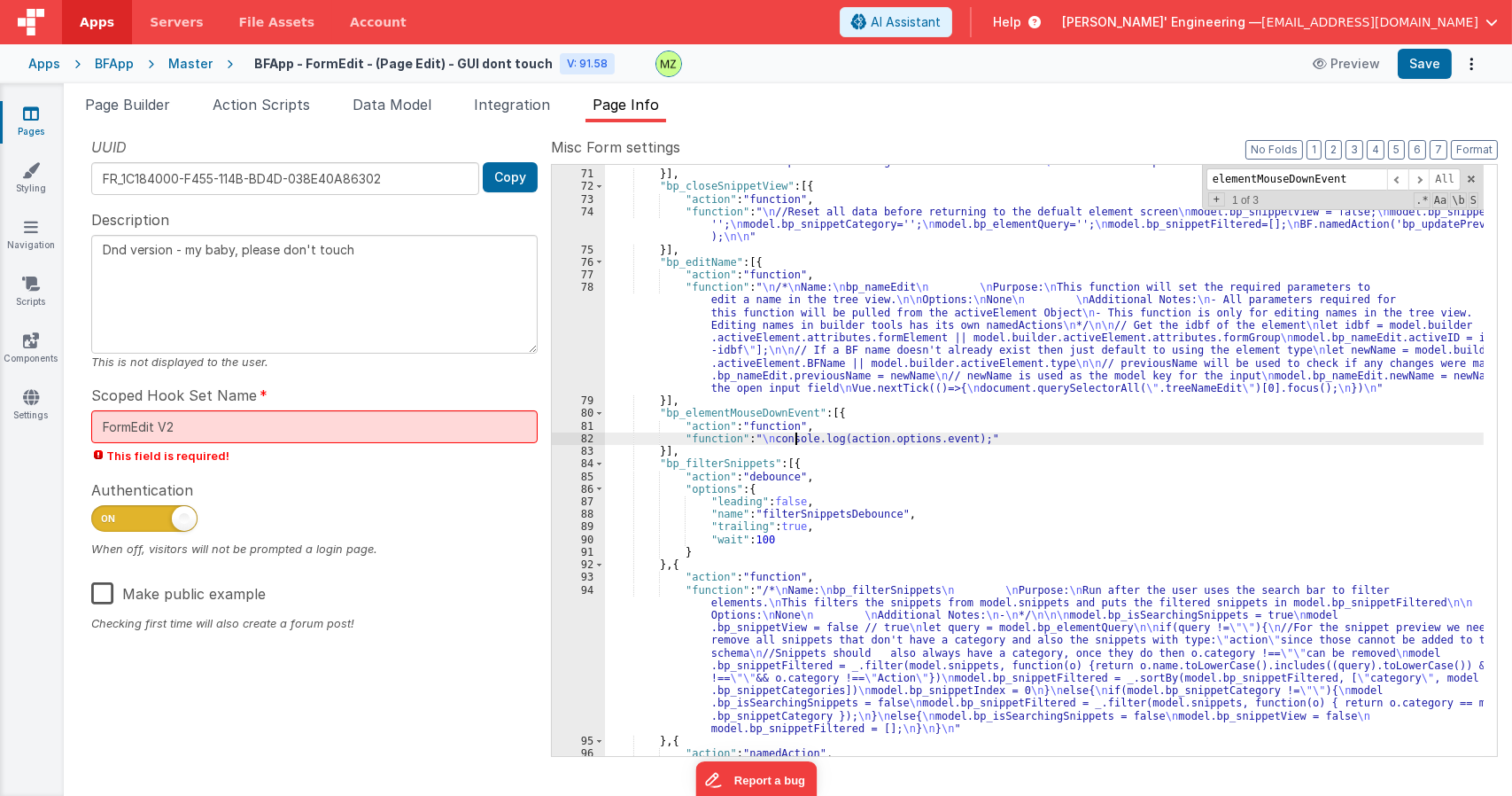
click at [795, 442] on div ""function" : "/* \n Name: \n bp_closeEditName \n \n Purpose: \n This function w…" at bounding box center [1044, 420] width 878 height 705
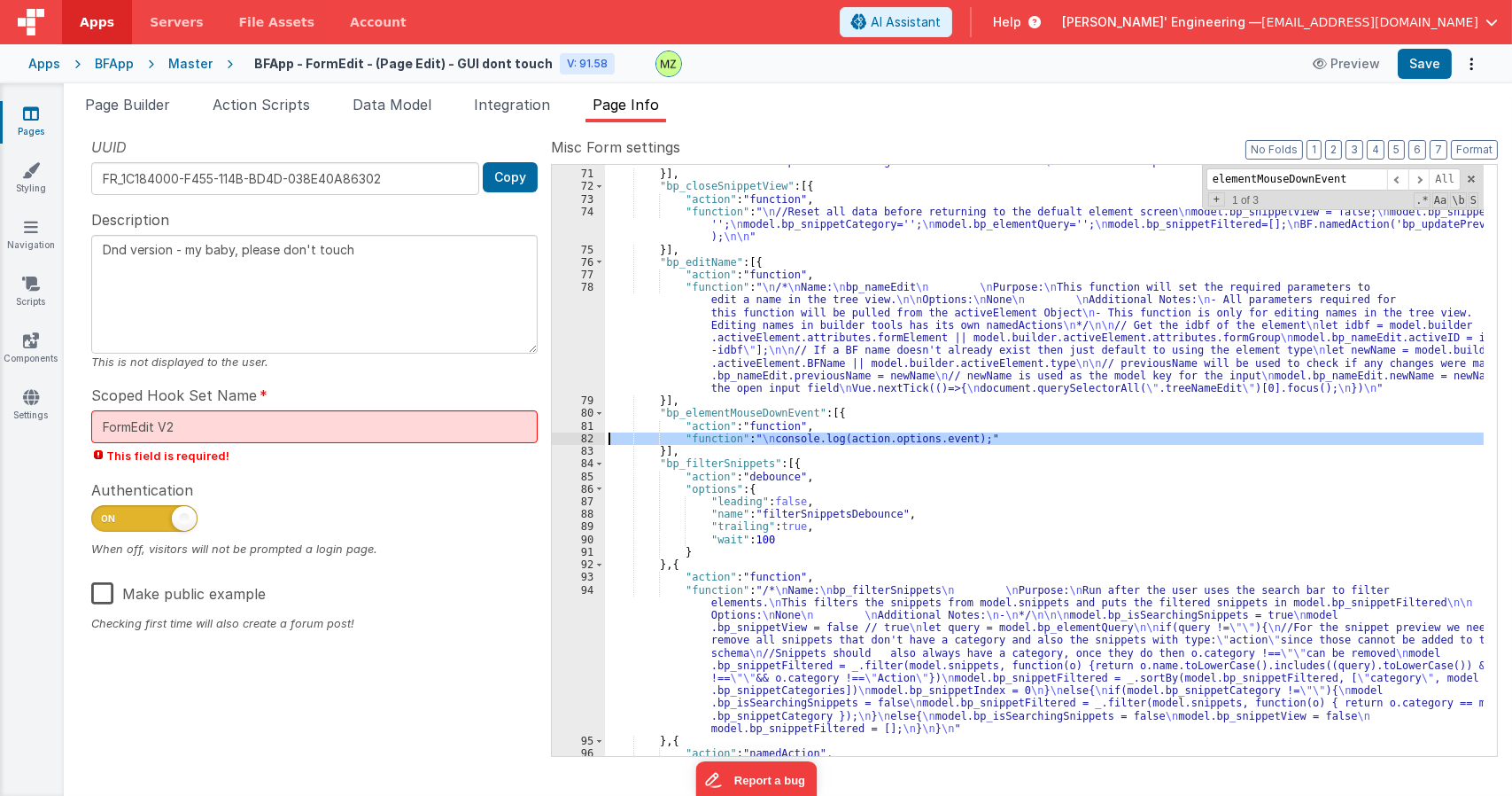
click at [588, 442] on div "82" at bounding box center [578, 439] width 54 height 12
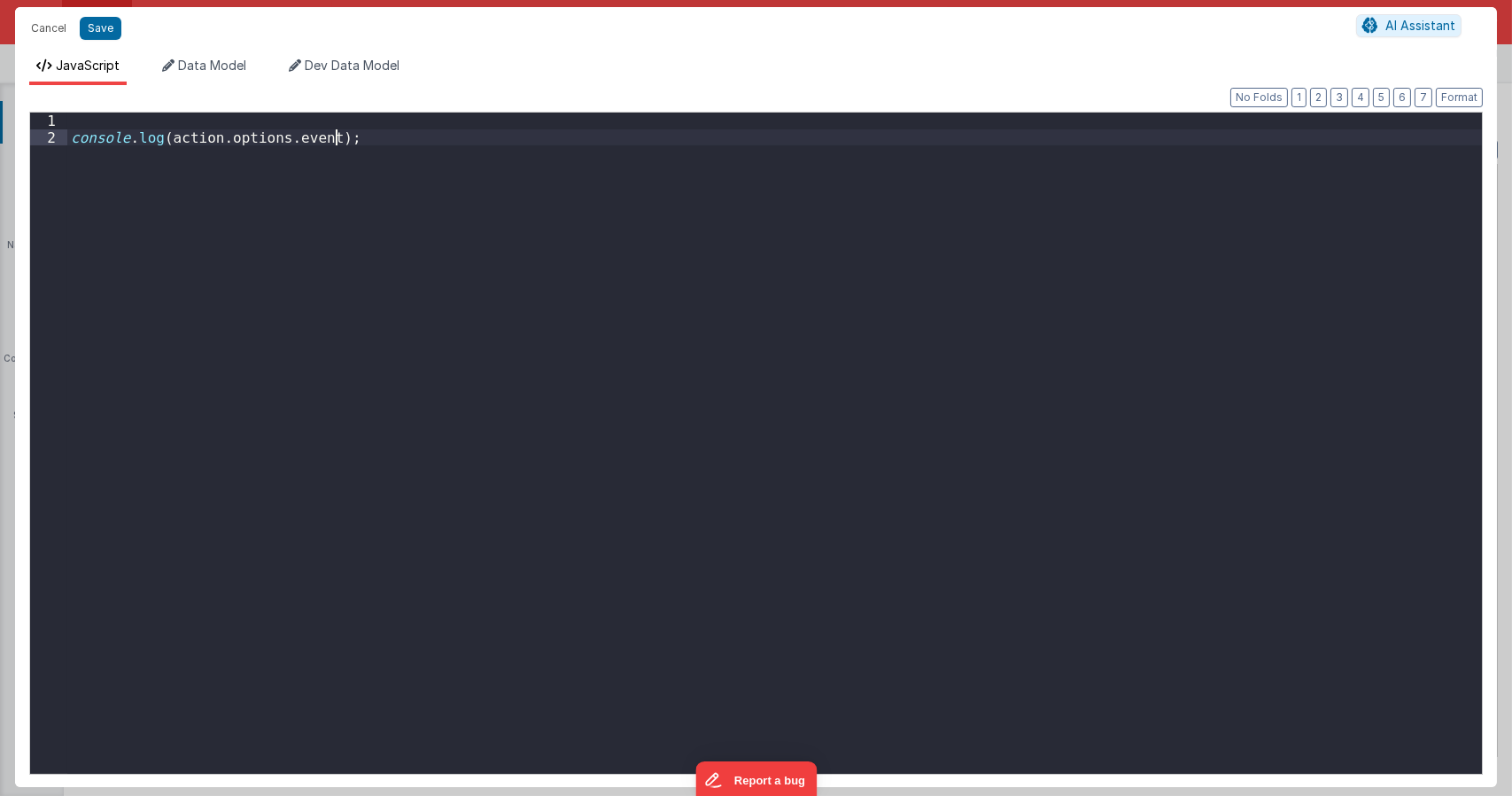
click at [396, 298] on div "console . log ( action . options . event ) ;" at bounding box center [775, 459] width 1415 height 694
type textarea "Dnd version - my baby, please don't touch"
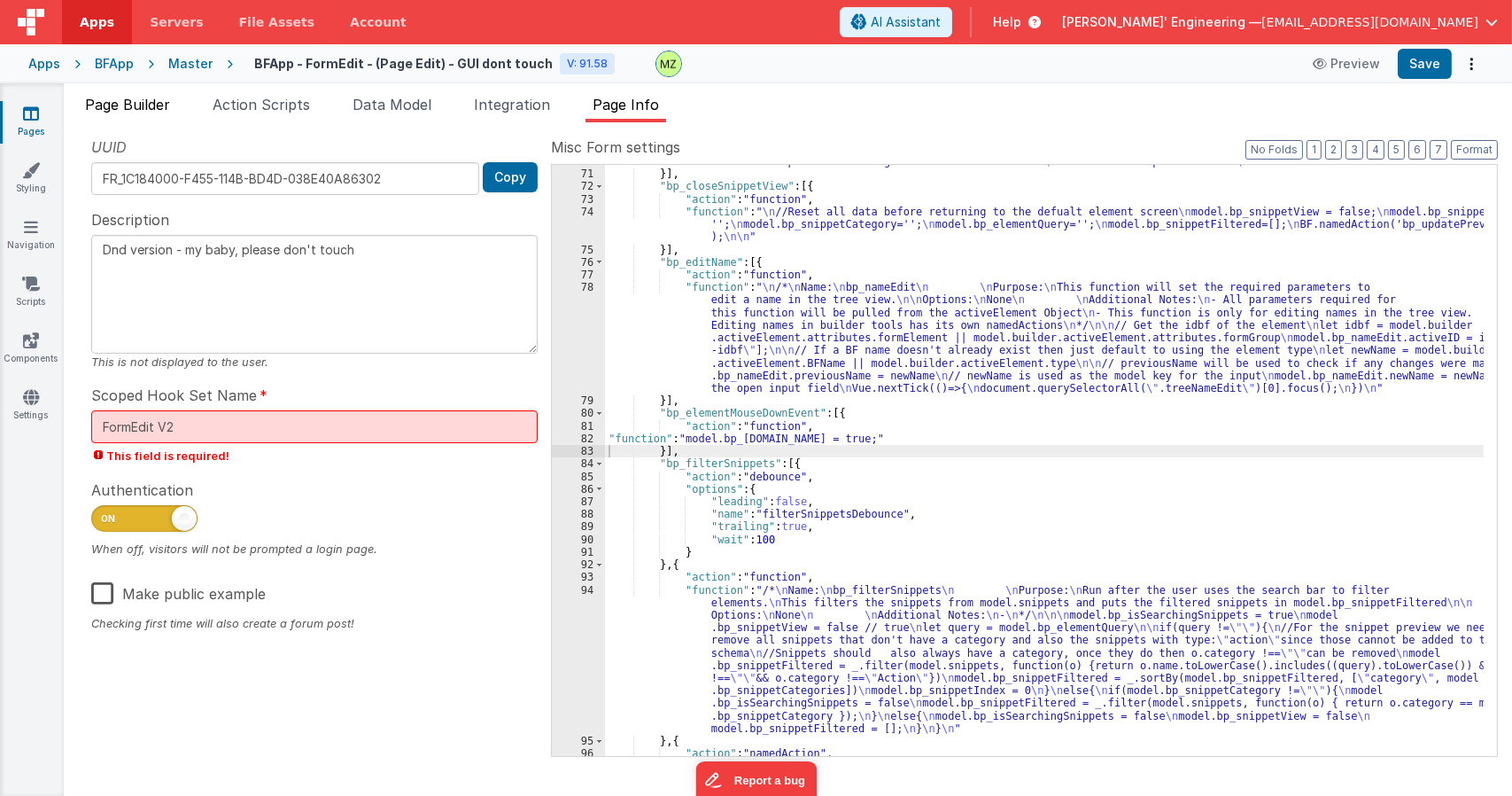
click at [128, 96] on span "Page Builder" at bounding box center [128, 104] width 85 height 18
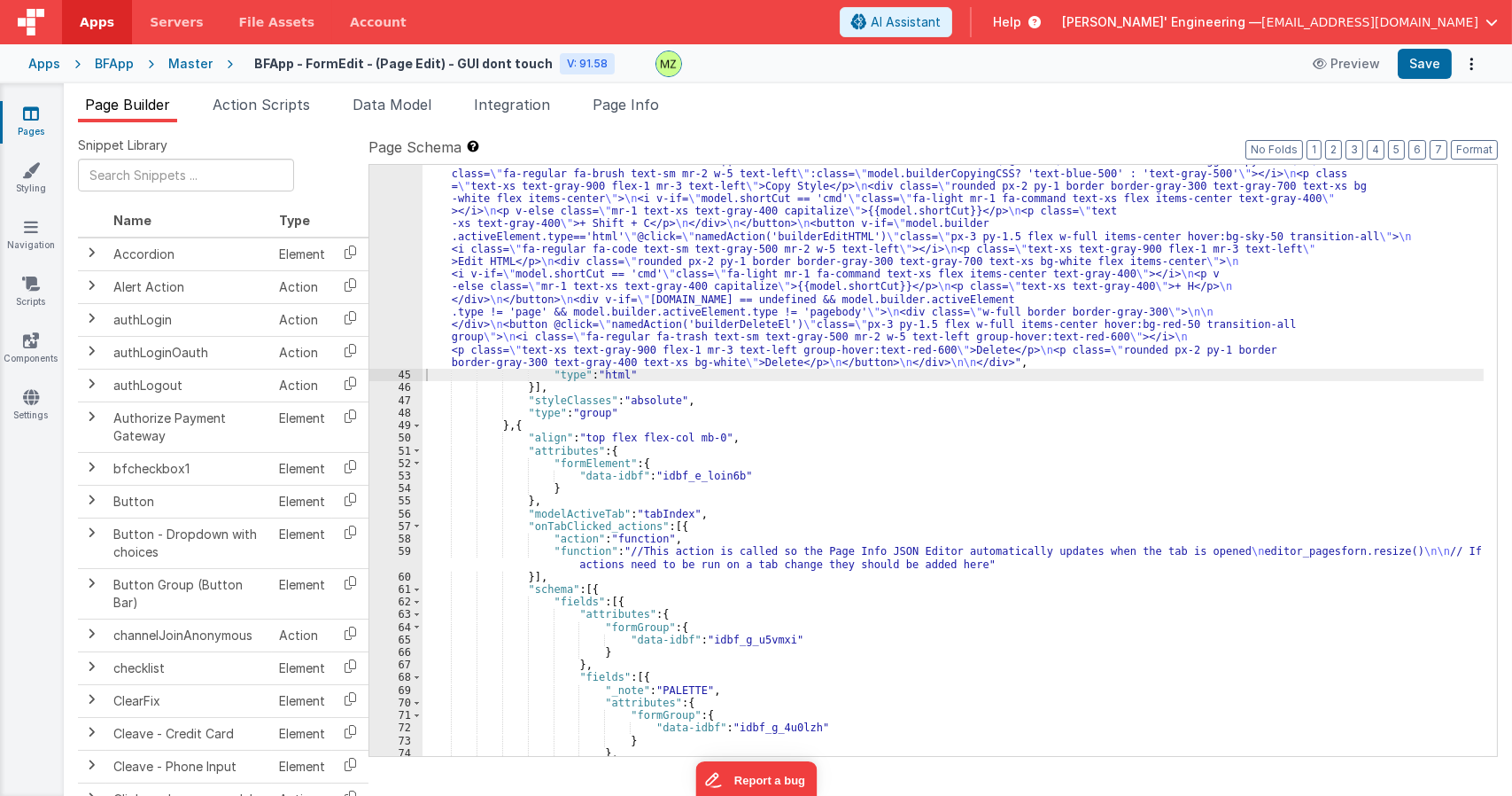
scroll to position [903, 0]
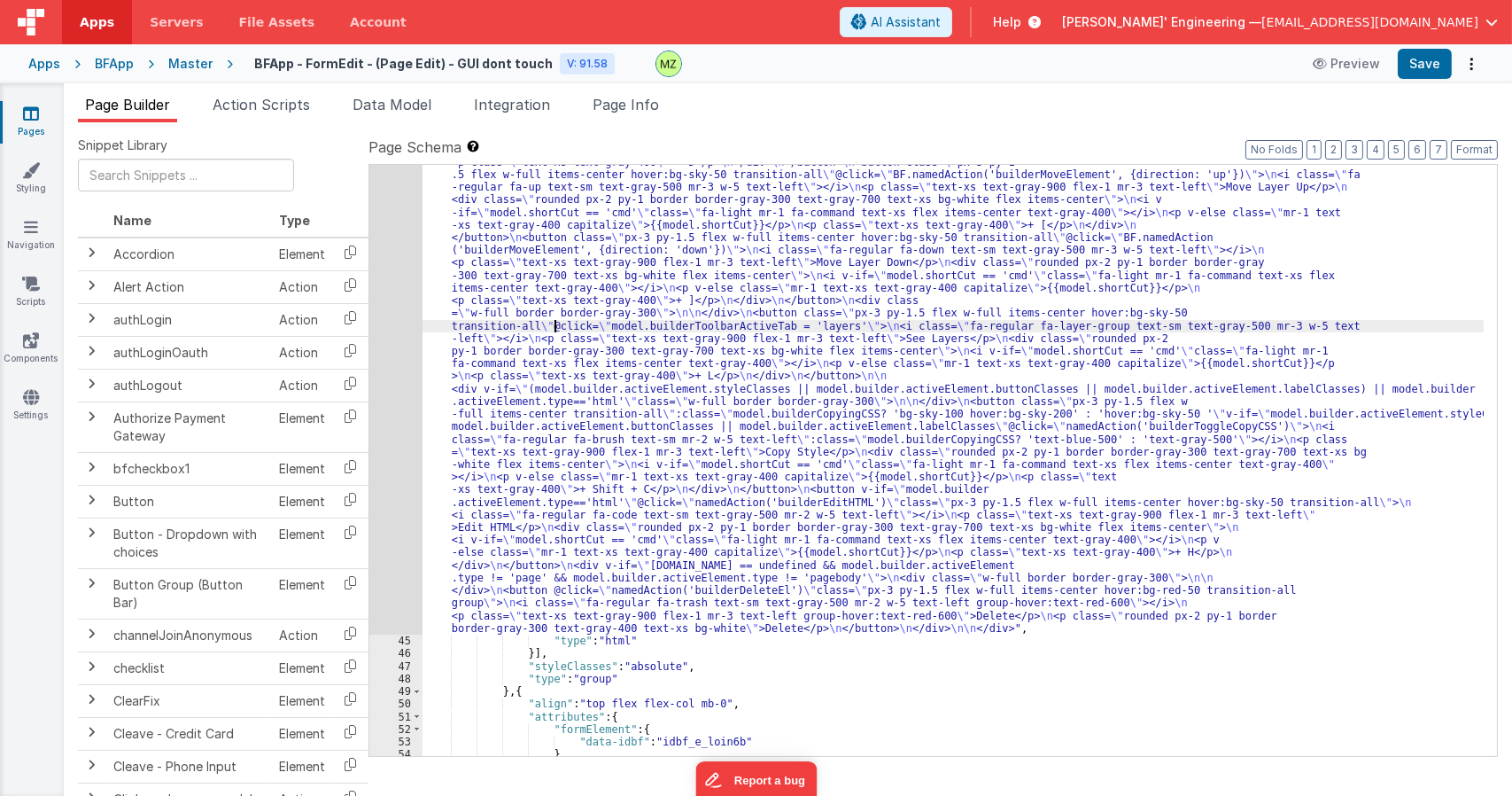
click at [553, 326] on div ""html" : "<div v-if= \" model.bp_optionsMenu.open \" class= \" absolute w-80 bg…" at bounding box center [952, 559] width 1061 height 1360
click at [406, 211] on div "44" at bounding box center [396, 256] width 54 height 755
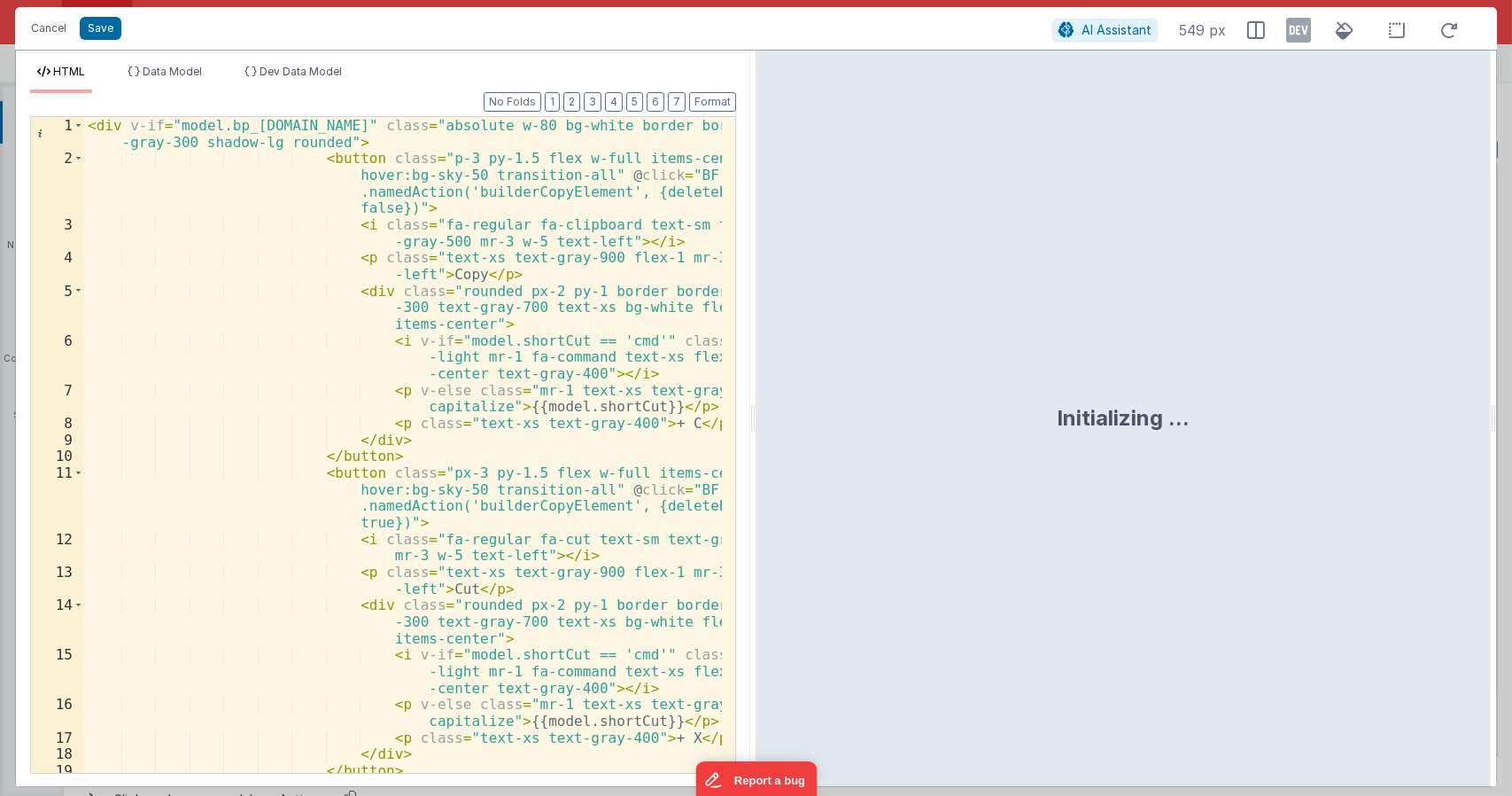
click at [327, 143] on div "< div v-if = "model.bp_optionsMenu.open" class = "absolute w-80 bg-white border…" at bounding box center [404, 486] width 639 height 738
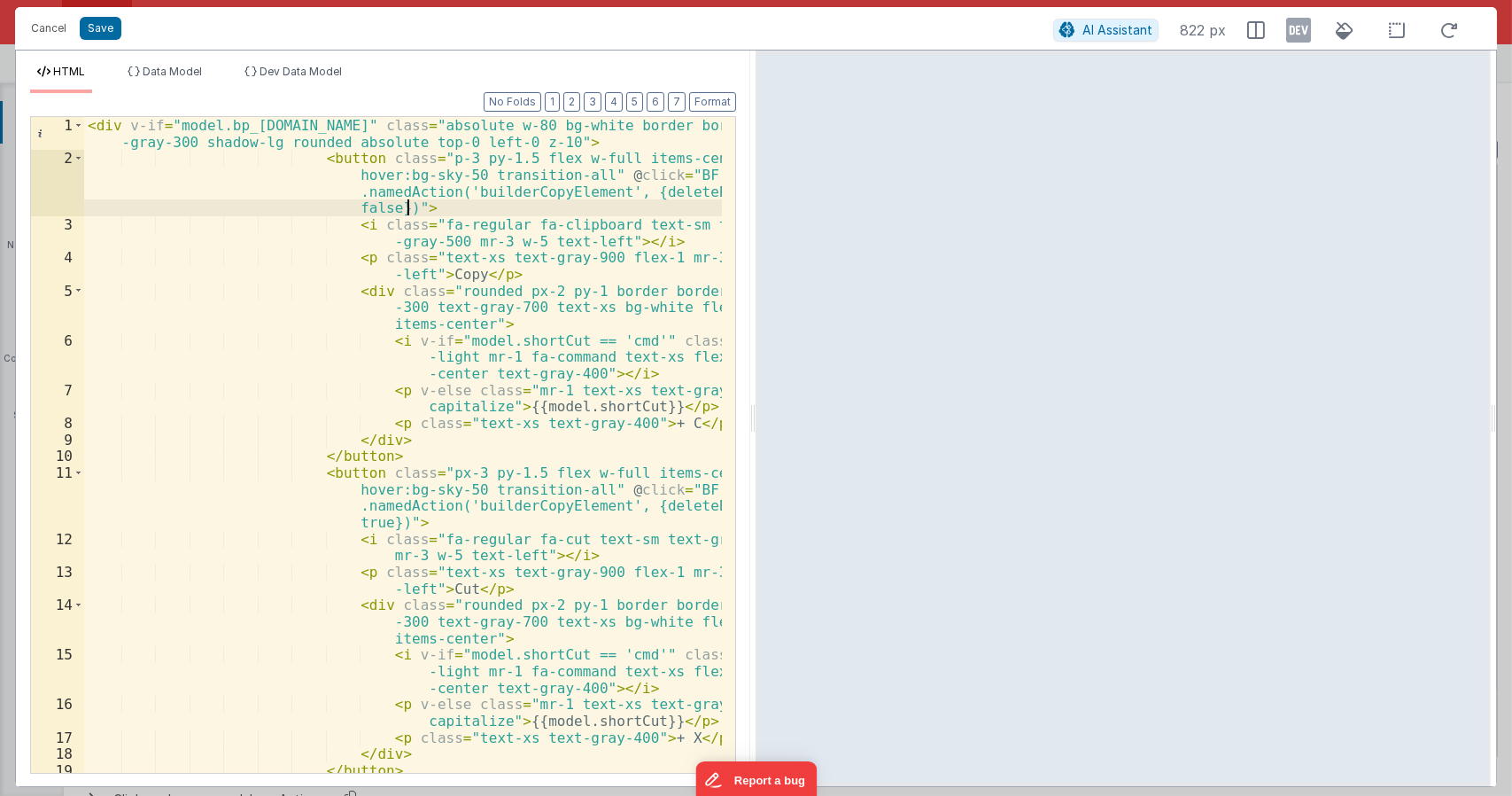
click at [501, 209] on div "< div v-if = "model.bp_optionsMenu.open" class = "absolute w-80 bg-white border…" at bounding box center [404, 486] width 639 height 738
click at [514, 185] on div "< div v-if = "model.bp_optionsMenu.open" class = "absolute w-80 bg-white border…" at bounding box center [404, 486] width 639 height 738
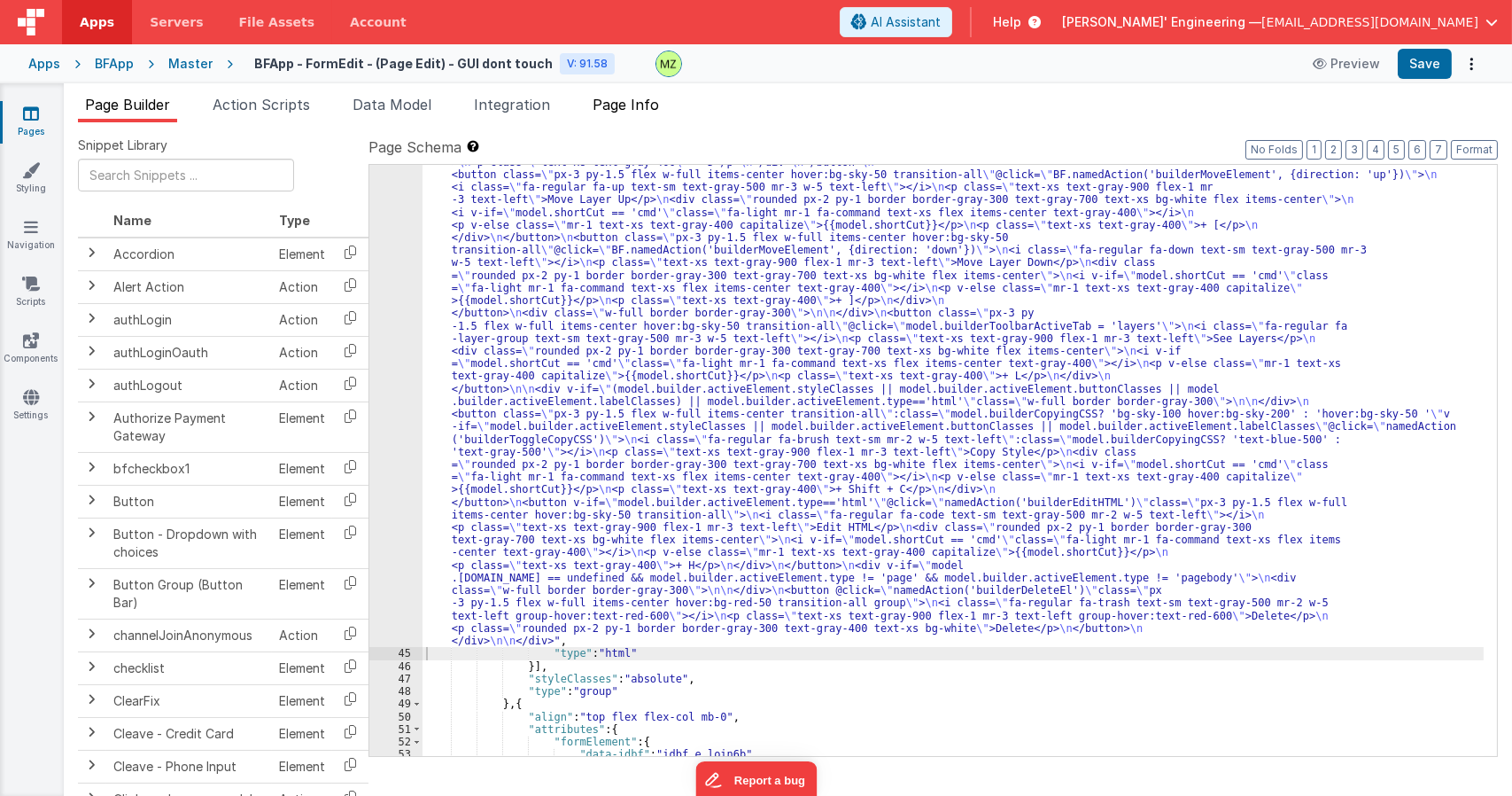
click at [643, 102] on span "Page Info" at bounding box center [625, 104] width 66 height 18
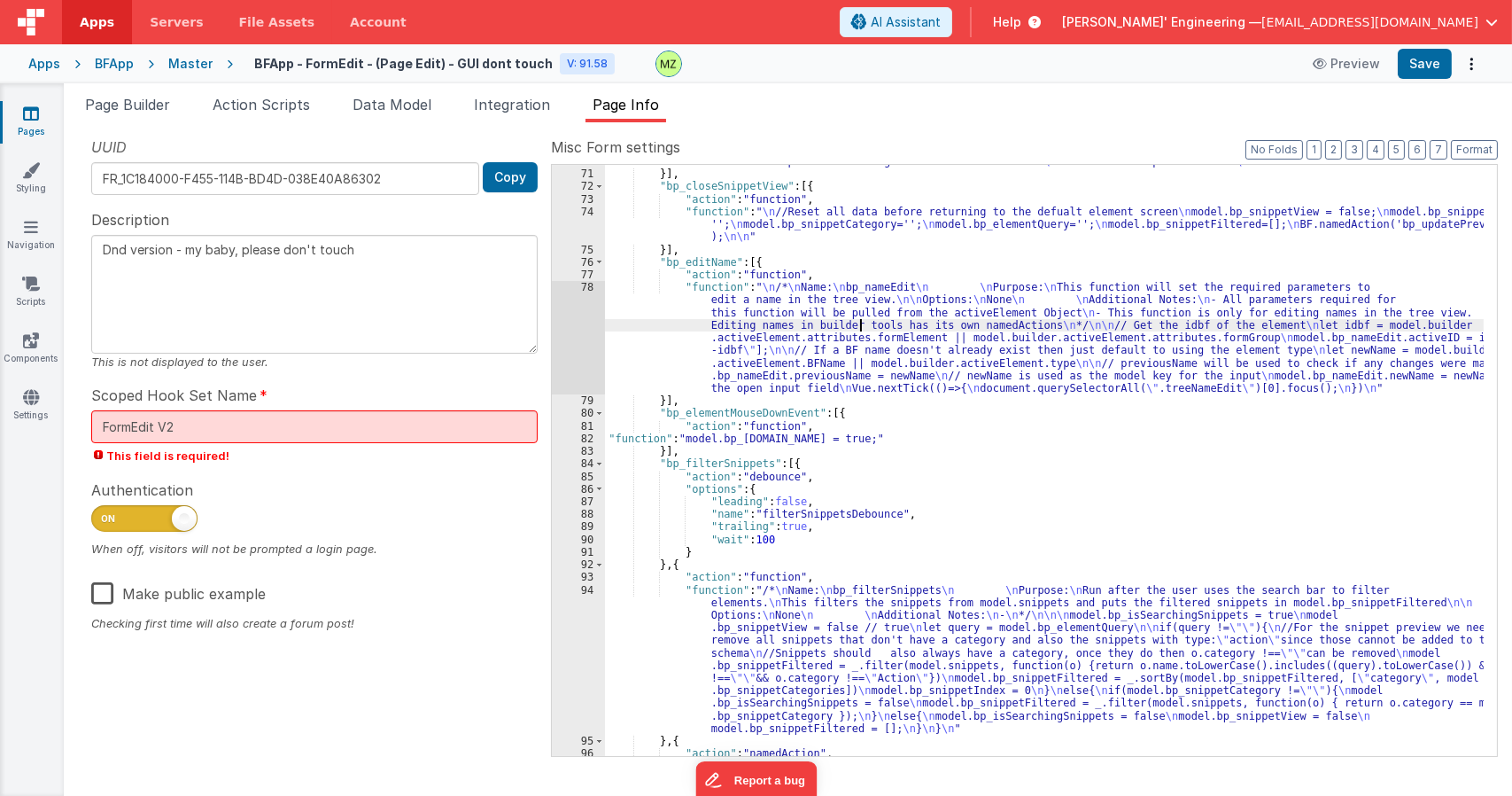
click at [862, 319] on div ""function" : "/* \n Name: \n bp_closeEditName \n \n Purpose: \n This function w…" at bounding box center [1044, 420] width 878 height 705
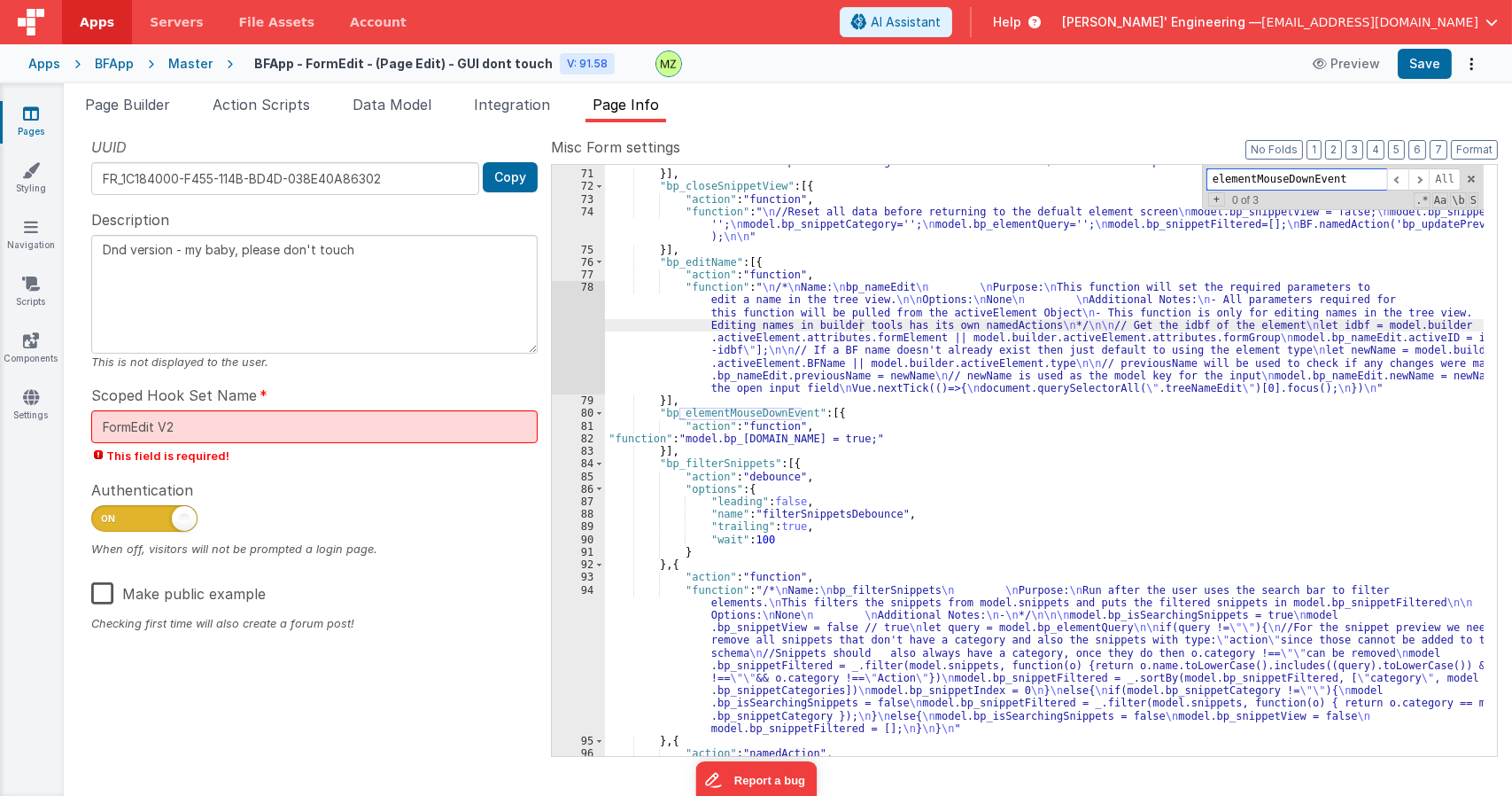
paste input "builderCopyElem"
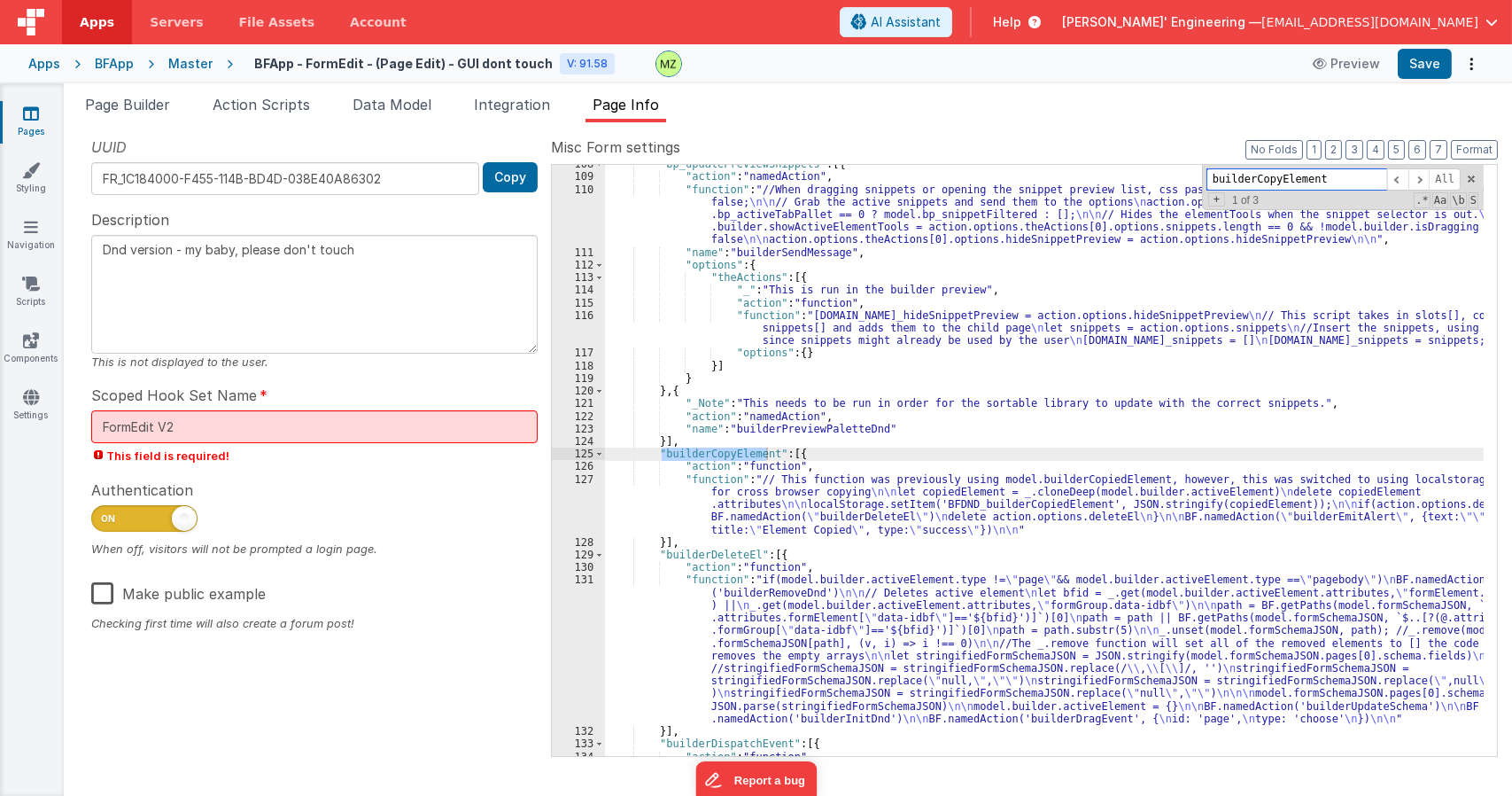
scroll to position [2073, 0]
type input "builderCopyElement"
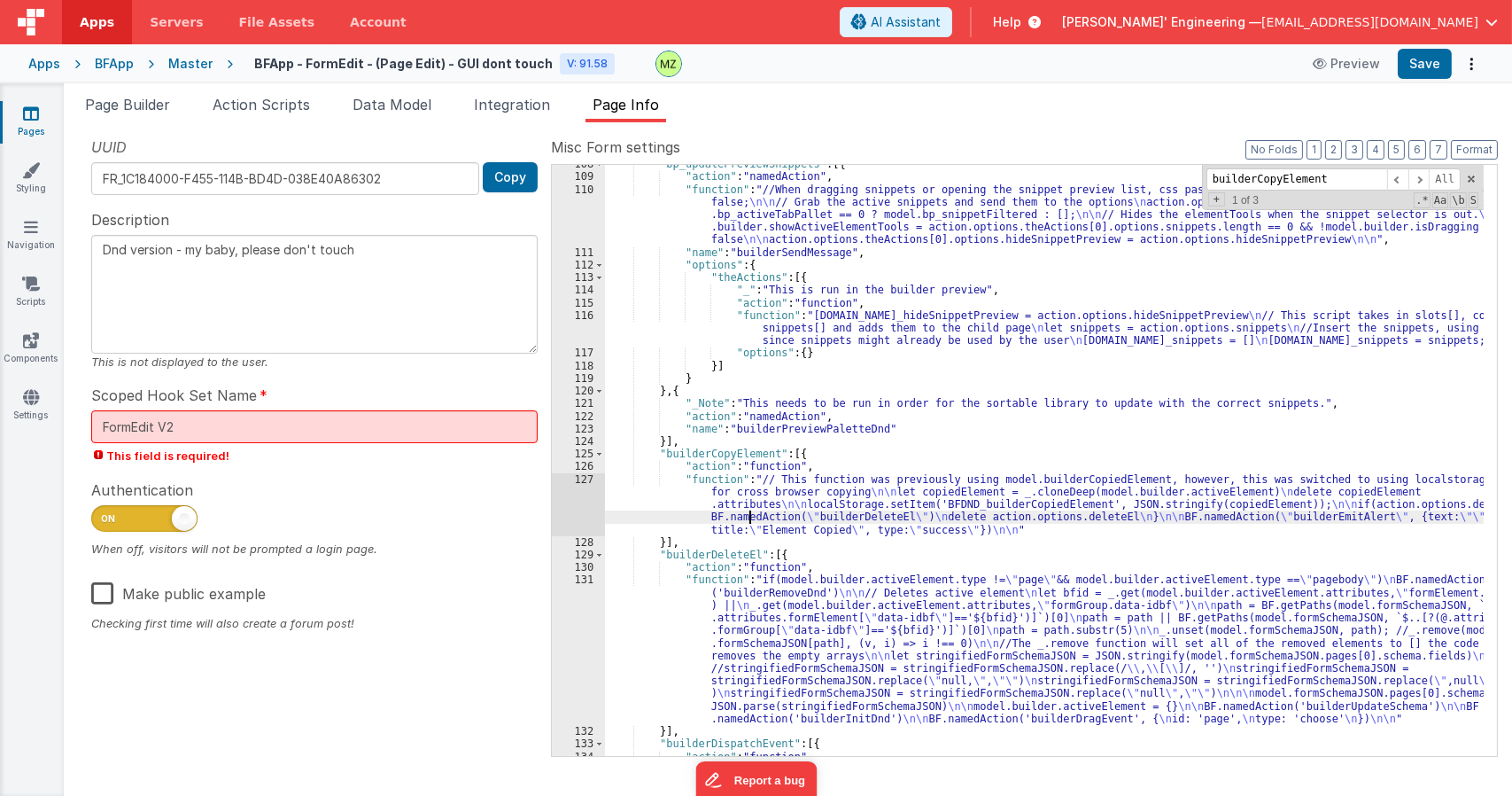
click at [748, 513] on div ""bp_updatePreviewSnippets" : [{ "action" : "namedAction" , "function" : "//When…" at bounding box center [1044, 465] width 878 height 615
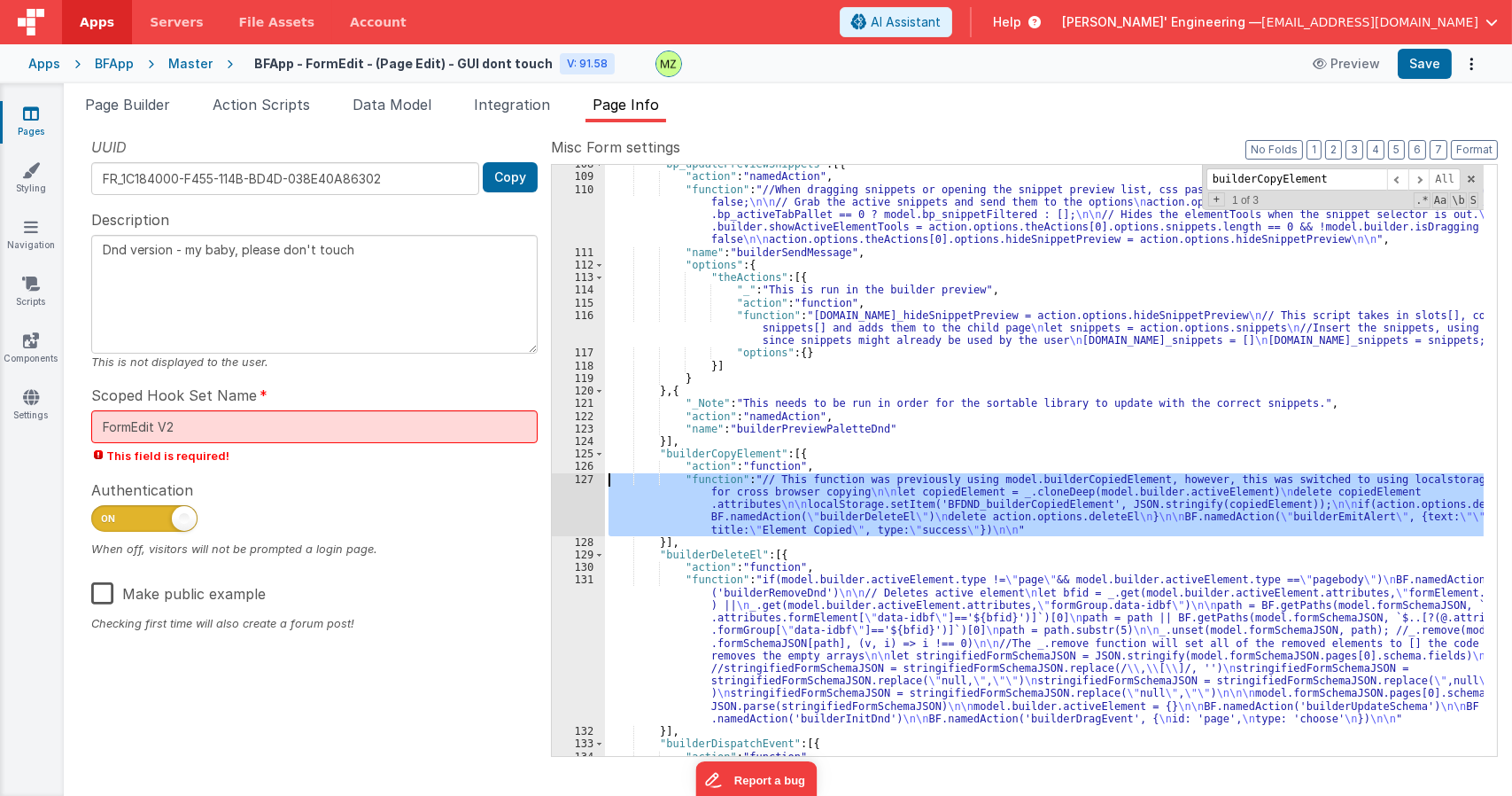
click at [581, 483] on div "127" at bounding box center [578, 504] width 54 height 63
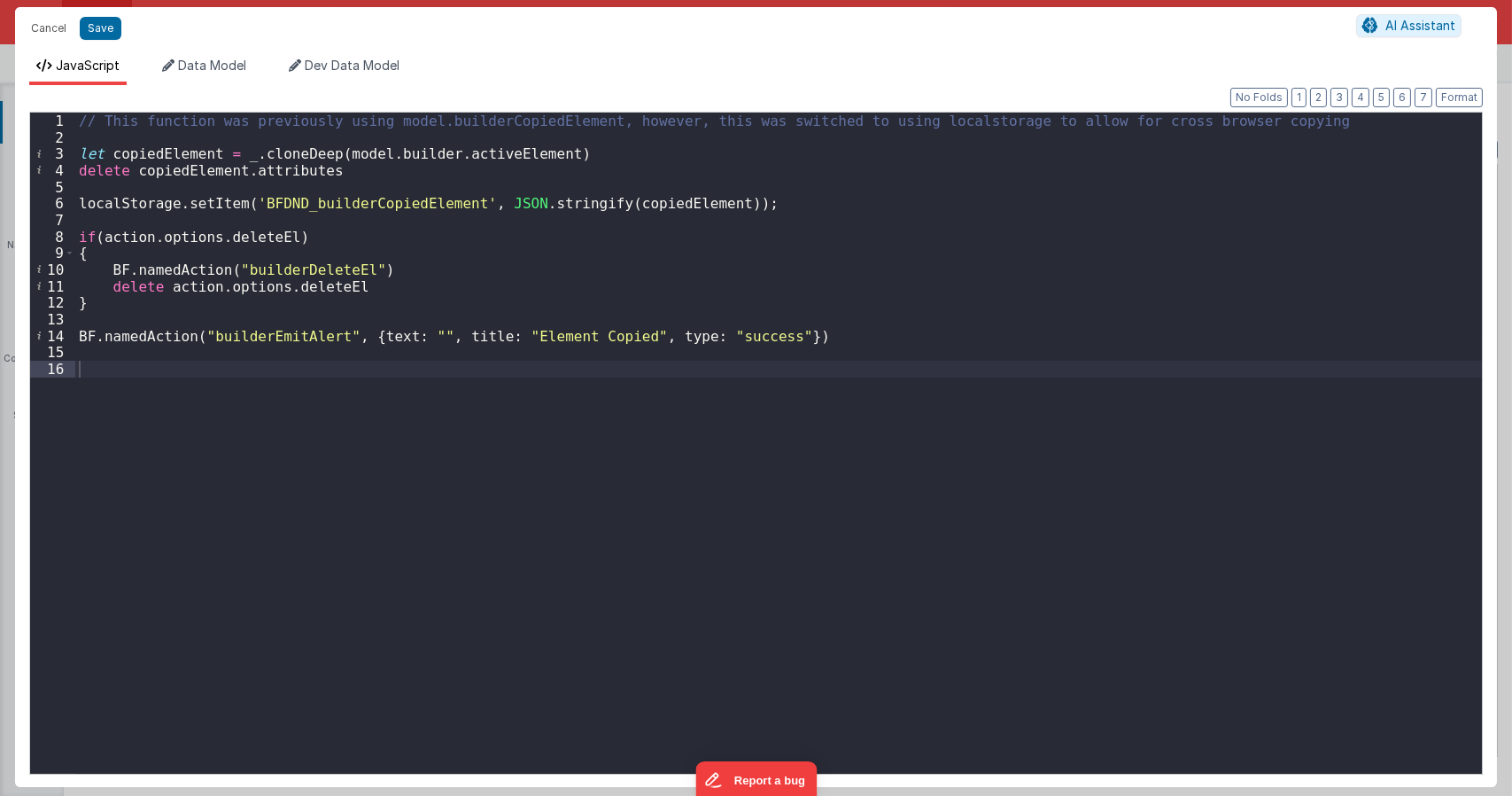
type textarea "Dnd version - my baby, please don't touch"
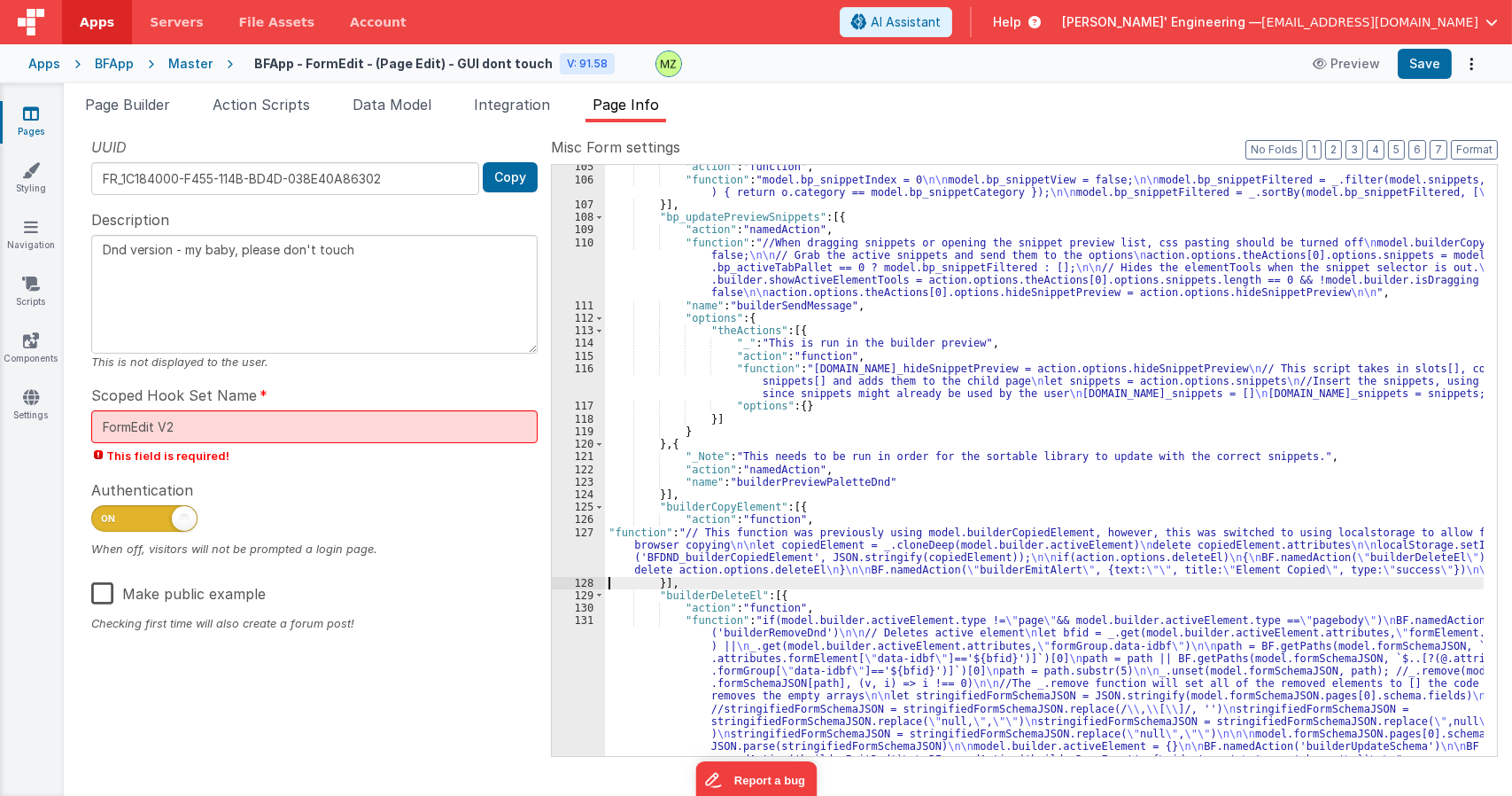
scroll to position [2020, 0]
click at [141, 102] on span "Page Builder" at bounding box center [128, 104] width 85 height 18
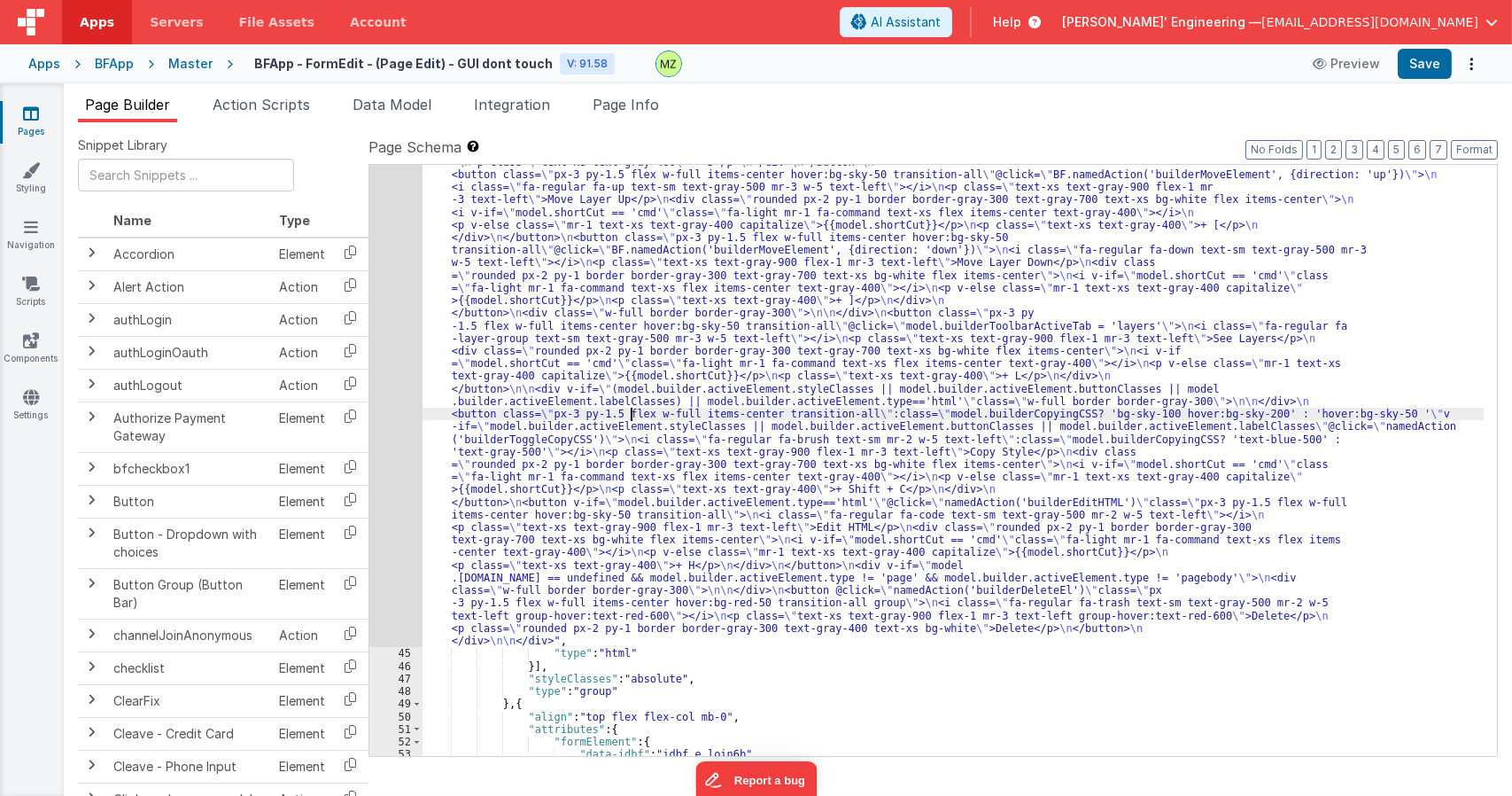
click at [632, 409] on div ""html" : "<div v-if= \" model.bp_optionsMenu.open \" class= \" absolute w-80 bg…" at bounding box center [952, 565] width 1061 height 1373
click at [390, 335] on div "44" at bounding box center [396, 263] width 54 height 769
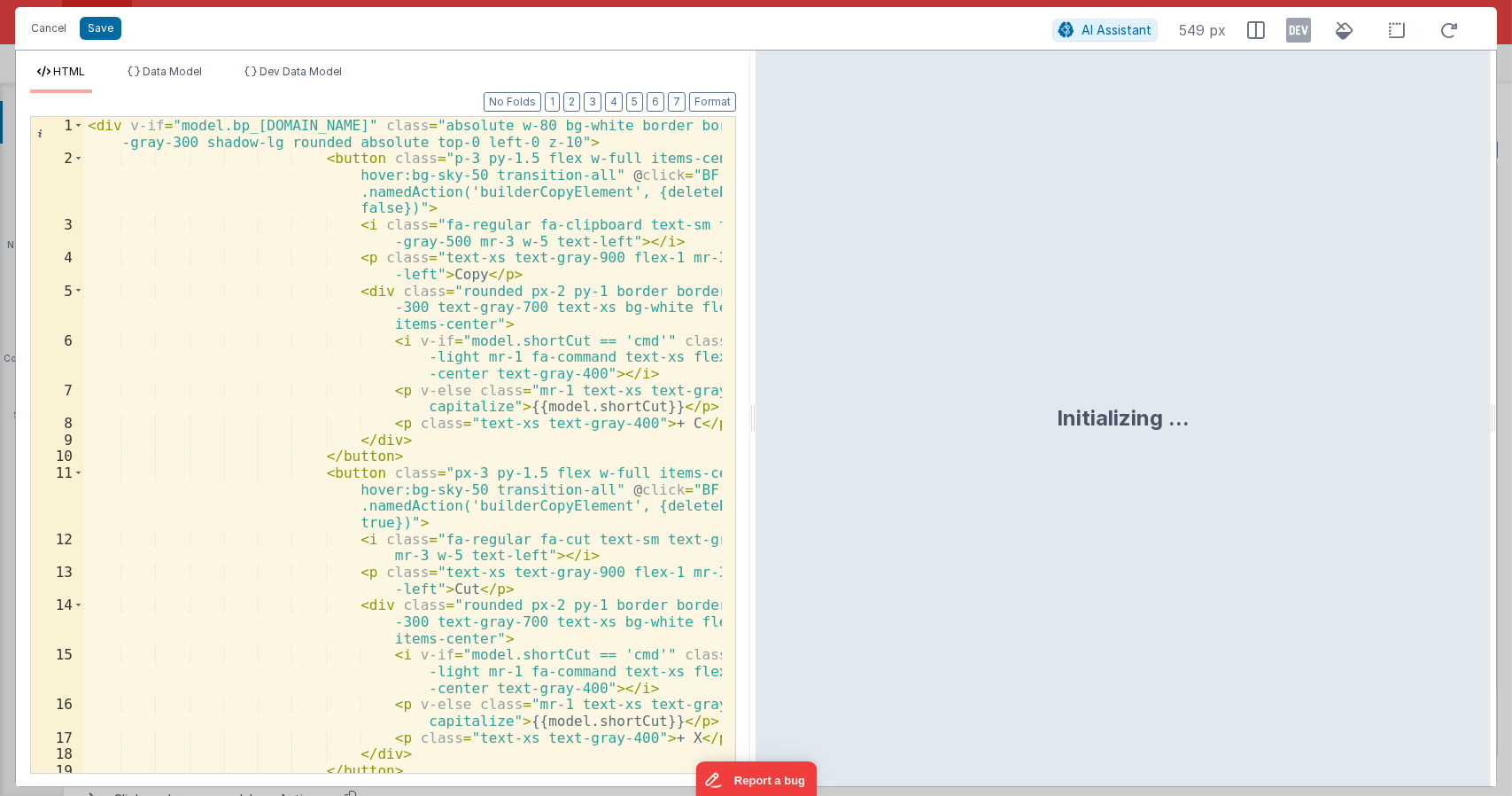
click at [498, 138] on div "< div v-if = "model.bp_optionsMenu.open" class = "absolute w-80 bg-white border…" at bounding box center [404, 486] width 639 height 738
click at [391, 208] on div "< div v-if = "model.bp_optionsMenu.open" class = "absolute w-80 bg-white border…" at bounding box center [404, 486] width 639 height 738
drag, startPoint x: 366, startPoint y: 126, endPoint x: 357, endPoint y: 201, distance: 75.5
click at [174, 122] on div "< div v-if = "model.bp_optionsMenu.open" class = "absolute w-80 bg-white border…" at bounding box center [404, 486] width 639 height 738
click at [407, 205] on div "< div v-if = "model.bp_optionsMenu.open" class = "absolute w-80 bg-white border…" at bounding box center [404, 486] width 639 height 738
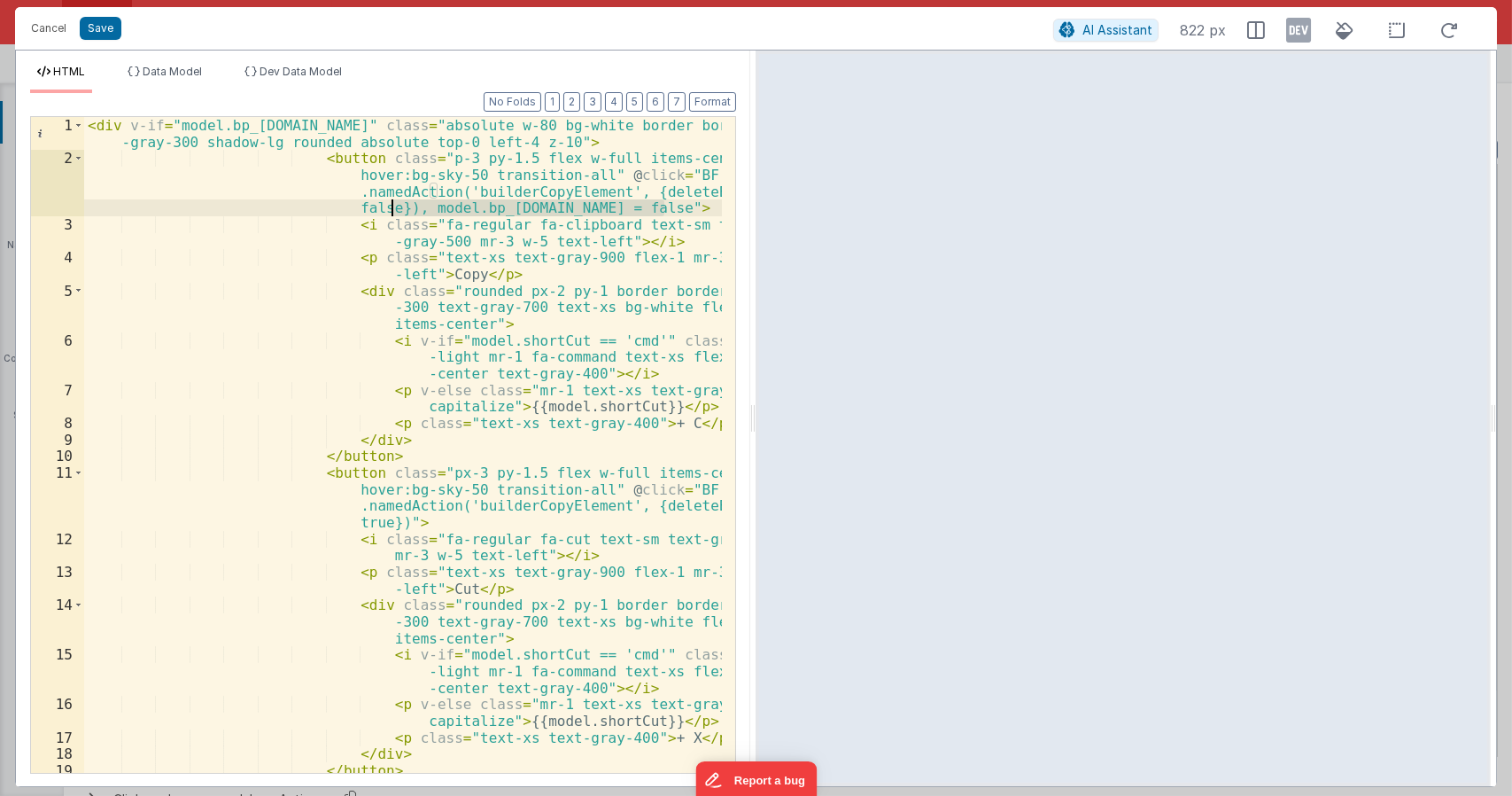
drag, startPoint x: 666, startPoint y: 210, endPoint x: 393, endPoint y: 211, distance: 273.0
click at [393, 211] on div "< div v-if = "model.bp_optionsMenu.open" class = "absolute w-80 bg-white border…" at bounding box center [404, 486] width 639 height 738
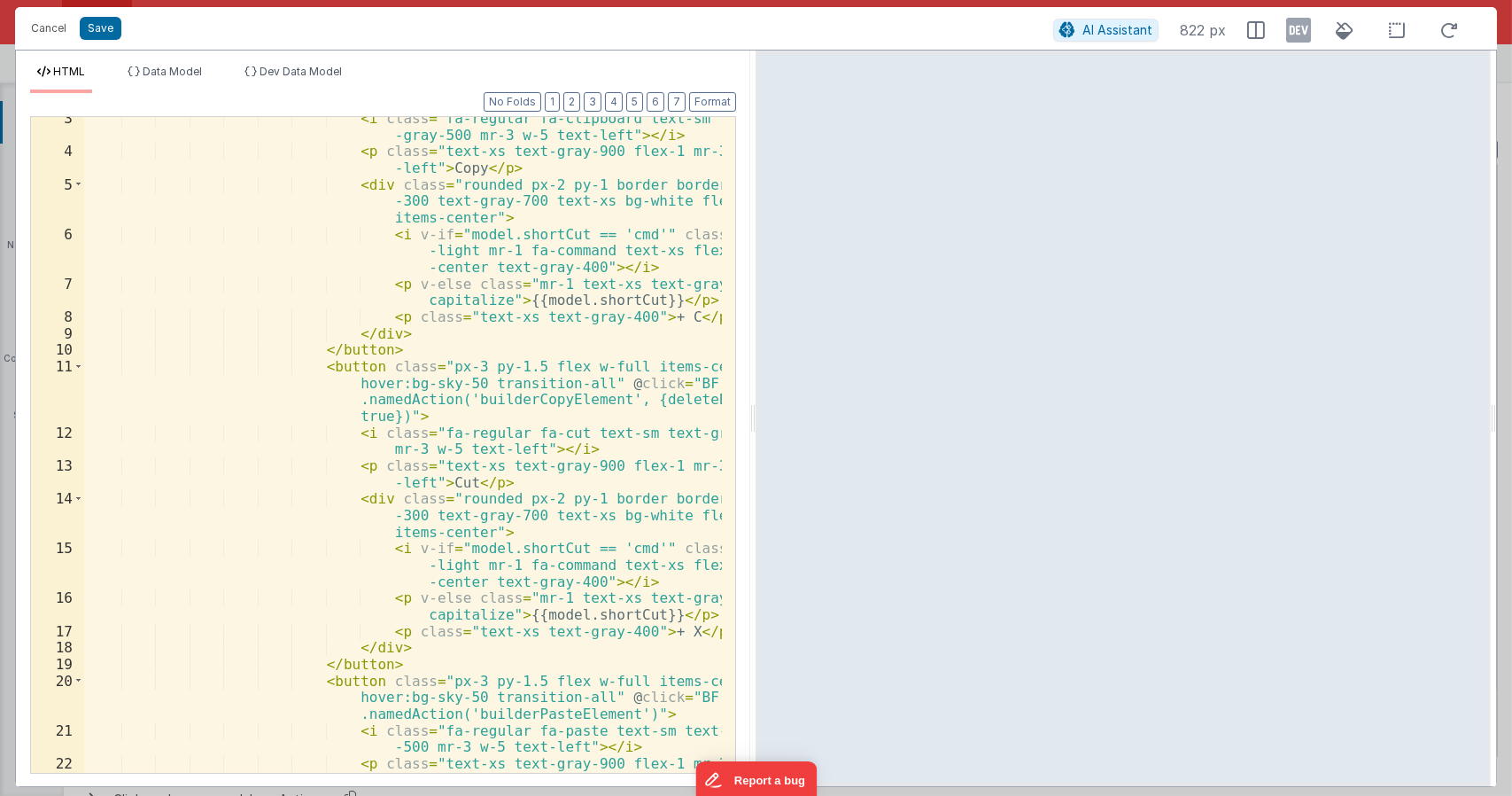
scroll to position [106, 0]
click at [384, 417] on div "< i class = "fa-regular fa-clipboard text-sm text -gray-500 mr-3 w-5 text-left"…" at bounding box center [404, 470] width 639 height 722
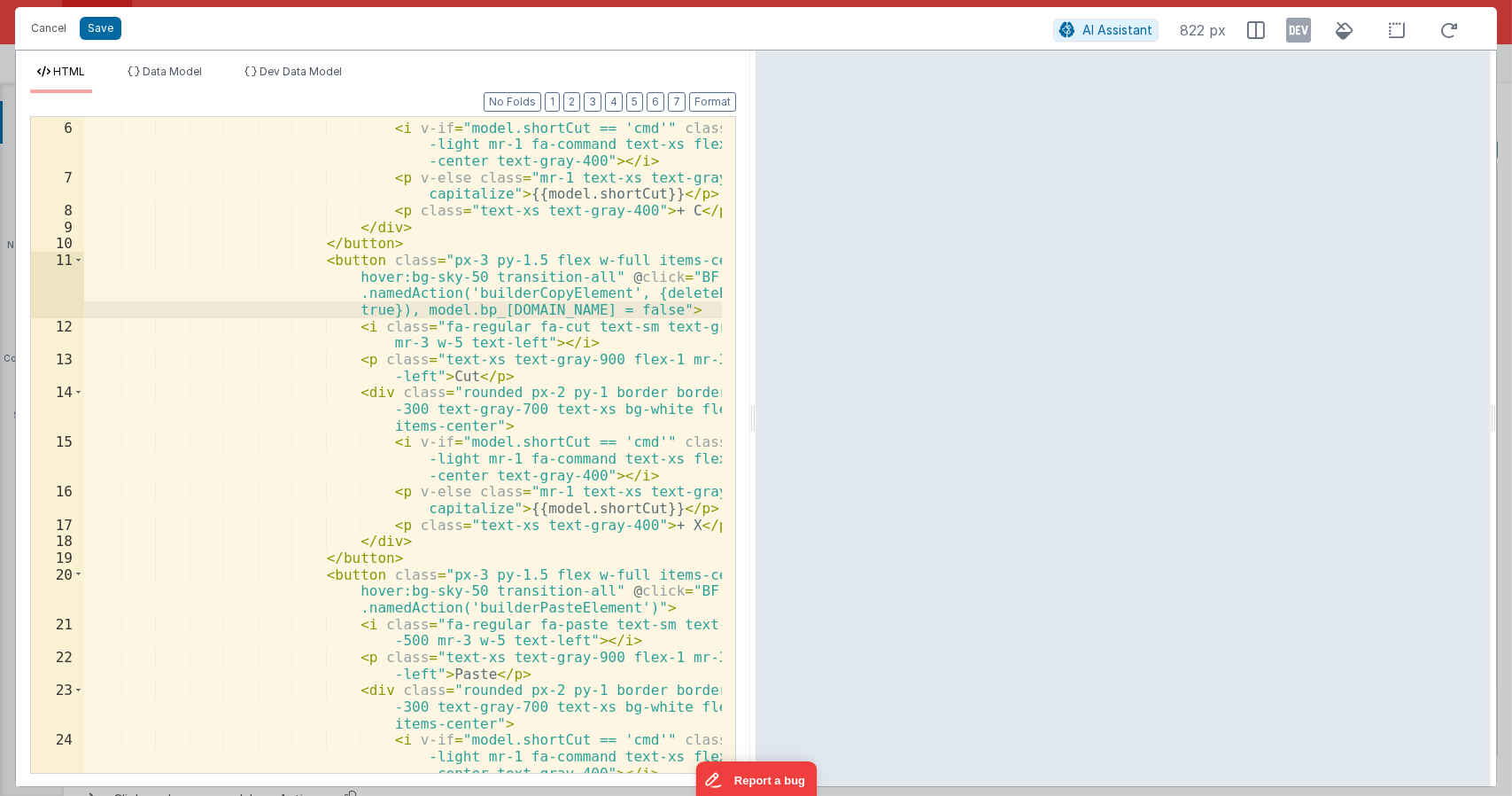
scroll to position [319, 0]
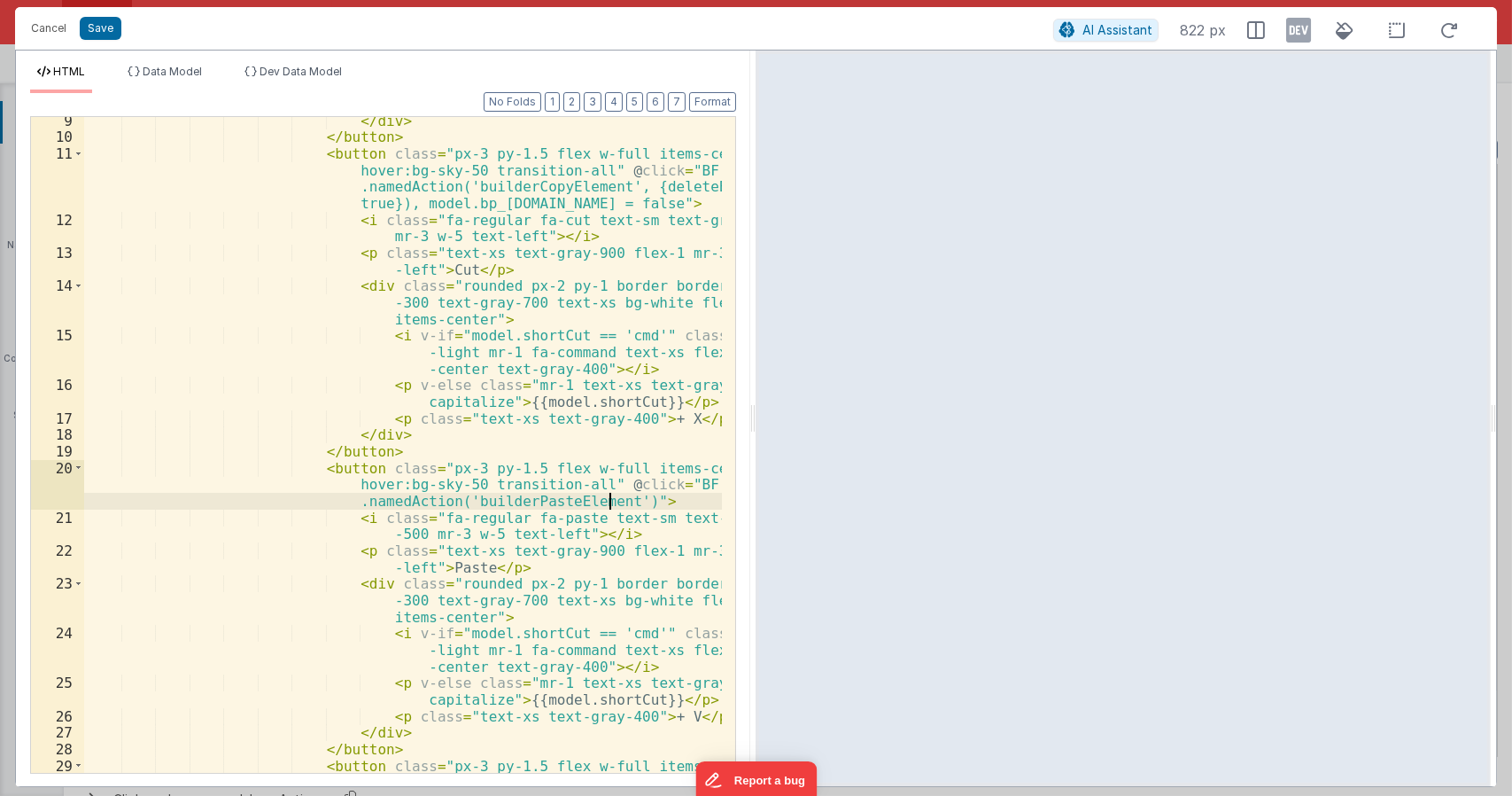
click at [608, 501] on div "</ div > </ button > < button class = "px-3 py-1.5 flex w-full items-center hov…" at bounding box center [404, 481] width 639 height 738
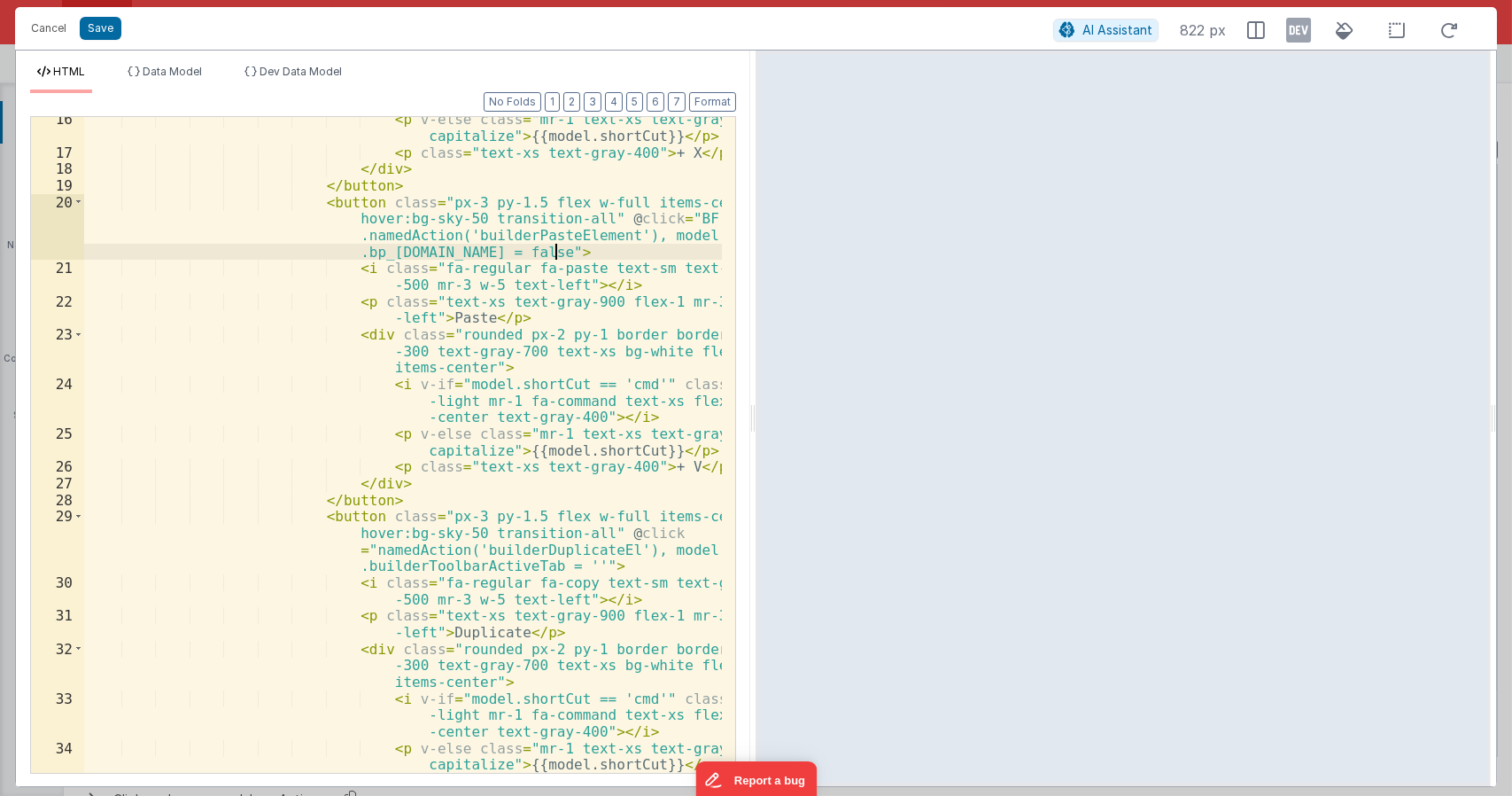
scroll to position [585, 0]
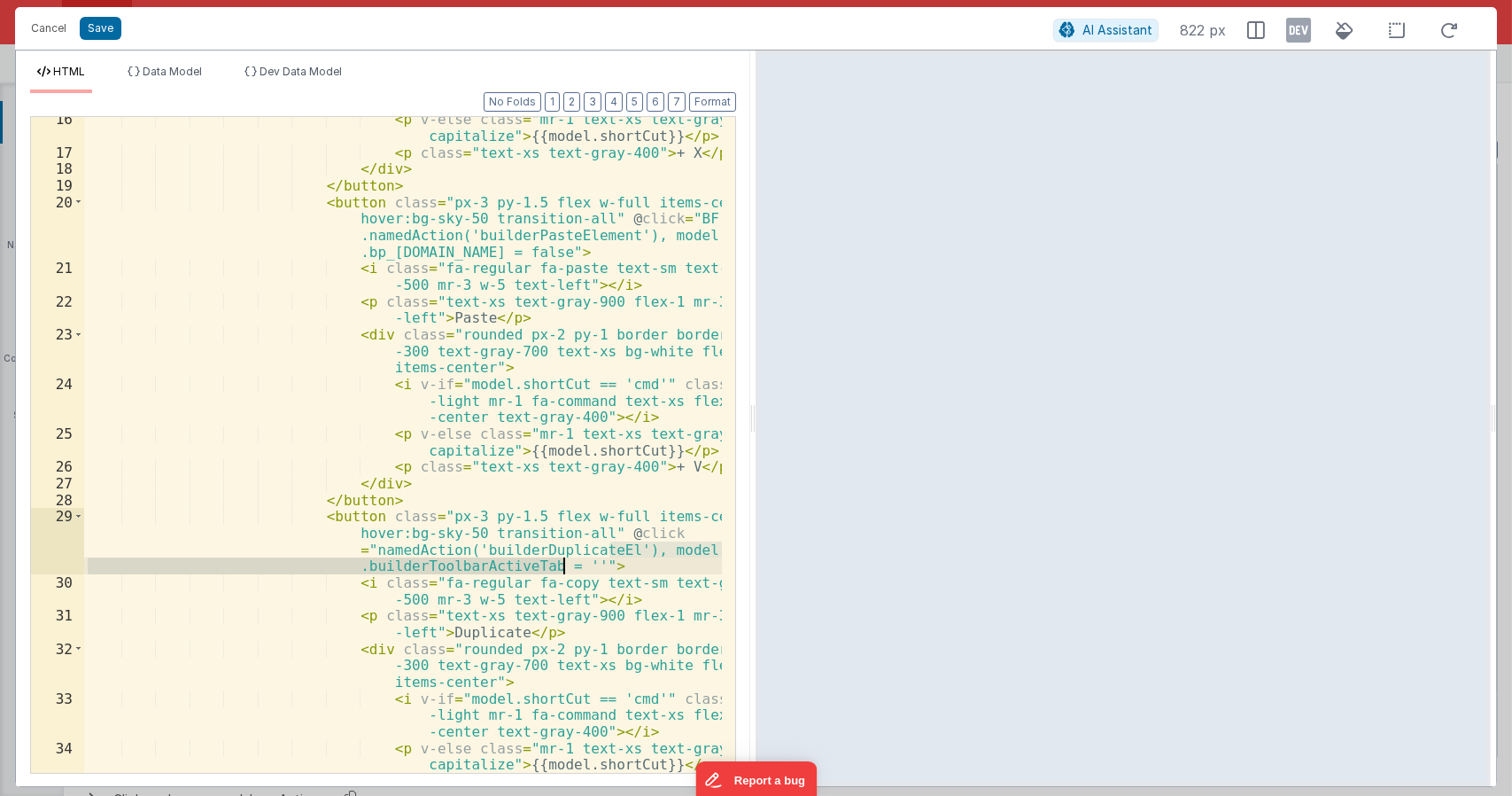
drag, startPoint x: 609, startPoint y: 551, endPoint x: 562, endPoint y: 565, distance: 49.0
click at [562, 565] on div "< p v-else class = "mr-1 text-xs text-gray-400 capitalize" > {{model.shortCut}}…" at bounding box center [404, 464] width 639 height 706
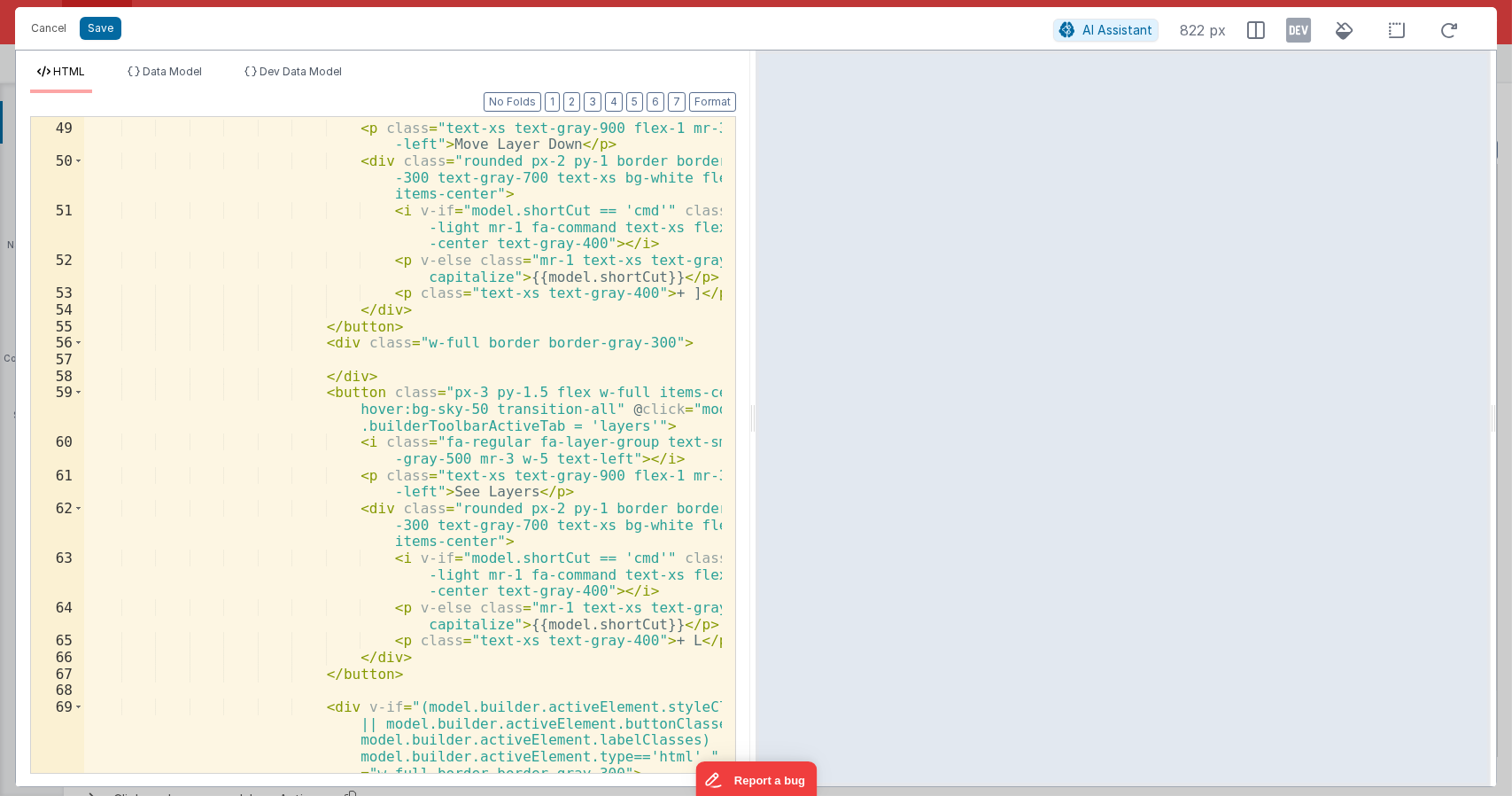
scroll to position [1807, 0]
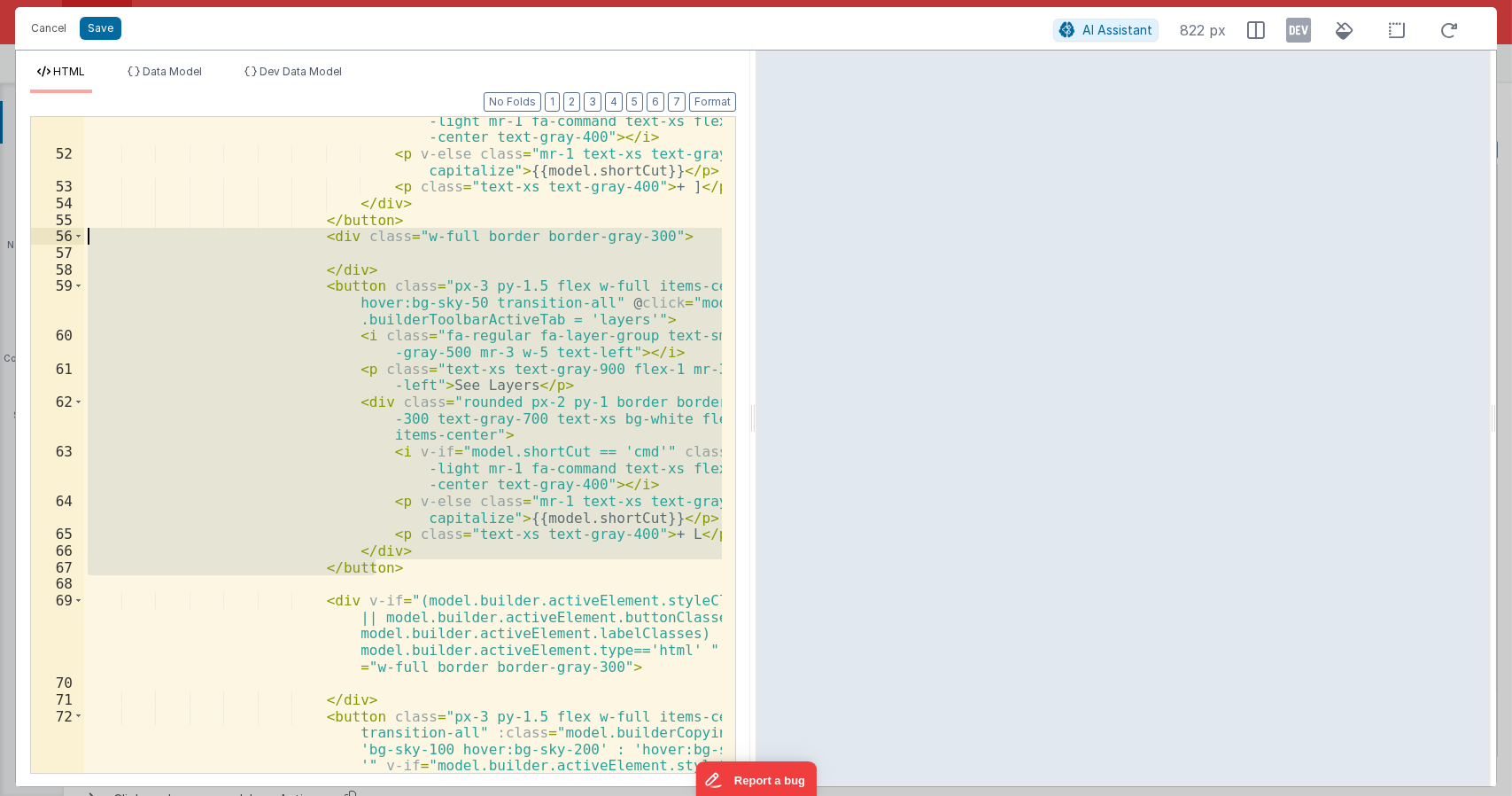
drag, startPoint x: 396, startPoint y: 566, endPoint x: 57, endPoint y: 236, distance: 473.1
click at [57, 236] on div "51 52 53 54 55 56 57 58 59 60 61 62 63 64 65 66 67 68 69 70 71 72 73 74 < i v-i…" at bounding box center [382, 445] width 705 height 657
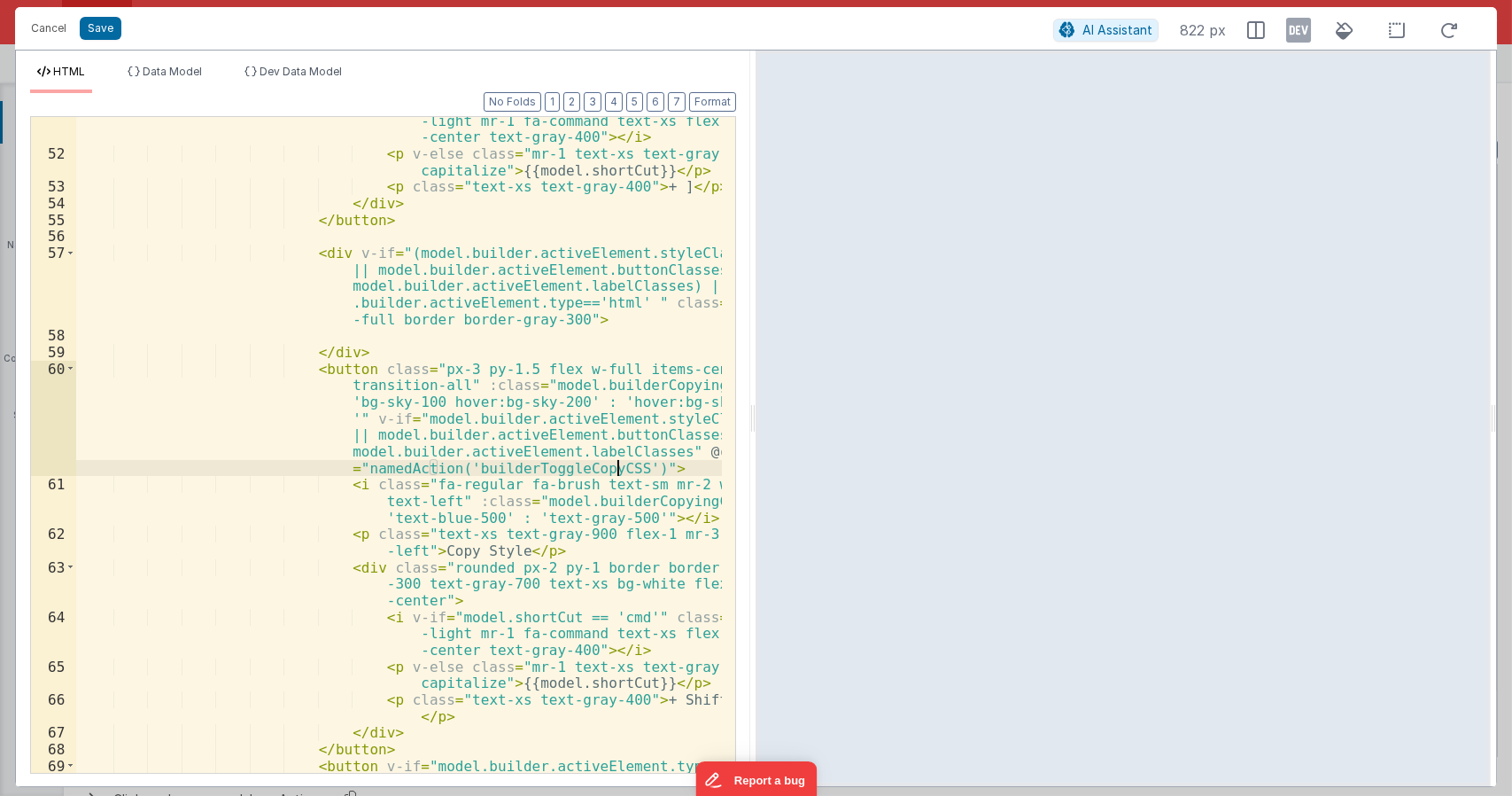
click at [614, 466] on div "< i v-if = "model.shortCut == 'cmd'" class = "fa -light mr-1 fa-command text-xs…" at bounding box center [400, 480] width 647 height 771
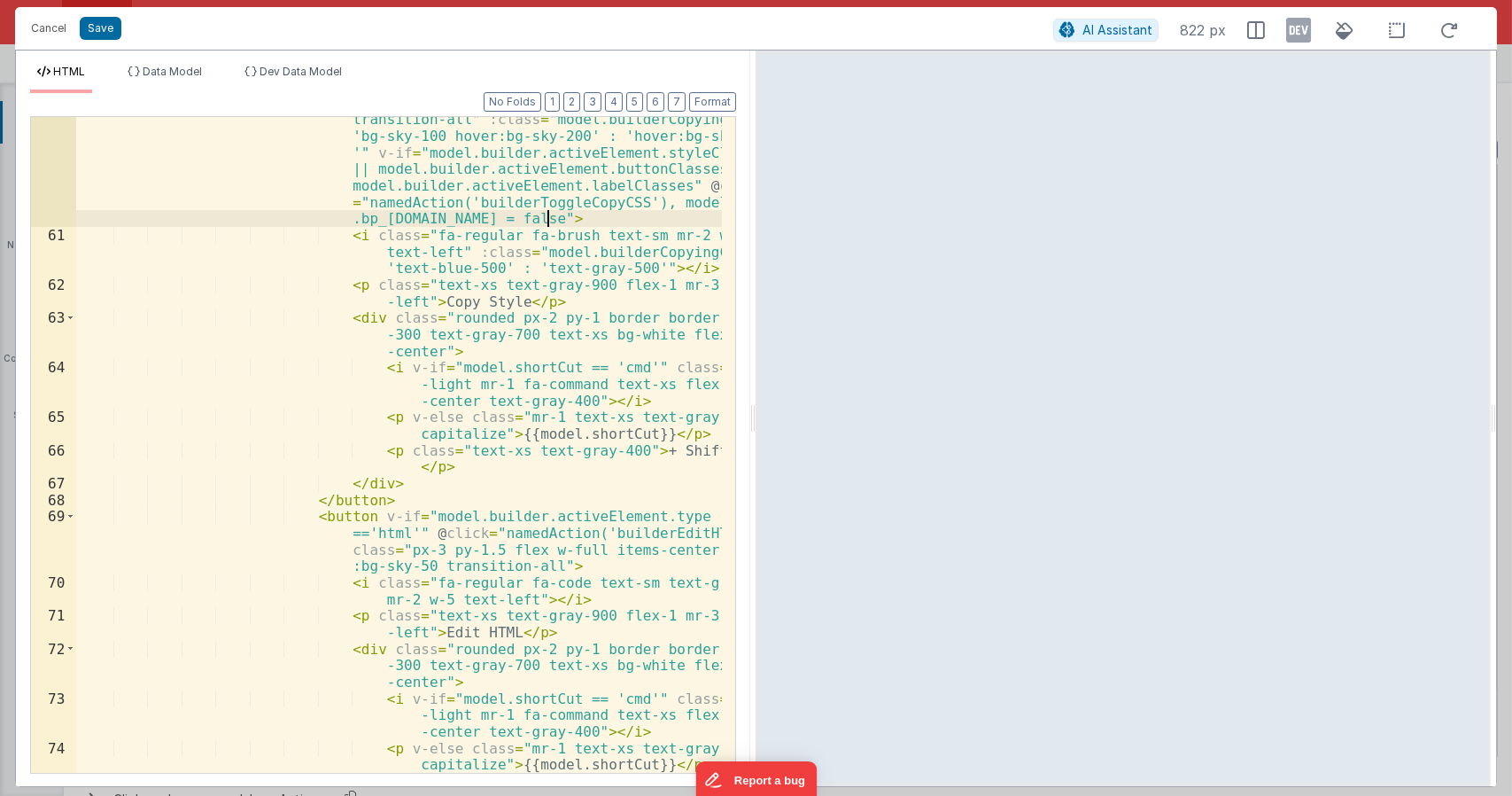
scroll to position [2126, 0]
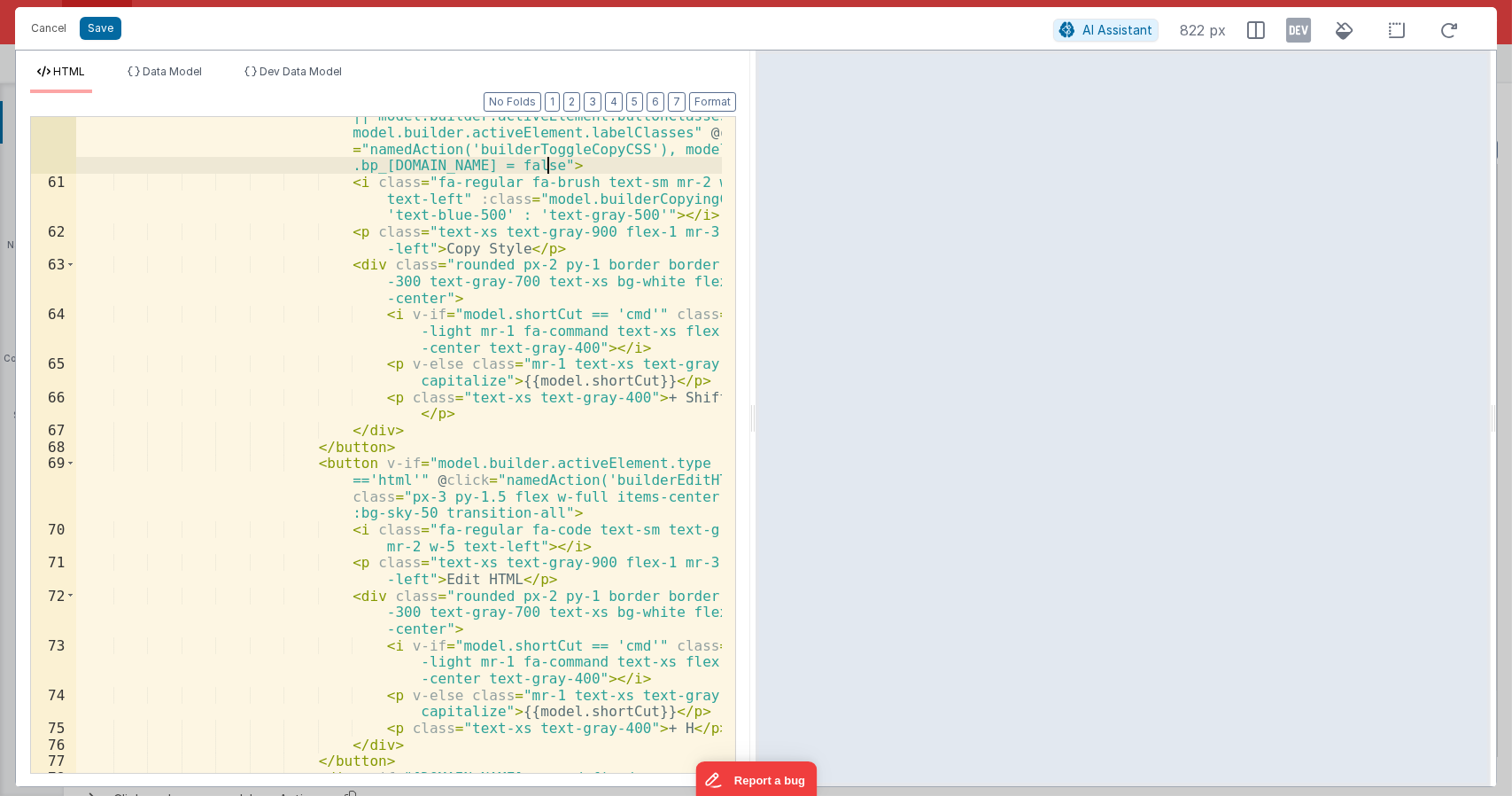
click at [703, 480] on div "< button class = "px-3 py-1.5 flex w-full items-center transition-all" :class =…" at bounding box center [400, 461] width 647 height 838
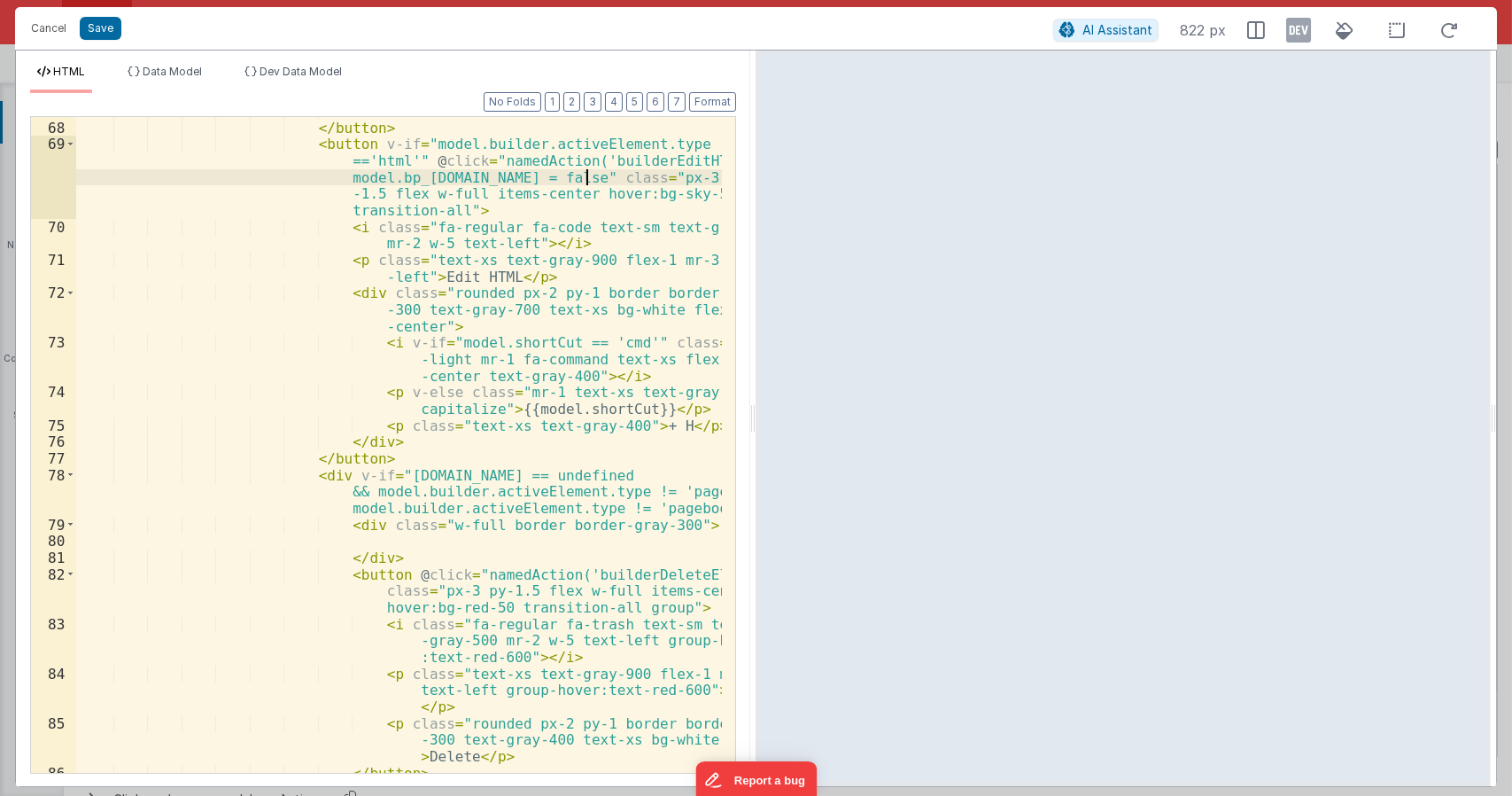
scroll to position [2502, 0]
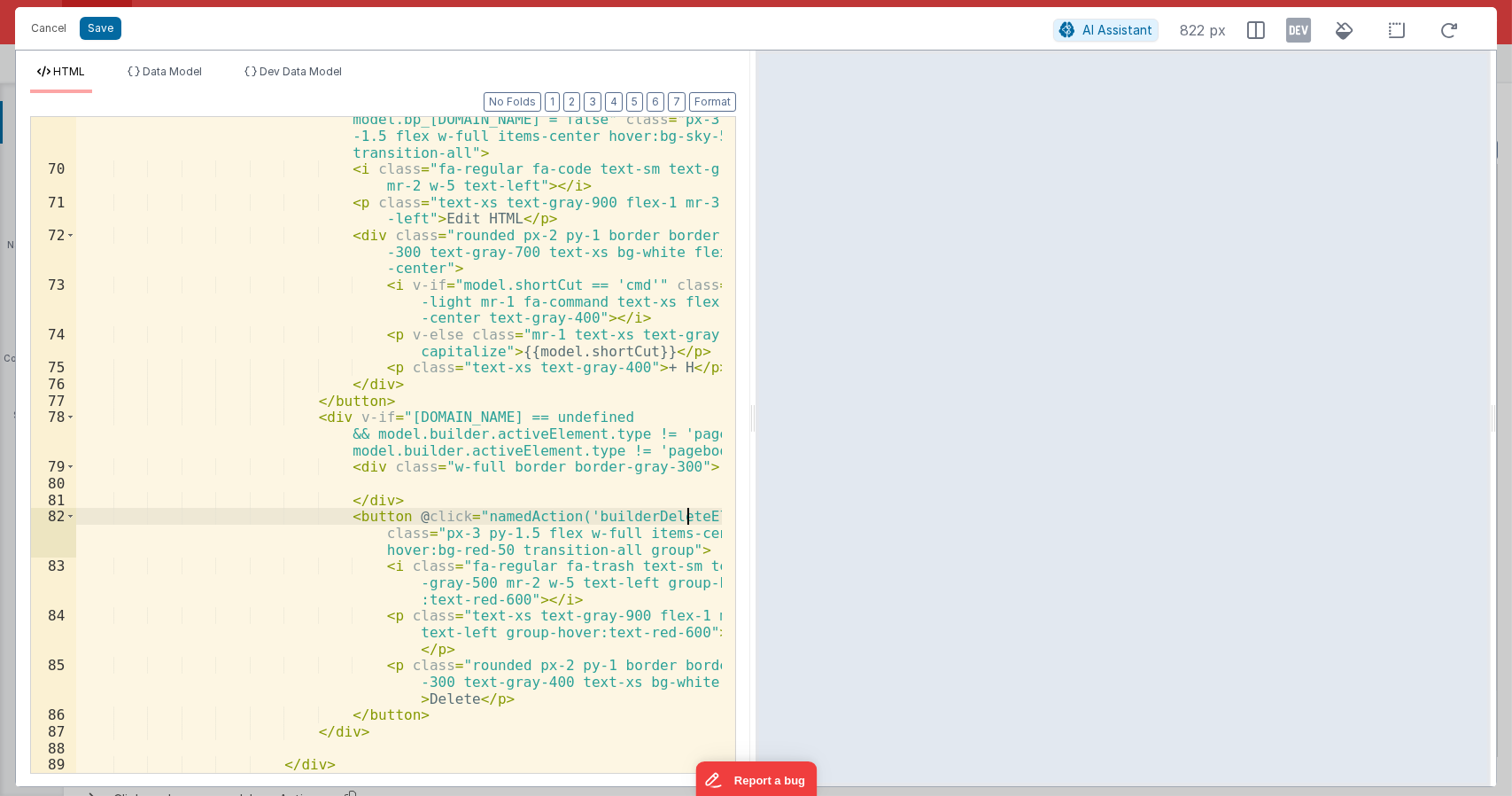
click at [690, 514] on div "< button v-if = "model.builder.activeElement.type =='html'" @ click = "namedAct…" at bounding box center [400, 456] width 647 height 755
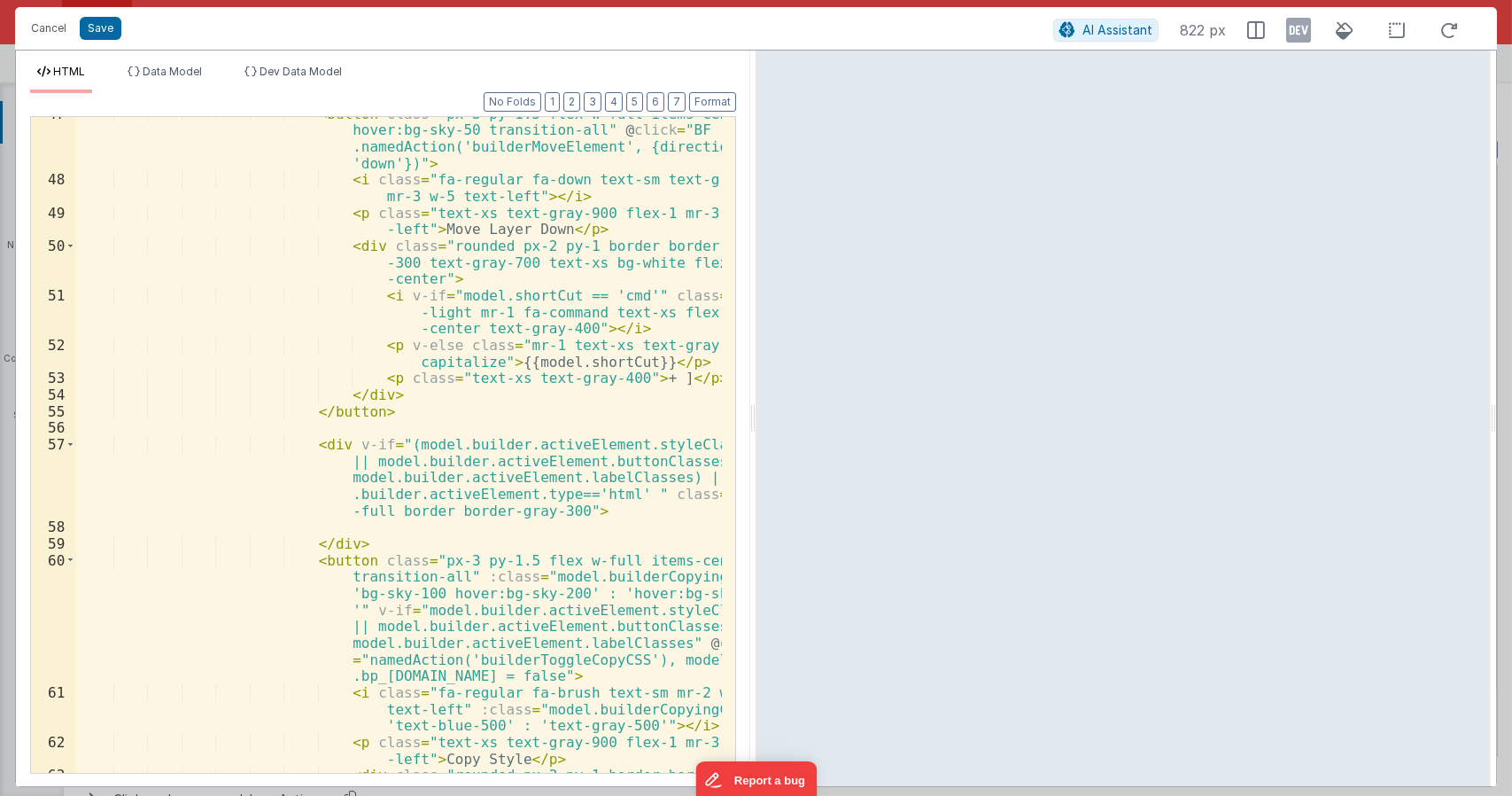
scroll to position [1191, 0]
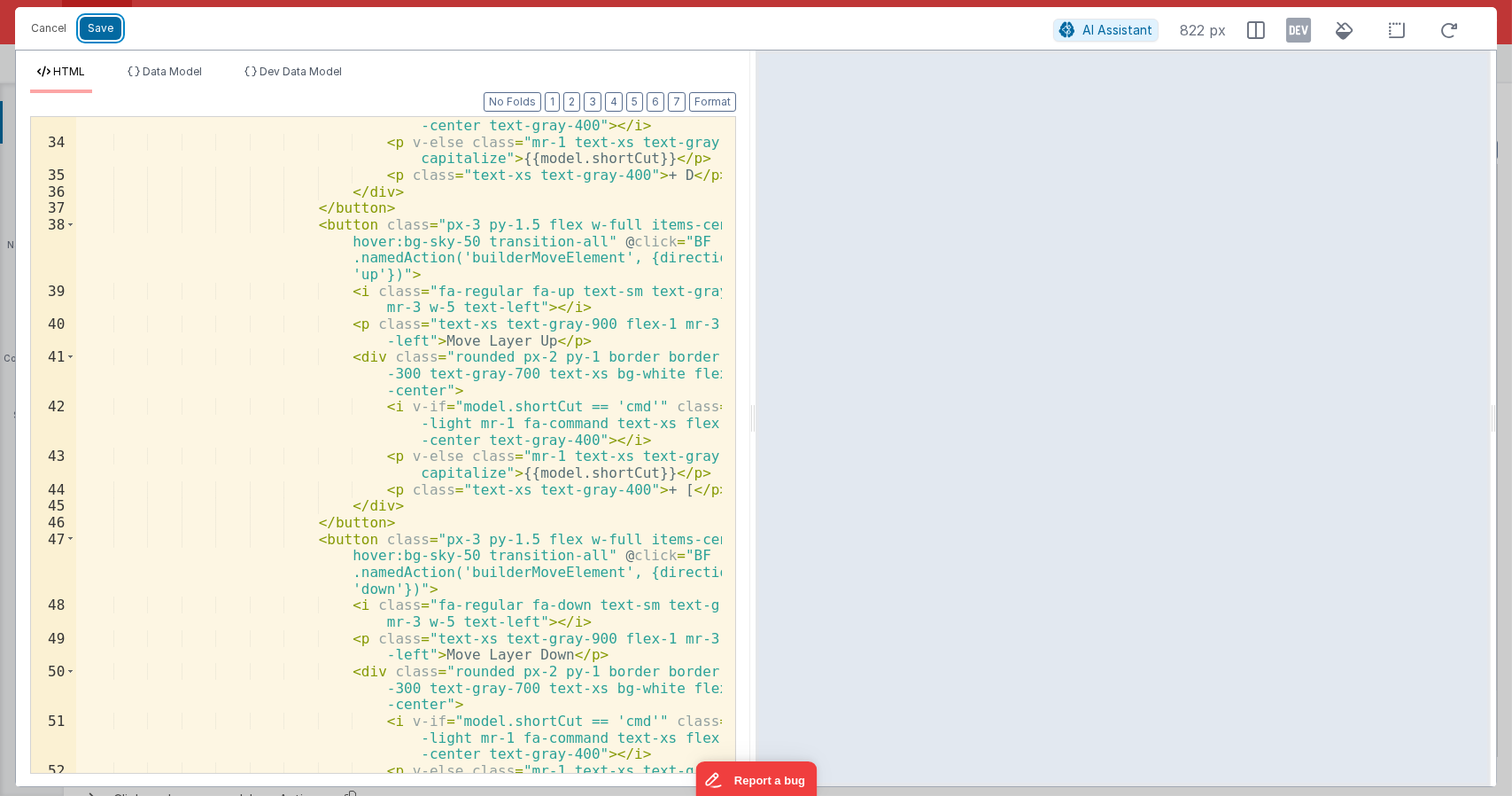
drag, startPoint x: 106, startPoint y: 24, endPoint x: 612, endPoint y: 238, distance: 549.4
click at [106, 24] on button "Save" at bounding box center [100, 28] width 42 height 23
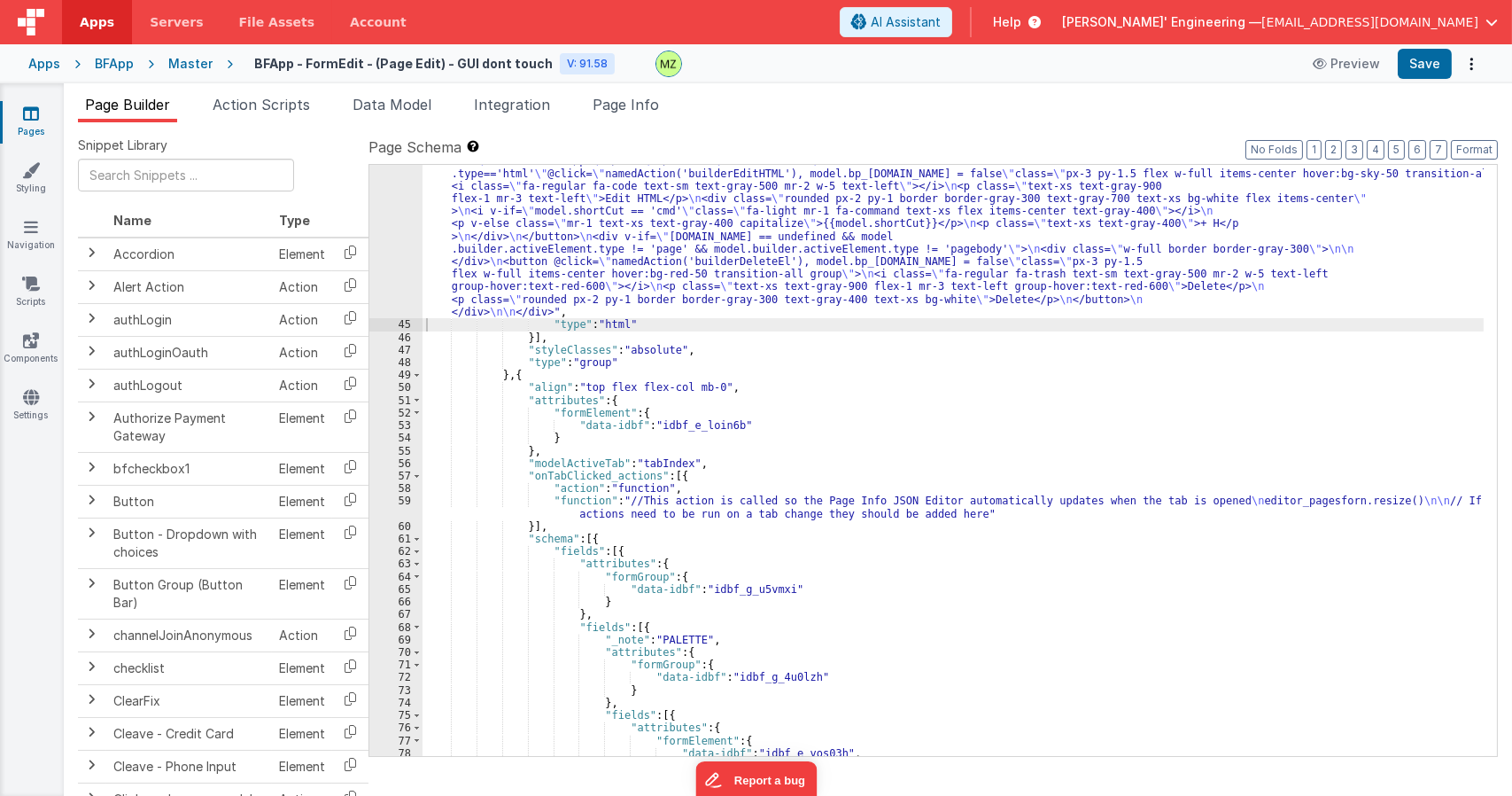
scroll to position [1169, 0]
click at [618, 101] on span "Page Info" at bounding box center [625, 104] width 66 height 18
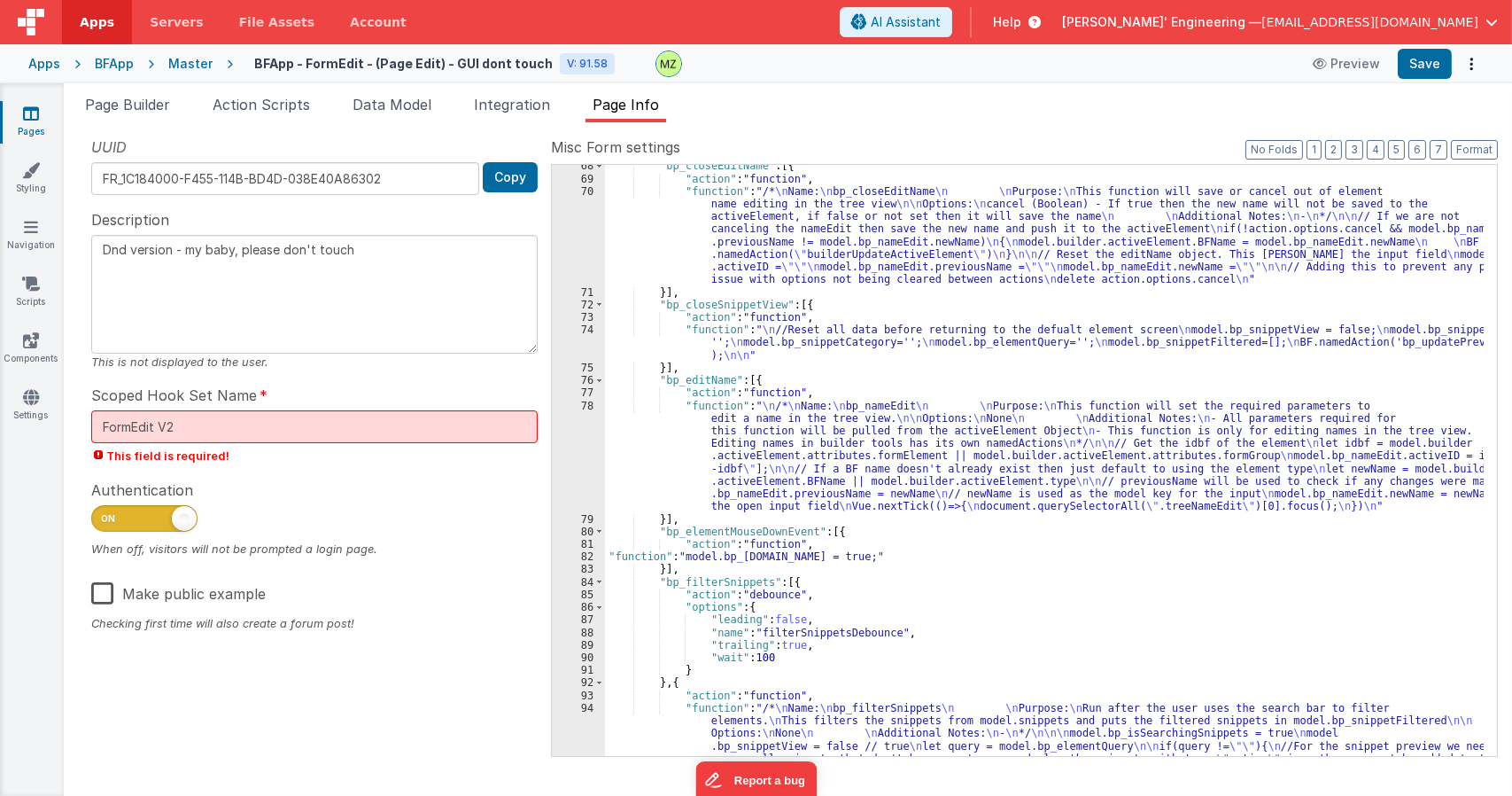
scroll to position [1063, 0]
click at [878, 316] on div ""bp_closeEditName" : [{ "action" : "function" , "function" : "/* \n Name: \n bp…" at bounding box center [1044, 537] width 878 height 755
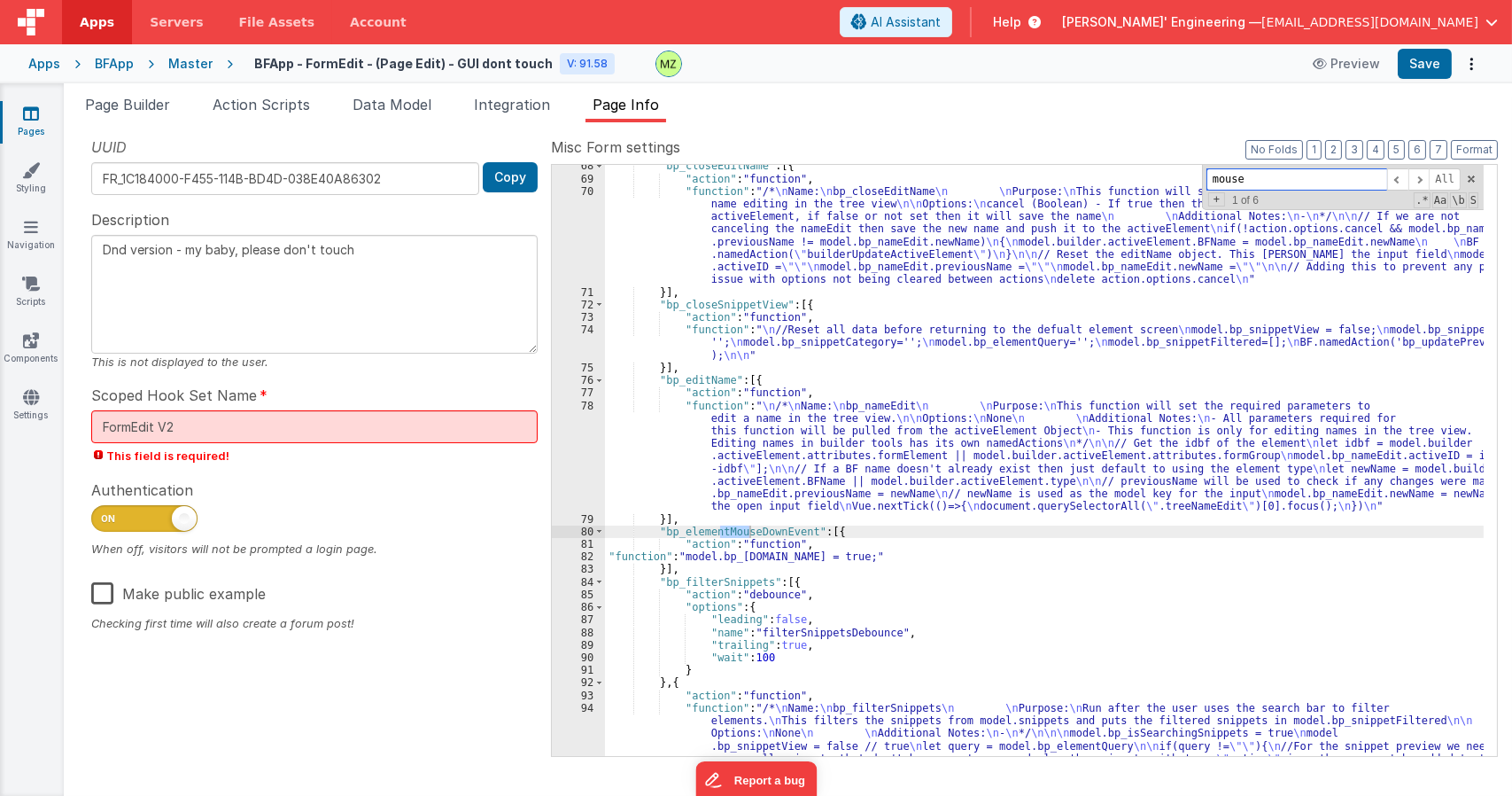
type input "mouse"
click at [578, 557] on div "82" at bounding box center [578, 556] width 54 height 12
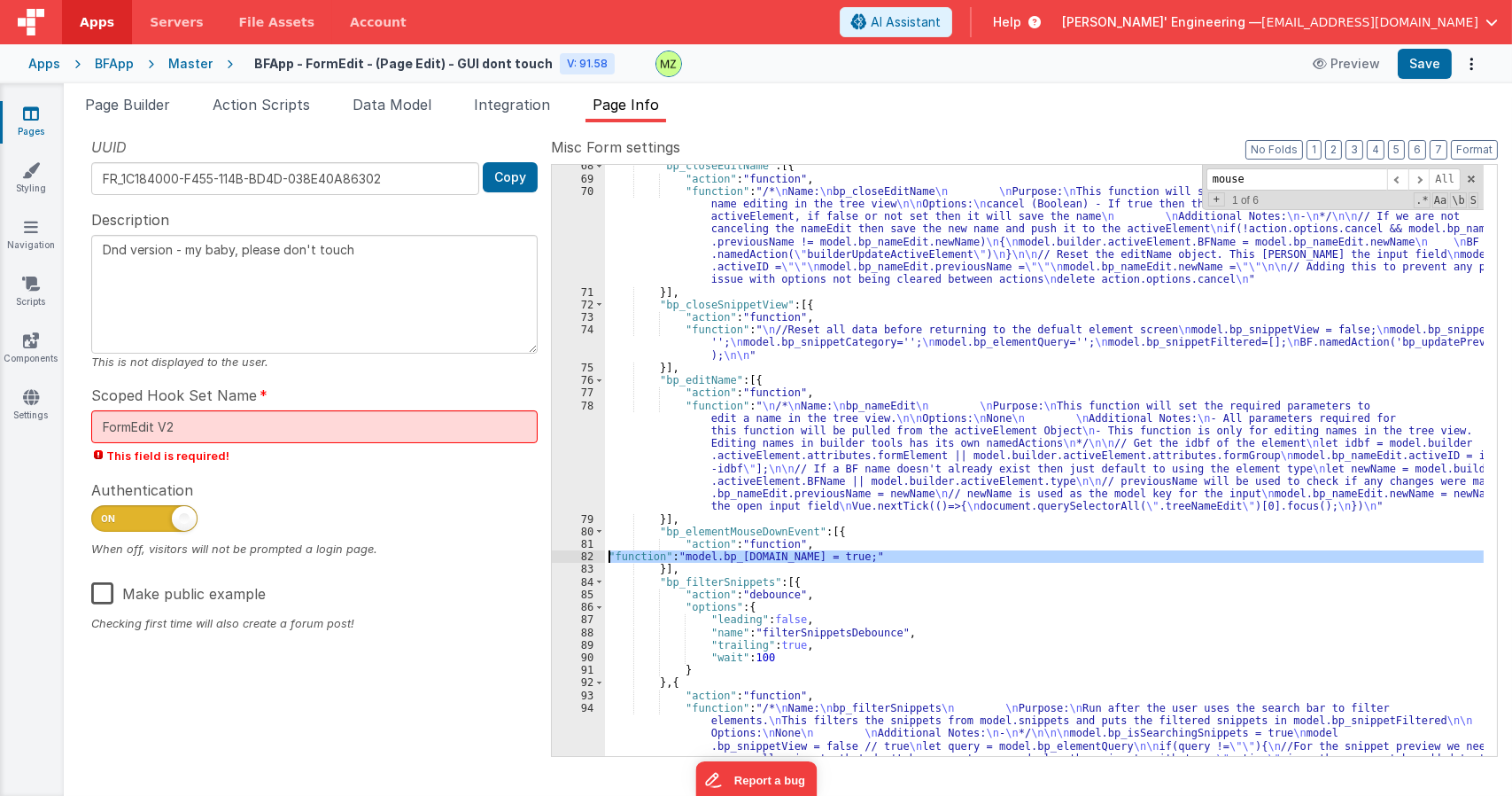
click at [584, 559] on div "82" at bounding box center [578, 556] width 54 height 12
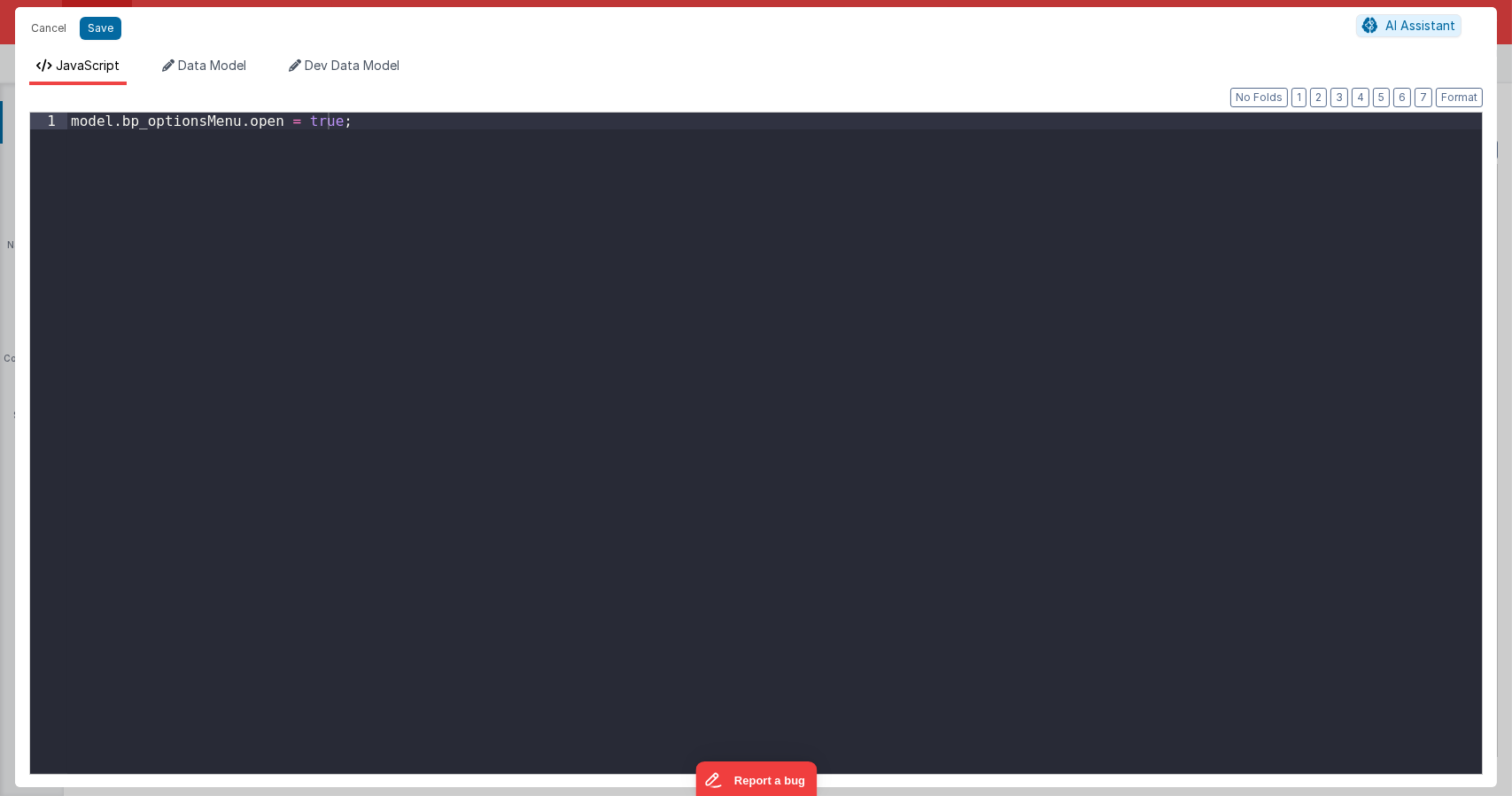
click at [528, 216] on div "model . bp_optionsMenu . open = true ;" at bounding box center [775, 459] width 1415 height 694
type textarea "Dnd version - my baby, please don't touch"
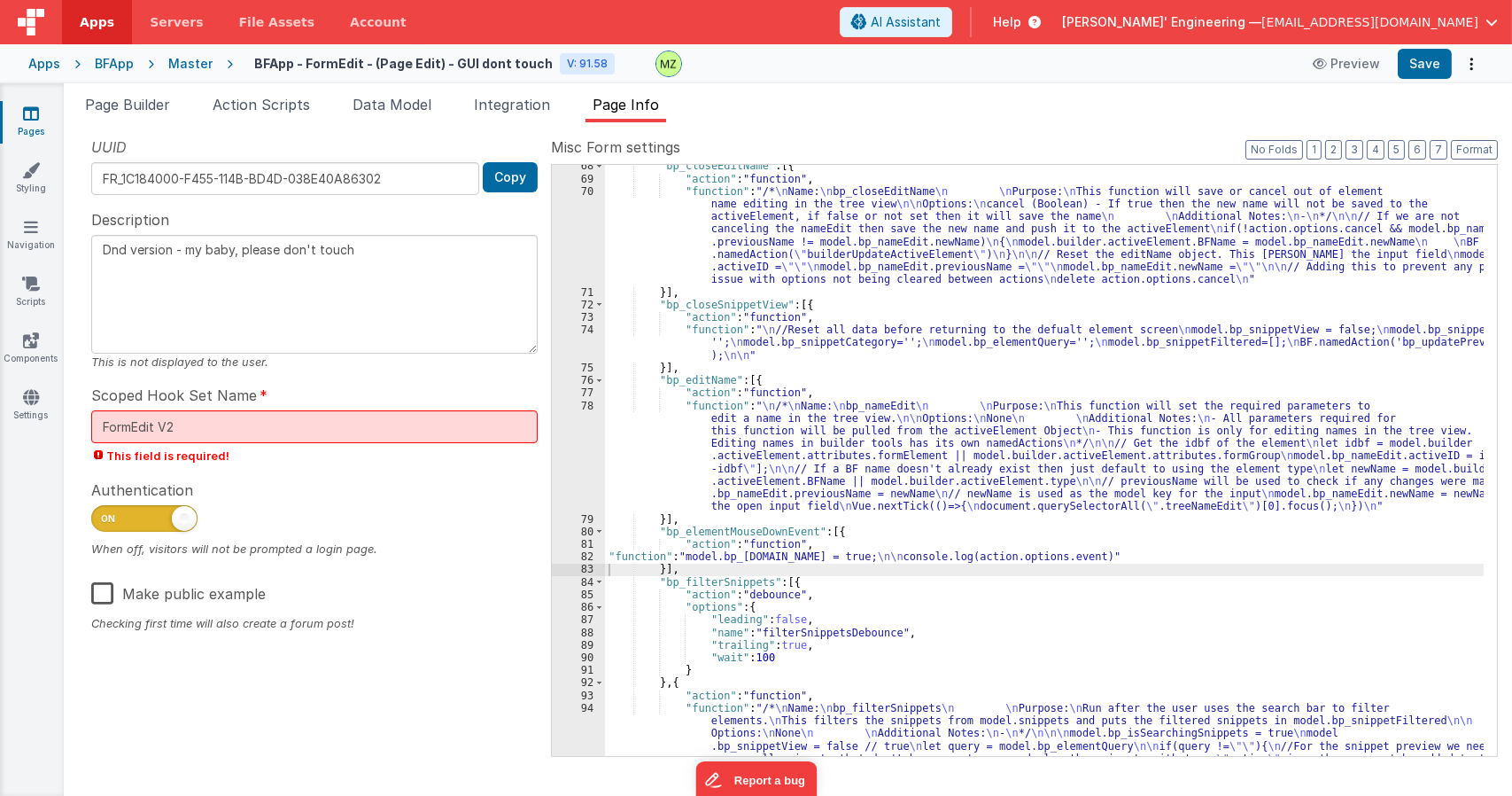
drag, startPoint x: 712, startPoint y: 557, endPoint x: 698, endPoint y: 560, distance: 14.3
click at [712, 557] on div ""bp_closeEditName" : [{ "action" : "function" , "function" : "/* \n Name: \n bp…" at bounding box center [1044, 537] width 878 height 755
click at [589, 561] on div "82" at bounding box center [578, 556] width 54 height 12
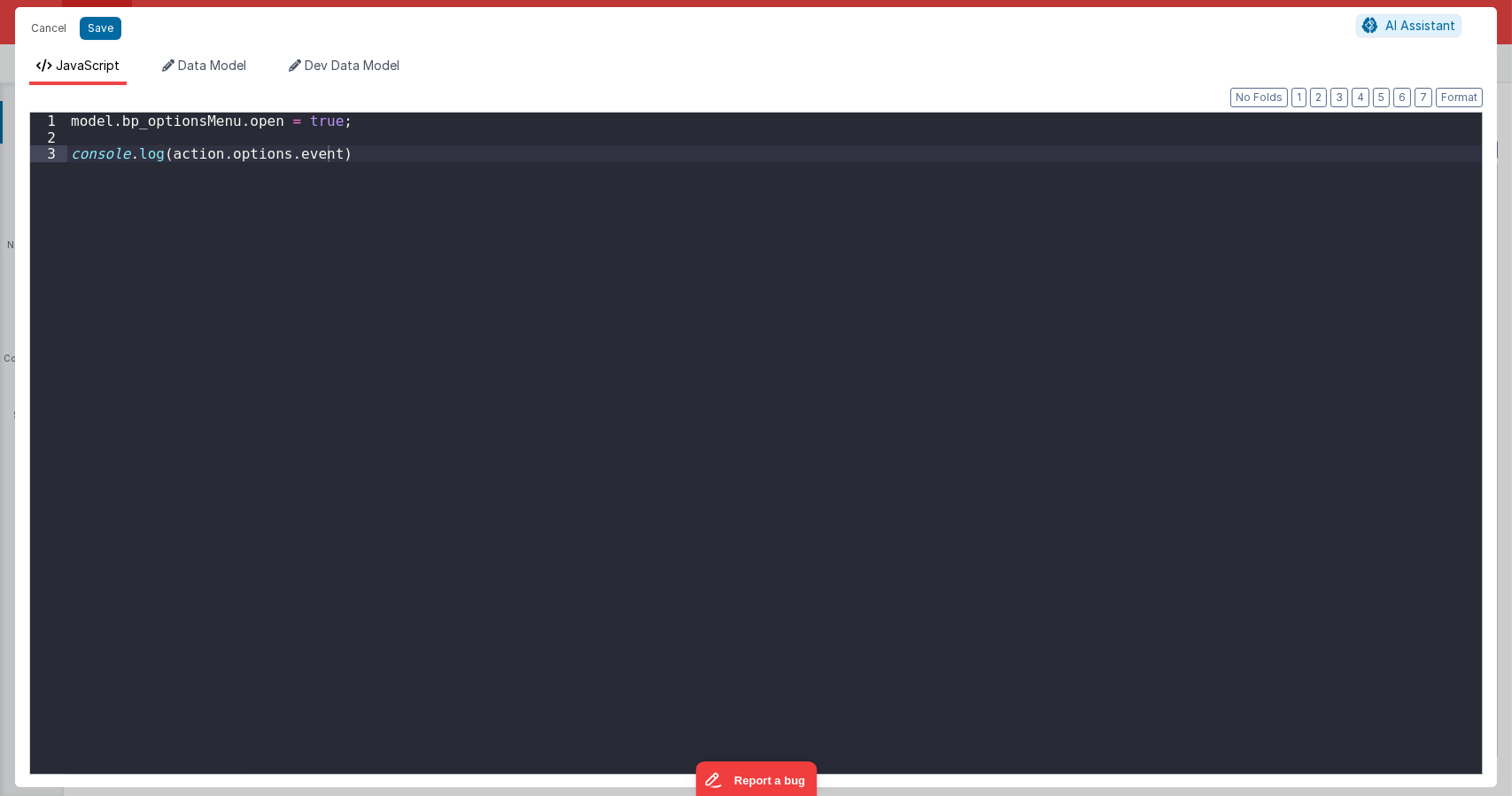
click at [202, 142] on div "model . bp_optionsMenu . open = true ; console . log ( action . options . event…" at bounding box center [775, 459] width 1415 height 694
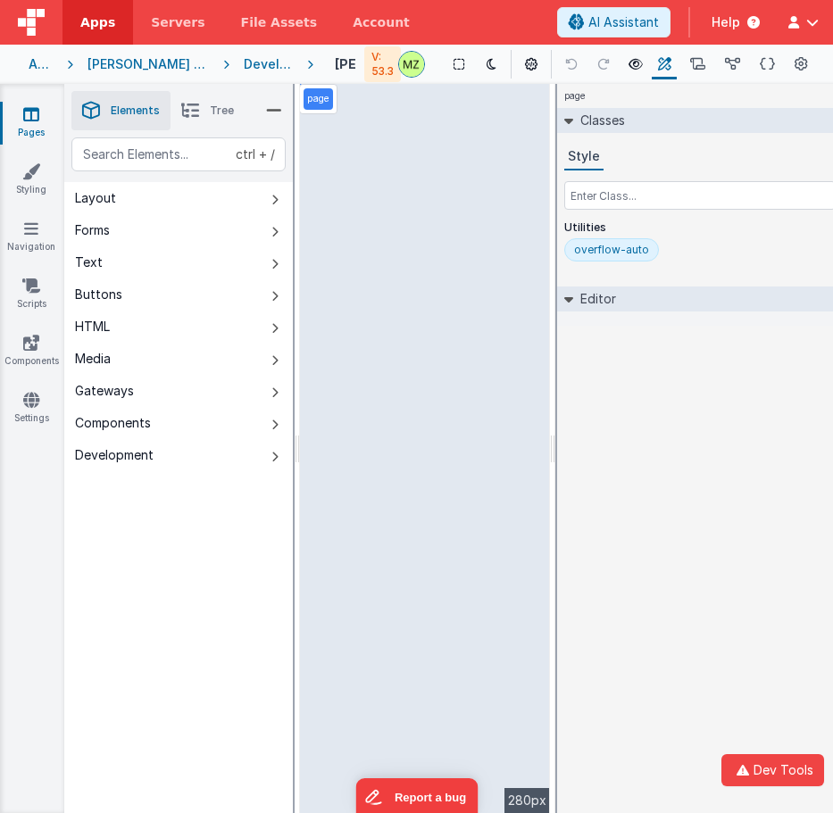
click at [214, 112] on span "Tree" at bounding box center [222, 111] width 24 height 14
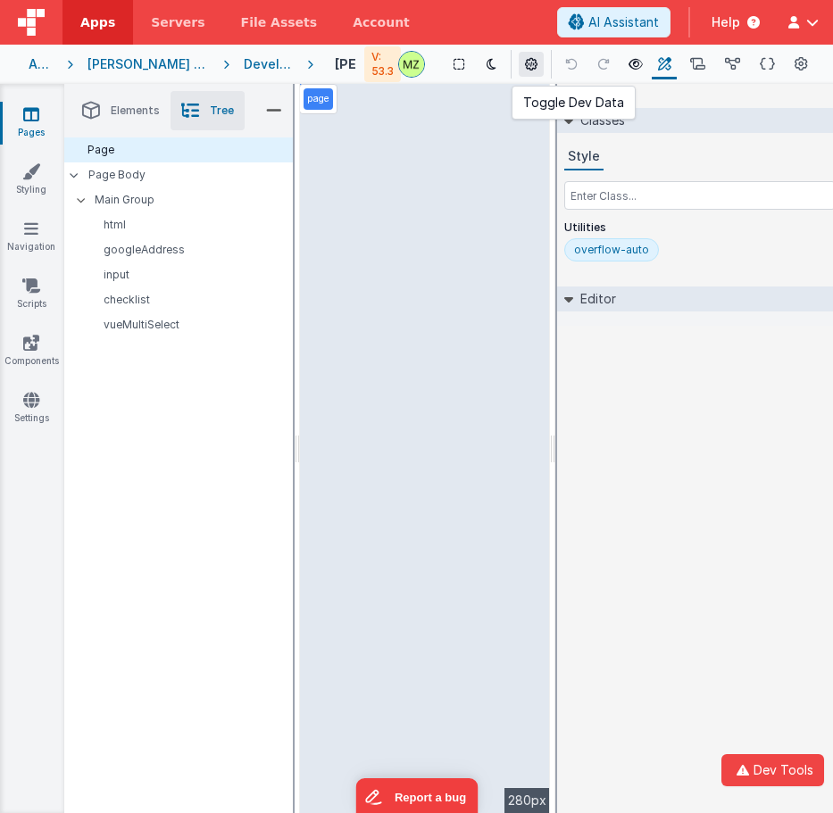
click at [528, 71] on button at bounding box center [531, 64] width 25 height 25
click at [539, 67] on button at bounding box center [531, 64] width 25 height 25
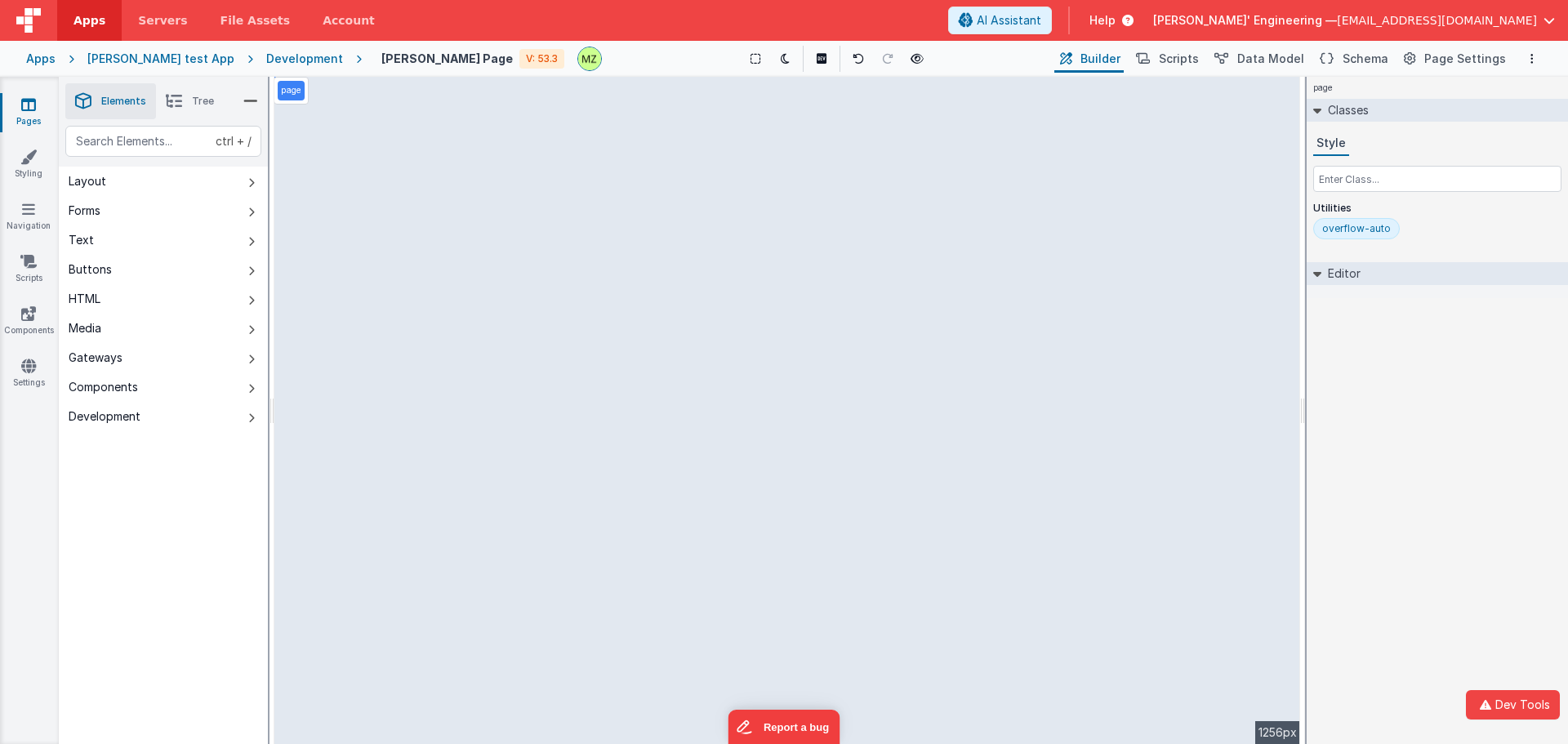
click at [761, 511] on div "page Classes Style Utilities overflow-auto Editor DEV: Focus DEV: builderToggle…" at bounding box center [1437, 410] width 262 height 667
click at [761, 63] on icon at bounding box center [822, 59] width 13 height 23
click at [761, 62] on icon at bounding box center [824, 59] width 13 height 23
click at [761, 68] on icon at bounding box center [824, 59] width 13 height 23
click at [761, 436] on div "page Classes Style Utilities overflow-auto Editor DEV: Focus DEV: builderToggle…" at bounding box center [1437, 410] width 262 height 667
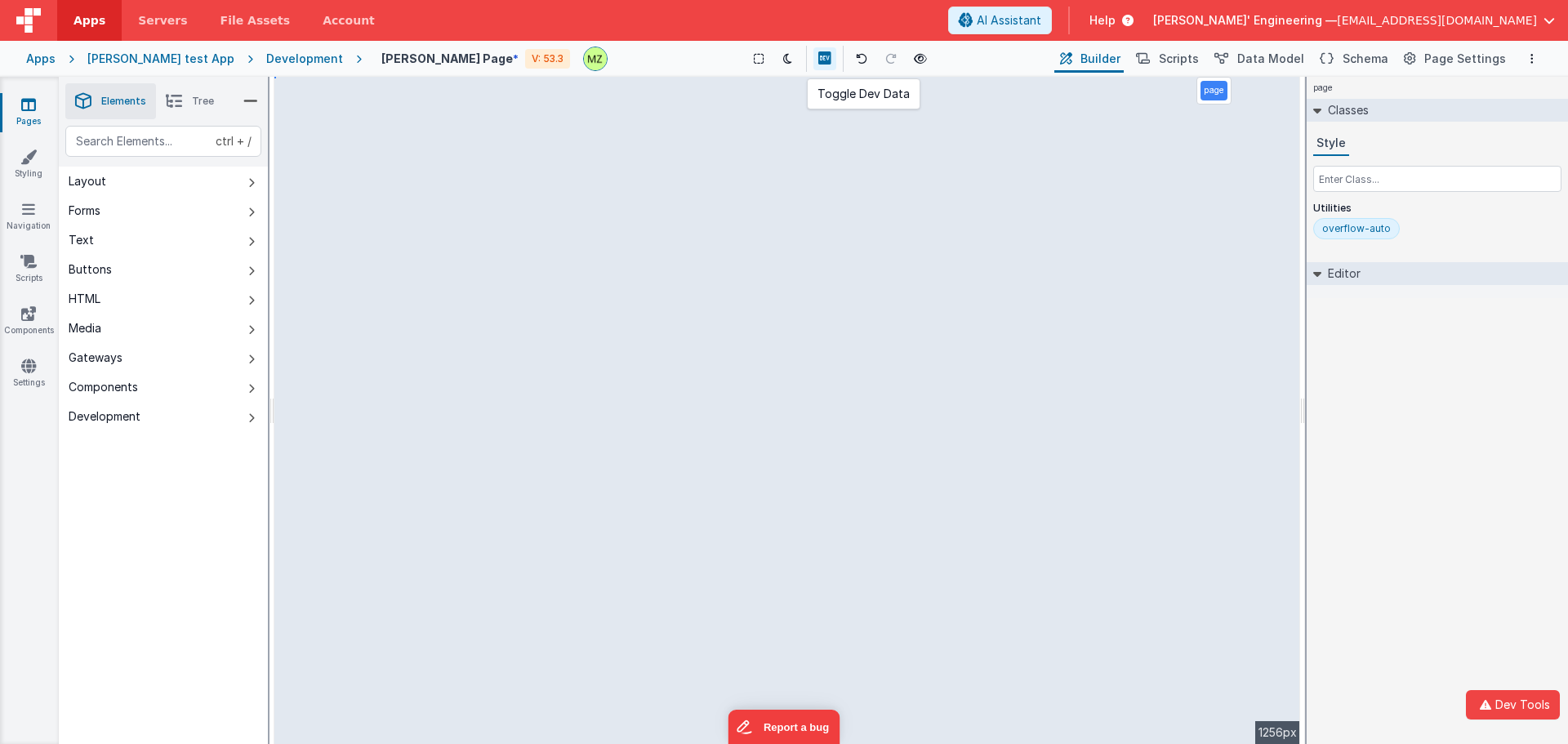
click at [761, 65] on icon at bounding box center [824, 59] width 13 height 23
click at [761, 60] on icon at bounding box center [824, 59] width 13 height 23
drag, startPoint x: 804, startPoint y: 88, endPoint x: 1377, endPoint y: 486, distance: 697.7
click at [761, 486] on div "page Classes Style Utilities overflow-auto Editor DEV: Focus DEV: builderToggle…" at bounding box center [1437, 410] width 262 height 667
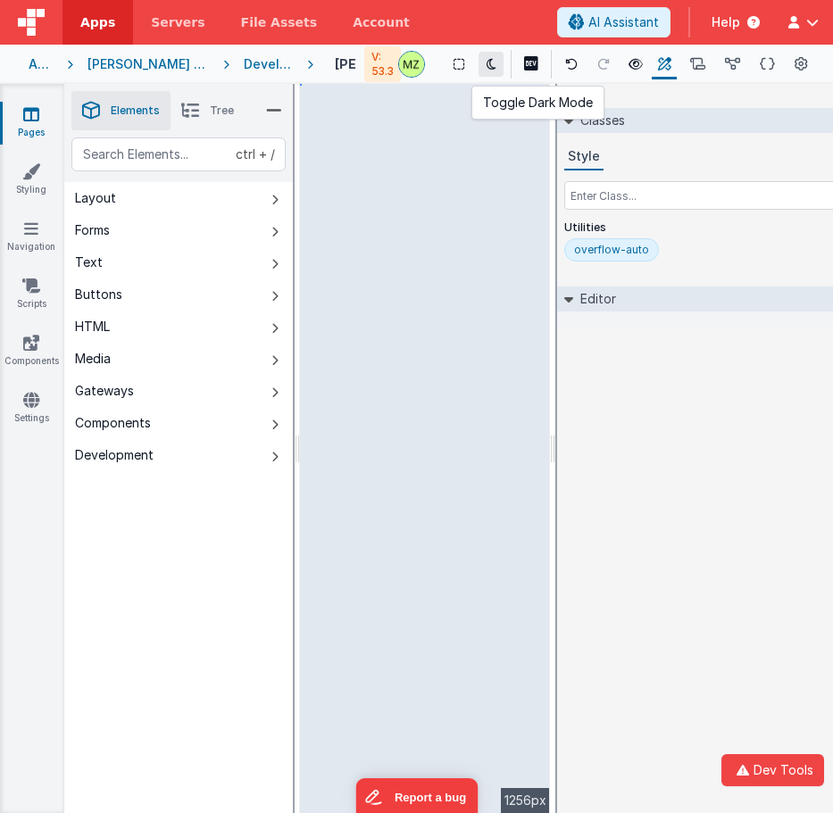
drag, startPoint x: 2, startPoint y: 36, endPoint x: 488, endPoint y: 64, distance: 487.3
click at [488, 64] on div "Apps Servers File Assets Account Some FUTURE Slot AI Assistant Help Delfs' Engi…" at bounding box center [416, 406] width 833 height 813
click at [495, 74] on button at bounding box center [490, 64] width 25 height 25
click at [497, 69] on button at bounding box center [490, 64] width 25 height 25
click at [593, 345] on div "page Classes Style Utilities overflow-auto Editor DEV: Focus DEV: builderToggle…" at bounding box center [700, 448] width 286 height 729
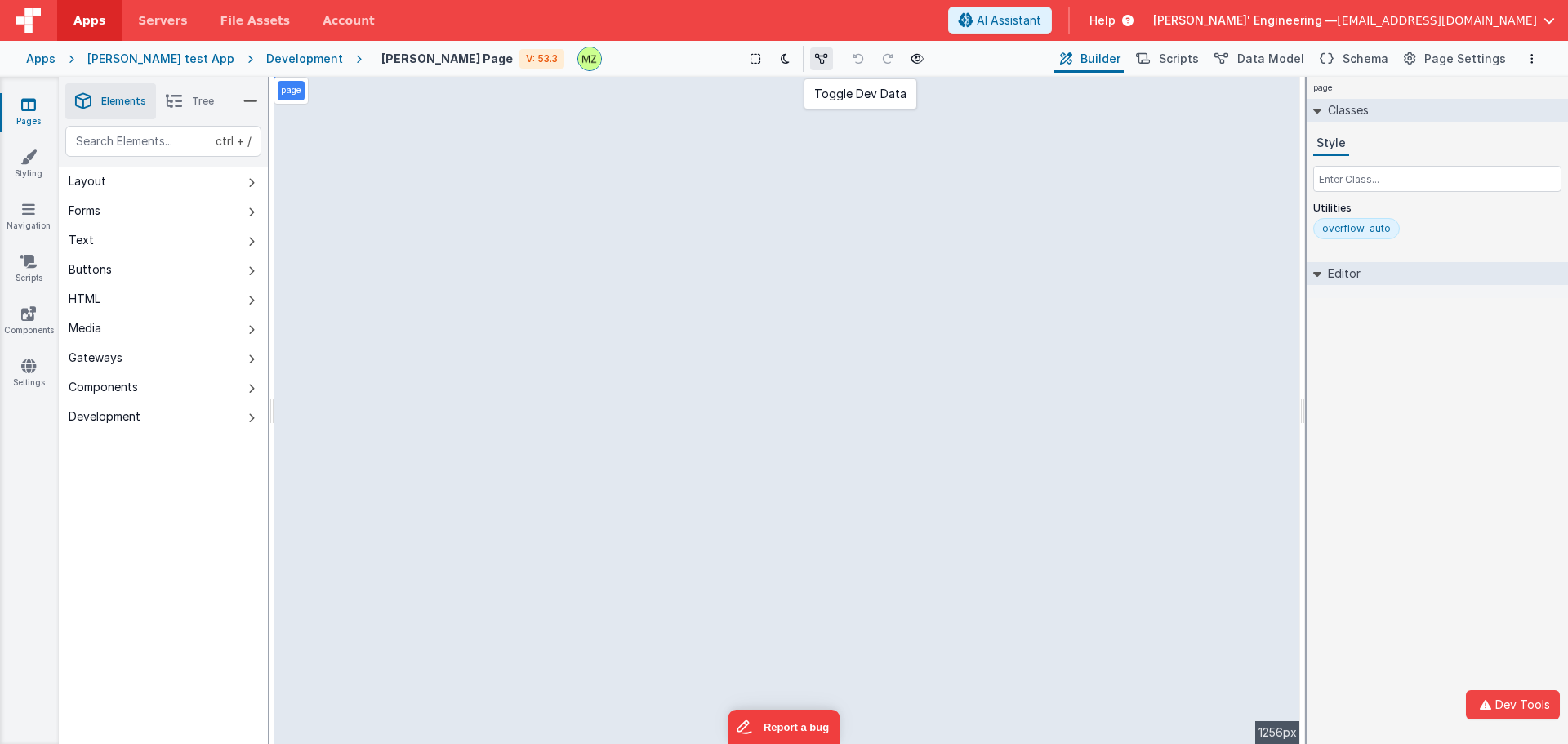
click at [761, 60] on icon at bounding box center [822, 59] width 13 height 11
click at [761, 57] on icon at bounding box center [824, 59] width 13 height 11
click at [761, 59] on icon at bounding box center [824, 59] width 13 height 11
click at [761, 60] on icon at bounding box center [824, 59] width 13 height 11
click at [761, 61] on icon at bounding box center [824, 59] width 13 height 11
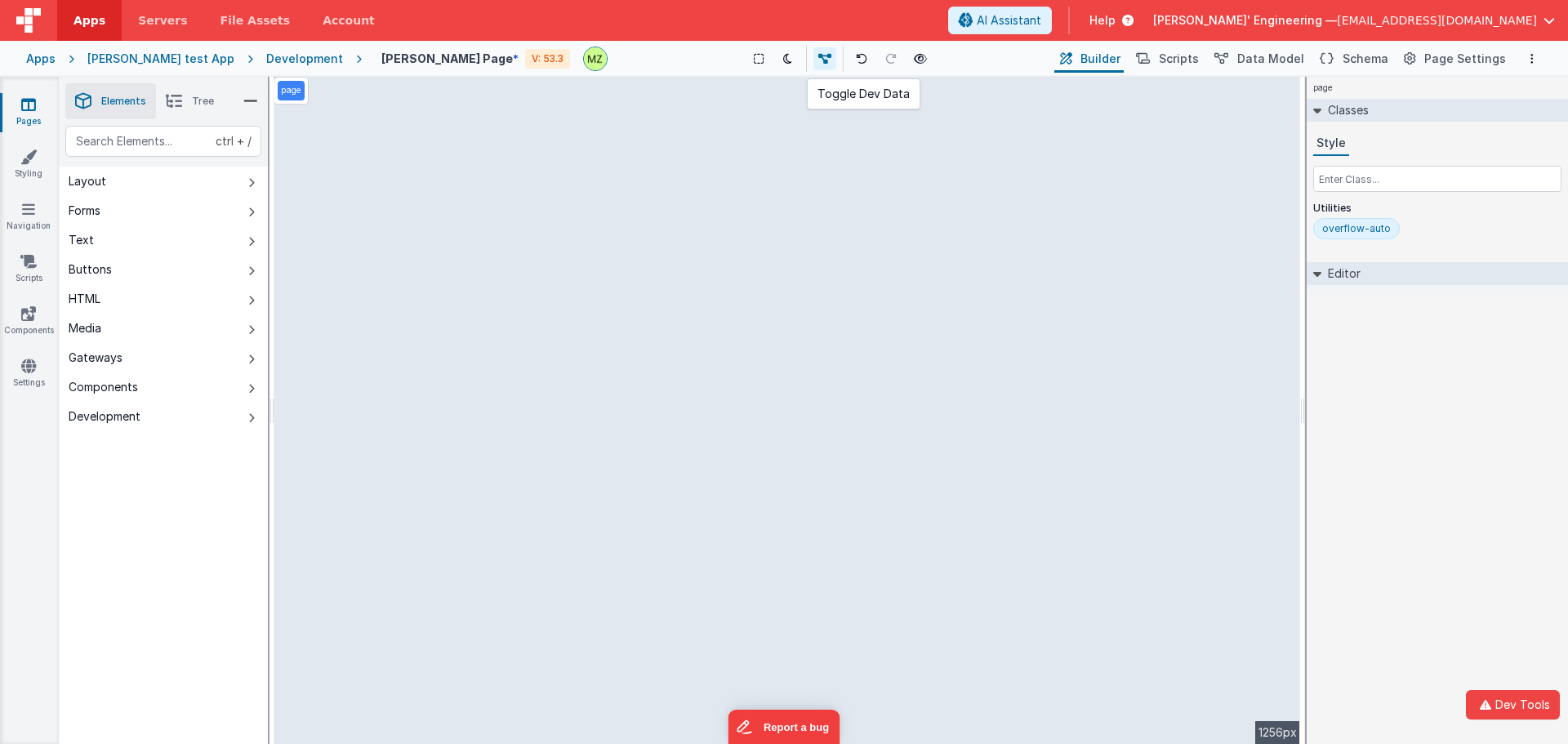
click at [761, 65] on button at bounding box center [824, 59] width 23 height 23
click at [166, 97] on icon at bounding box center [174, 101] width 16 height 23
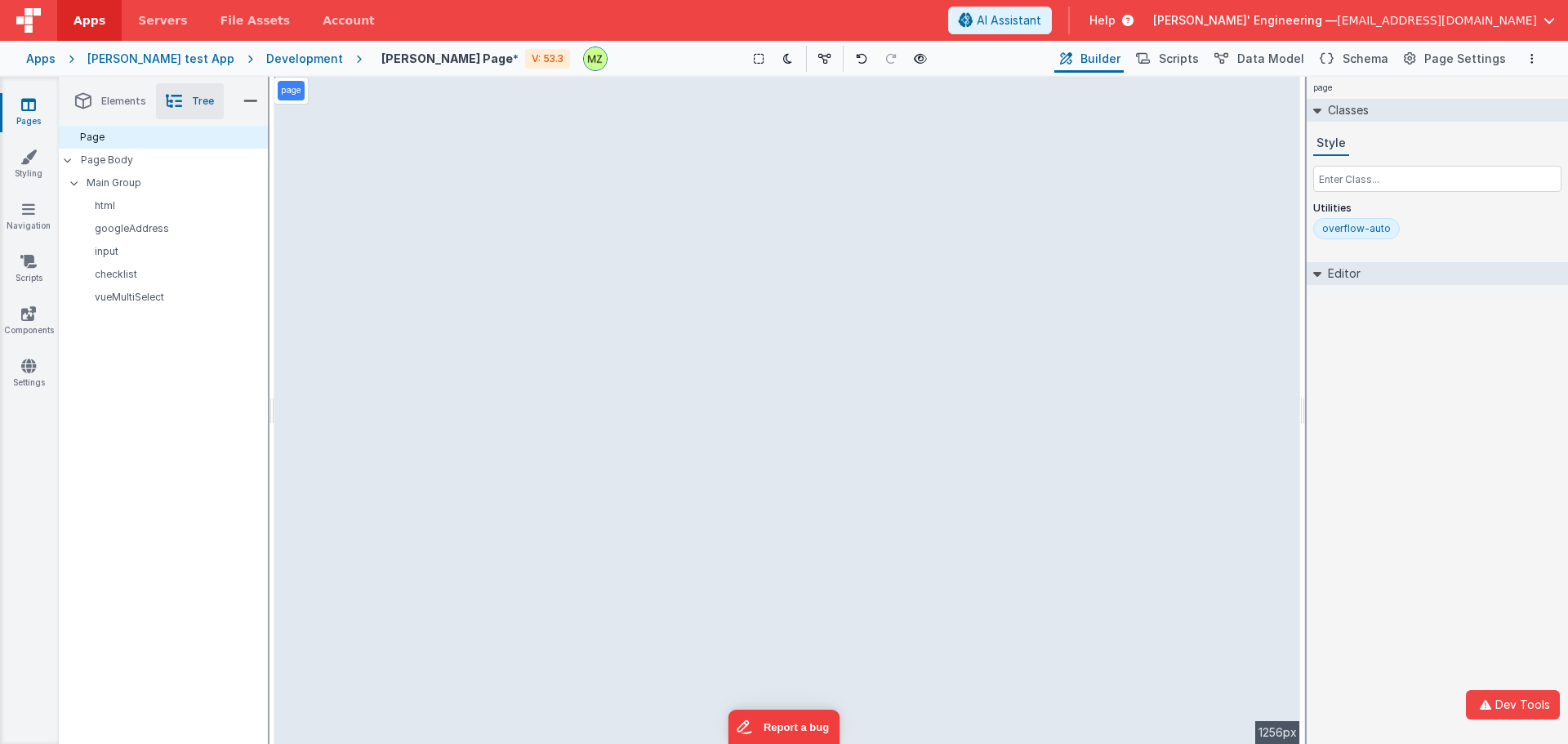
drag, startPoint x: 123, startPoint y: 202, endPoint x: 102, endPoint y: 531, distance: 329.7
click at [102, 531] on div "Page Page Body Main Group html googleAddress input checklist vueMultiSelect" at bounding box center [163, 435] width 209 height 619
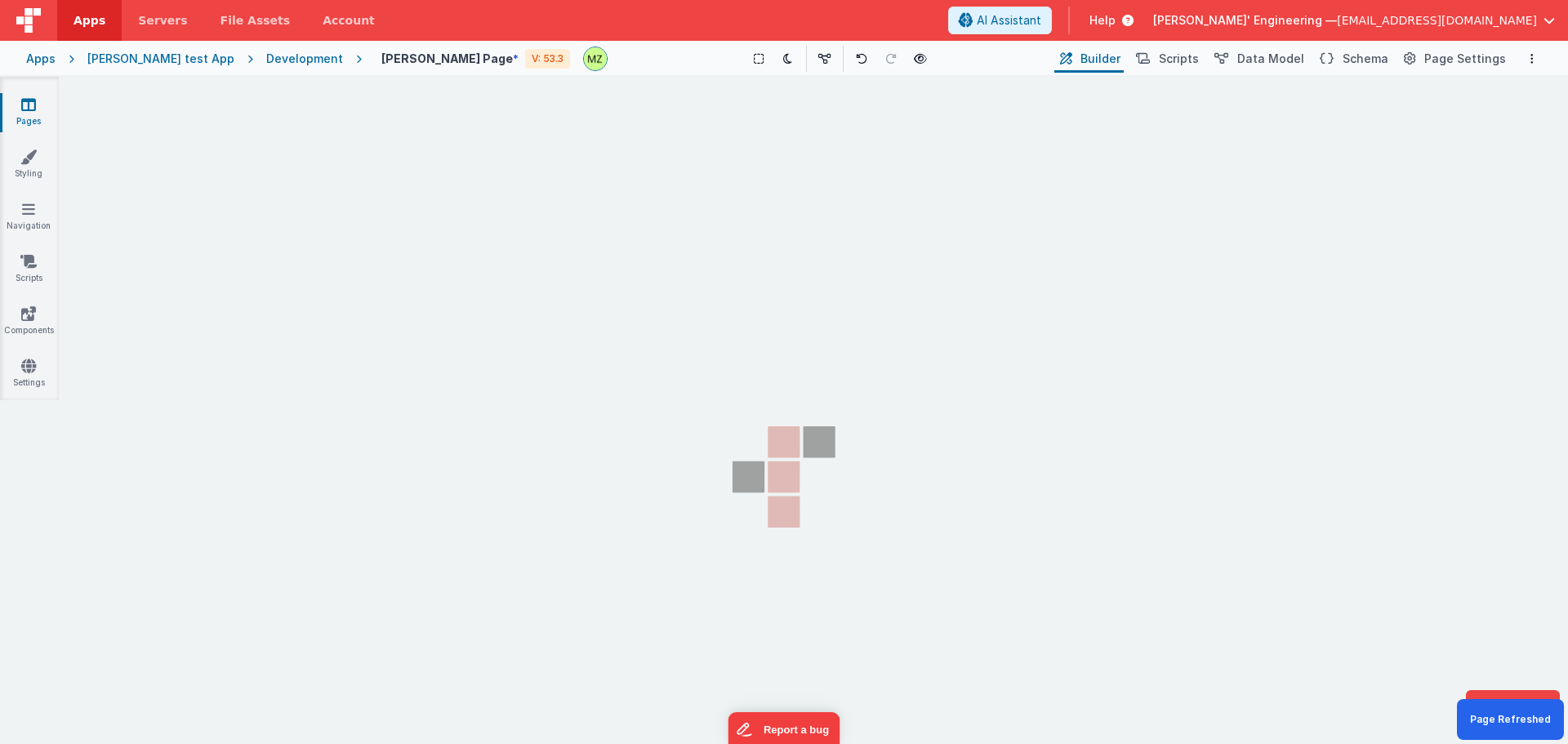
click at [678, 340] on section "Pages Styling Navigation Scripts Components Settings" at bounding box center [784, 425] width 1568 height 696
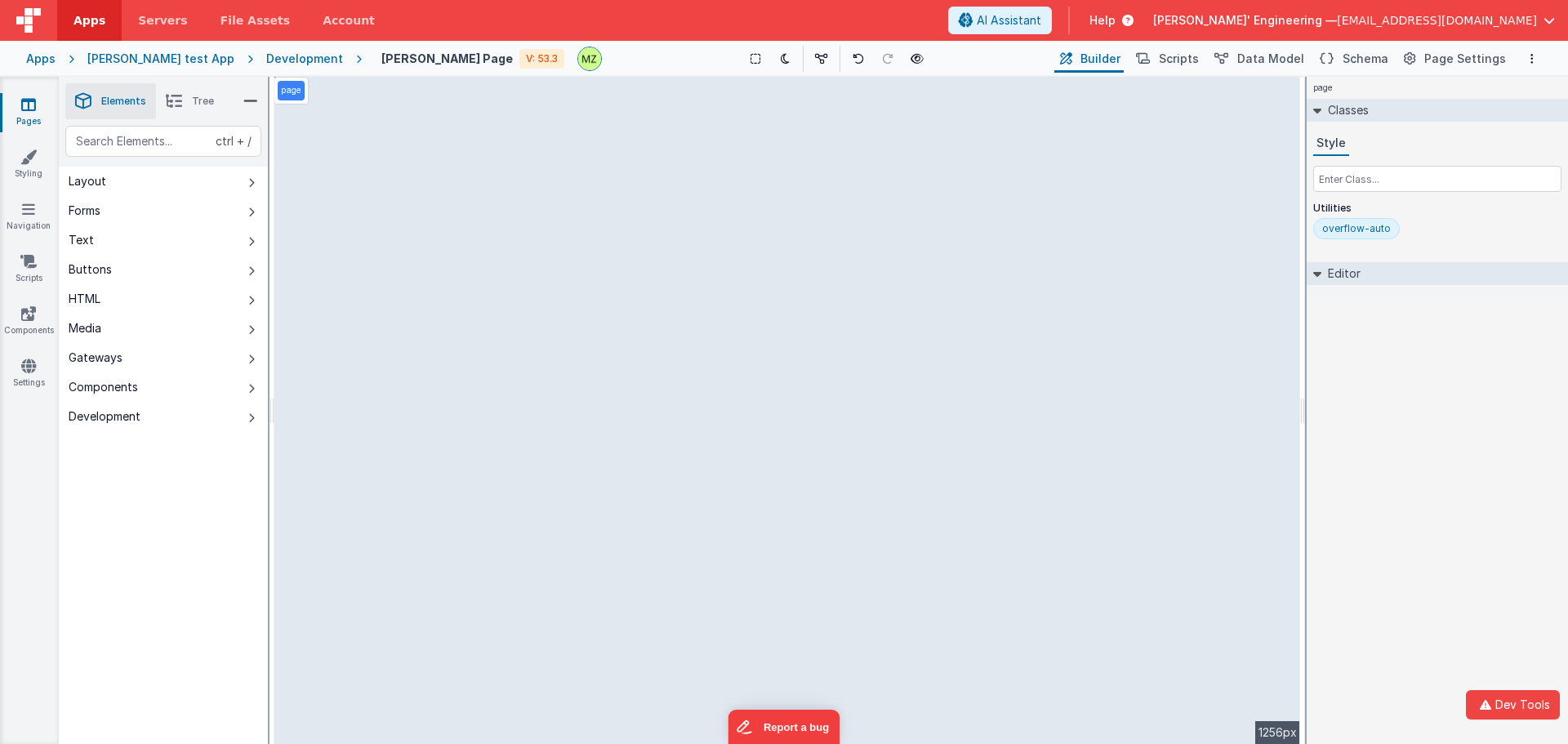
click at [197, 110] on li "Tree" at bounding box center [189, 101] width 68 height 36
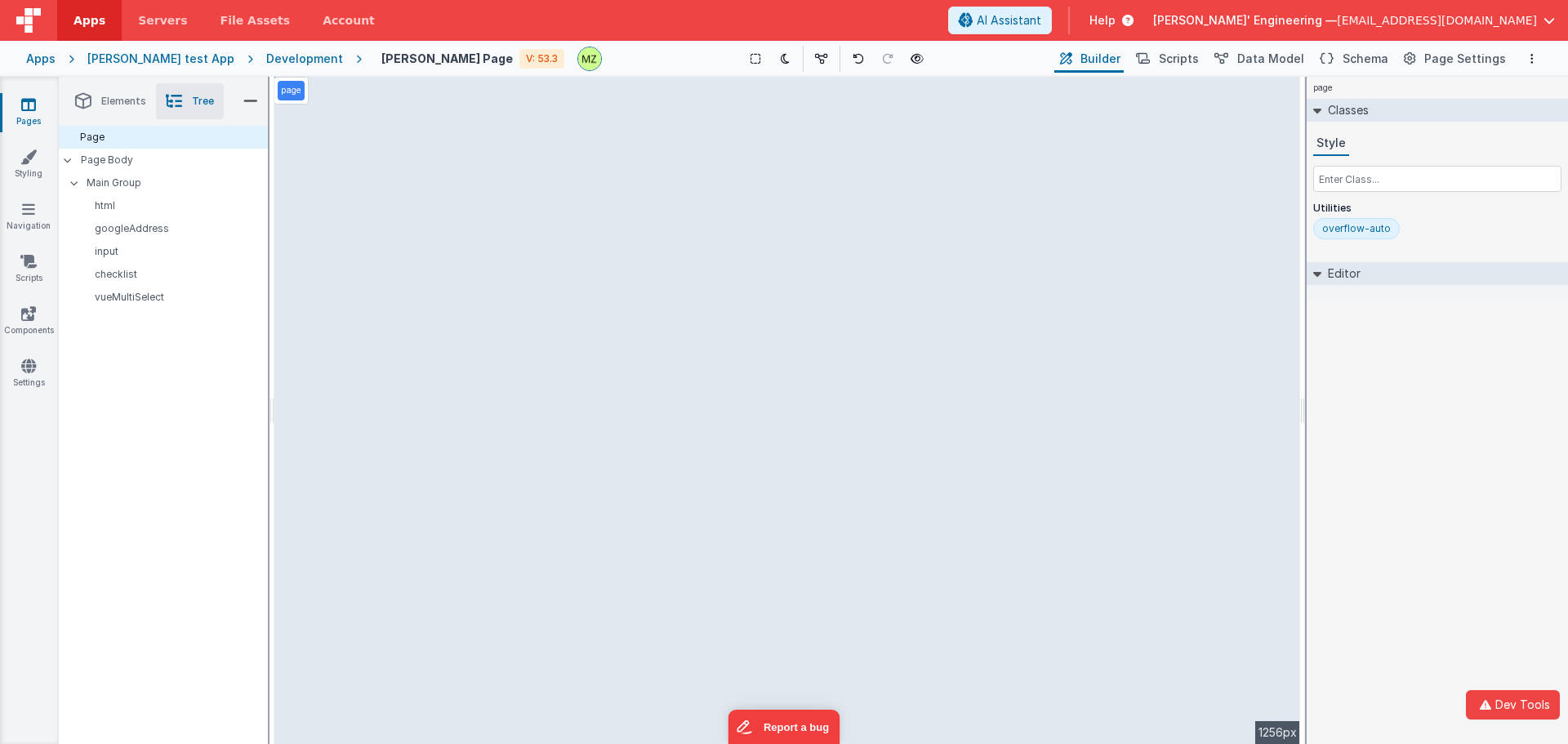
drag, startPoint x: 149, startPoint y: 167, endPoint x: 133, endPoint y: 370, distance: 203.6
click at [133, 370] on div "Page Page Body Main Group html googleAddress input checklist vueMultiSelect" at bounding box center [163, 435] width 209 height 619
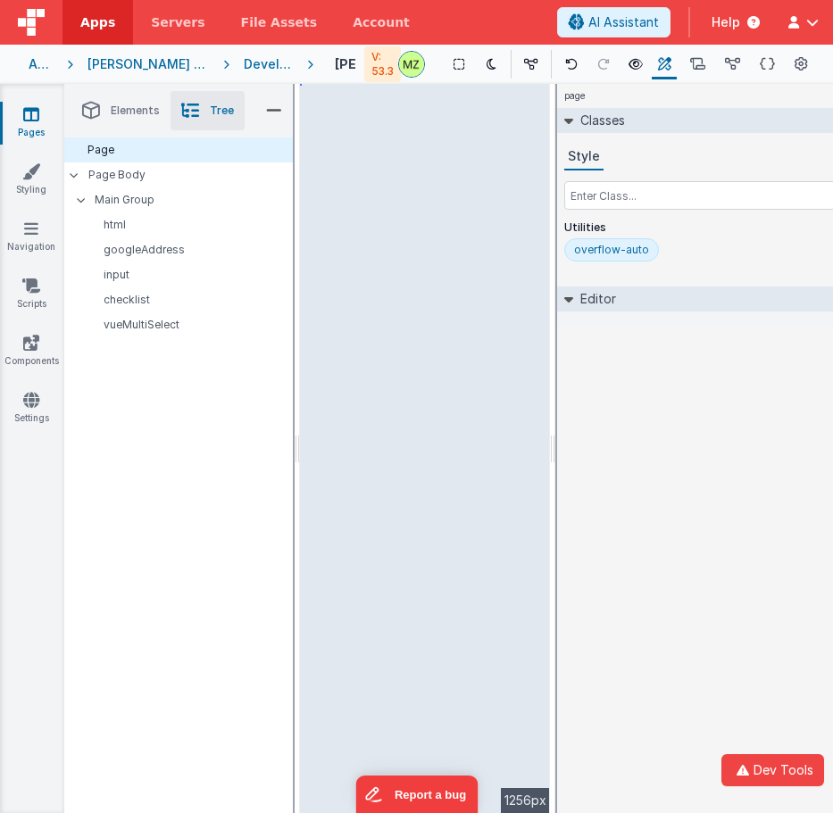
click at [245, 55] on div "Development" at bounding box center [268, 64] width 49 height 18
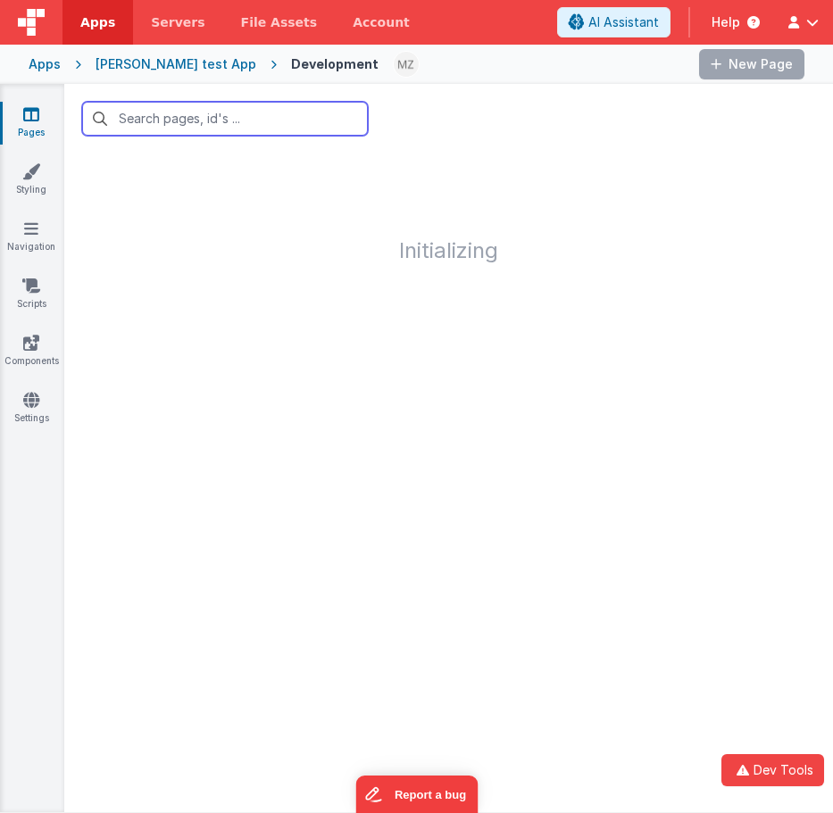
click at [362, 107] on input "text" at bounding box center [225, 119] width 286 height 34
click at [175, 63] on div "Charles GUI test App" at bounding box center [176, 64] width 161 height 18
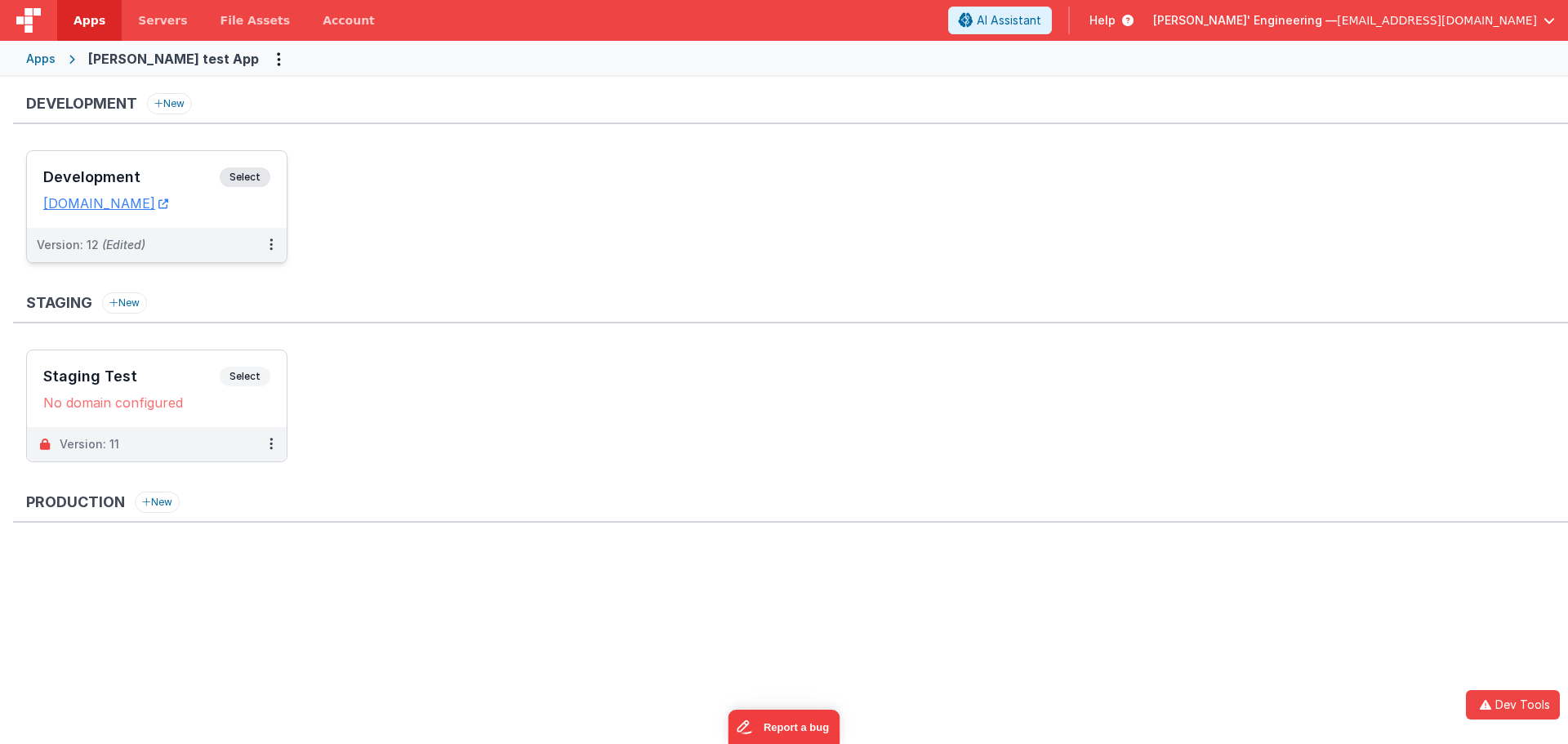
click at [257, 175] on span "Select" at bounding box center [244, 177] width 50 height 19
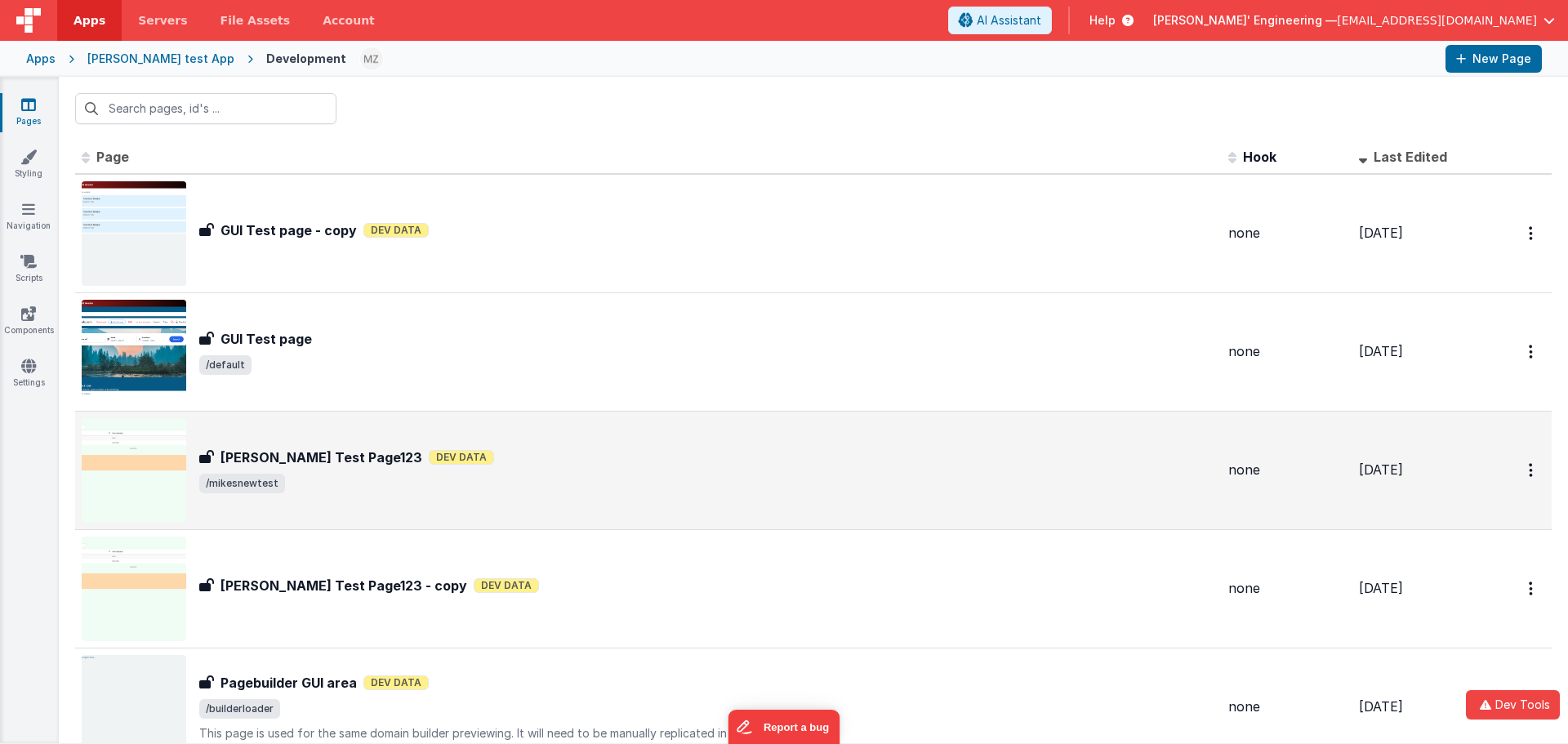
click at [346, 501] on div "Mikes Test Page123 Mikes Test Page123 Dev Data /mikesnewtest" at bounding box center [648, 470] width 1133 height 104
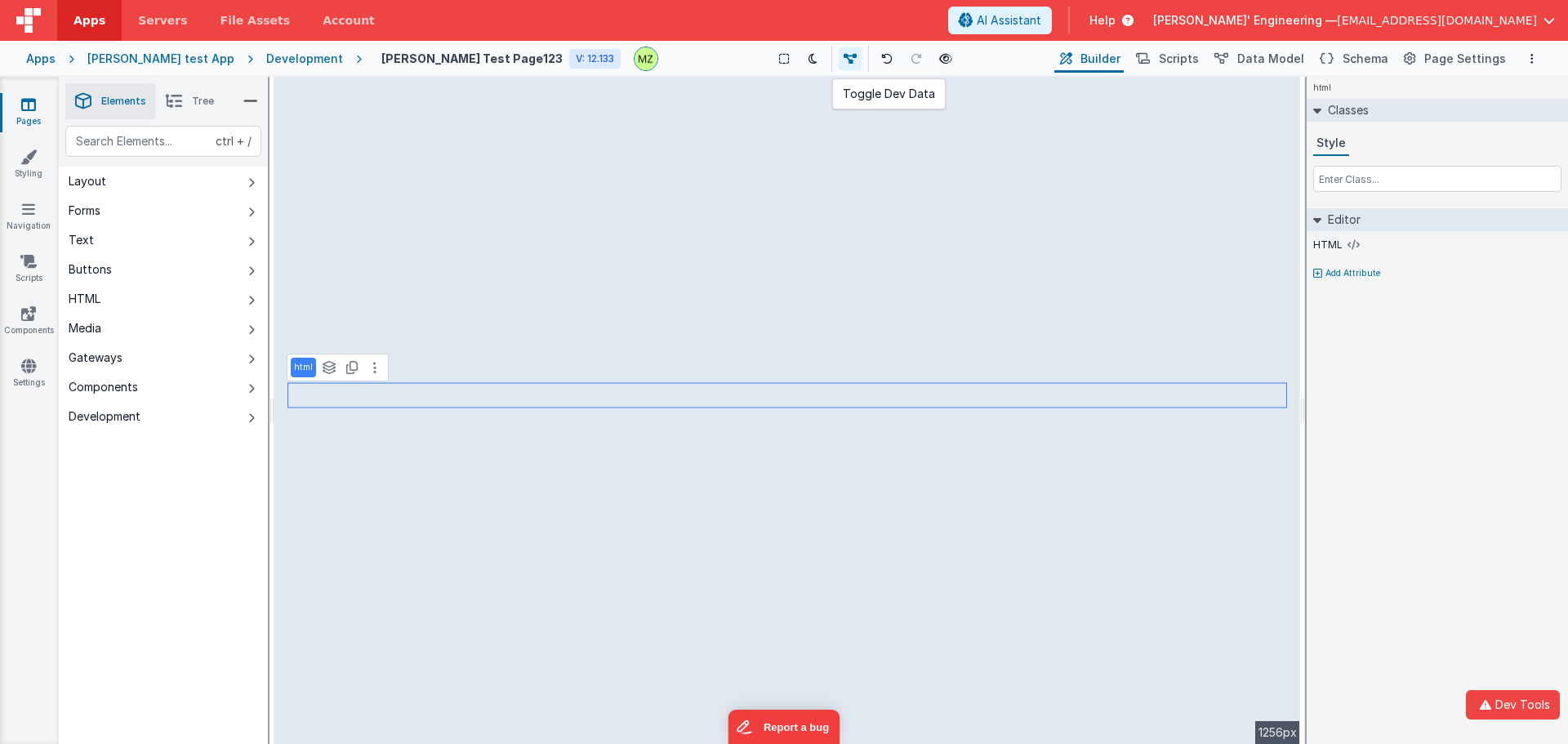
click at [843, 62] on icon at bounding box center [850, 59] width 13 height 11
click at [846, 62] on icon at bounding box center [853, 59] width 13 height 11
click at [198, 102] on span "Tree" at bounding box center [203, 102] width 22 height 13
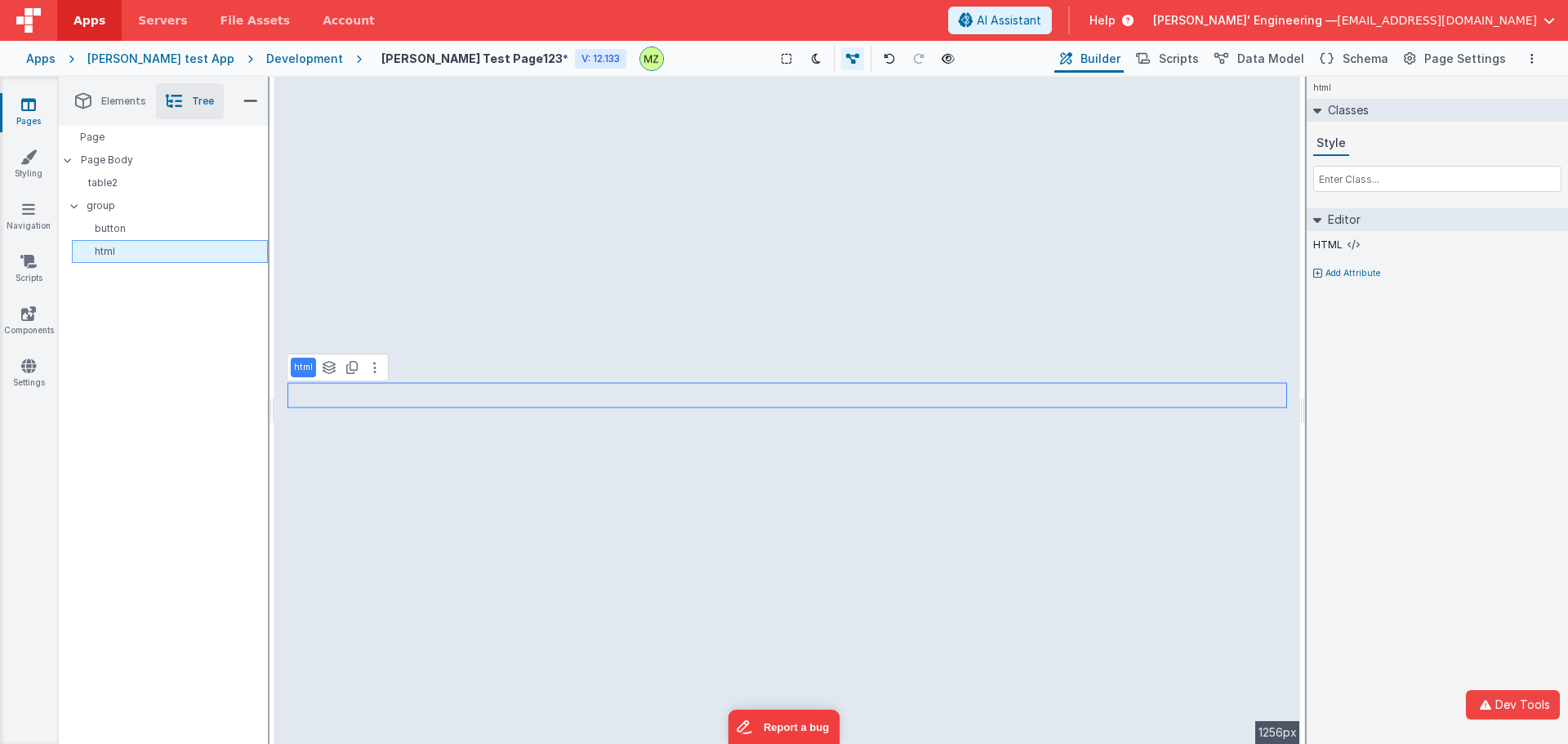
drag, startPoint x: 124, startPoint y: 244, endPoint x: 116, endPoint y: 249, distance: 9.4
drag, startPoint x: 116, startPoint y: 249, endPoint x: 1477, endPoint y: 479, distance: 1380.3
click at [1477, 479] on div "html Classes Style Editor HTML Add Attribute DEV: Focus DEV: builderToggleCondi…" at bounding box center [1437, 410] width 262 height 667
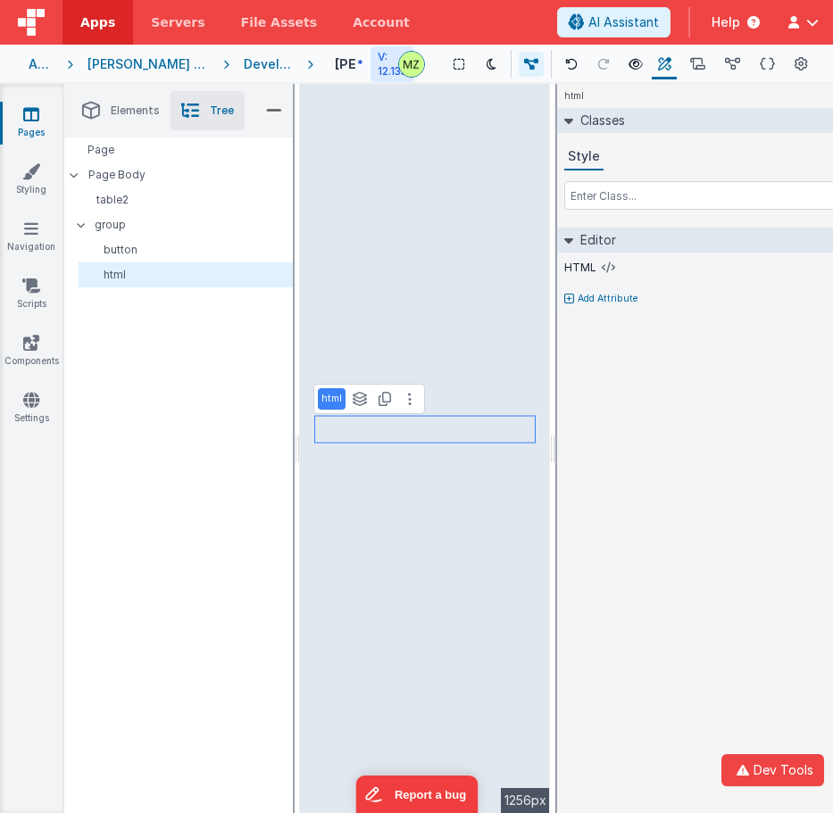
drag, startPoint x: 120, startPoint y: 279, endPoint x: 97, endPoint y: 319, distance: 46.0
click at [97, 319] on div "Page Page Body table2 group button html" at bounding box center [178, 475] width 229 height 676
click at [113, 312] on div "Page Page Body table2 group button html" at bounding box center [178, 475] width 229 height 676
drag, startPoint x: 115, startPoint y: 279, endPoint x: 99, endPoint y: 317, distance: 41.6
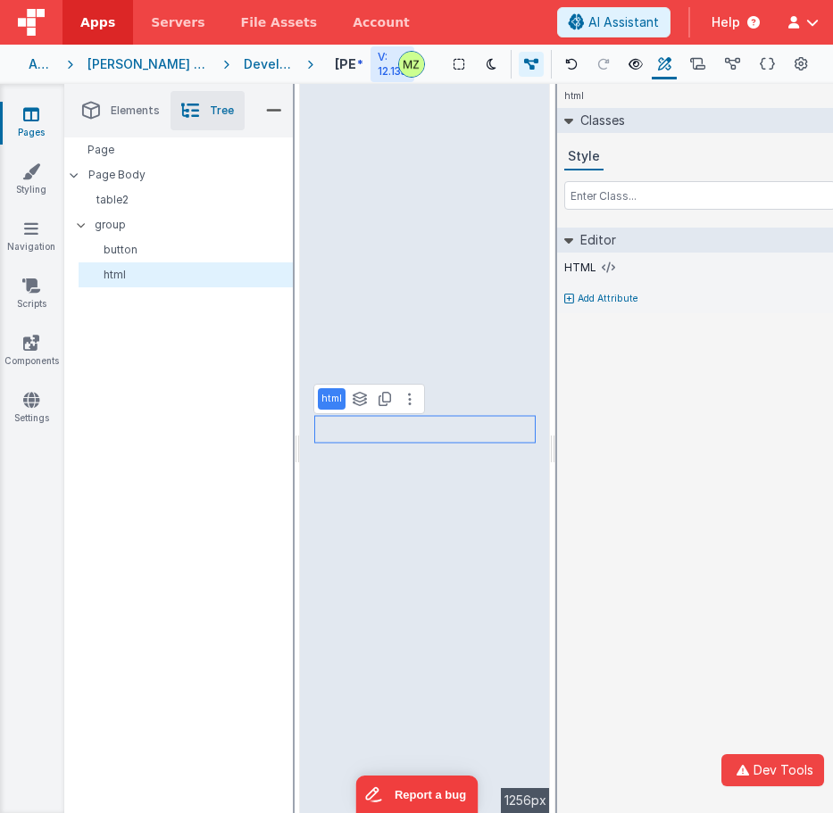
click at [99, 317] on div "Page Page Body table2 group button html" at bounding box center [178, 475] width 229 height 676
click at [599, 408] on div "html Classes Style Editor HTML Add Attribute DEV: Focus DEV: builderToggleCondi…" at bounding box center [700, 448] width 286 height 729
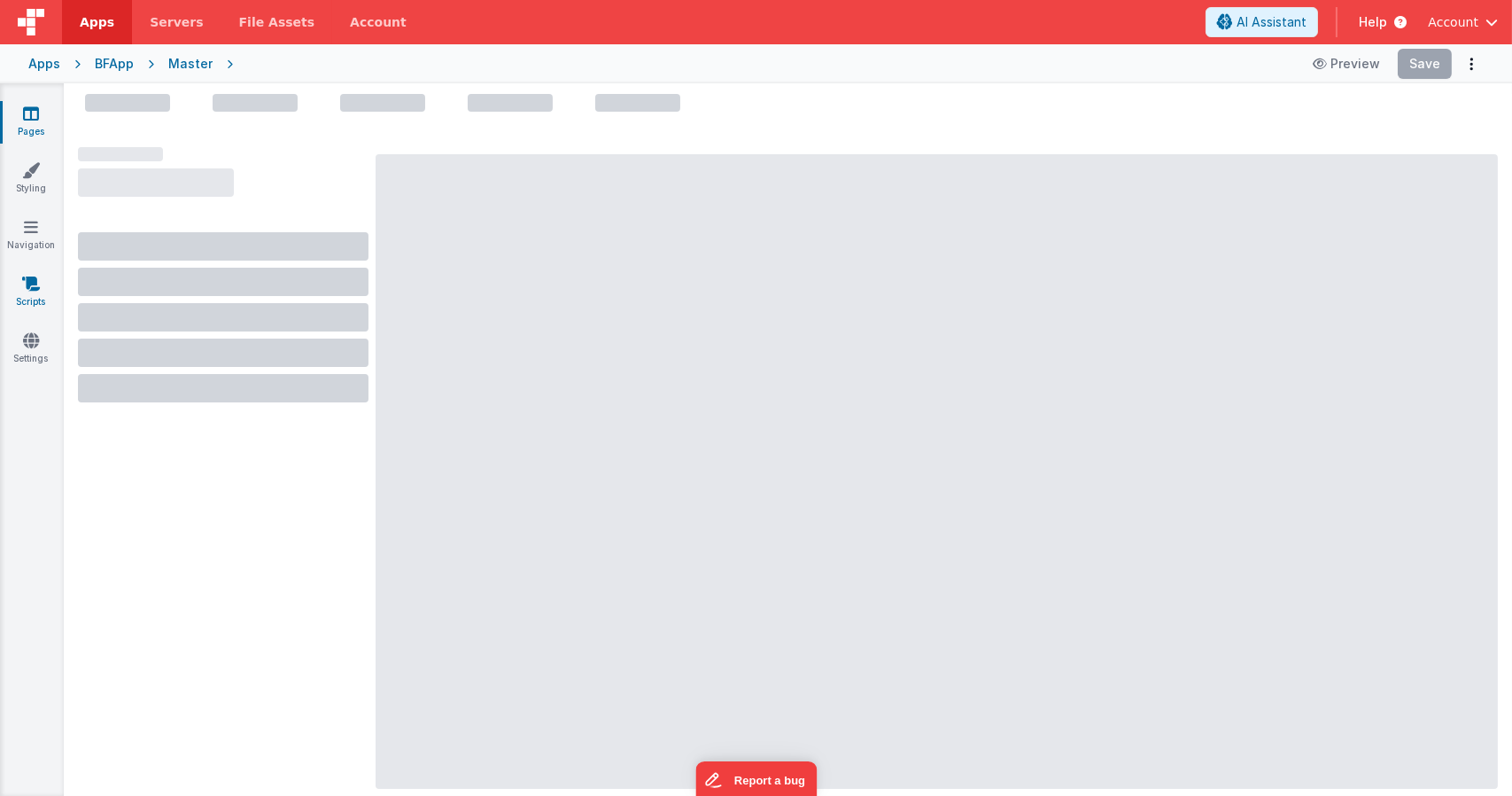
click at [30, 282] on icon at bounding box center [31, 284] width 18 height 18
